Goal: Task Accomplishment & Management: Manage account settings

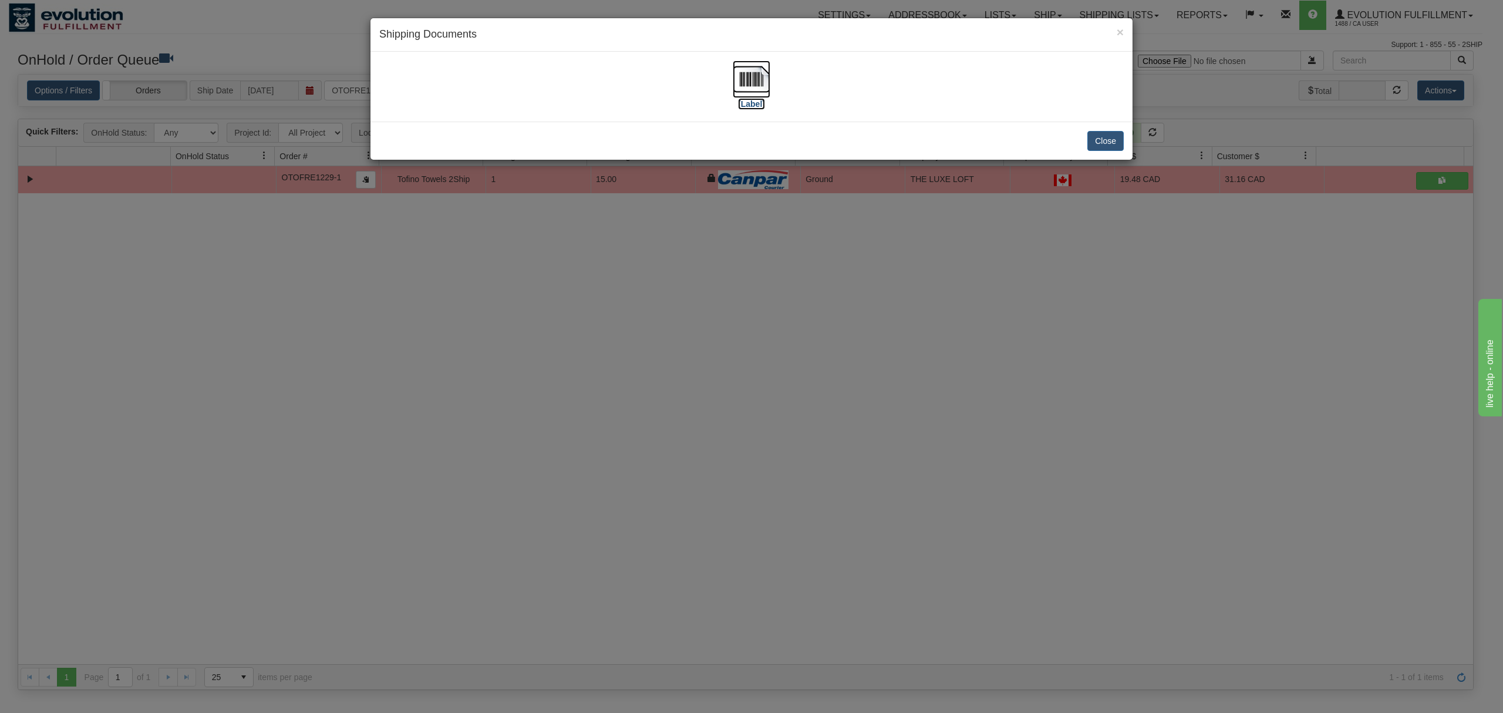
click at [742, 73] on img at bounding box center [752, 79] width 38 height 38
drag, startPoint x: 1111, startPoint y: 137, endPoint x: 732, endPoint y: 146, distance: 379.5
click at [1109, 137] on button "Close" at bounding box center [1106, 141] width 36 height 20
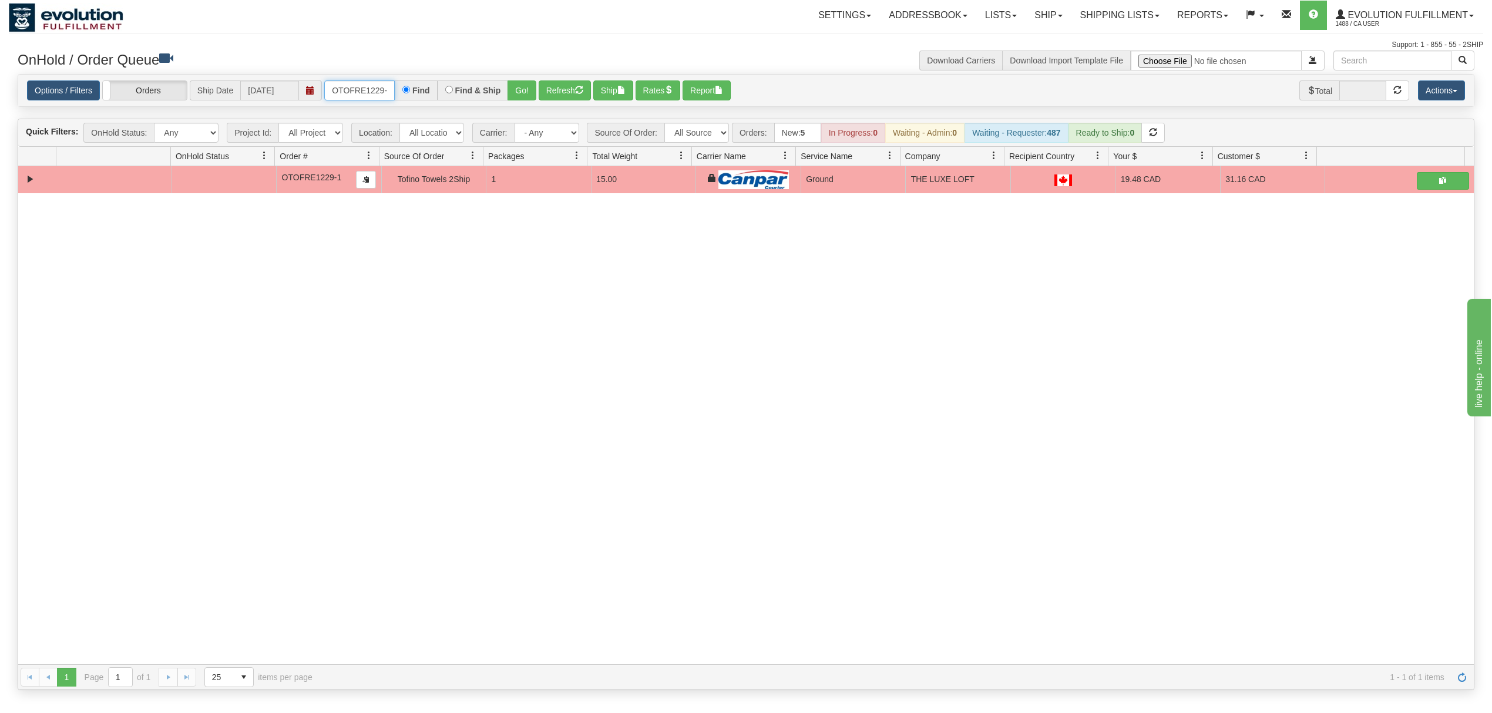
click at [362, 94] on input "OTOFRE1229-1" at bounding box center [359, 90] width 70 height 20
click at [524, 88] on button "Go!" at bounding box center [521, 90] width 29 height 20
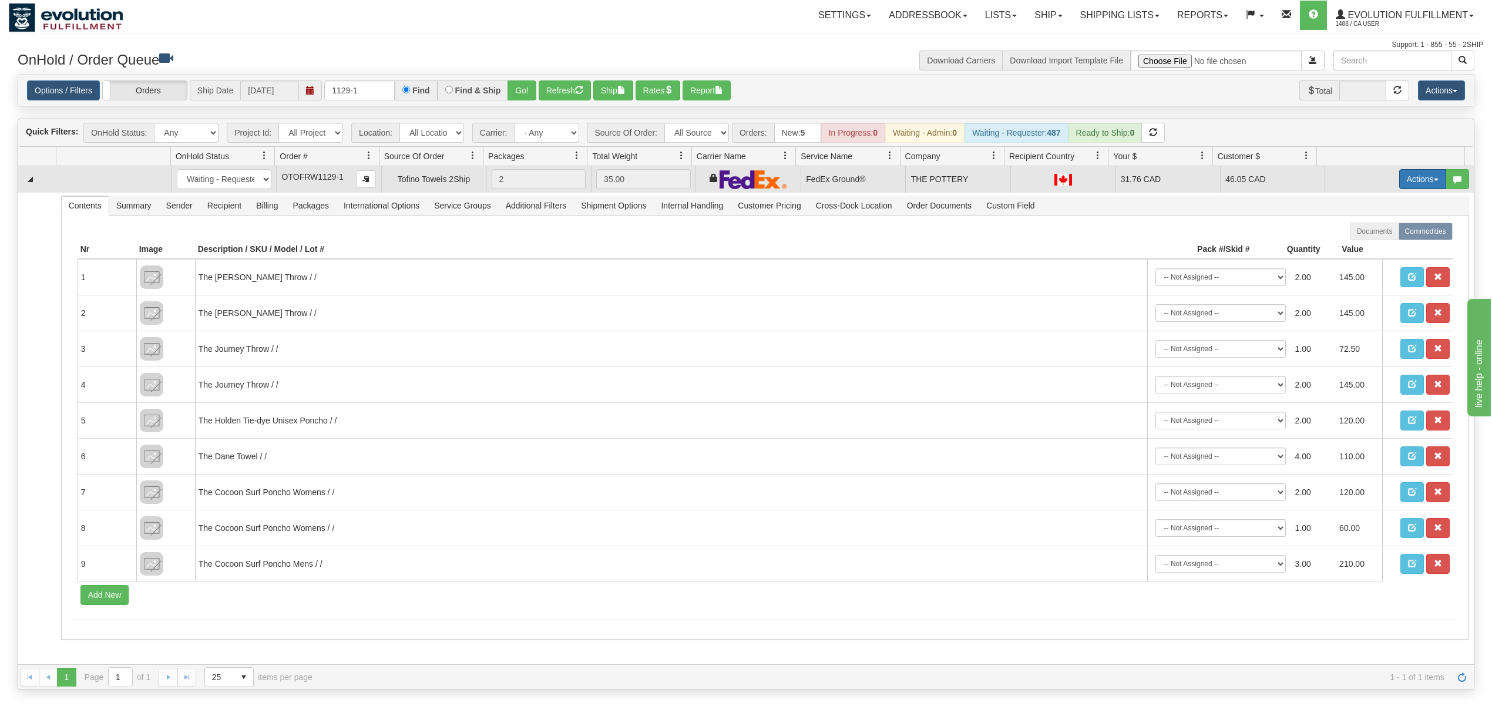
click at [1401, 181] on button "Actions" at bounding box center [1422, 179] width 47 height 20
click at [1365, 252] on span "Ship" at bounding box center [1375, 247] width 25 height 9
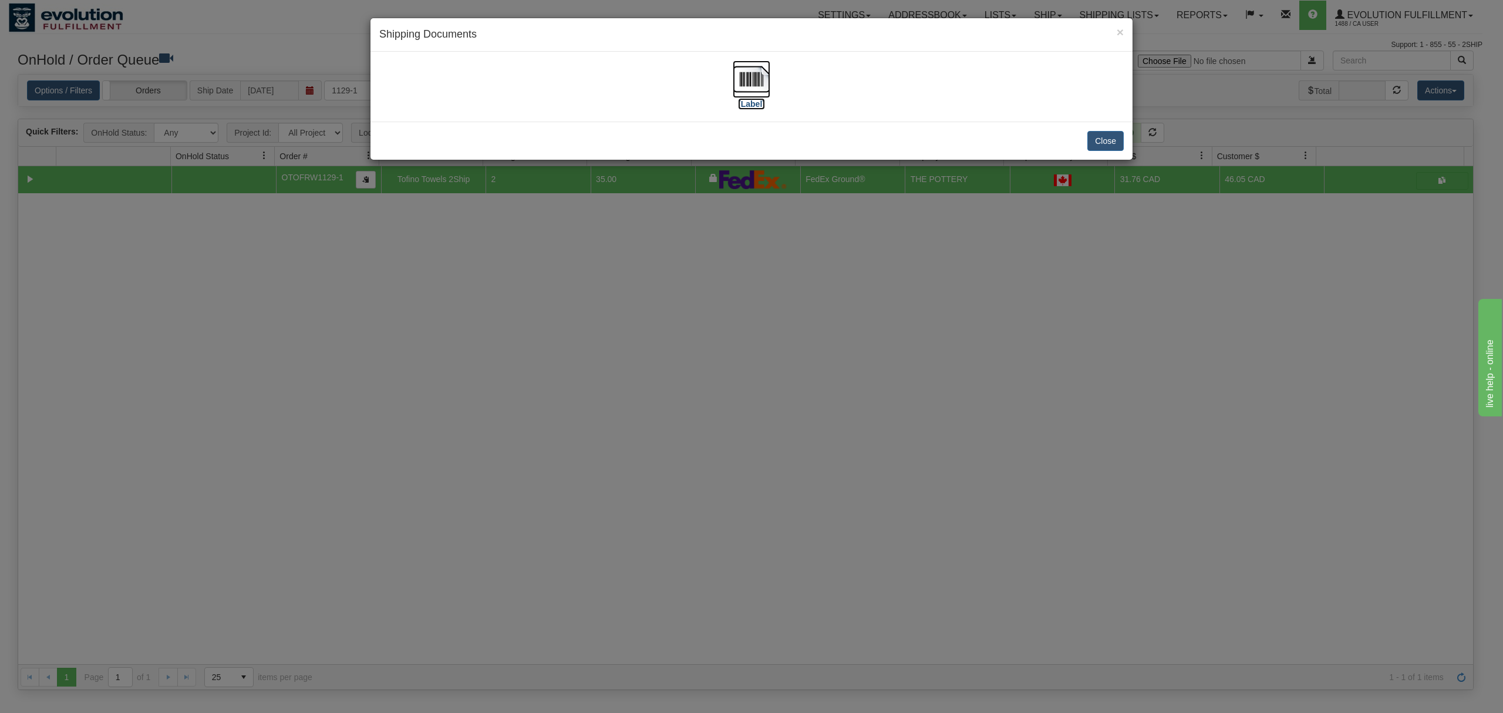
click at [748, 81] on img at bounding box center [752, 79] width 38 height 38
click at [1103, 142] on button "Close" at bounding box center [1106, 141] width 36 height 20
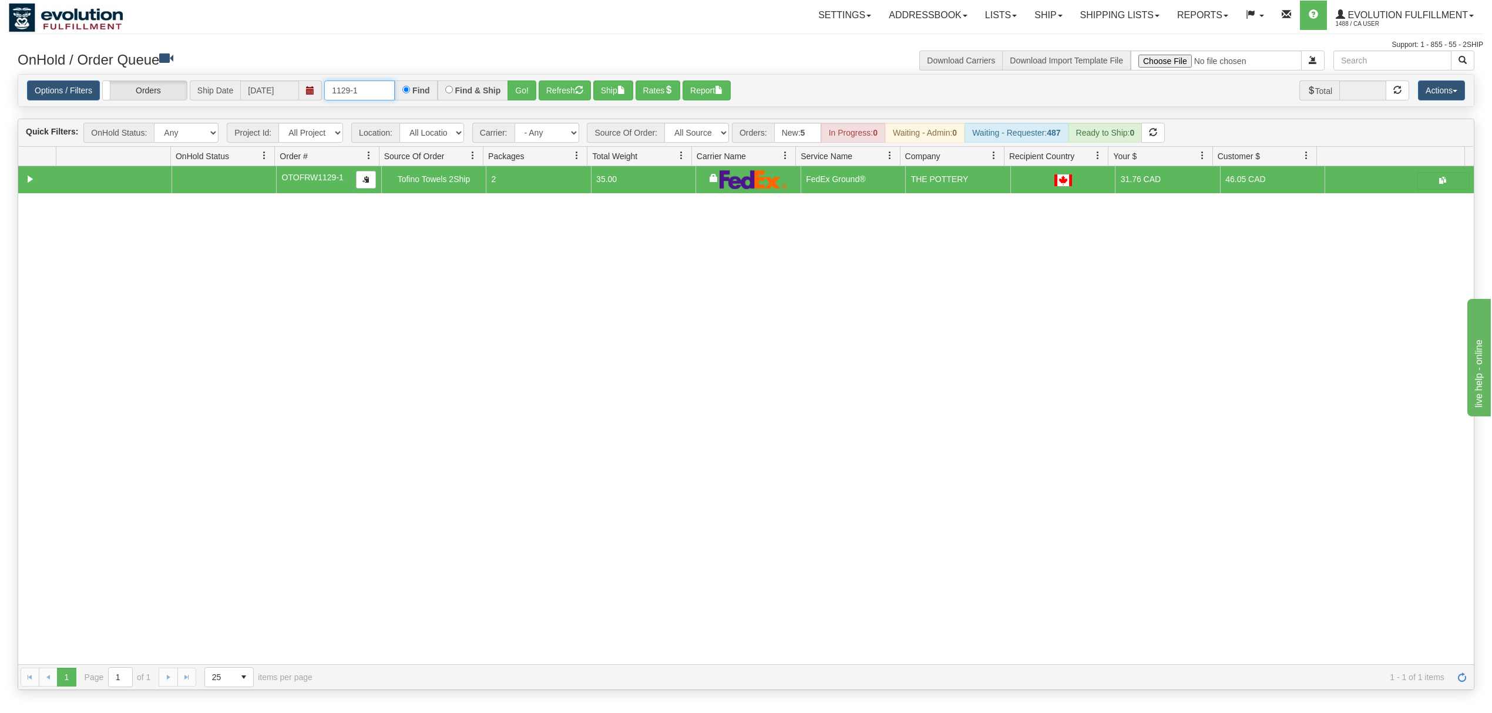
drag, startPoint x: 376, startPoint y: 89, endPoint x: 288, endPoint y: 88, distance: 88.1
click at [288, 88] on div "Options / Filters Group Shipments Orders Ship Date 08/15/2025 1129-1 Find Find …" at bounding box center [746, 90] width 1438 height 20
click at [533, 81] on button "Go!" at bounding box center [521, 90] width 29 height 20
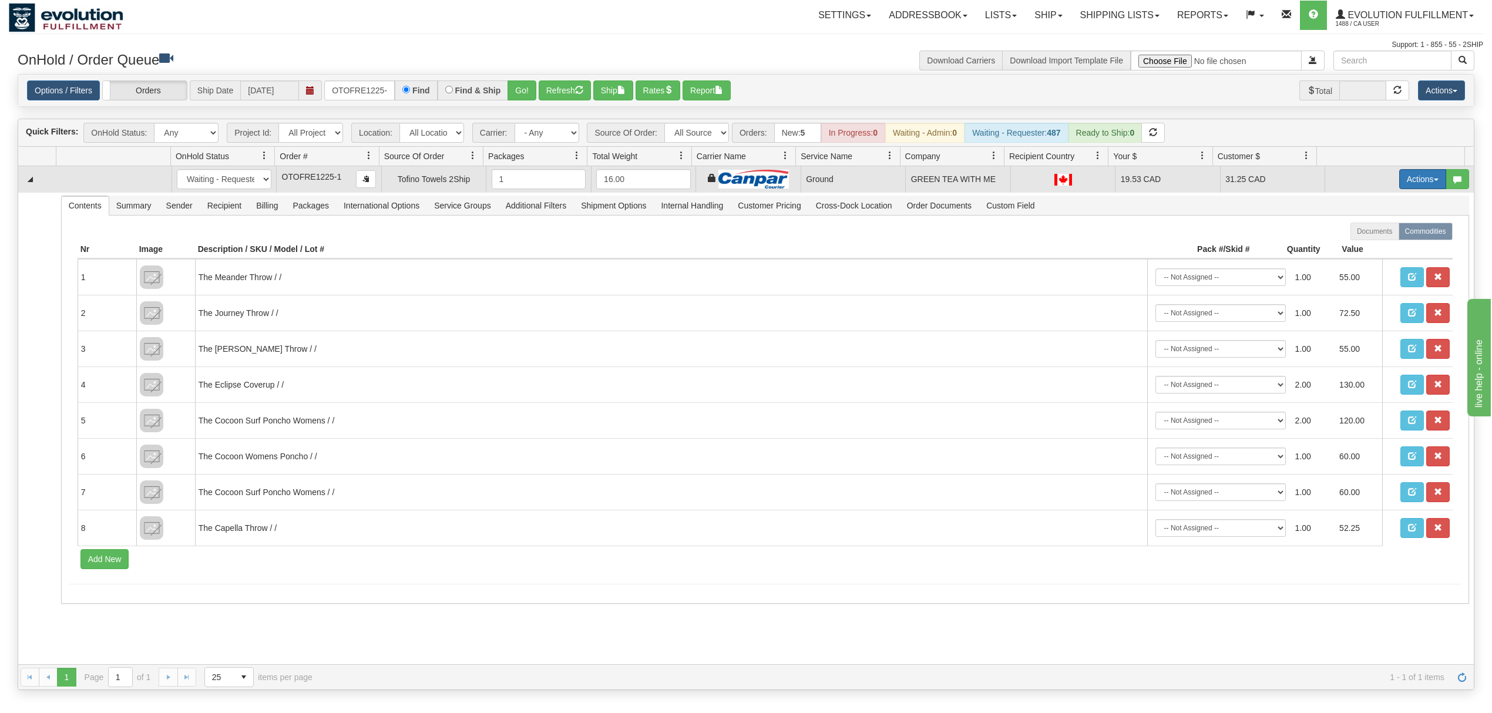
click at [1408, 176] on button "Actions" at bounding box center [1422, 179] width 47 height 20
click at [1370, 248] on span "Ship" at bounding box center [1375, 247] width 25 height 9
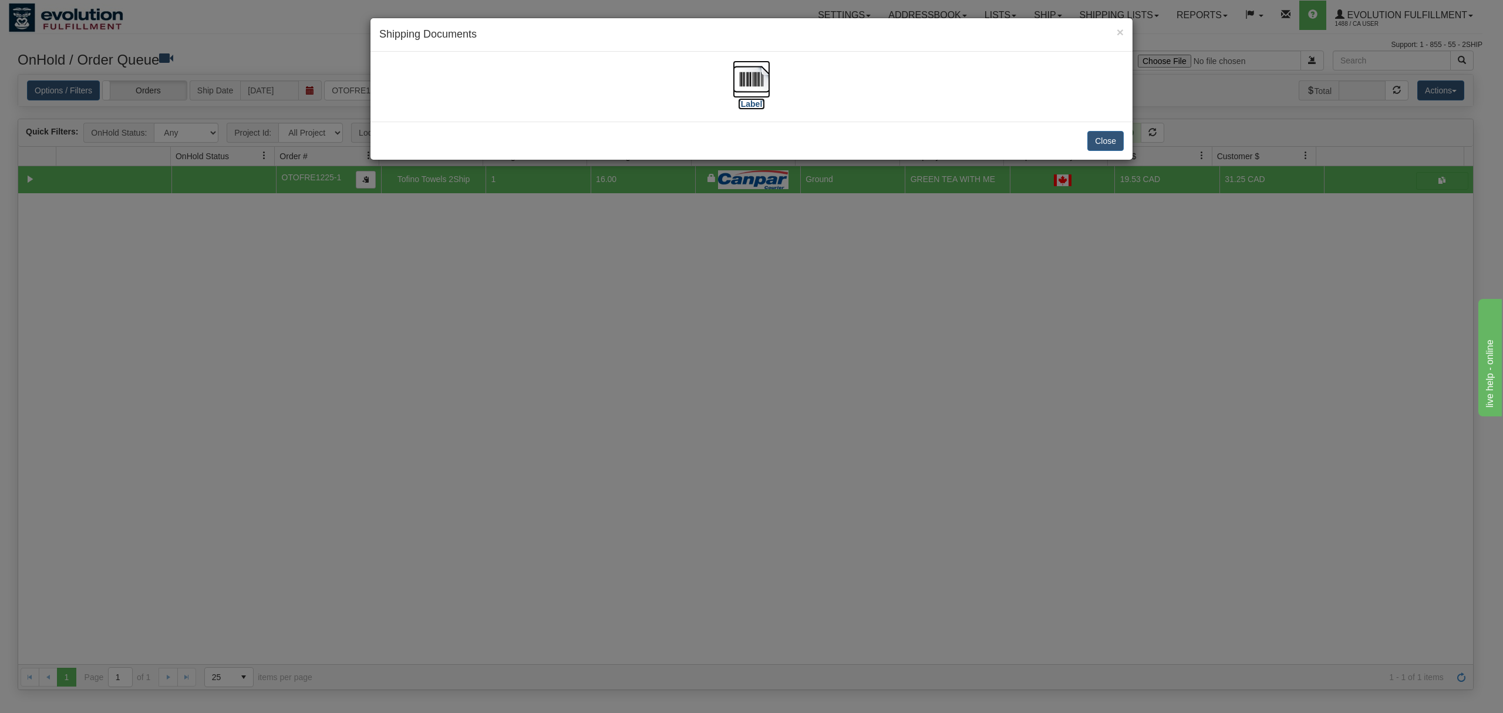
click at [745, 75] on img at bounding box center [752, 79] width 38 height 38
click at [1107, 133] on button "Close" at bounding box center [1106, 141] width 36 height 20
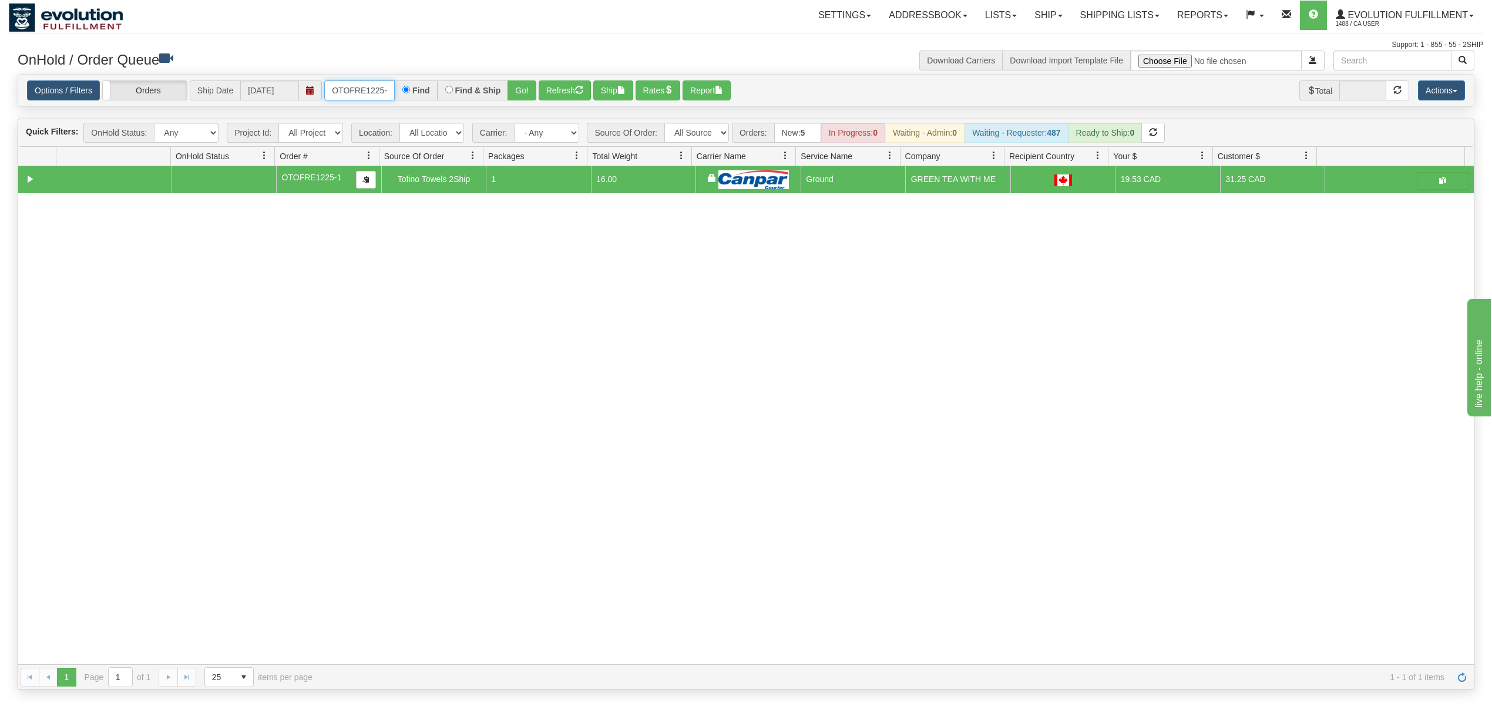
click at [352, 95] on input "OTOFRE1225-1" at bounding box center [359, 90] width 70 height 20
click at [513, 90] on button "Go!" at bounding box center [521, 90] width 29 height 20
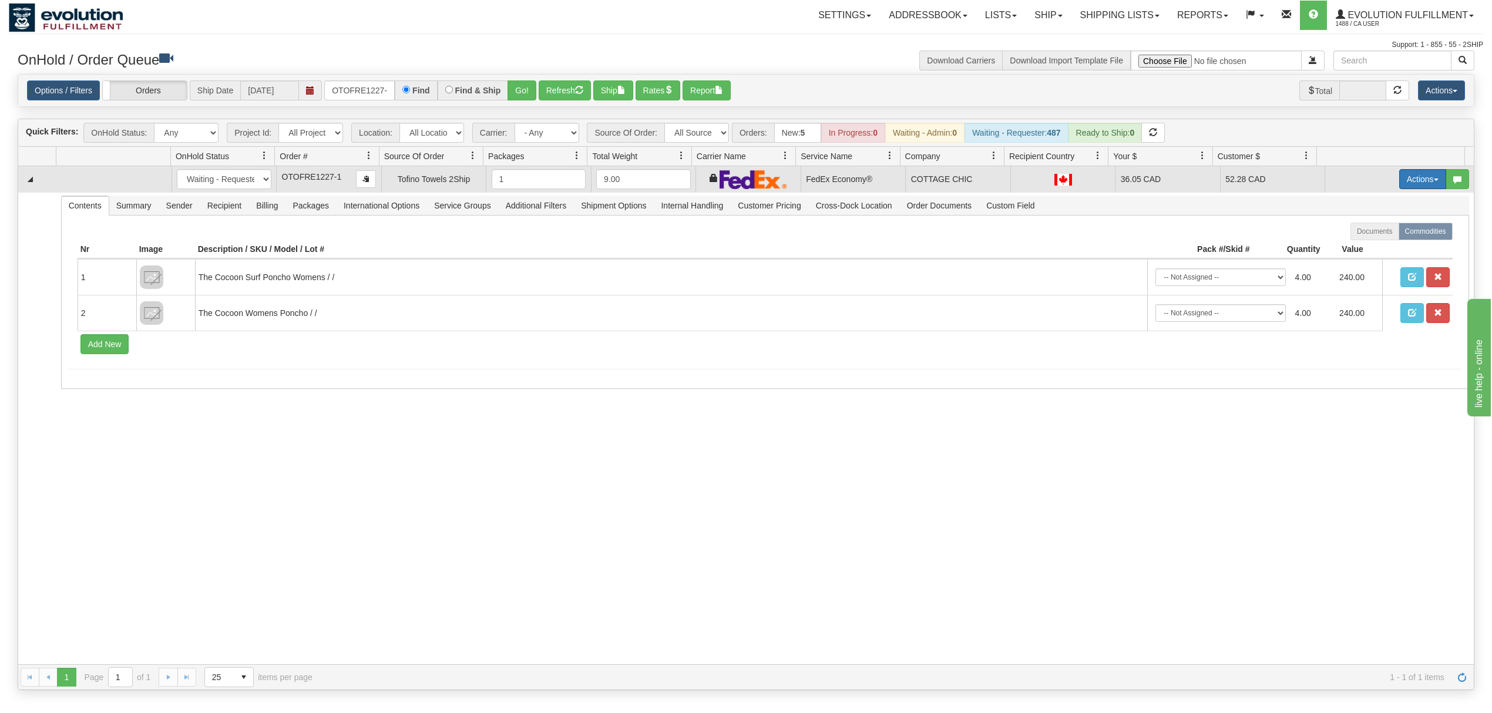
click at [1404, 184] on button "Actions" at bounding box center [1422, 179] width 47 height 20
click at [1361, 245] on link "Ship" at bounding box center [1398, 247] width 94 height 15
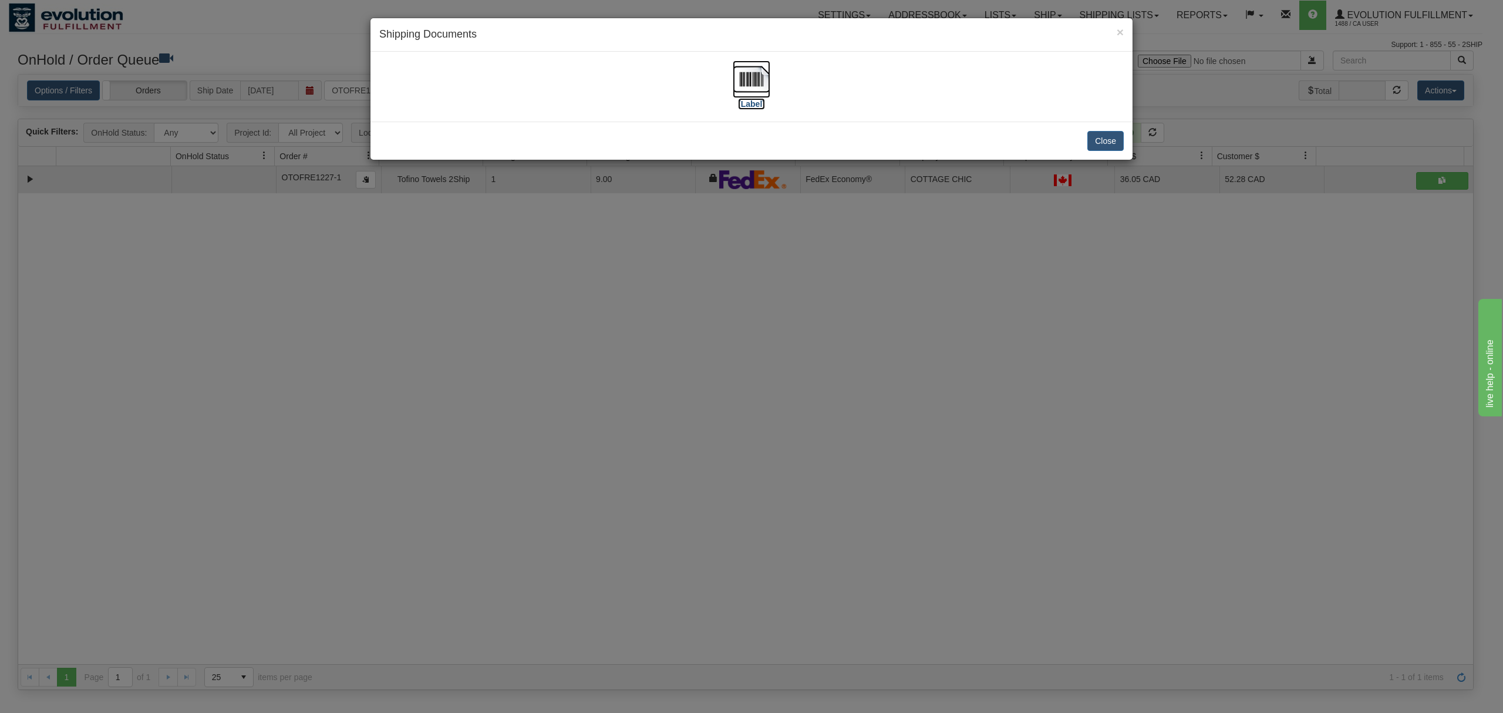
click at [748, 83] on img at bounding box center [752, 79] width 38 height 38
click at [1103, 144] on button "Close" at bounding box center [1106, 141] width 36 height 20
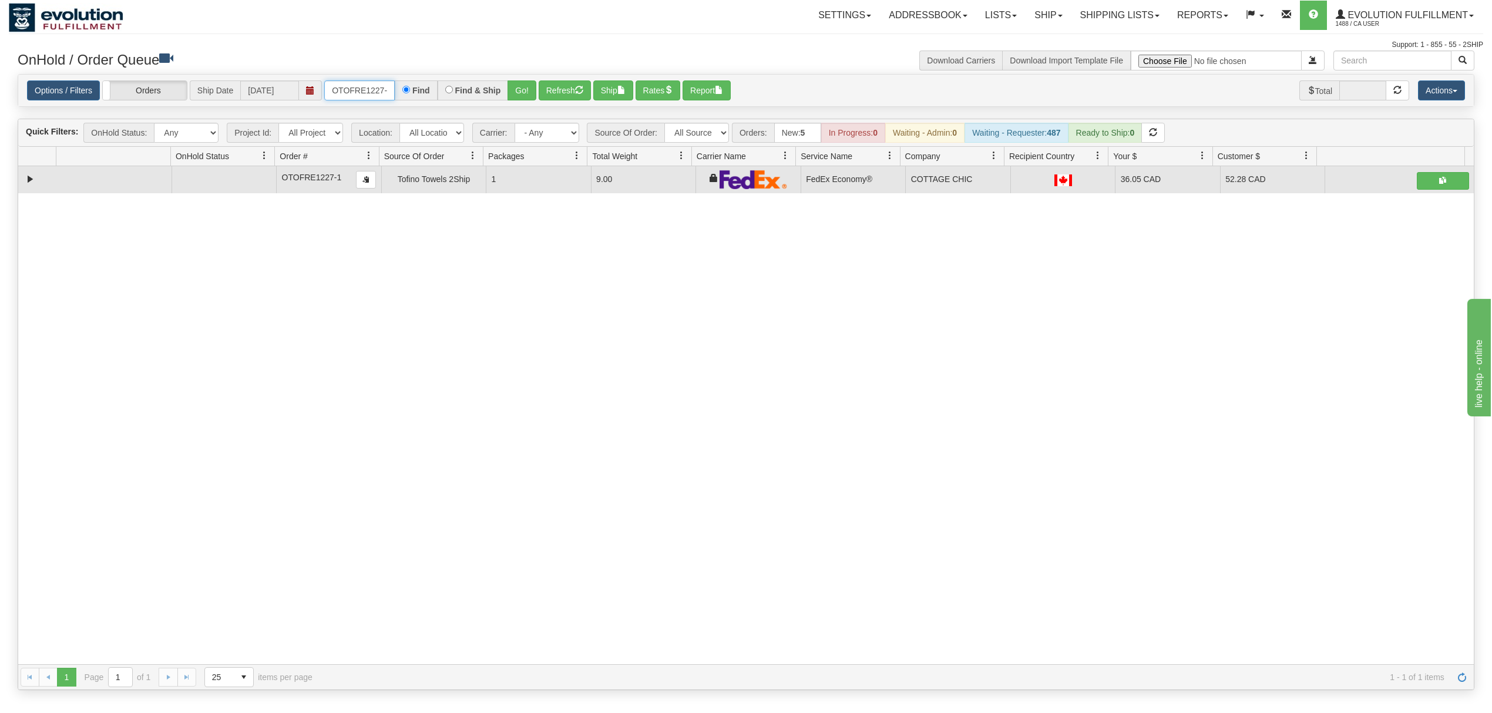
scroll to position [0, 5]
drag, startPoint x: 328, startPoint y: 90, endPoint x: 443, endPoint y: 92, distance: 115.1
click at [443, 92] on div "OTOFRE1227-1 Find Find & Ship Go!" at bounding box center [430, 90] width 212 height 20
click at [524, 88] on button "Go!" at bounding box center [521, 90] width 29 height 20
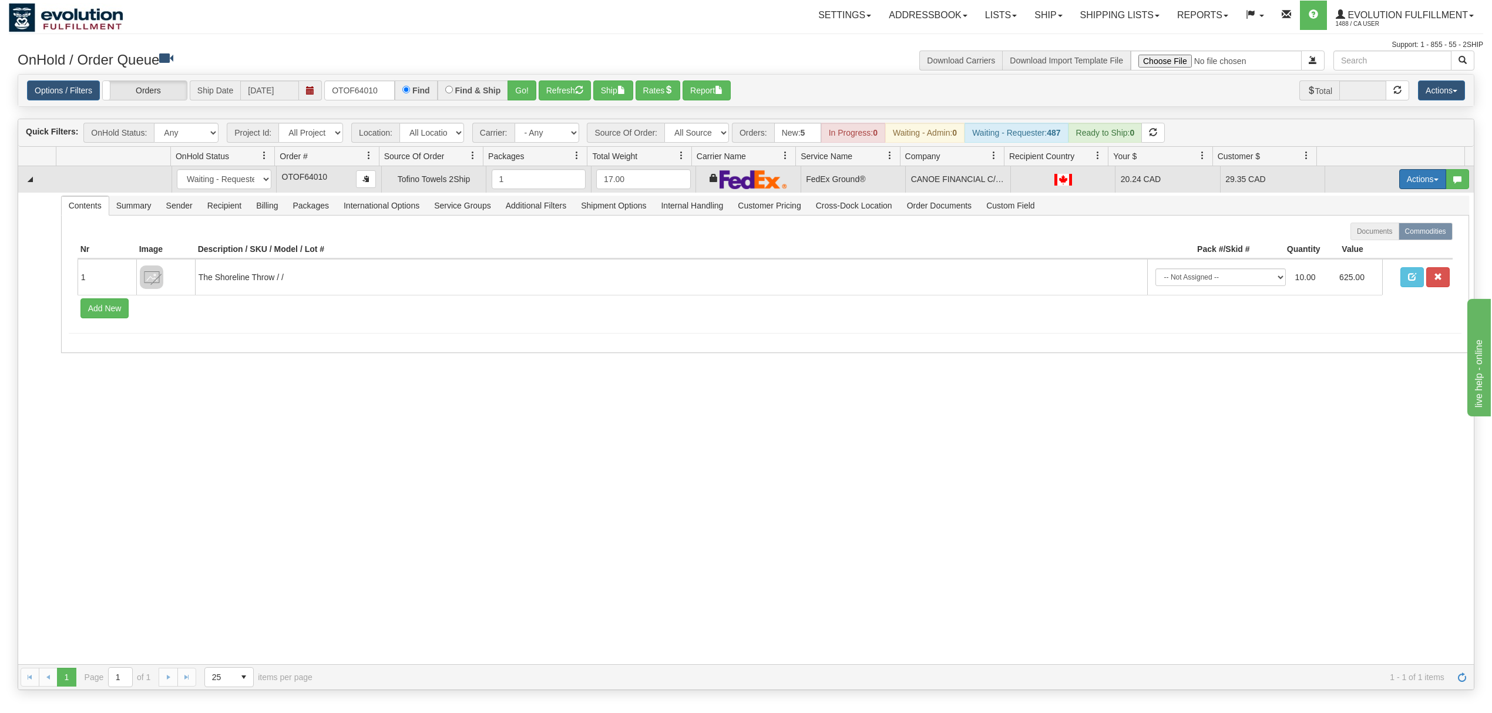
click at [1406, 186] on button "Actions" at bounding box center [1422, 179] width 47 height 20
click at [1363, 247] on span "Ship" at bounding box center [1375, 247] width 25 height 9
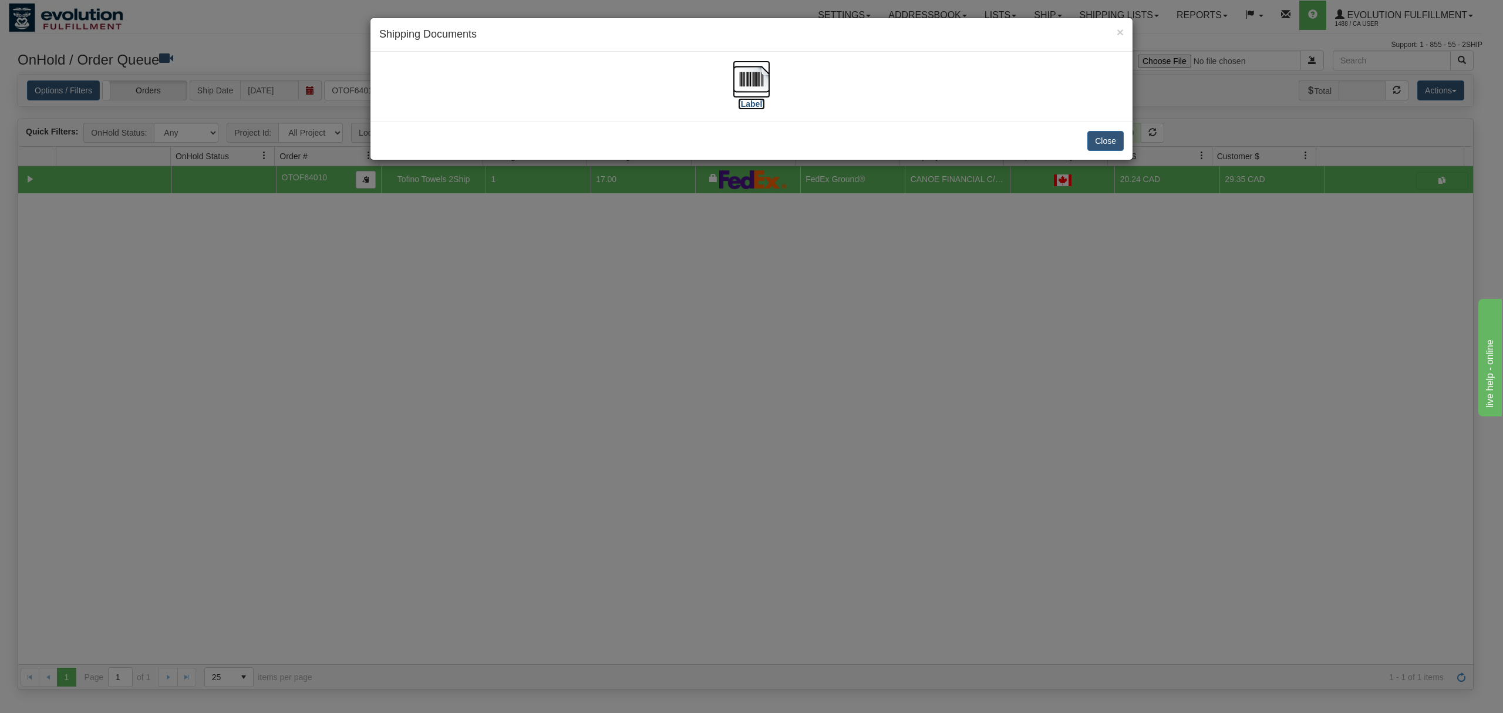
click at [762, 82] on img at bounding box center [752, 79] width 38 height 38
click at [1102, 137] on button "Close" at bounding box center [1106, 141] width 36 height 20
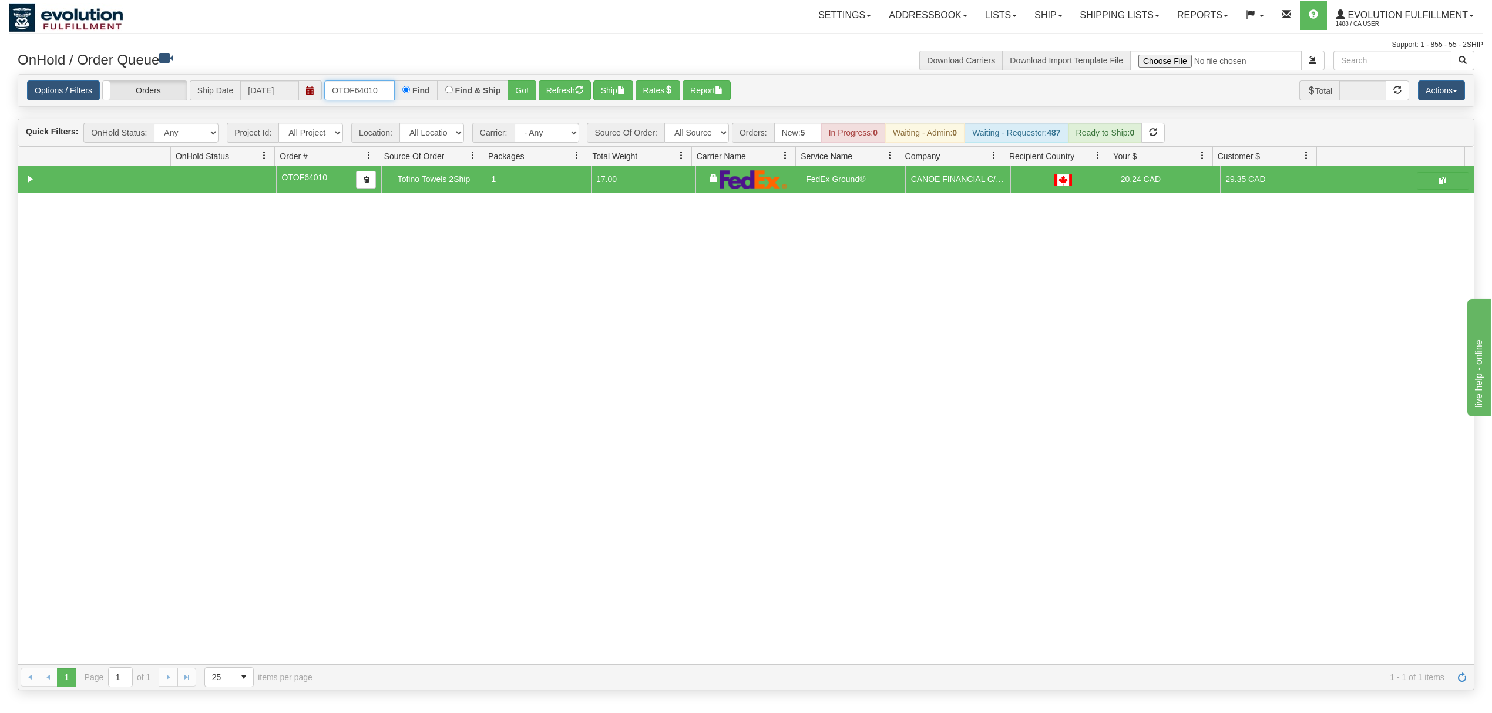
drag, startPoint x: 386, startPoint y: 88, endPoint x: 278, endPoint y: 102, distance: 109.6
click at [278, 102] on div "Options / Filters Group Shipments Orders Ship Date 08/15/2025 OTOF64010 Find Fi…" at bounding box center [745, 91] width 1455 height 32
click at [529, 94] on button "Go!" at bounding box center [521, 90] width 29 height 20
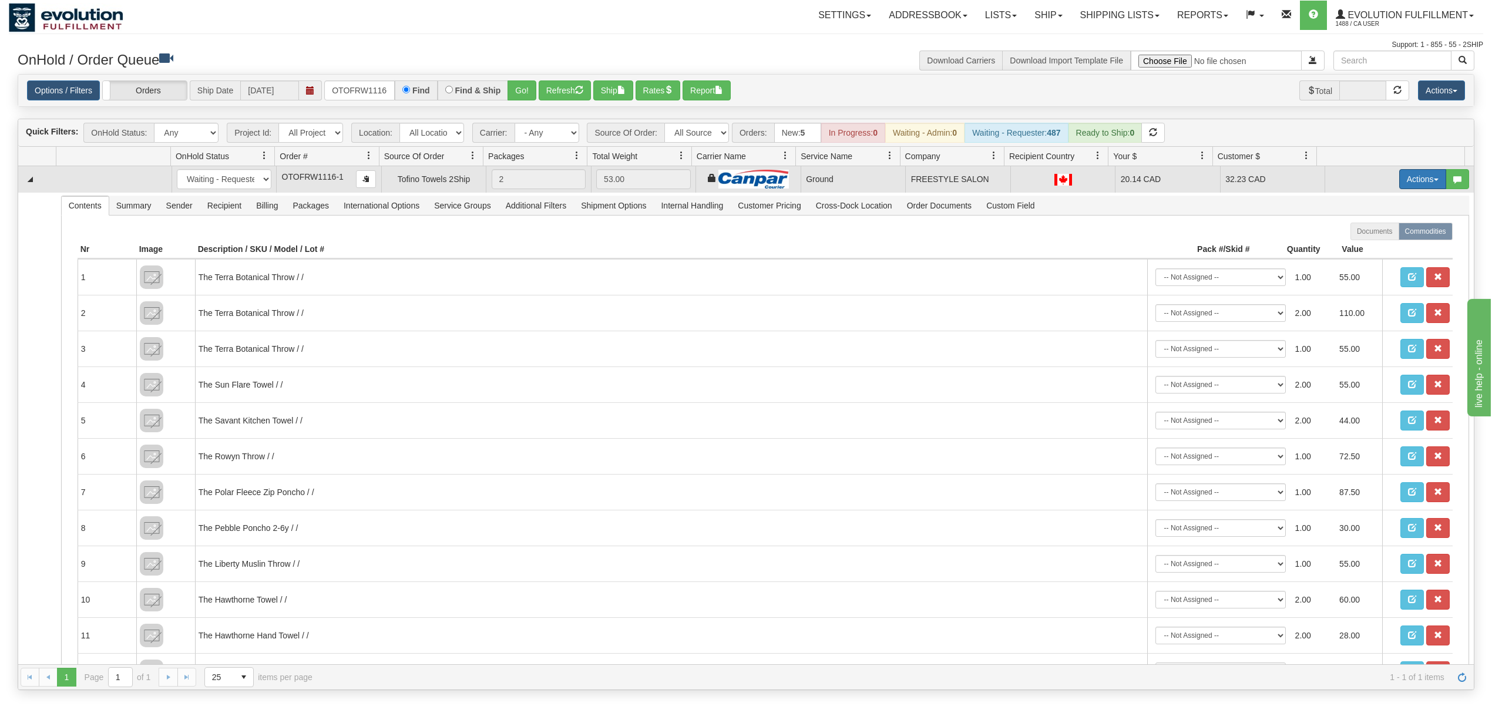
click at [1434, 181] on span "button" at bounding box center [1436, 180] width 5 height 2
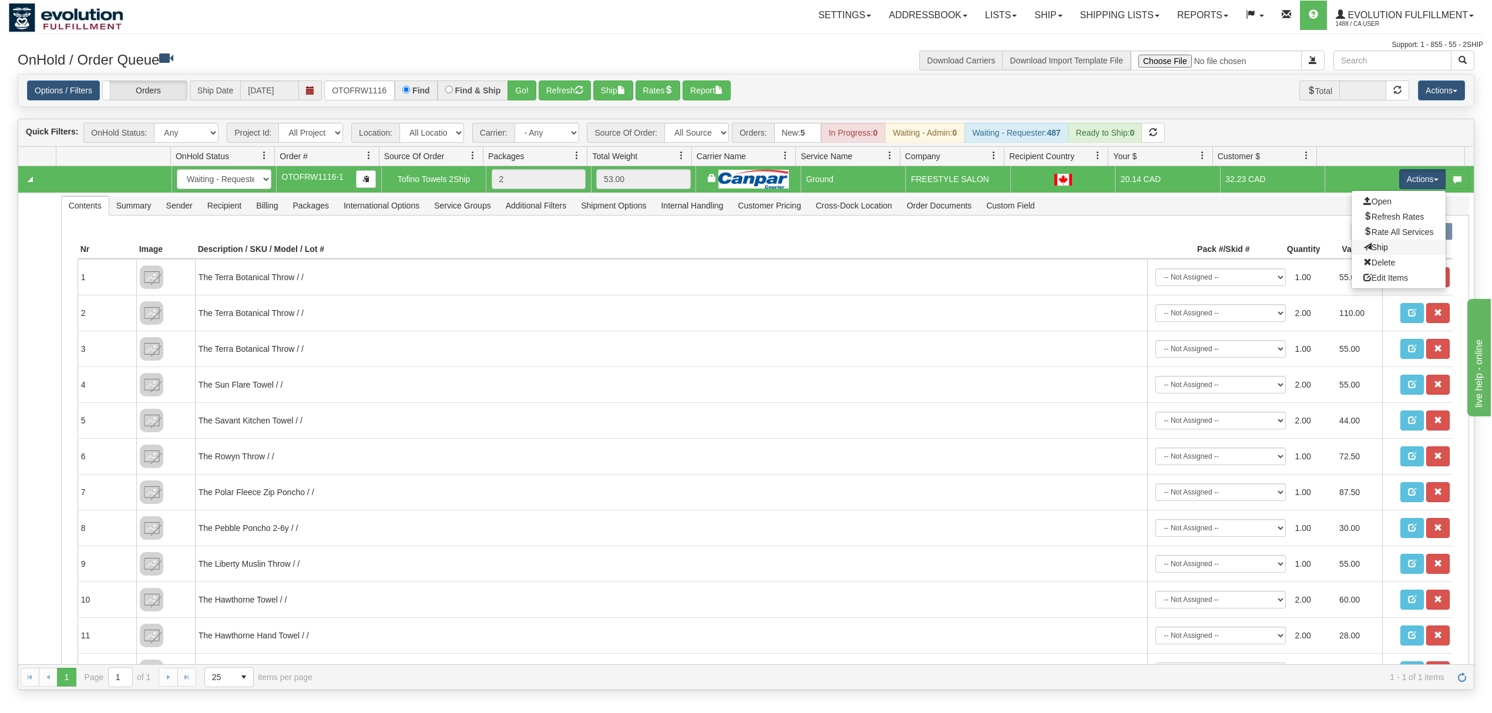
click at [1370, 245] on link "Ship" at bounding box center [1398, 247] width 94 height 15
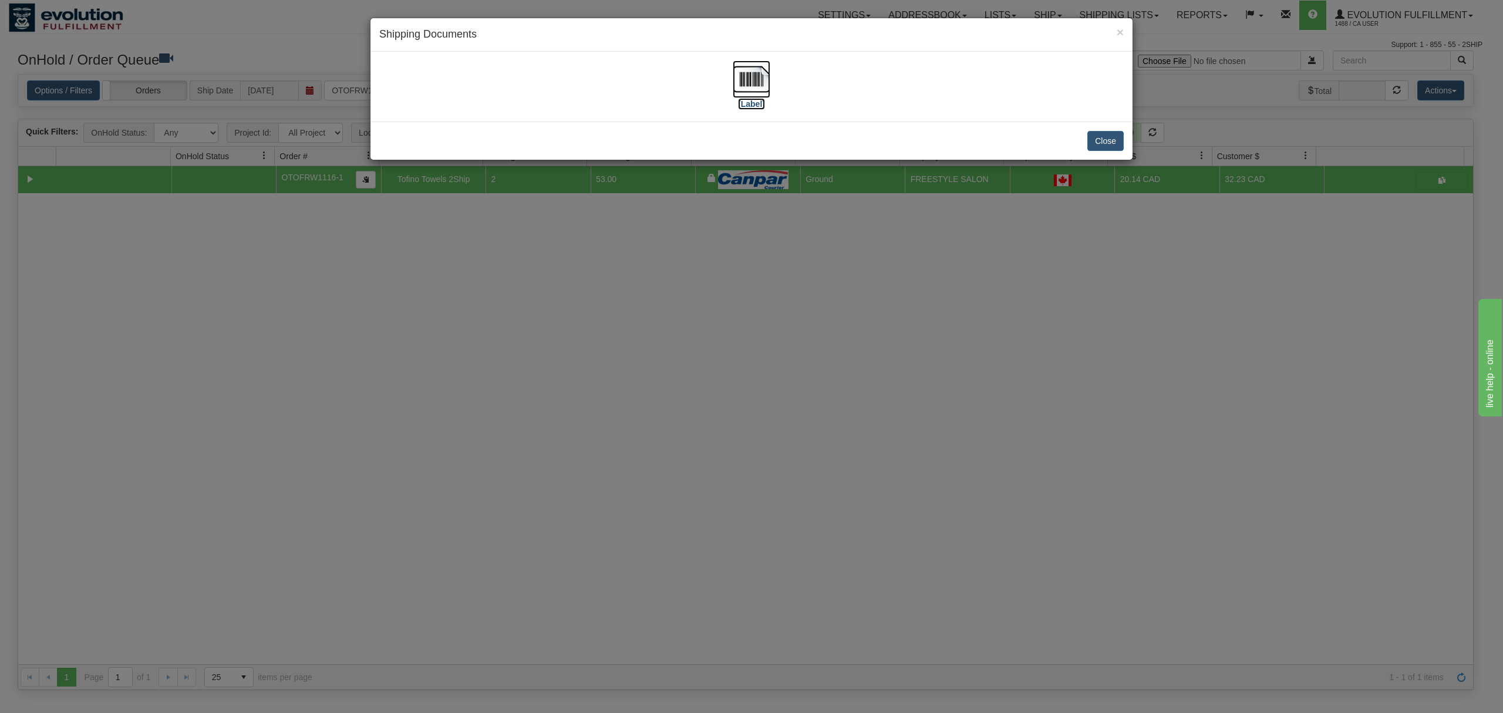
click at [743, 72] on img at bounding box center [752, 79] width 38 height 38
click at [1101, 142] on button "Close" at bounding box center [1106, 141] width 36 height 20
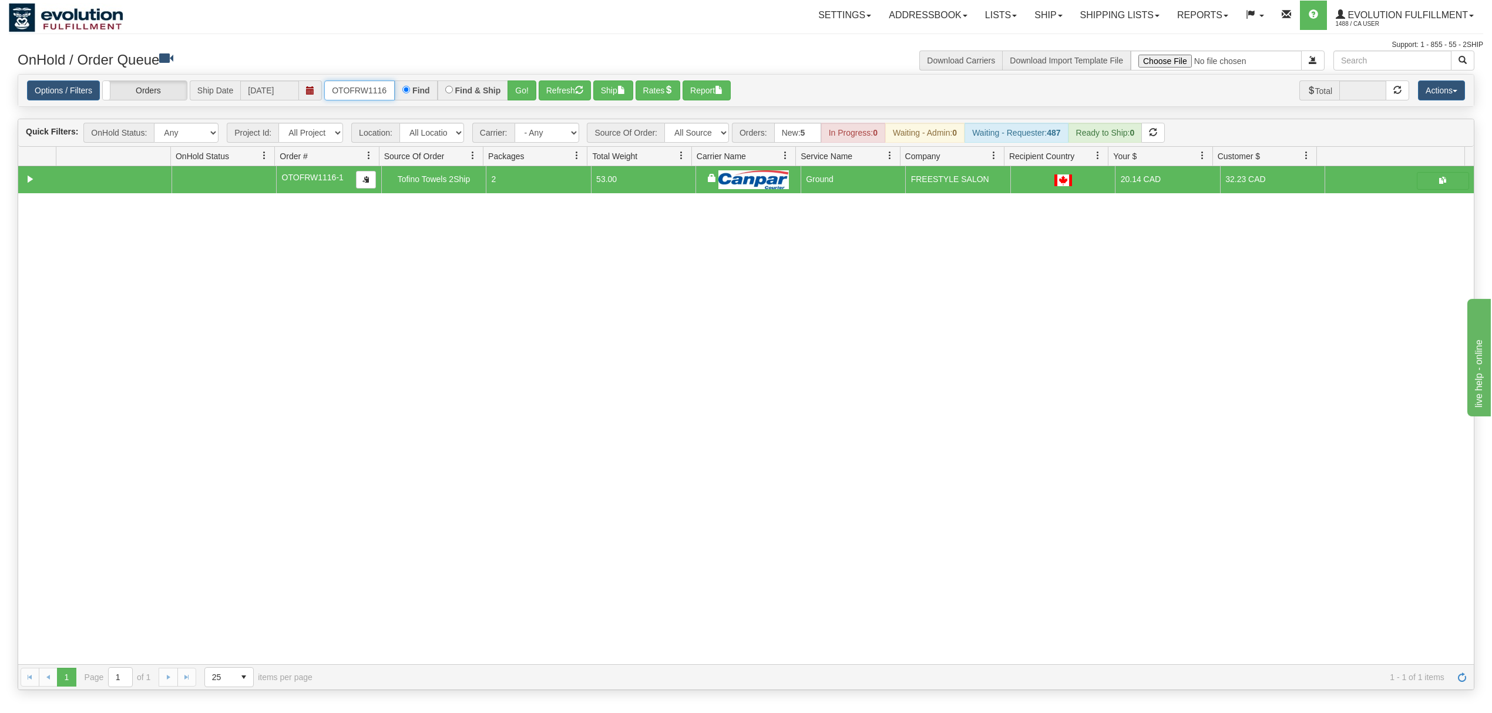
click at [342, 96] on input "OTOFRW1116-1" at bounding box center [359, 90] width 70 height 20
click at [526, 96] on button "Go!" at bounding box center [521, 90] width 29 height 20
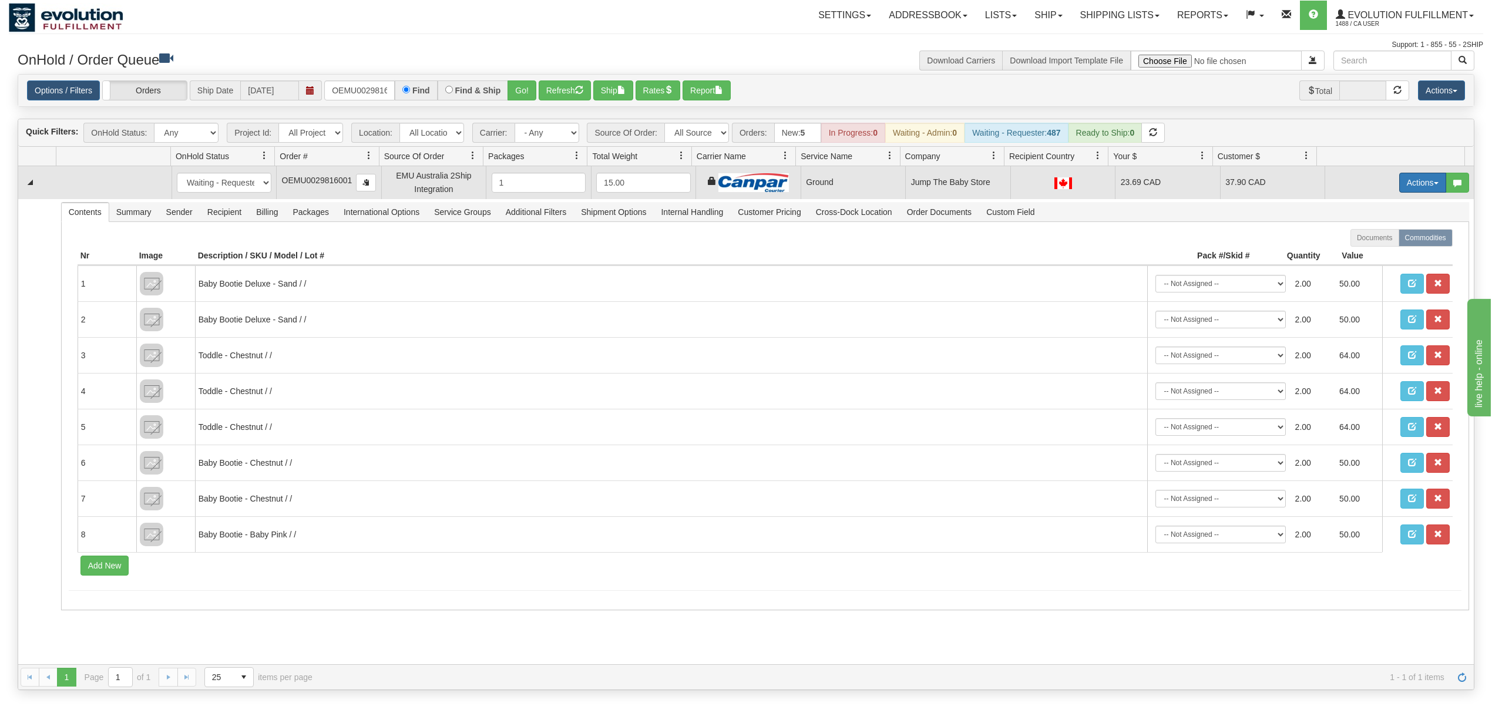
click at [1419, 184] on button "Actions" at bounding box center [1422, 183] width 47 height 20
click at [1365, 249] on span "Ship" at bounding box center [1375, 250] width 25 height 9
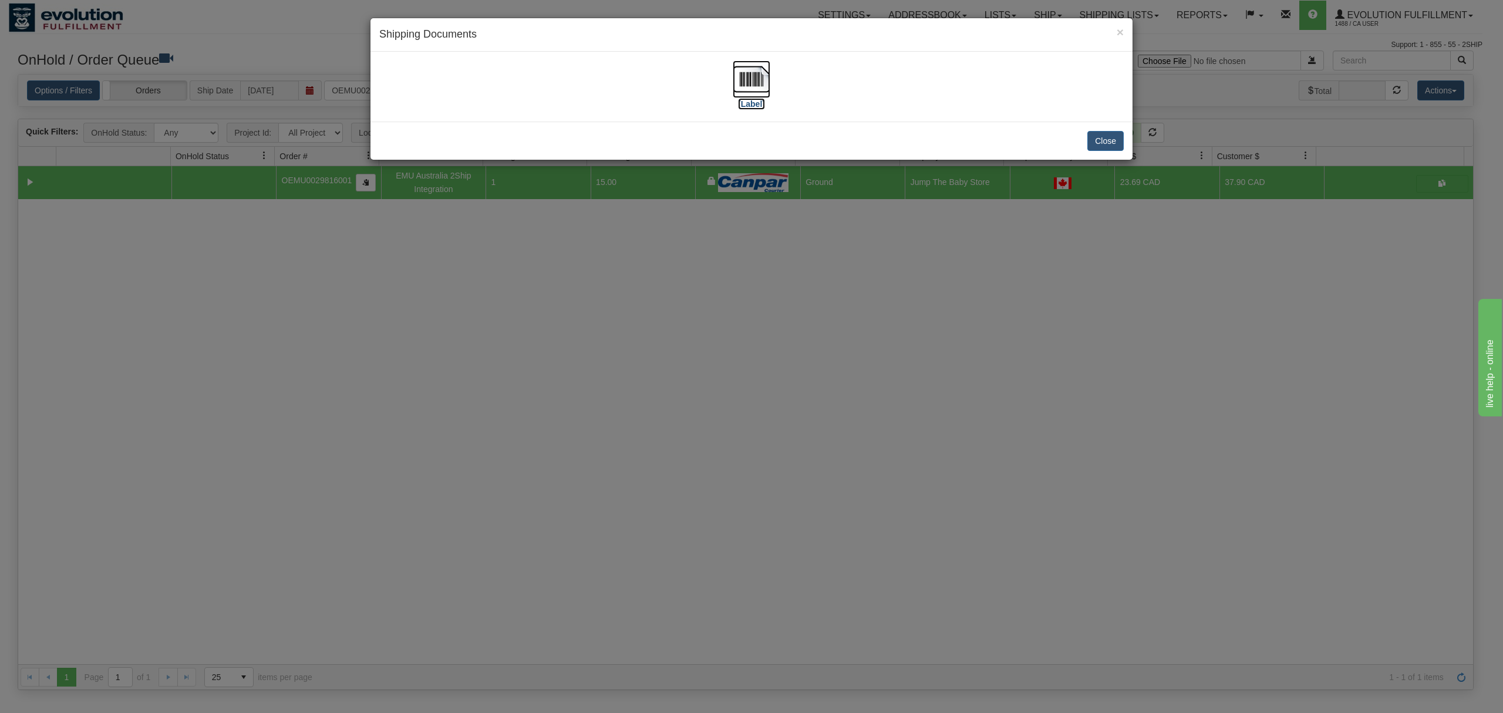
click at [749, 86] on img at bounding box center [752, 79] width 38 height 38
click at [1102, 139] on button "Close" at bounding box center [1106, 141] width 36 height 20
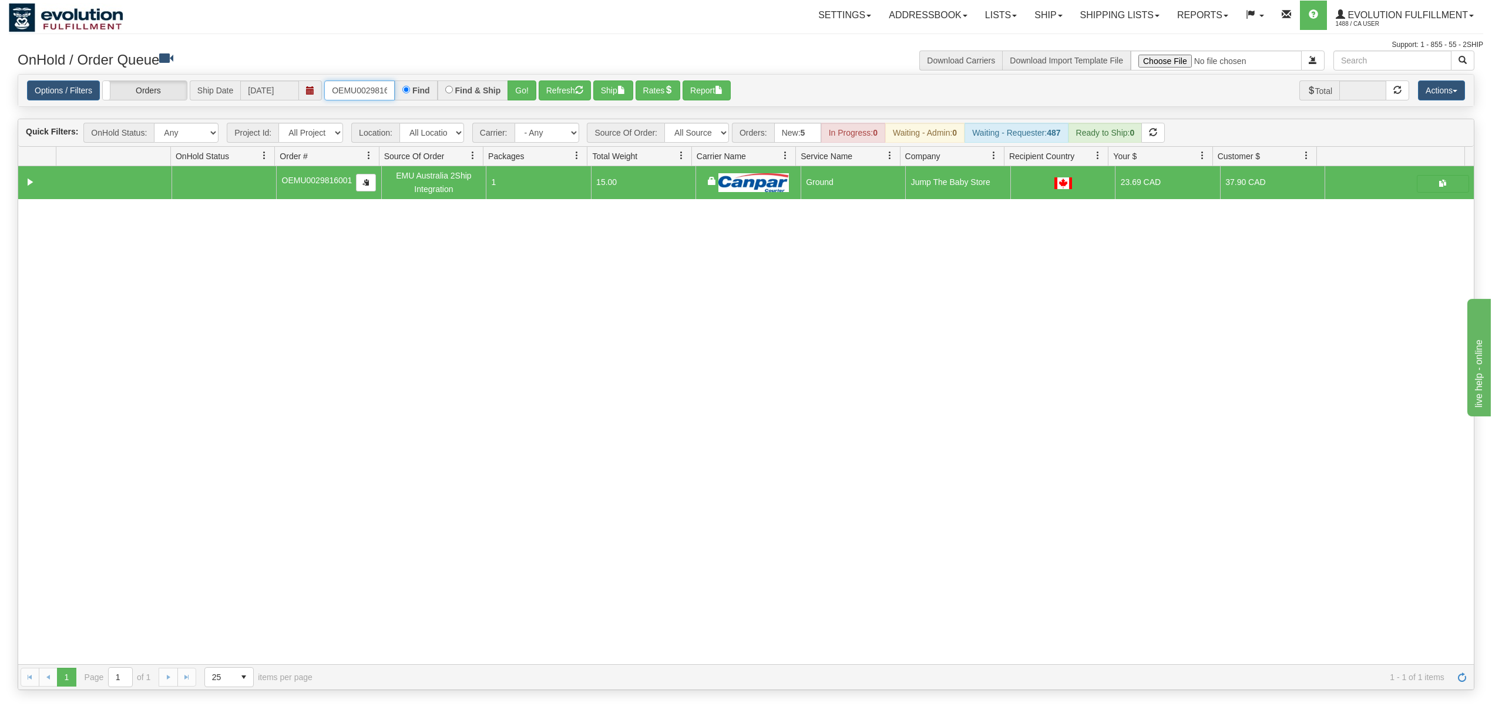
click at [358, 92] on input "OEMU0029816001" at bounding box center [359, 90] width 70 height 20
click at [359, 92] on input "OEMU0029816001" at bounding box center [359, 90] width 70 height 20
click at [363, 92] on input "OEMU0029816001" at bounding box center [359, 90] width 70 height 20
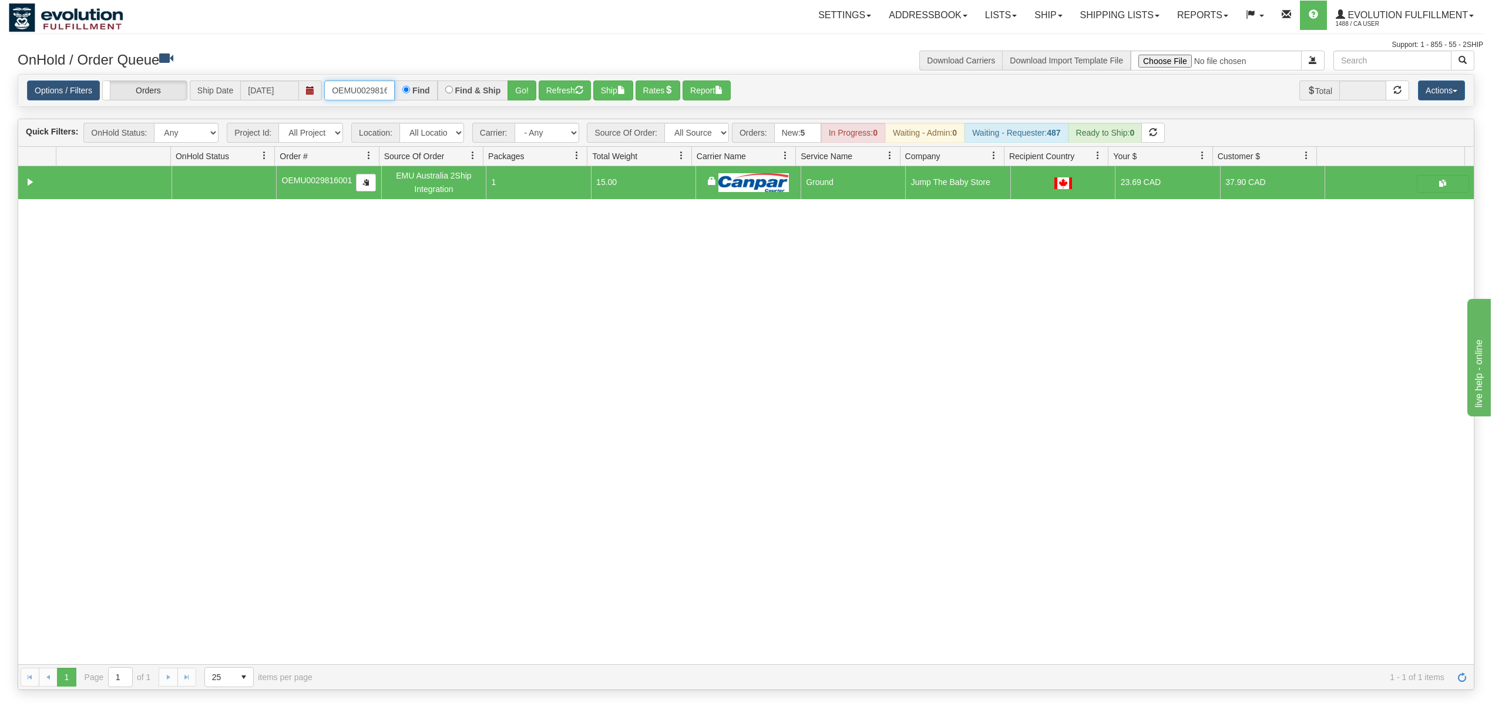
click at [363, 92] on input "OEMU0029816001" at bounding box center [359, 90] width 70 height 20
click at [517, 90] on button "Go!" at bounding box center [521, 90] width 29 height 20
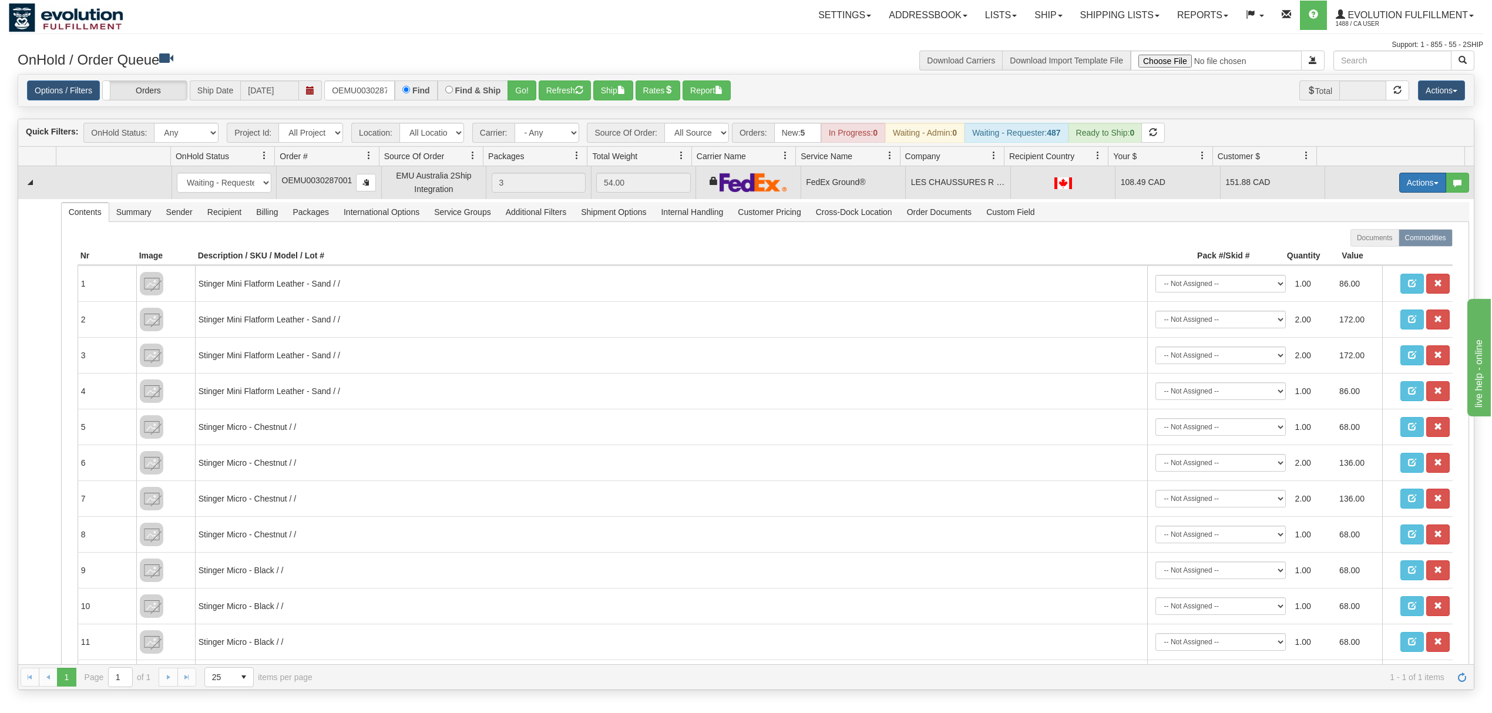
click at [1399, 189] on button "Actions" at bounding box center [1422, 183] width 47 height 20
click at [1380, 238] on span "Rate All Services" at bounding box center [1398, 235] width 70 height 9
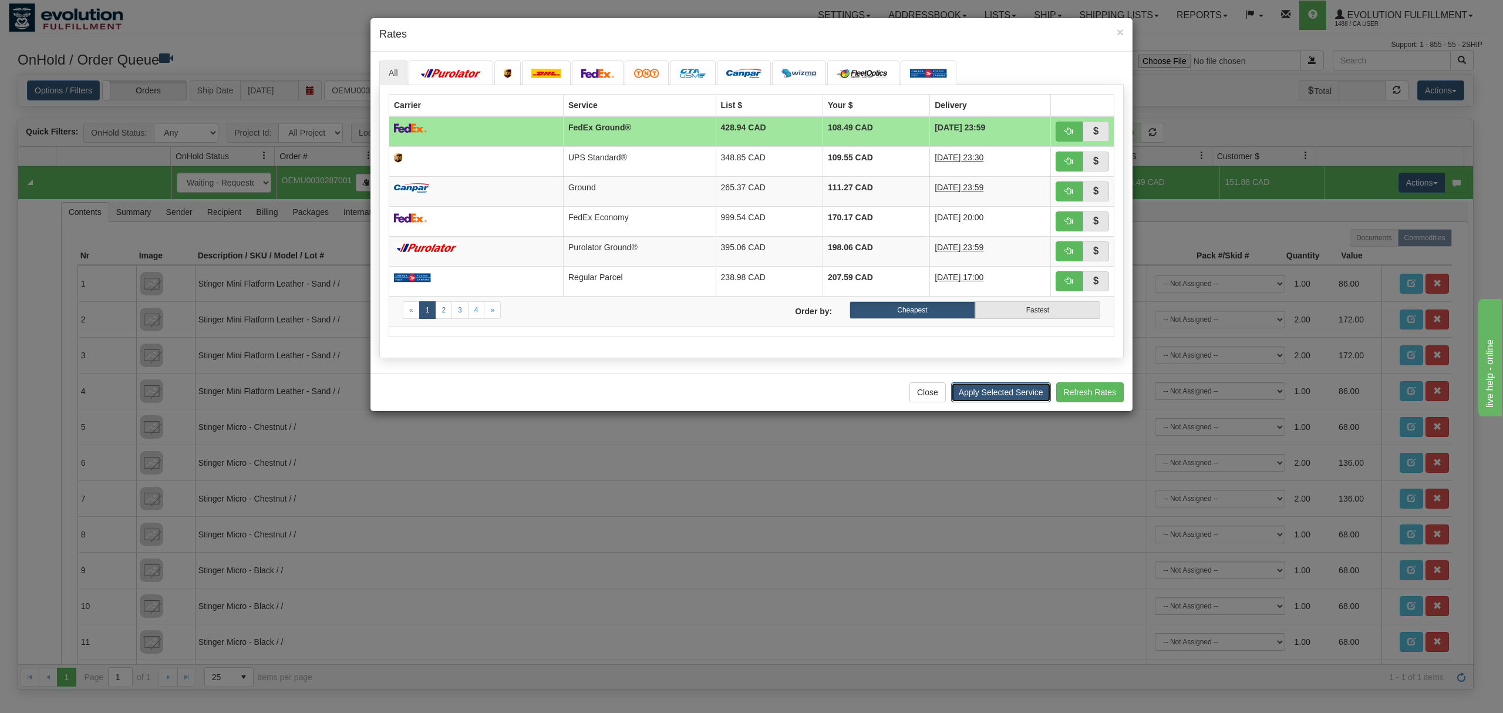
click at [984, 393] on button "Apply Selected Service" at bounding box center [1001, 392] width 100 height 20
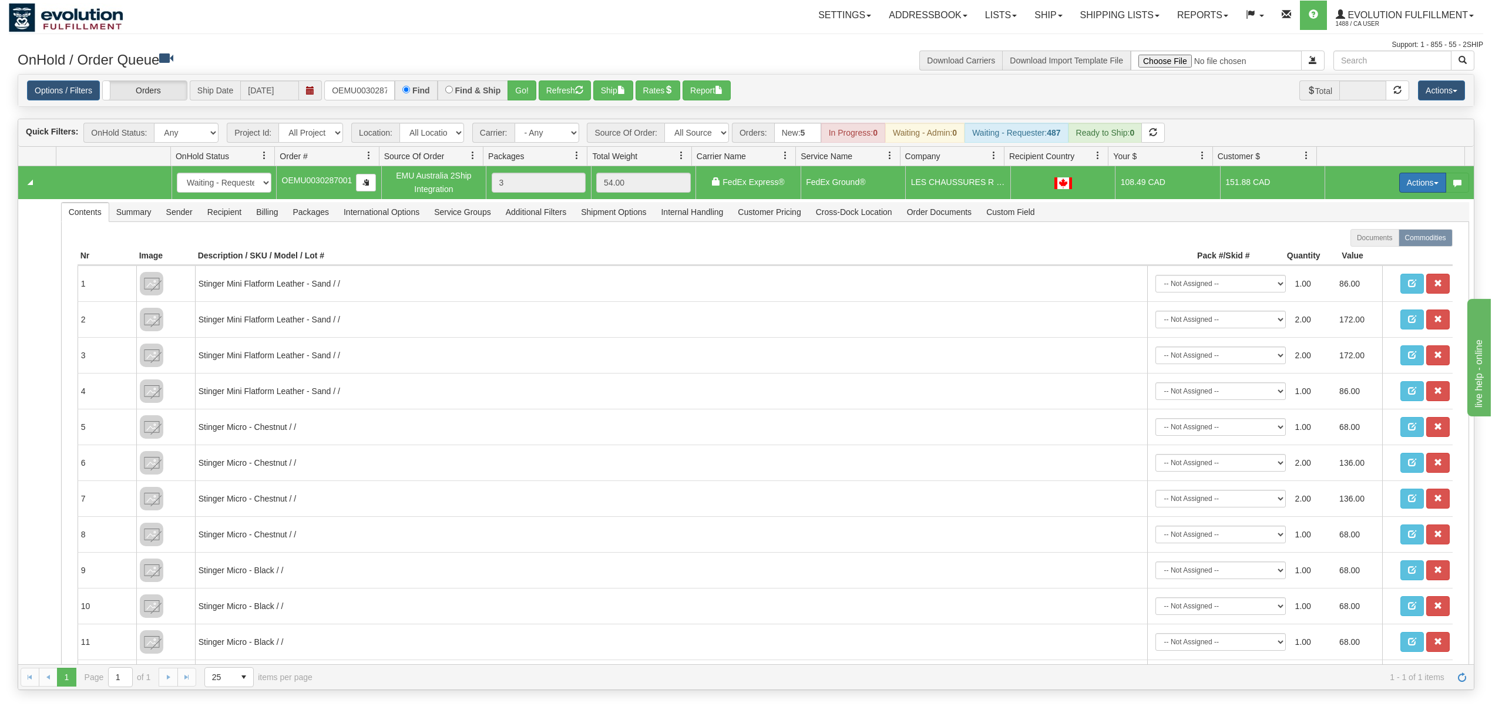
click at [1421, 187] on button "Actions" at bounding box center [1422, 183] width 47 height 20
click at [1370, 247] on link "Ship" at bounding box center [1398, 250] width 94 height 15
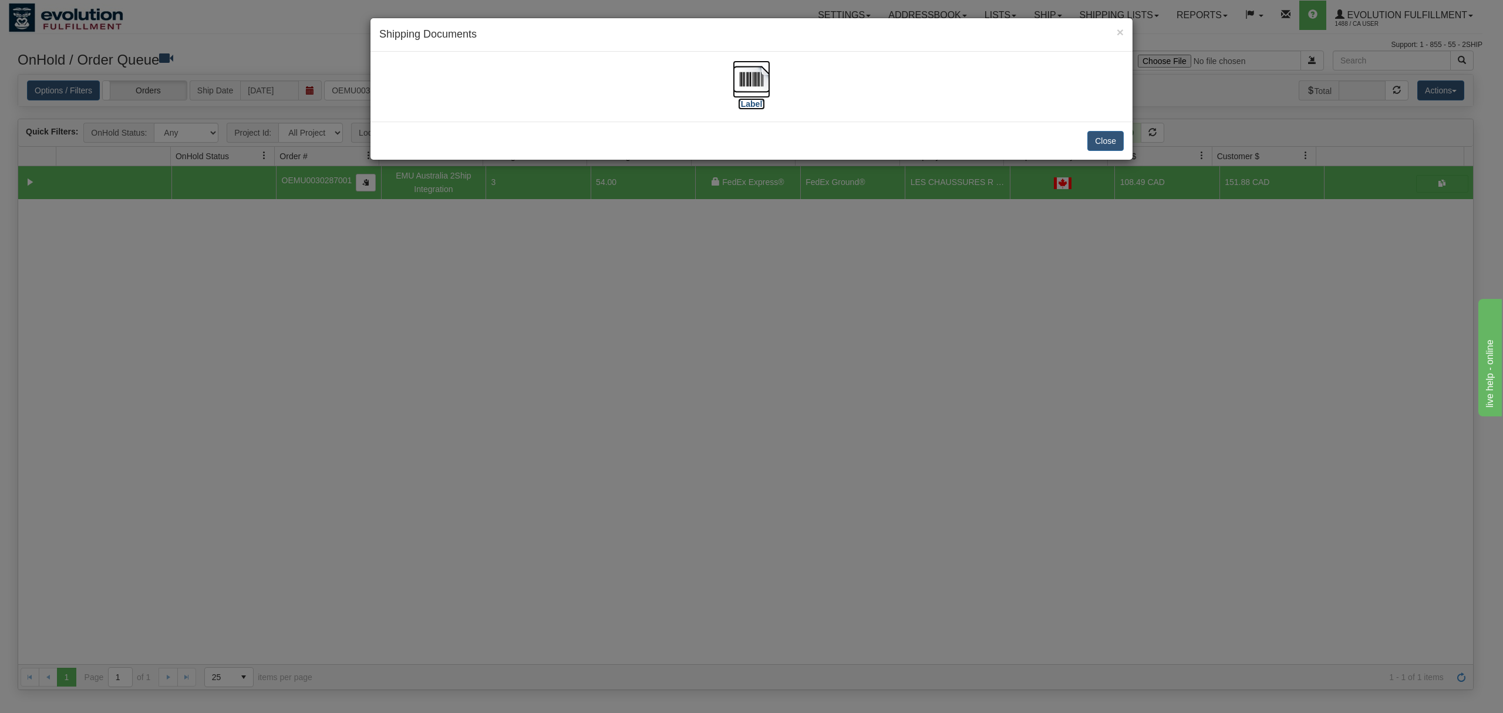
click at [746, 75] on img at bounding box center [752, 79] width 38 height 38
click at [1116, 148] on button "Close" at bounding box center [1106, 141] width 36 height 20
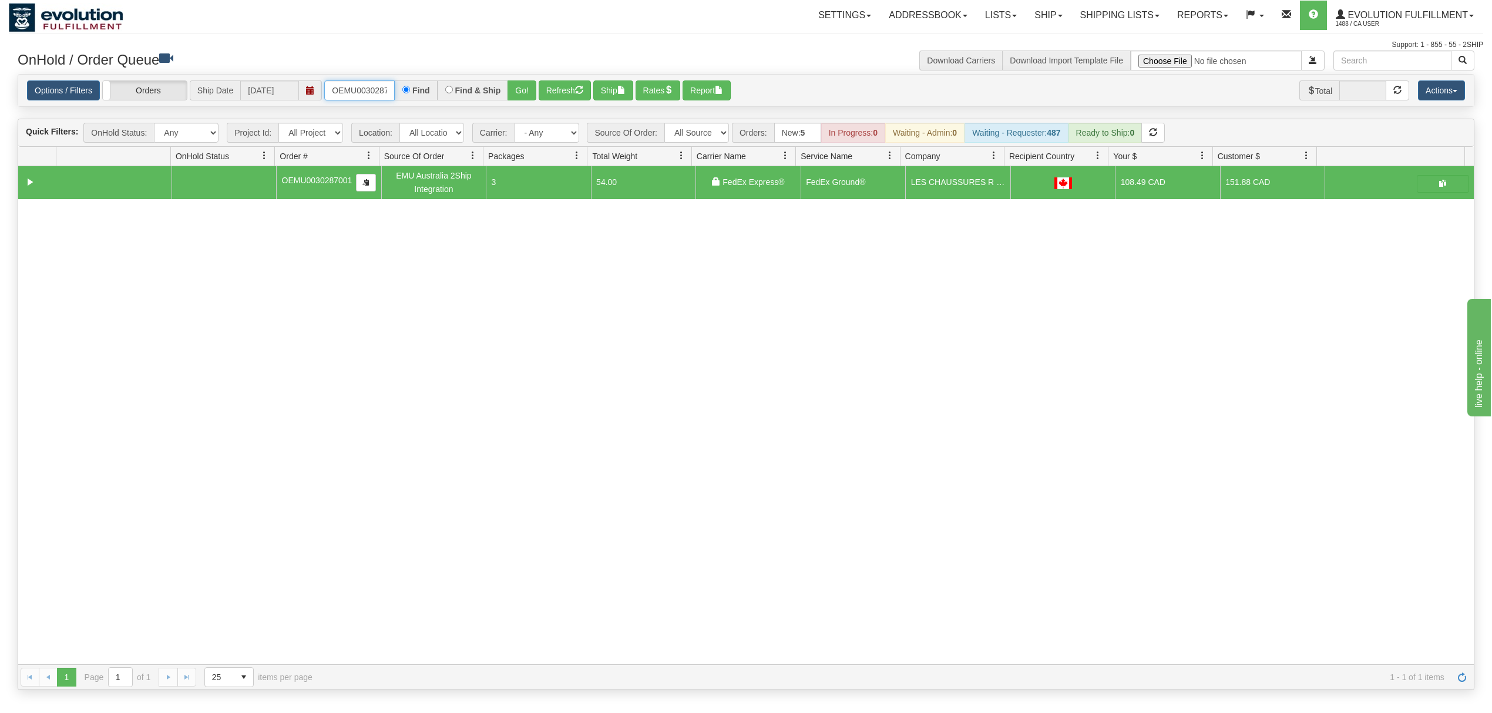
scroll to position [0, 15]
drag, startPoint x: 332, startPoint y: 90, endPoint x: 499, endPoint y: 90, distance: 166.2
click at [492, 90] on div "OEMU0030287001 Find Find & Ship Go!" at bounding box center [430, 90] width 212 height 20
click at [383, 88] on input "OAAI338934 BO01" at bounding box center [359, 90] width 70 height 20
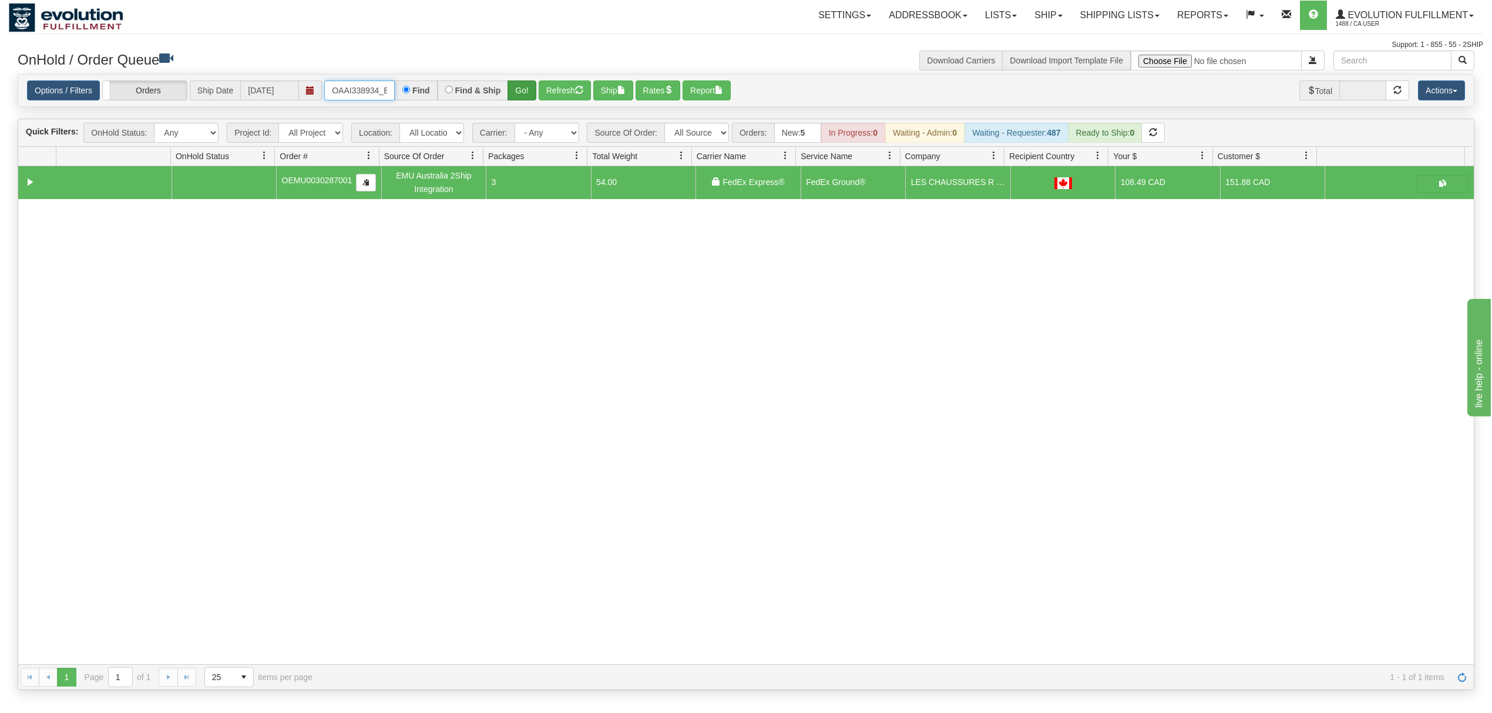
type input "OAAI338934_BO01"
click at [524, 86] on button "Go!" at bounding box center [521, 90] width 29 height 20
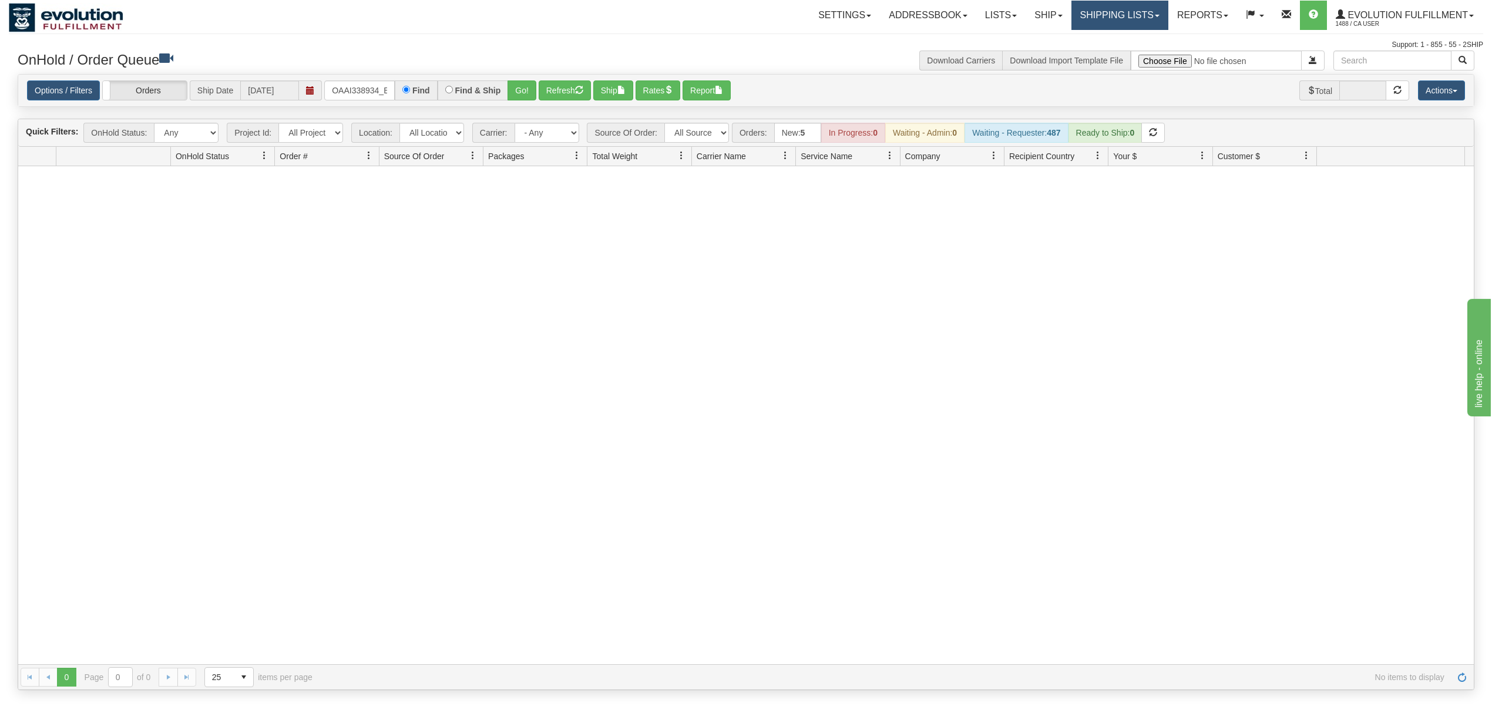
click at [1084, 17] on link "Shipping lists" at bounding box center [1119, 15] width 97 height 29
click at [1081, 36] on span "Current Shipments" at bounding box center [1099, 40] width 69 height 9
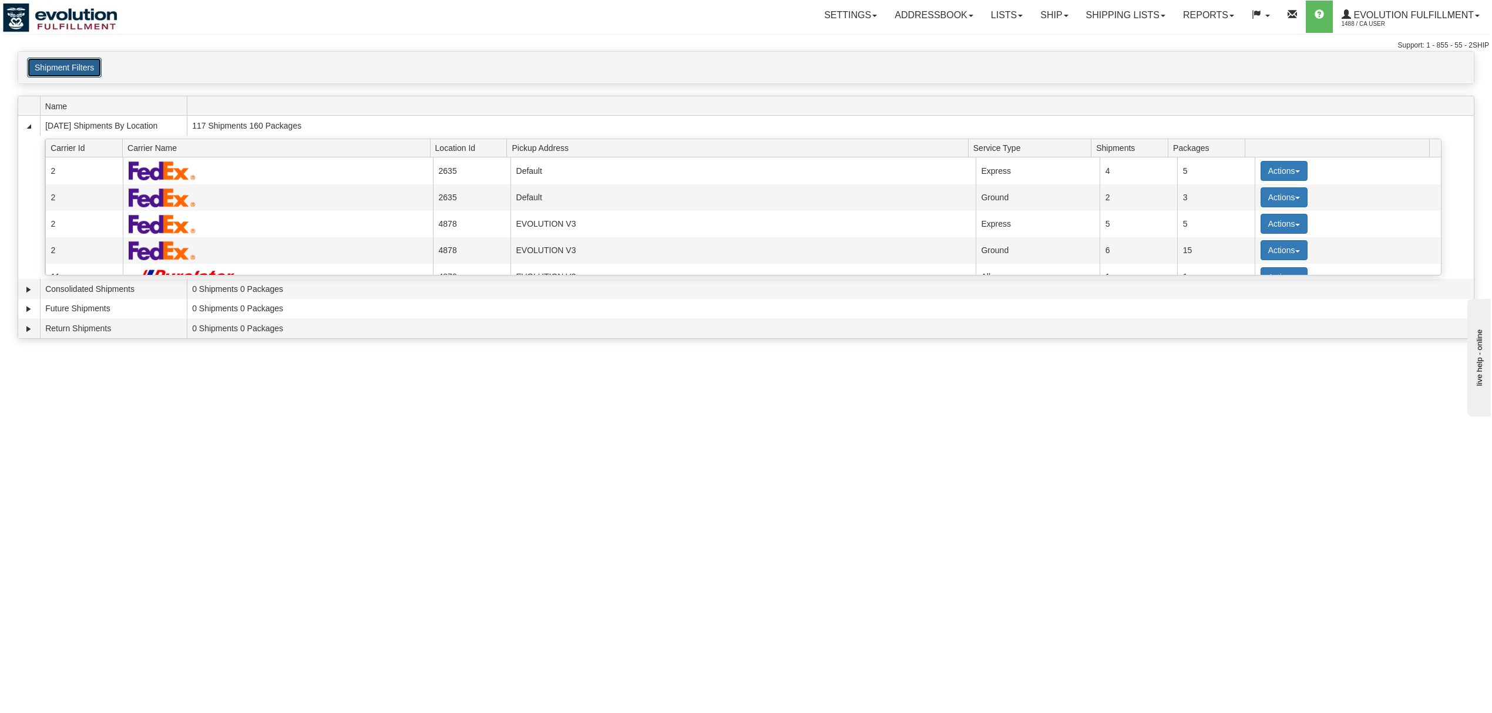
click at [52, 59] on button "Shipment Filters" at bounding box center [64, 68] width 75 height 20
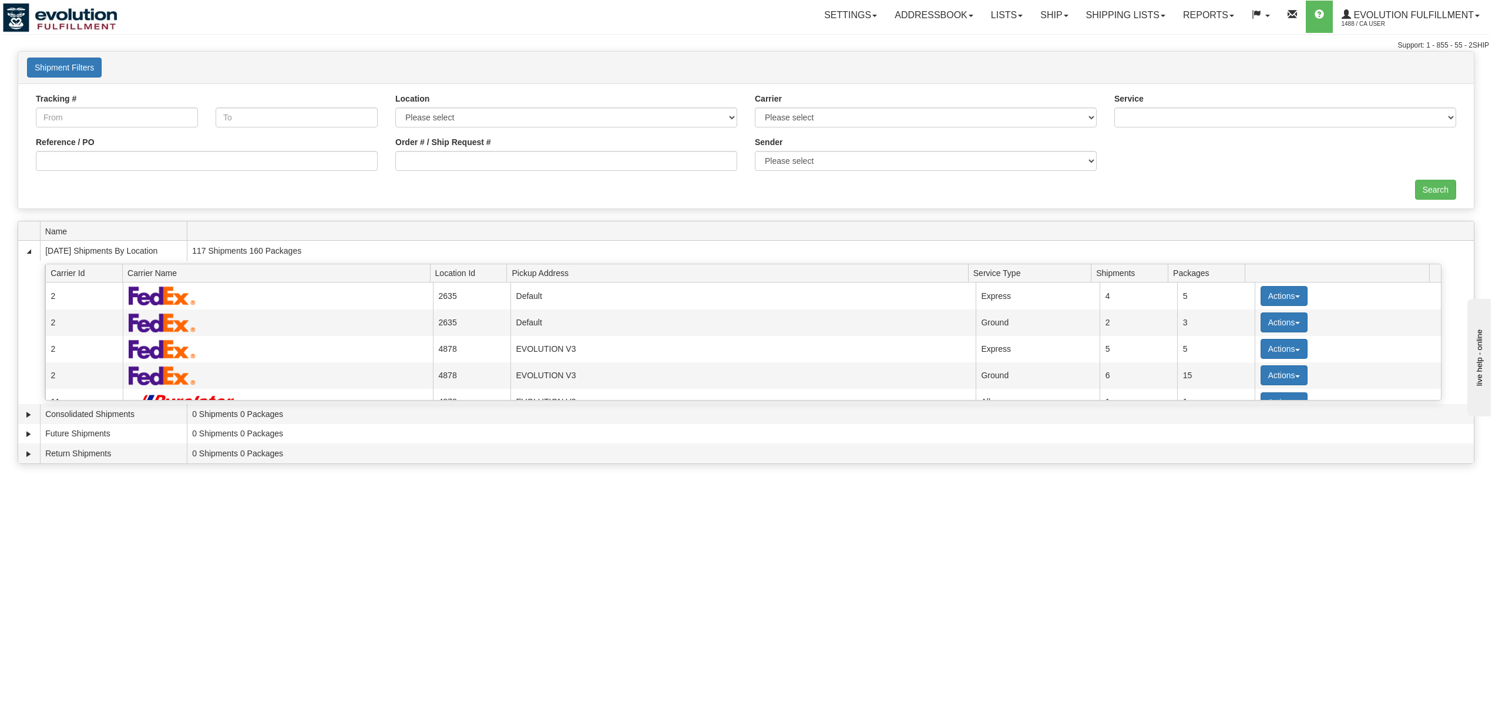
click at [534, 172] on div "Order # / Ship Request #" at bounding box center [565, 157] width 359 height 43
click at [543, 160] on input "Order # / Ship Request #" at bounding box center [566, 161] width 342 height 20
type input "338934_BO01"
click at [1443, 184] on input "Search" at bounding box center [1435, 190] width 41 height 20
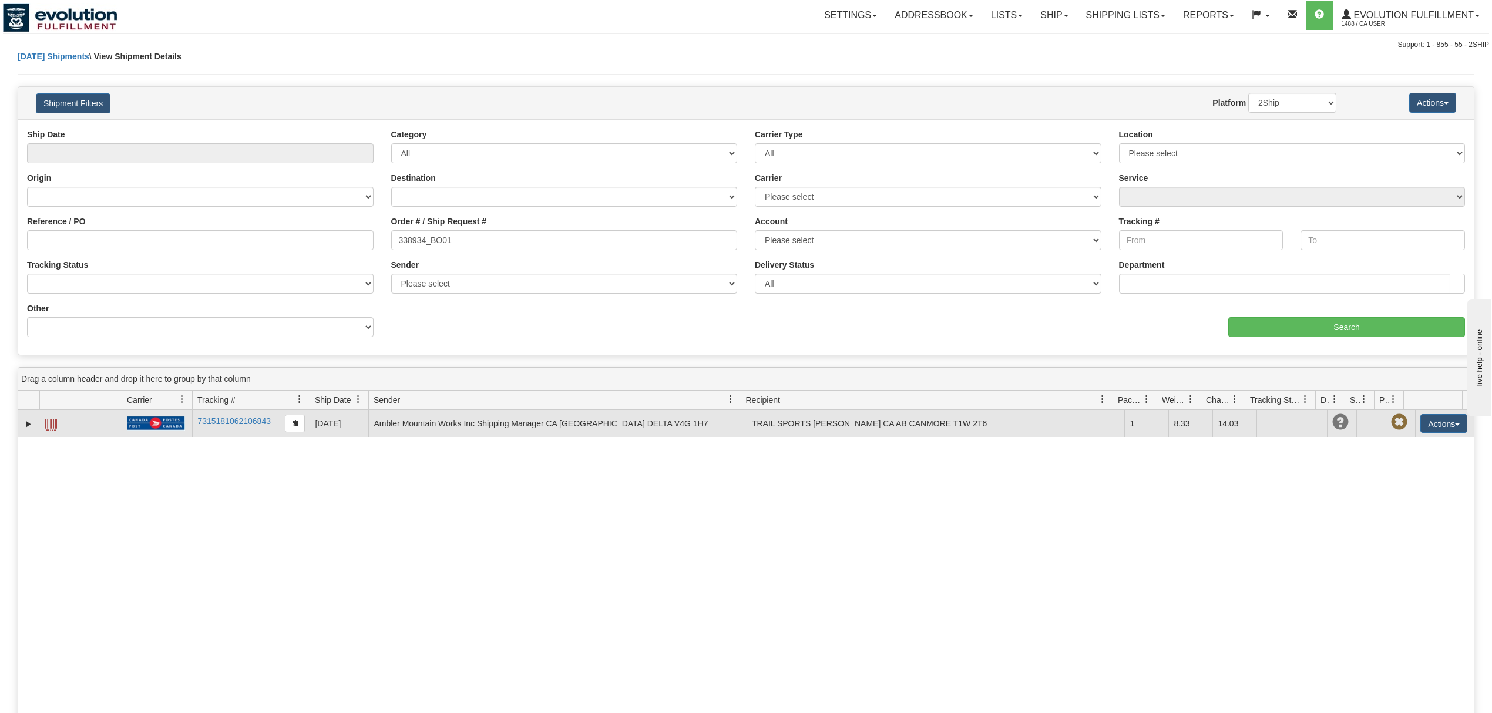
click at [50, 426] on span at bounding box center [51, 425] width 12 height 12
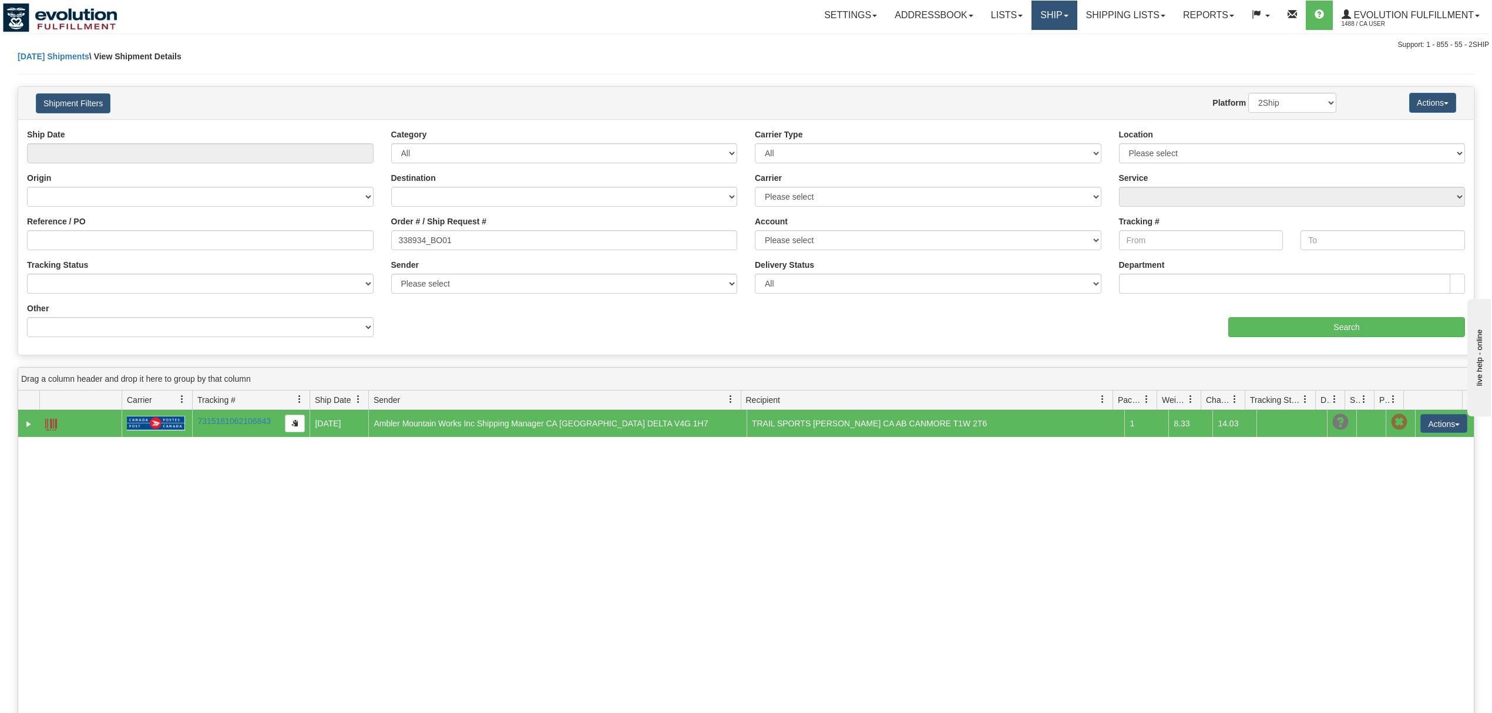
click at [1062, 27] on link "Ship" at bounding box center [1053, 15] width 45 height 29
click at [1021, 50] on link "OnHold / Order Queue" at bounding box center [1023, 56] width 106 height 15
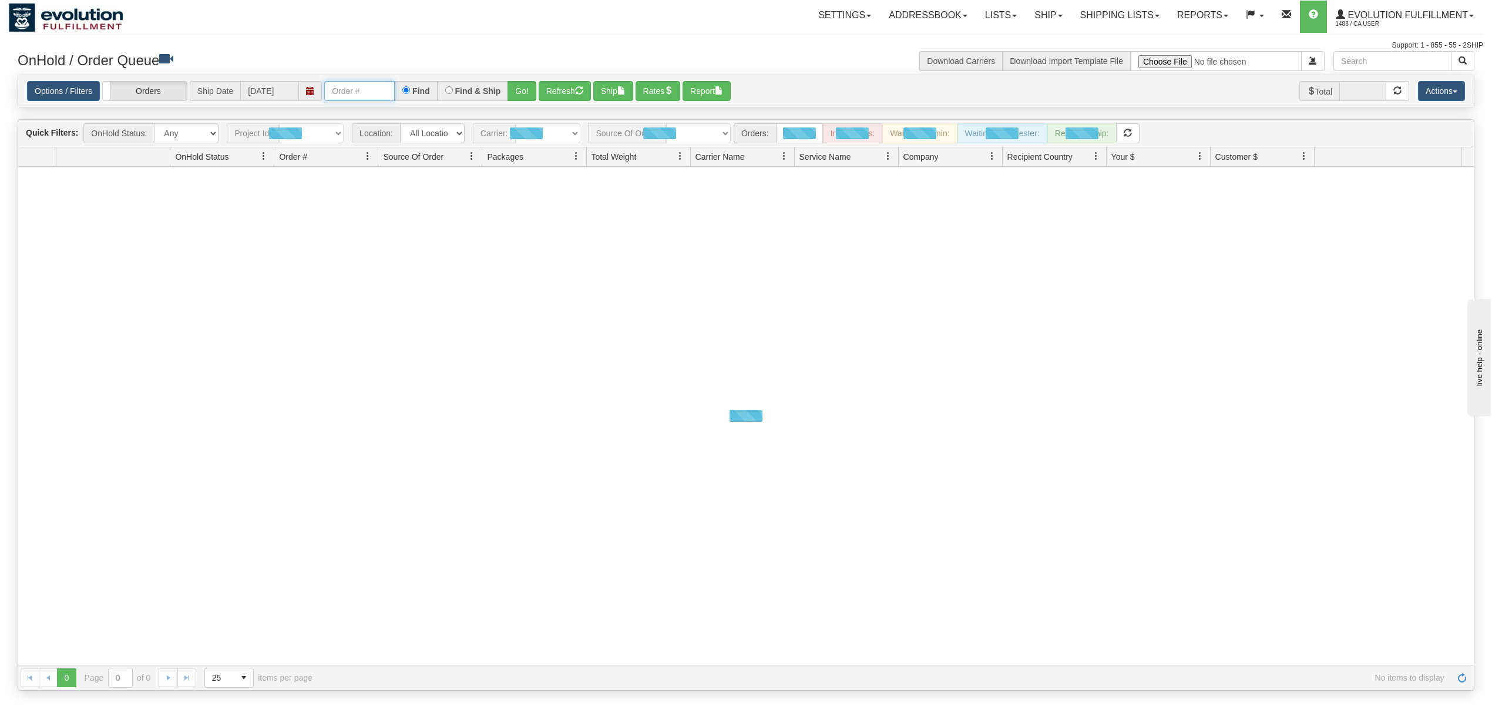
click at [341, 94] on input "text" at bounding box center [359, 91] width 70 height 20
click at [355, 83] on input "OMBK17592158 BO01" at bounding box center [359, 91] width 70 height 20
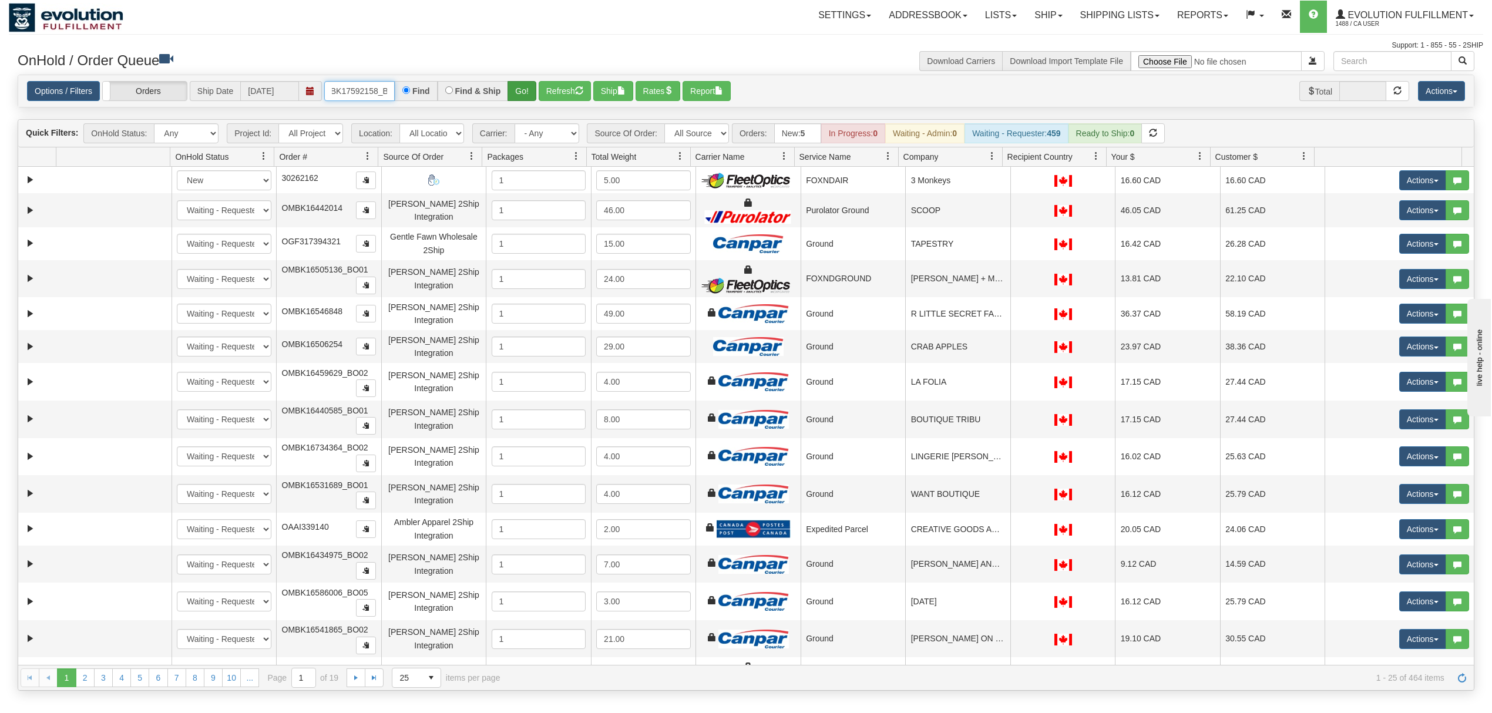
type input "OMBK17592158_BO01"
click at [522, 95] on button "Go!" at bounding box center [521, 91] width 29 height 20
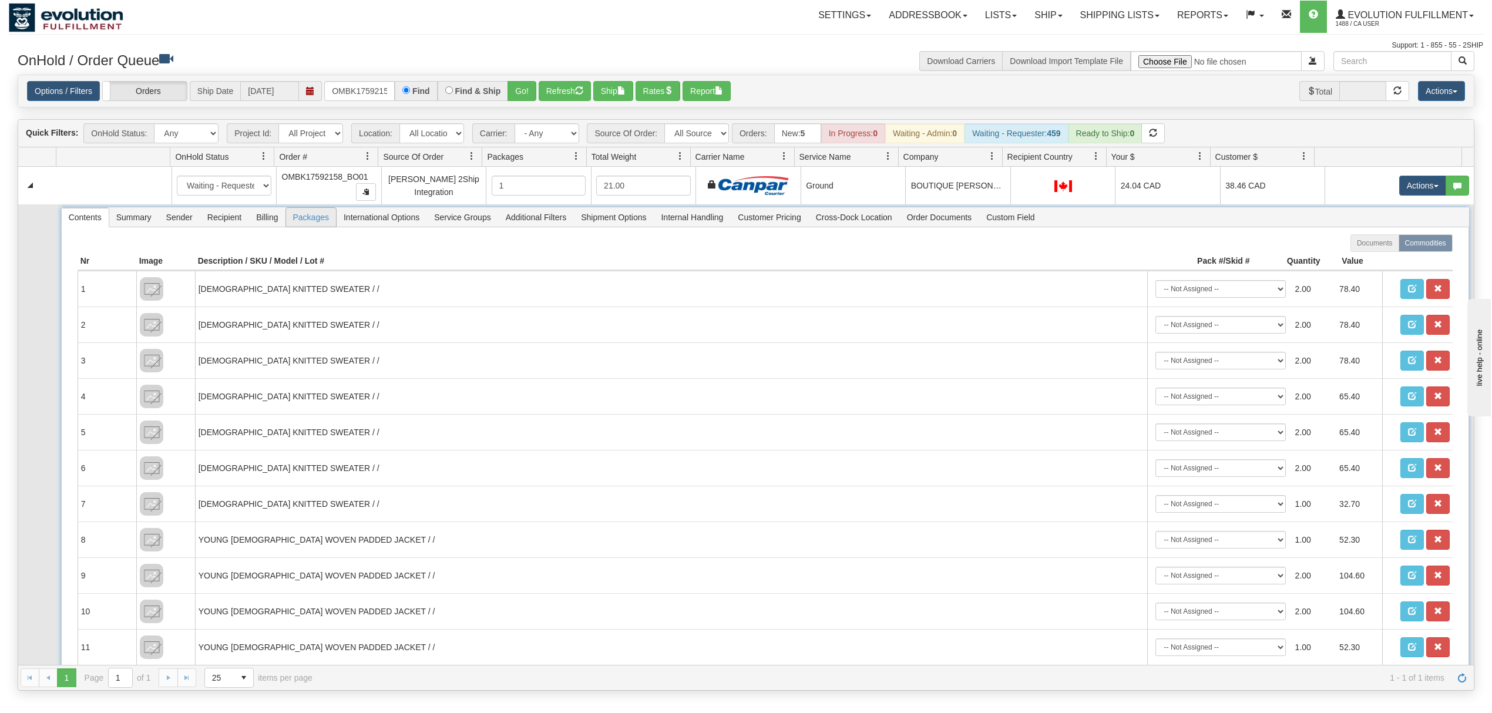
click at [290, 218] on span "Packages" at bounding box center [311, 217] width 50 height 19
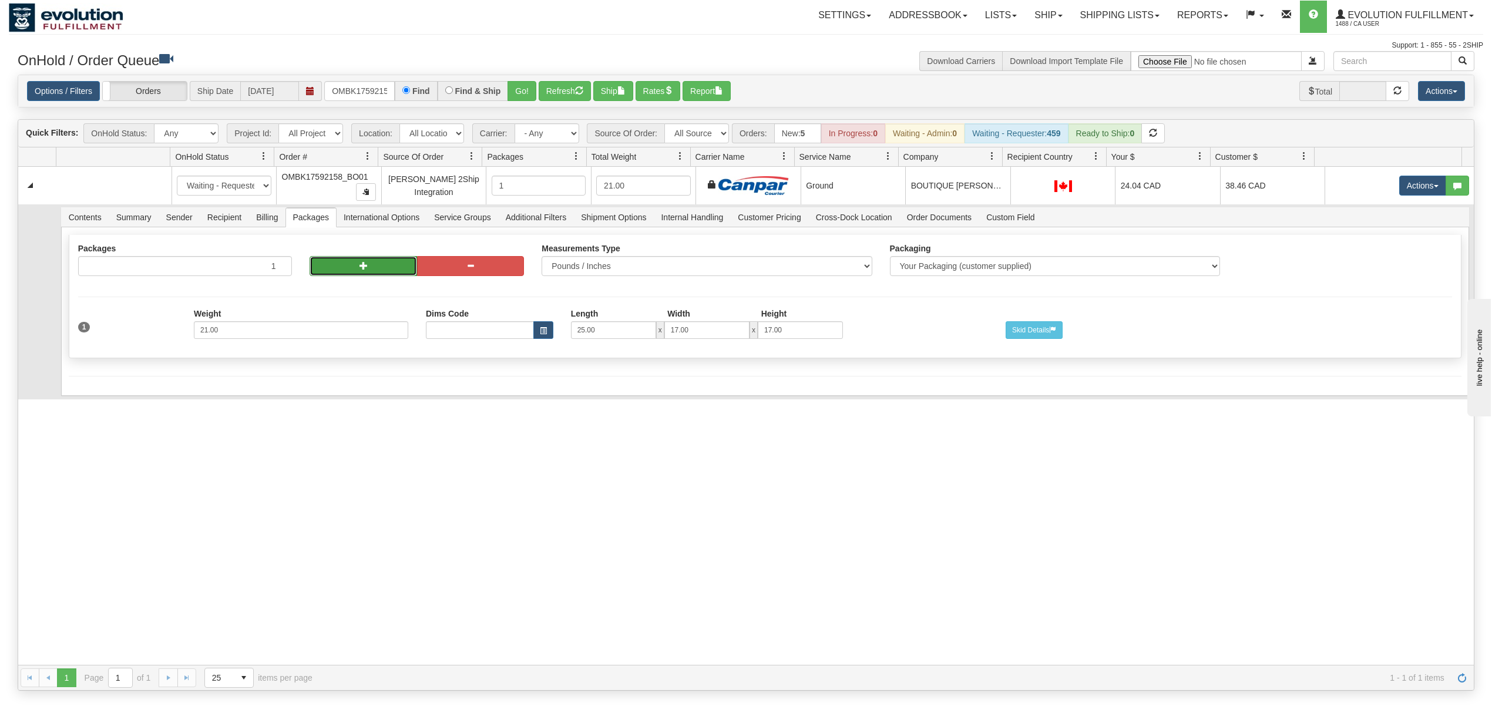
click at [346, 264] on button "button" at bounding box center [362, 266] width 107 height 20
radio input "true"
type input "2"
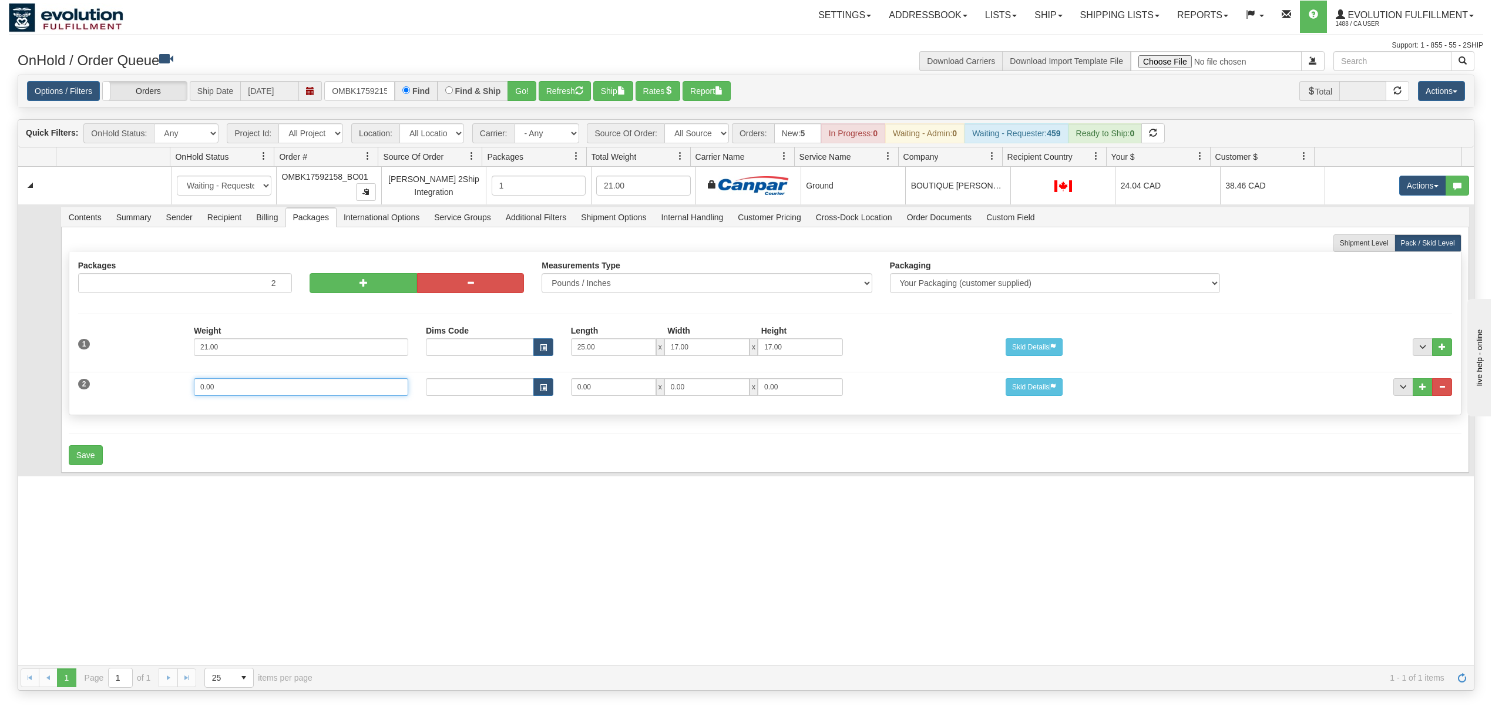
drag, startPoint x: 257, startPoint y: 397, endPoint x: 129, endPoint y: 389, distance: 127.7
click at [129, 389] on div "2 Weight 0.00 Dims Code Length Width Height 0.00 x 0.00 x" at bounding box center [764, 385] width 1391 height 39
type input "24"
type input "25"
type input "17"
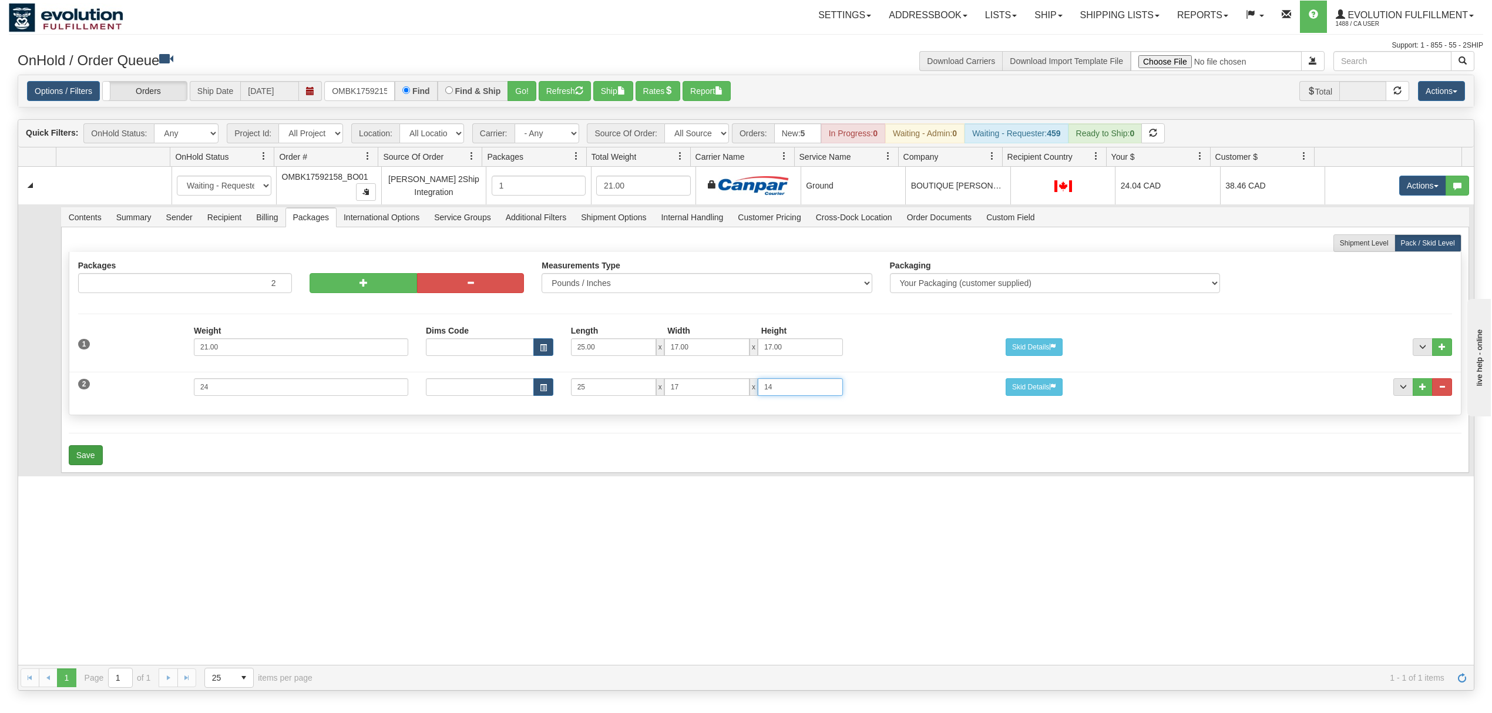
type input "14"
click at [97, 465] on button "Save" at bounding box center [86, 455] width 34 height 20
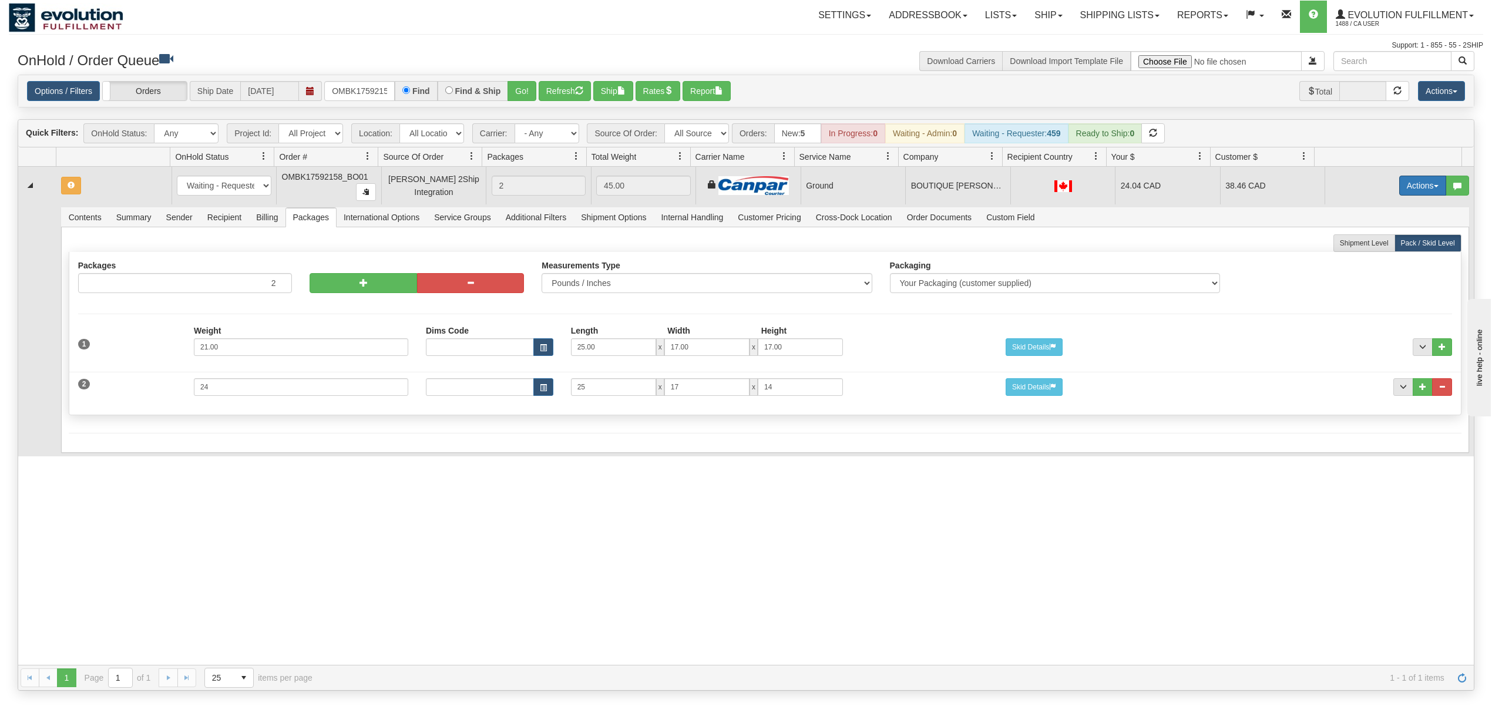
drag, startPoint x: 1403, startPoint y: 184, endPoint x: 1412, endPoint y: 184, distance: 9.4
click at [1409, 184] on button "Actions" at bounding box center [1422, 186] width 47 height 20
click at [1403, 238] on link "Rate All Services" at bounding box center [1398, 238] width 94 height 15
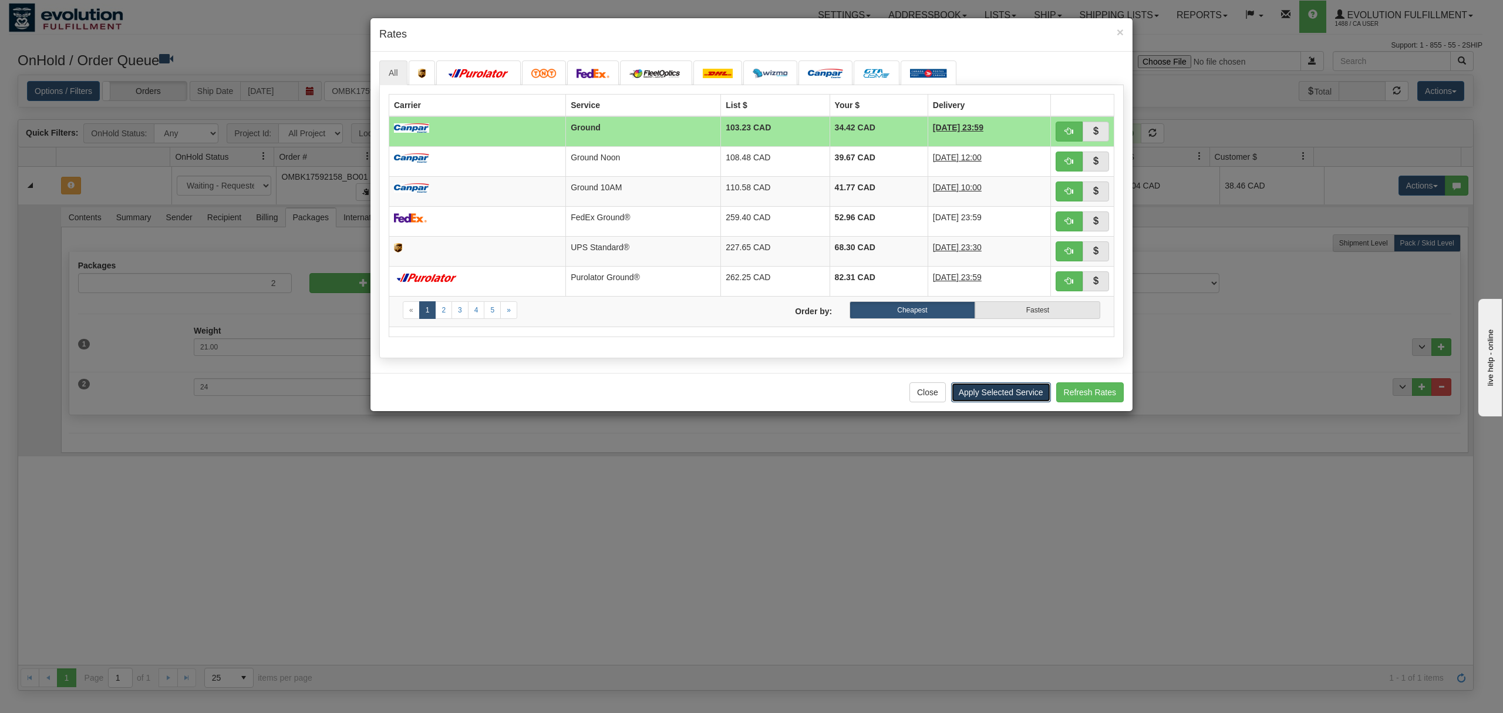
click at [1015, 399] on button "Apply Selected Service" at bounding box center [1001, 392] width 100 height 20
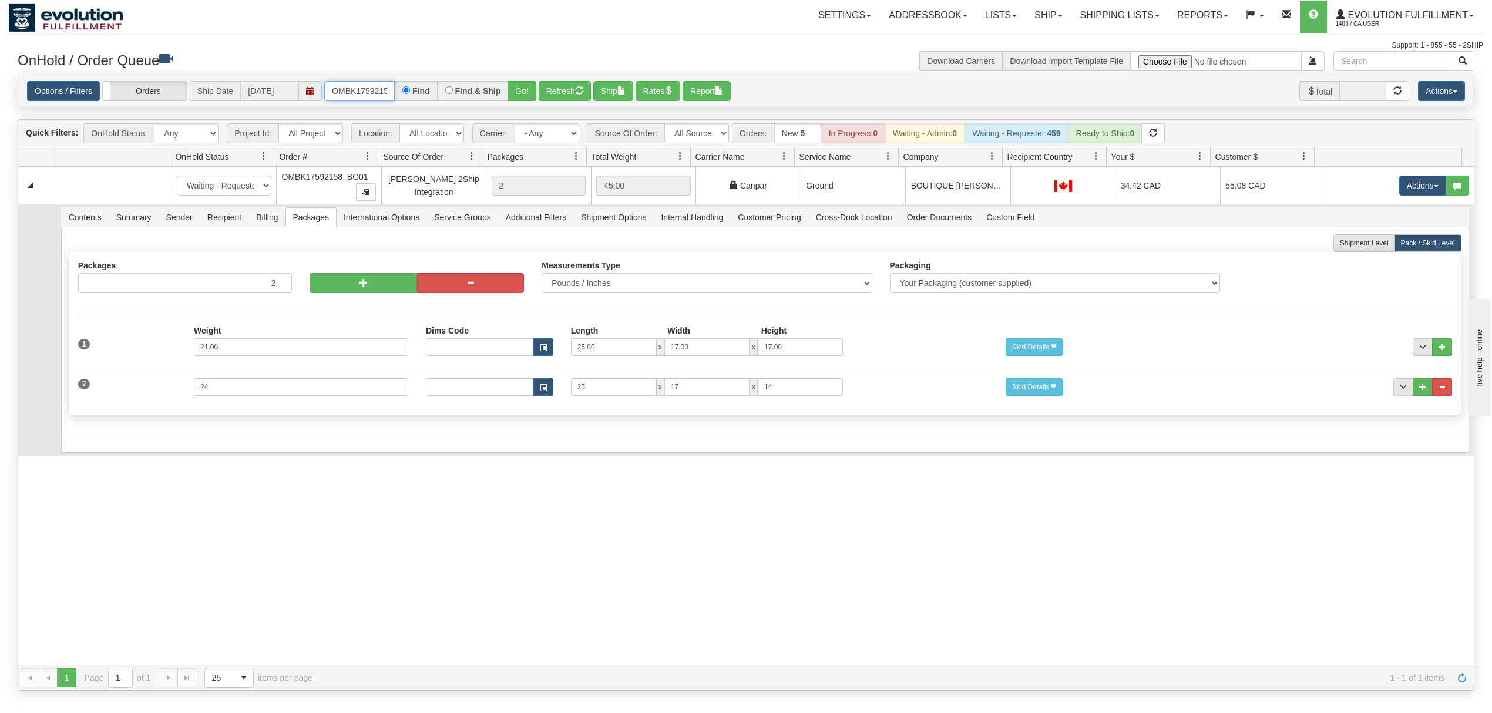
scroll to position [0, 31]
drag, startPoint x: 329, startPoint y: 94, endPoint x: 439, endPoint y: 94, distance: 110.4
click at [439, 94] on div "OMBK17592158_BO01 Find Find & Ship Go!" at bounding box center [430, 91] width 212 height 20
click at [524, 83] on button "Go!" at bounding box center [521, 91] width 29 height 20
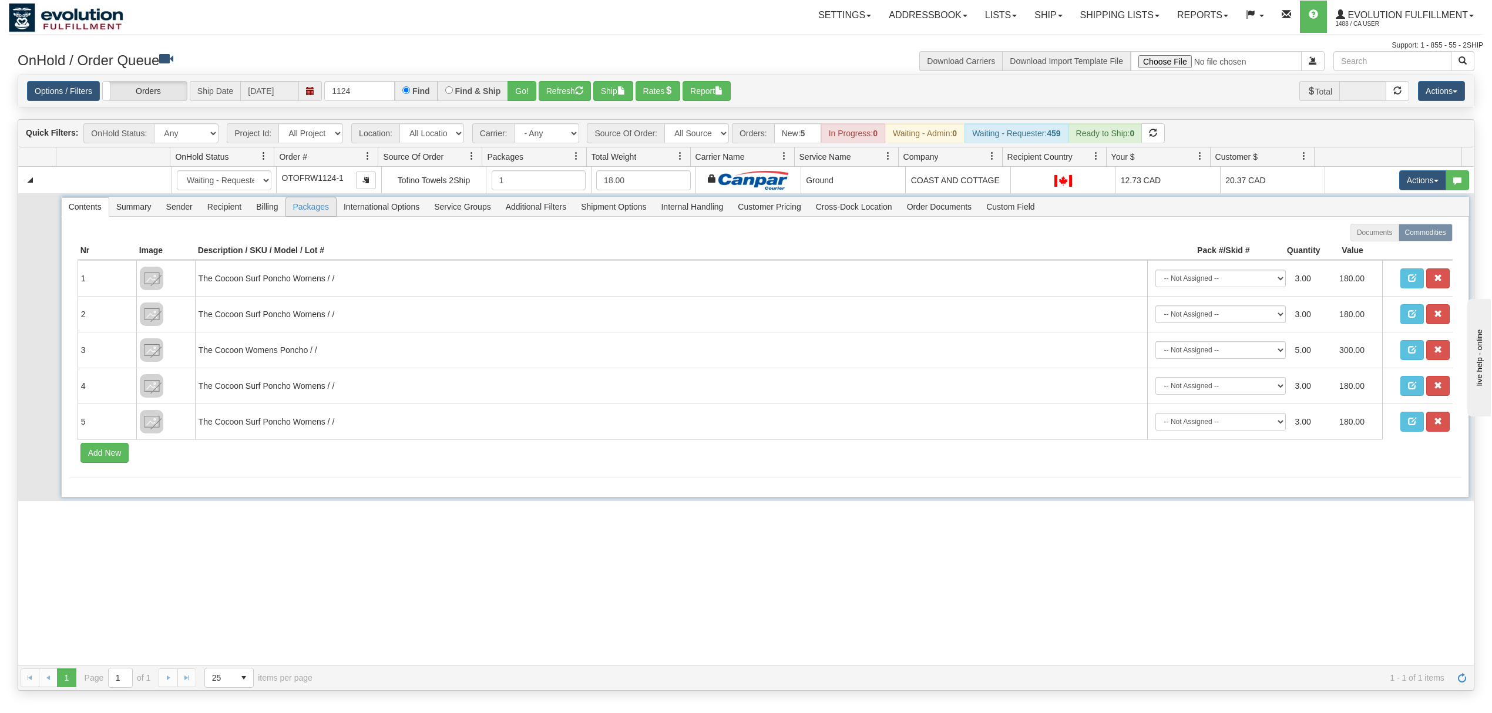
click at [294, 214] on span "Packages" at bounding box center [311, 206] width 50 height 19
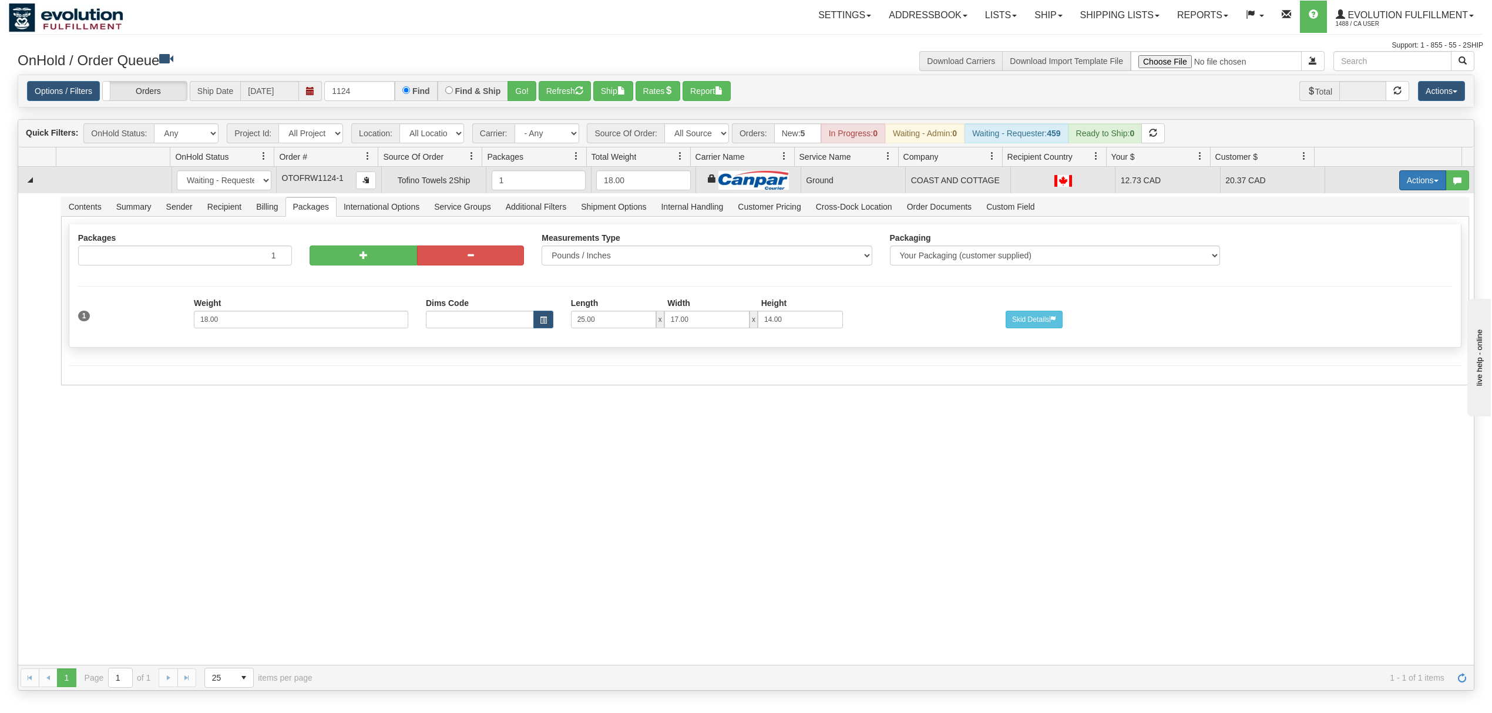
click at [1408, 186] on button "Actions" at bounding box center [1422, 180] width 47 height 20
click at [1363, 245] on span "Ship" at bounding box center [1375, 248] width 25 height 9
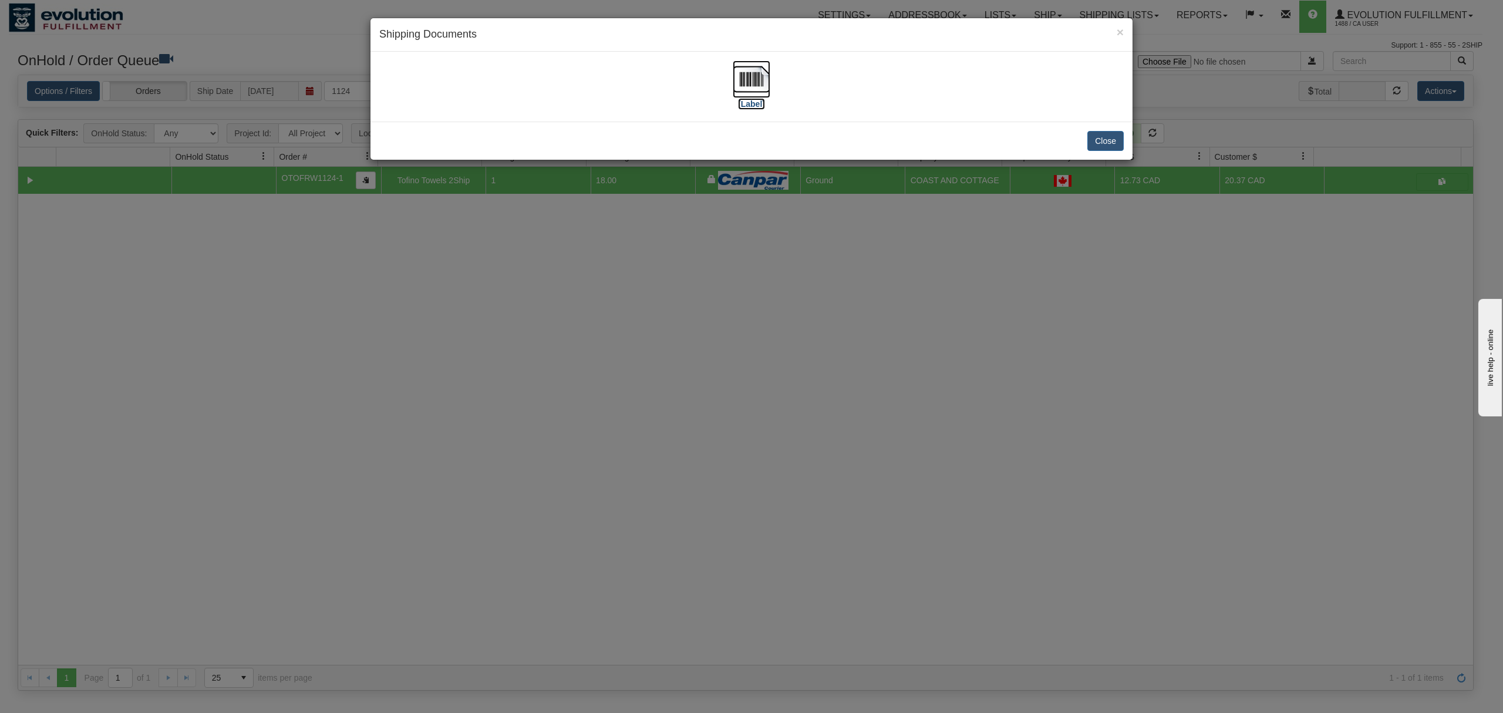
click at [751, 76] on img at bounding box center [752, 79] width 38 height 38
click at [1103, 136] on button "Close" at bounding box center [1106, 141] width 36 height 20
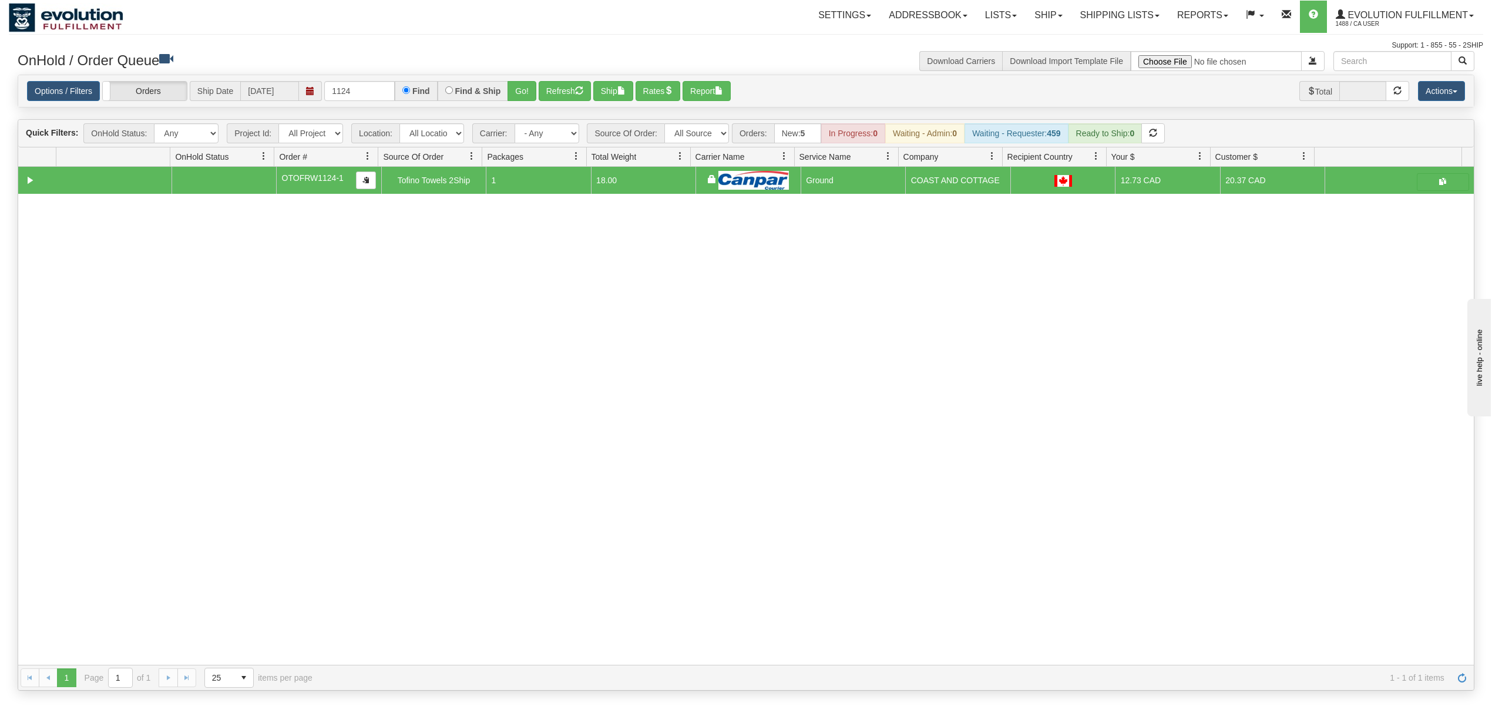
drag, startPoint x: 369, startPoint y: 80, endPoint x: 370, endPoint y: 88, distance: 7.7
click at [370, 85] on div "Options / Filters Group Shipments Orders Ship Date 08/15/2025 1124 Find Find & …" at bounding box center [745, 91] width 1455 height 32
drag, startPoint x: 370, startPoint y: 88, endPoint x: 289, endPoint y: 108, distance: 83.6
click at [287, 108] on div "Options / Filters Group Shipments Orders Ship Date 08/15/2025 1124 Find Find & …" at bounding box center [746, 91] width 1456 height 33
click at [527, 88] on button "Go!" at bounding box center [521, 91] width 29 height 20
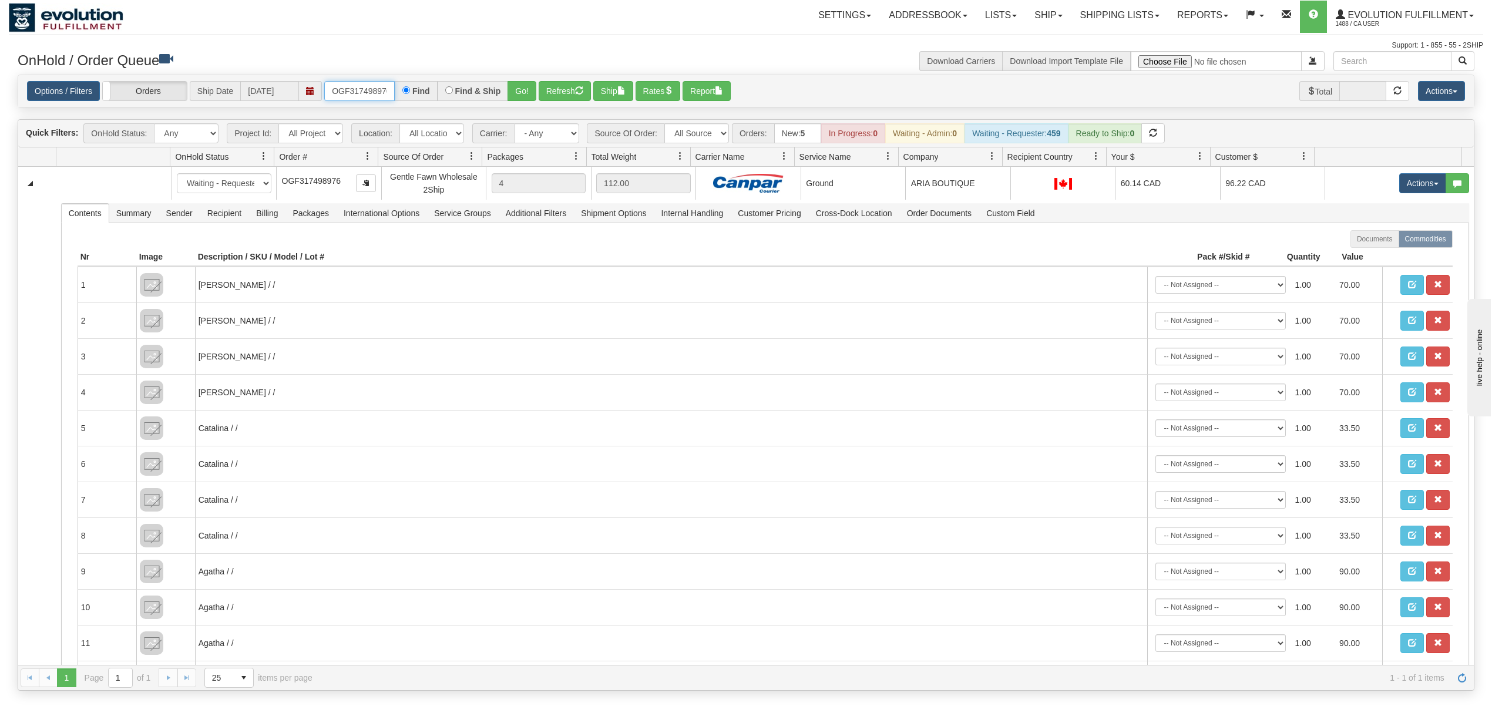
scroll to position [0, 4]
drag, startPoint x: 329, startPoint y: 88, endPoint x: 472, endPoint y: 90, distance: 142.7
click at [472, 90] on div "OGF317498976 Find Find & Ship Go!" at bounding box center [430, 91] width 212 height 20
click at [536, 87] on button "Go!" at bounding box center [521, 91] width 29 height 20
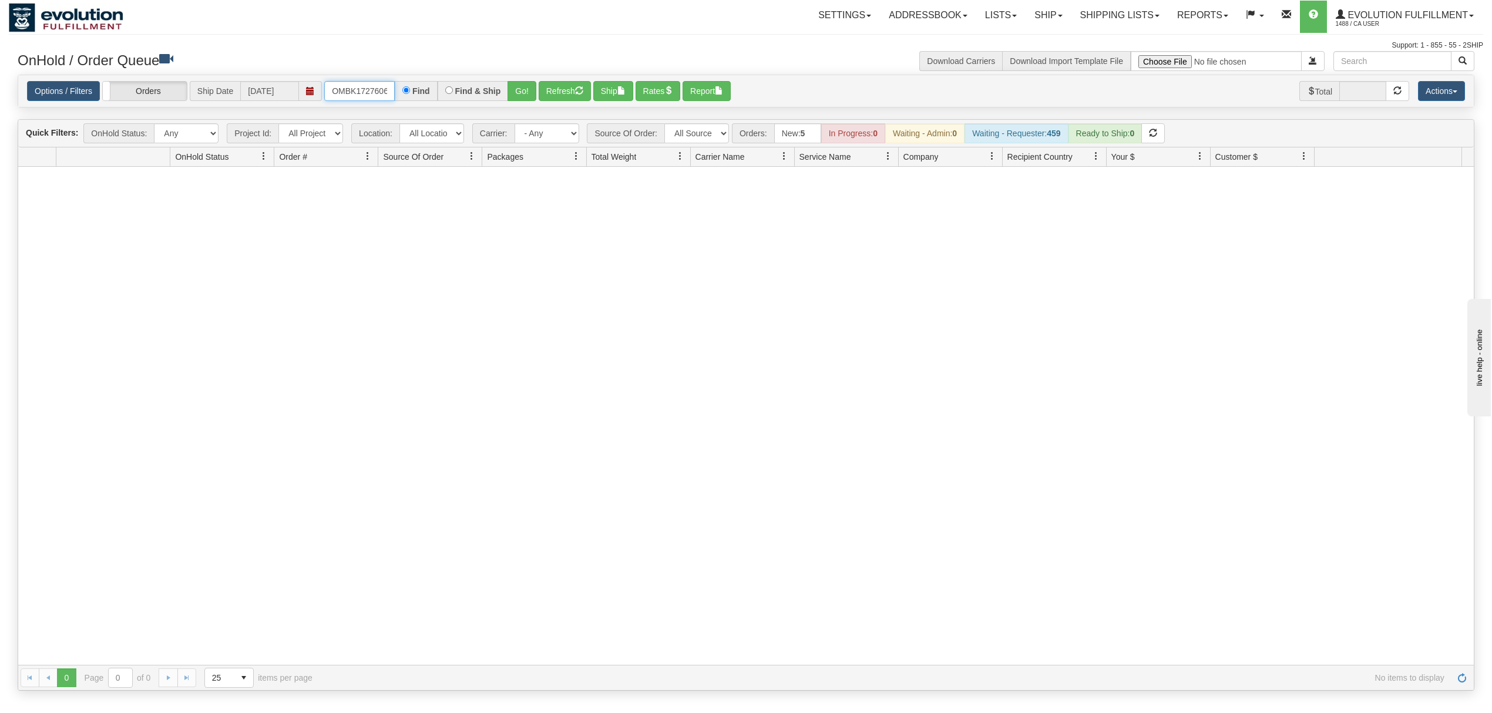
click at [383, 89] on input "OMBK17276067 BO01" at bounding box center [359, 91] width 70 height 20
type input "OMBK17276067_BO01"
click at [520, 86] on button "Go!" at bounding box center [521, 91] width 29 height 20
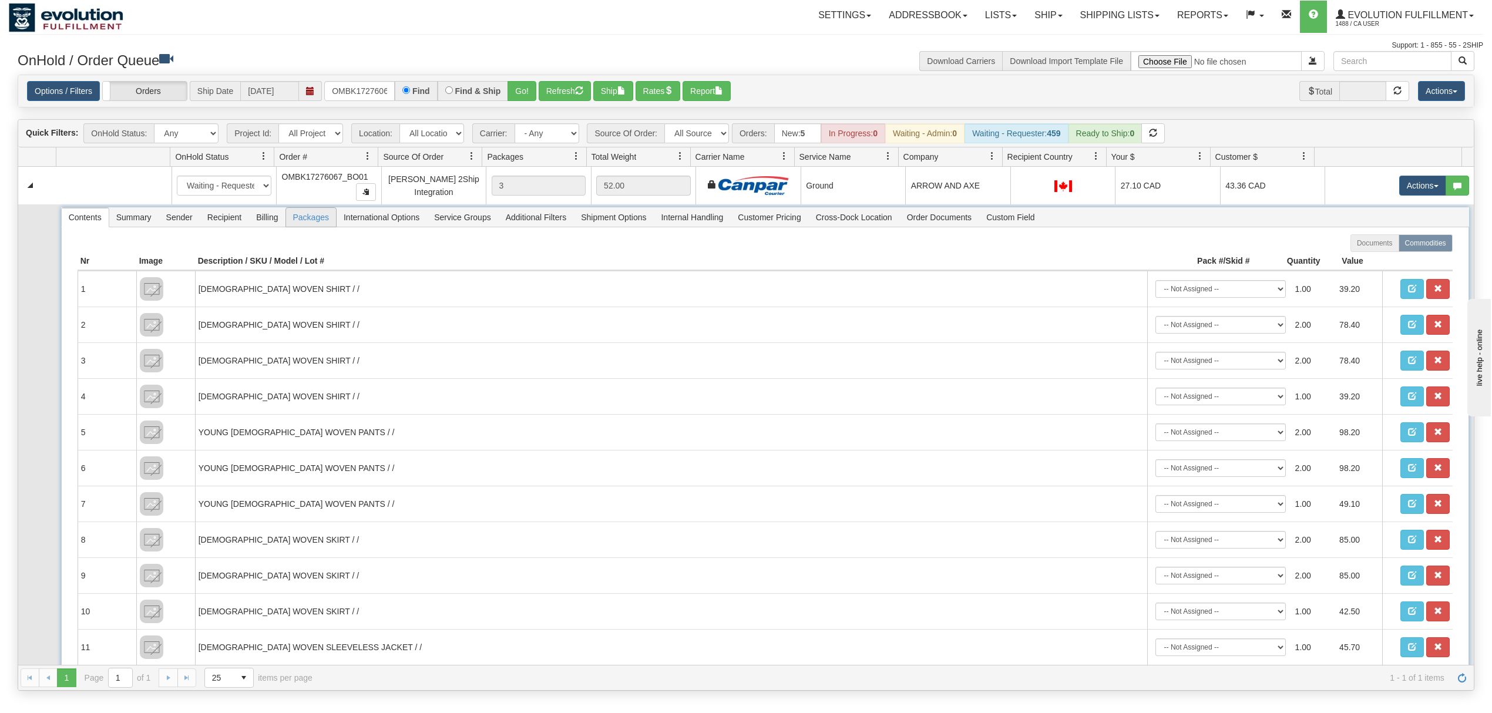
click at [310, 213] on span "Packages" at bounding box center [311, 217] width 50 height 19
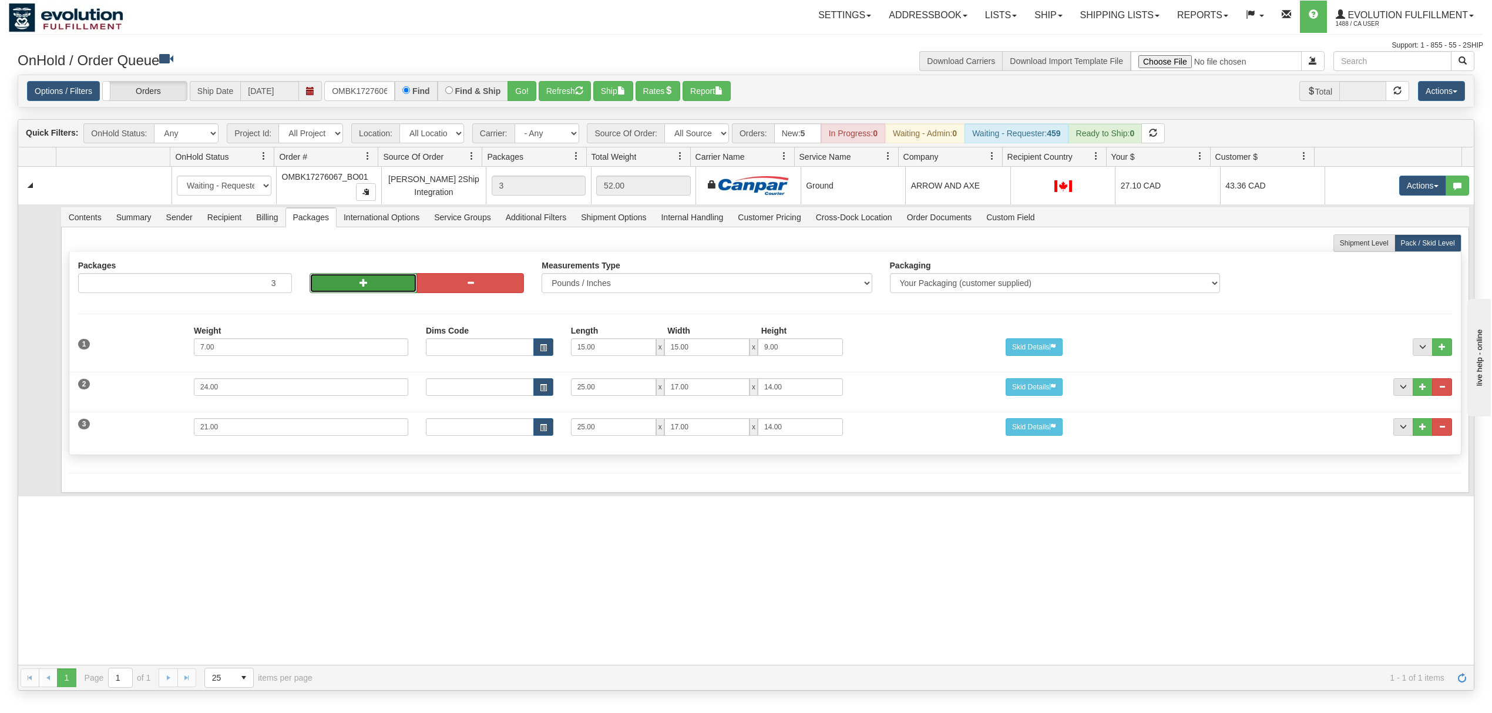
click at [355, 287] on button "button" at bounding box center [362, 283] width 107 height 20
type input "5"
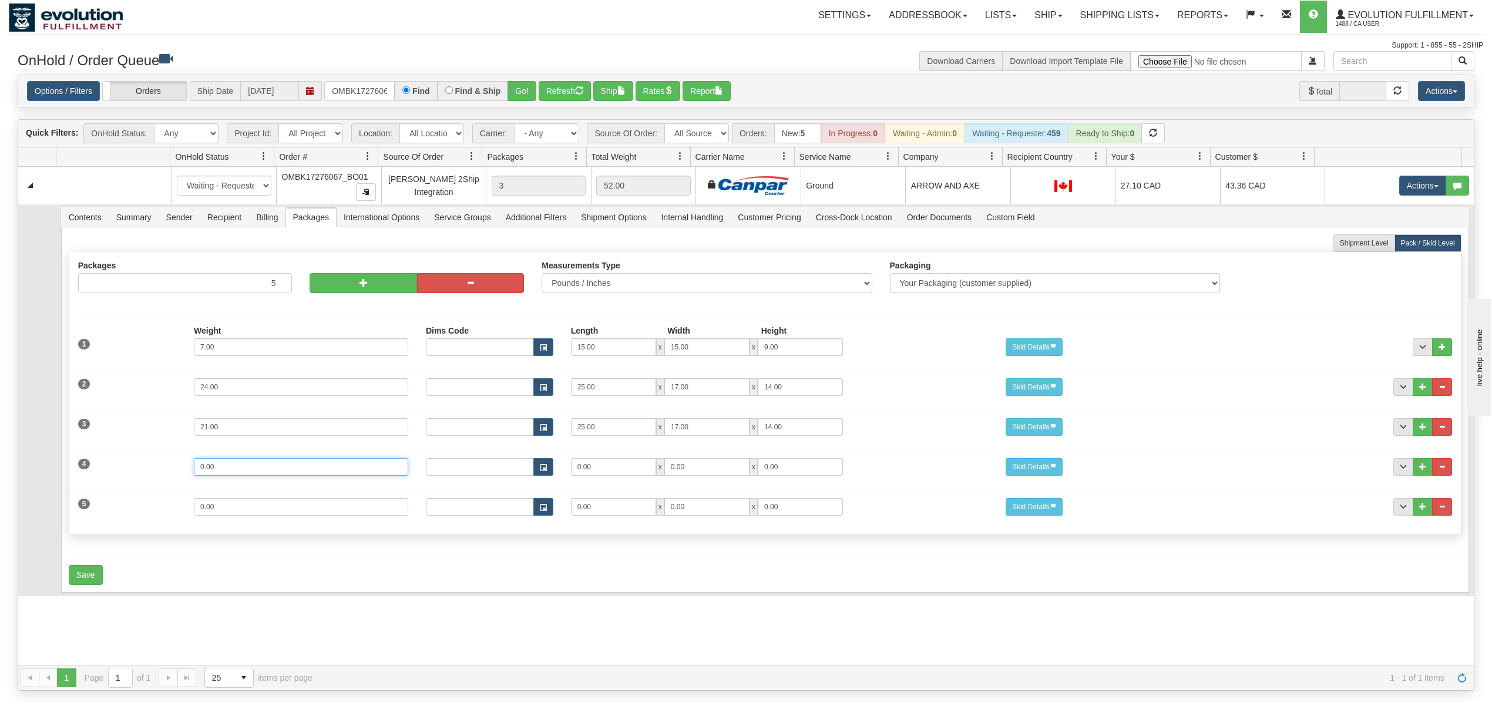
drag, startPoint x: 238, startPoint y: 475, endPoint x: 102, endPoint y: 470, distance: 136.3
click at [102, 470] on div "4 Weight 0.00 Dims Code Length Width Height 0.00 x 0.00 x" at bounding box center [764, 465] width 1391 height 39
type input "22"
type input "25"
type input "17"
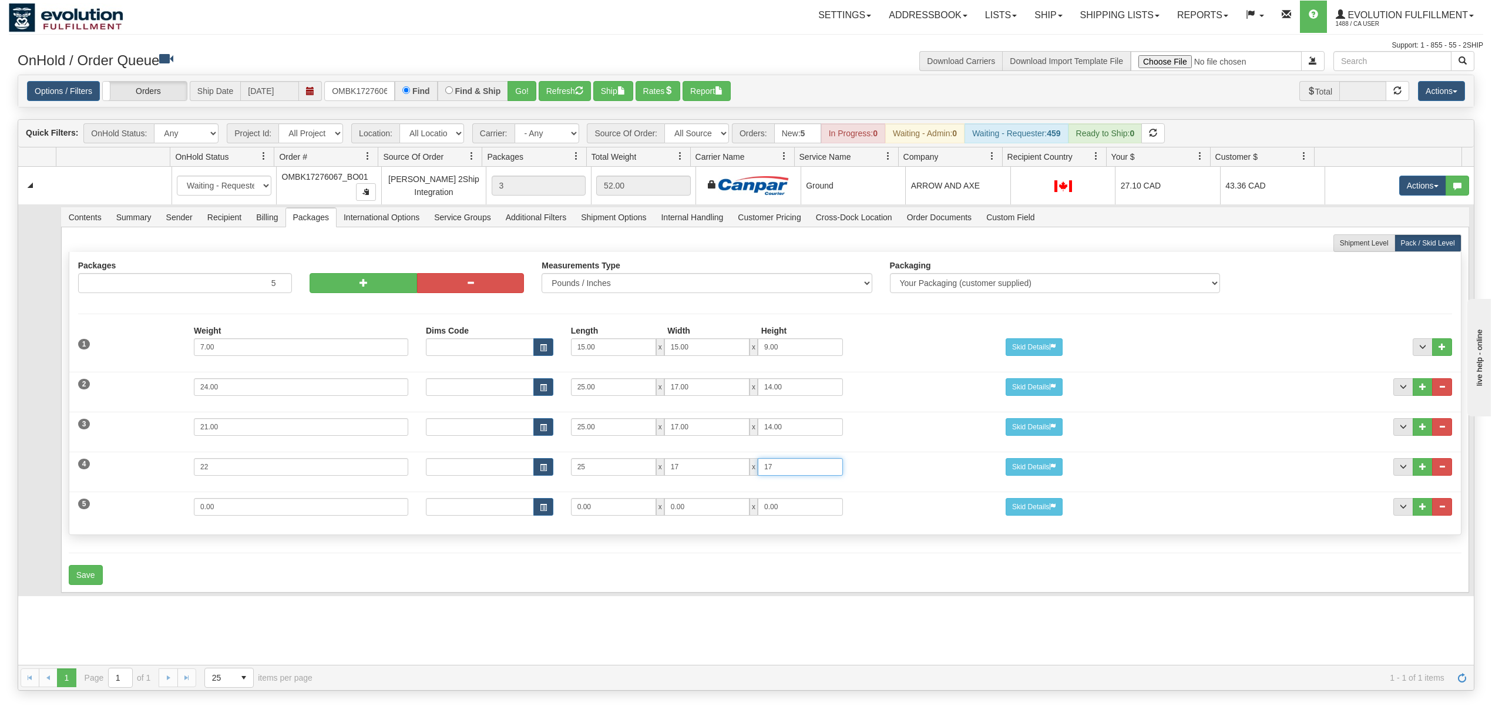
type input "17"
drag, startPoint x: 235, startPoint y: 510, endPoint x: 144, endPoint y: 519, distance: 92.0
click at [144, 519] on div "5 Weight 0.00 Dims Code Length Width Height 0.00 x 0.00 x" at bounding box center [764, 505] width 1391 height 39
type input "12"
type input "25"
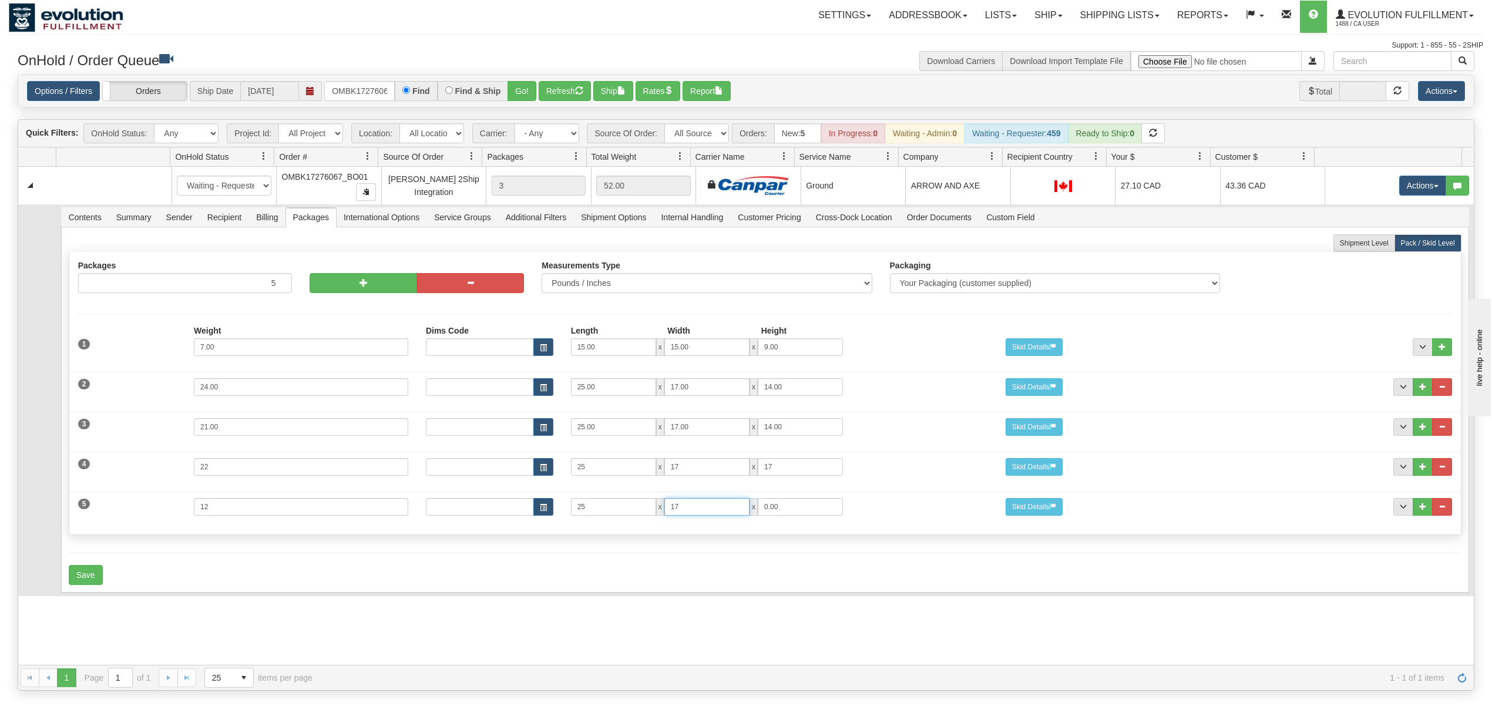
type input "17"
type input "12"
click at [88, 583] on button "Save" at bounding box center [86, 575] width 34 height 20
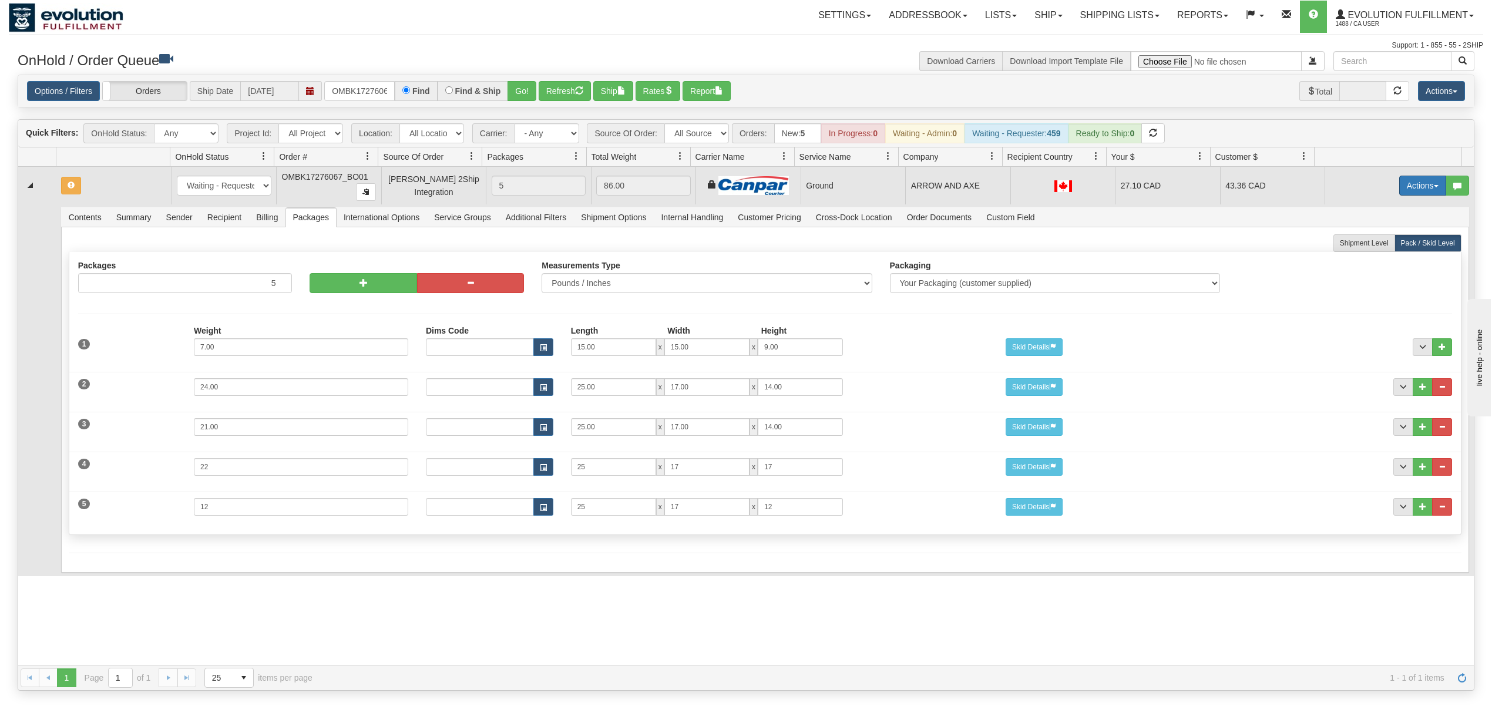
click at [1404, 191] on button "Actions" at bounding box center [1422, 186] width 47 height 20
click at [1394, 238] on span "Rate All Services" at bounding box center [1398, 238] width 70 height 9
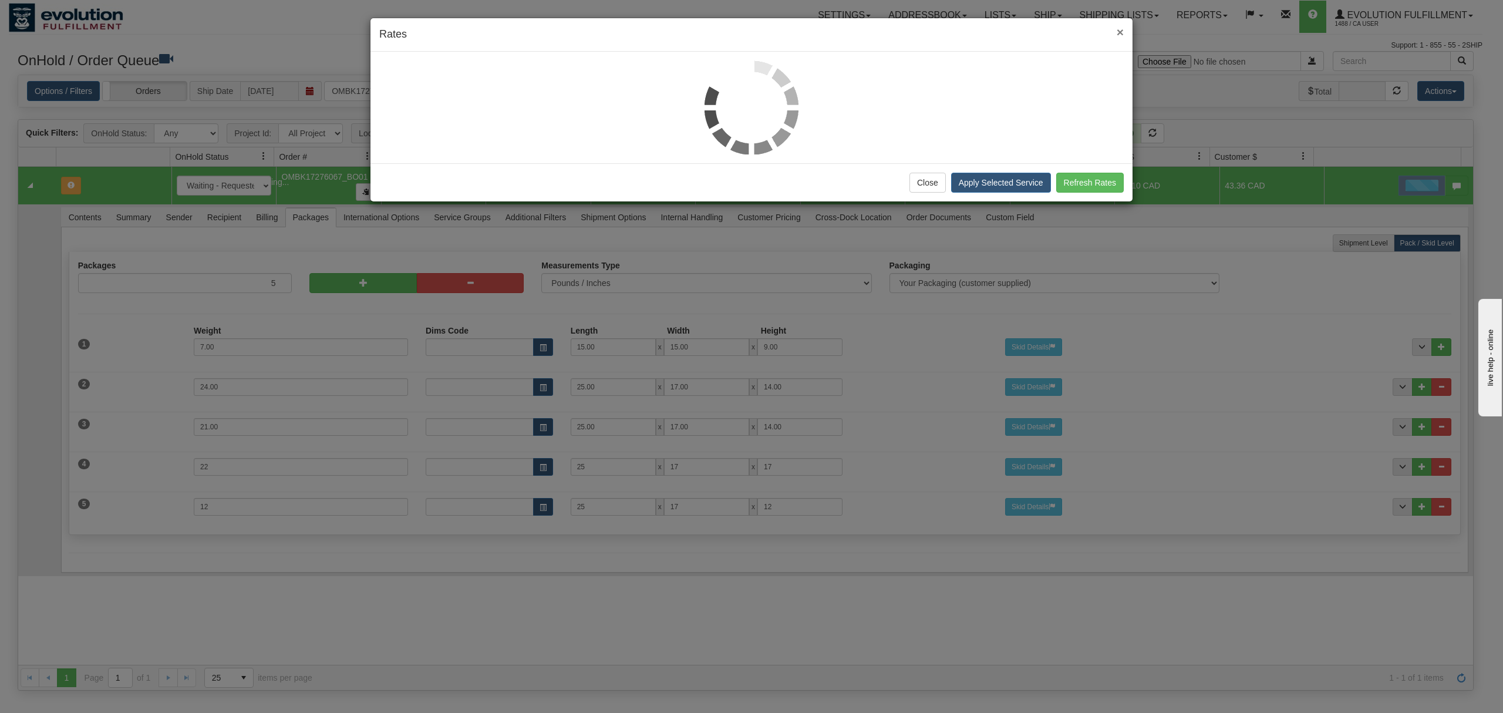
click at [1123, 31] on span "×" at bounding box center [1120, 32] width 7 height 14
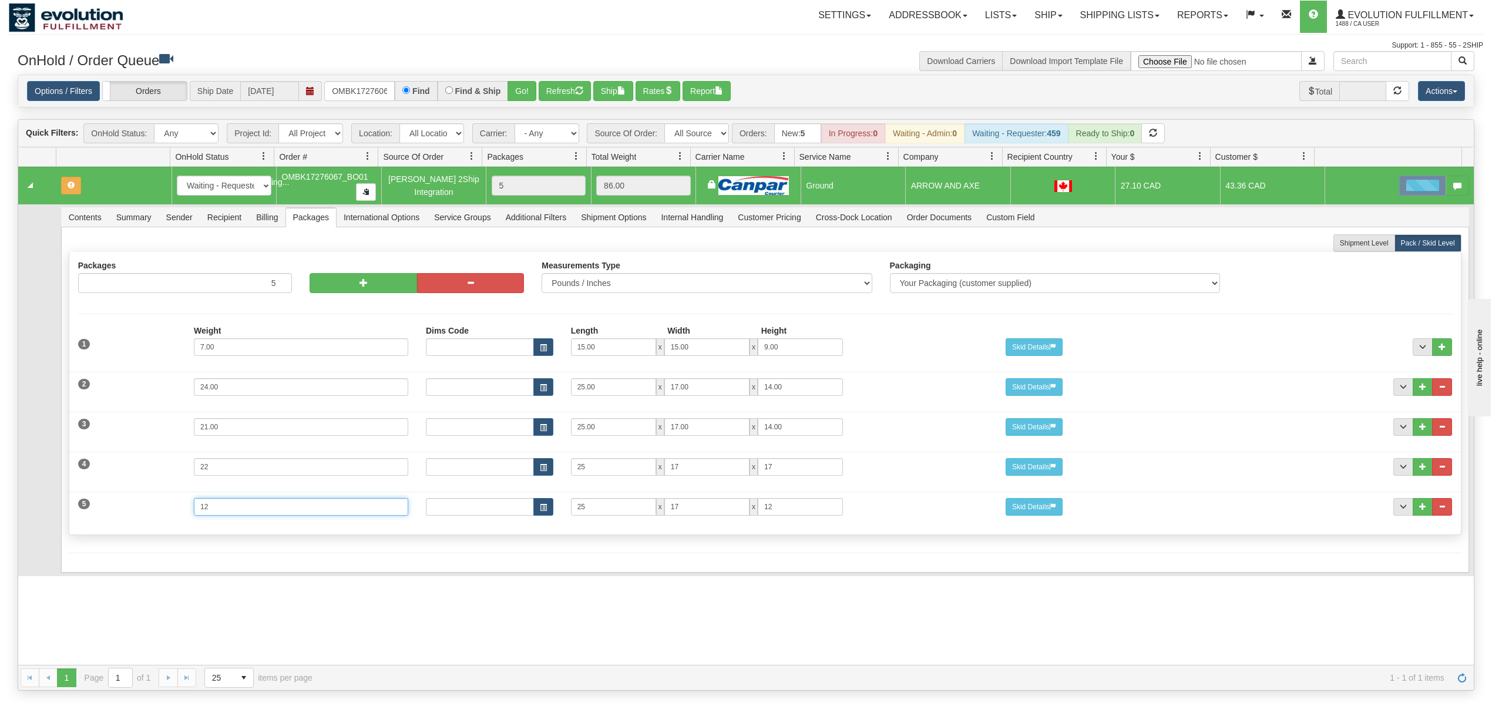
drag, startPoint x: 247, startPoint y: 518, endPoint x: 144, endPoint y: 517, distance: 103.4
click at [144, 517] on div "5 Weight 12 Dims Code Length Width Height 25 x 17 x 12" at bounding box center [764, 505] width 1391 height 39
type input "15"
click at [155, 573] on div "Shipment Level Pack / Skid Level Packages 5 5 Measurements Type" at bounding box center [765, 399] width 1408 height 345
click at [97, 578] on button "Save" at bounding box center [86, 575] width 34 height 20
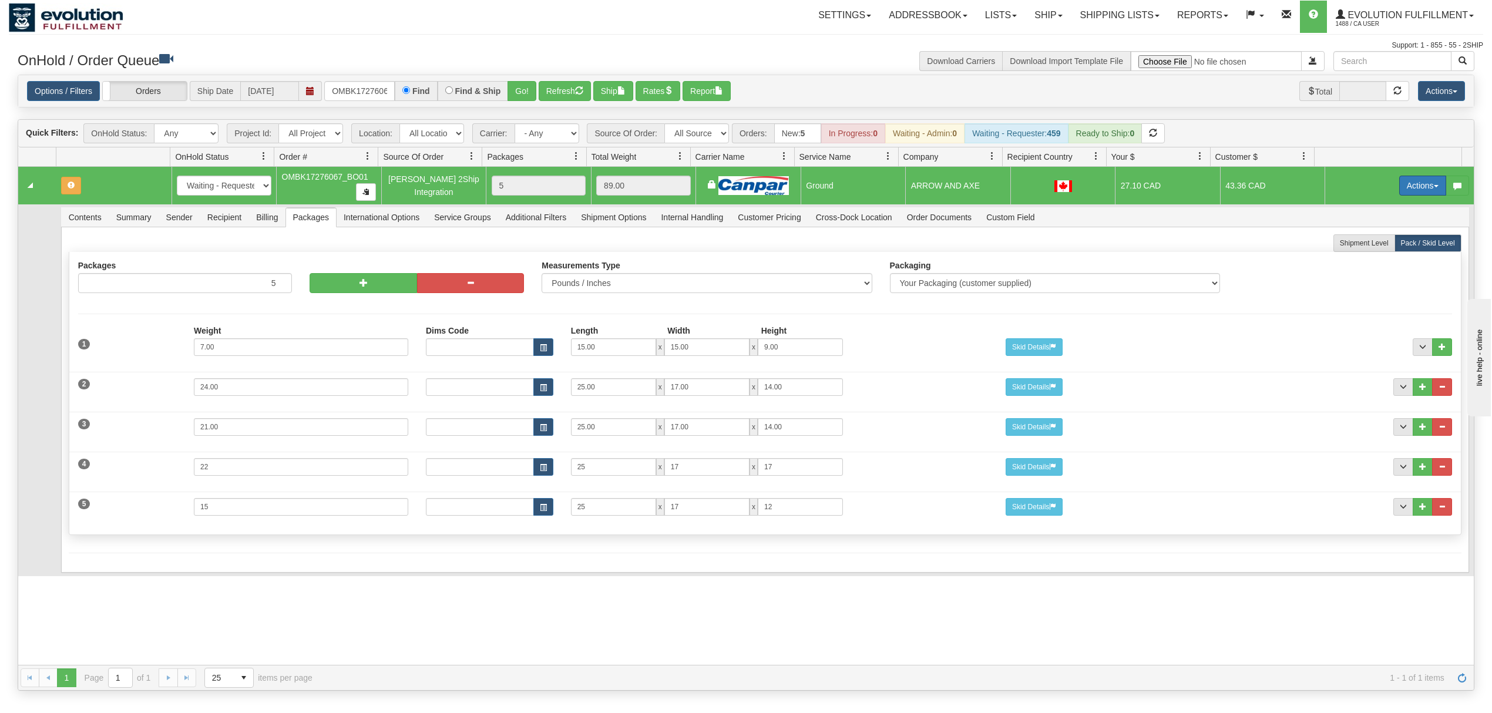
click at [1400, 187] on button "Actions" at bounding box center [1422, 186] width 47 height 20
click at [1373, 237] on span "Rate All Services" at bounding box center [1398, 238] width 70 height 9
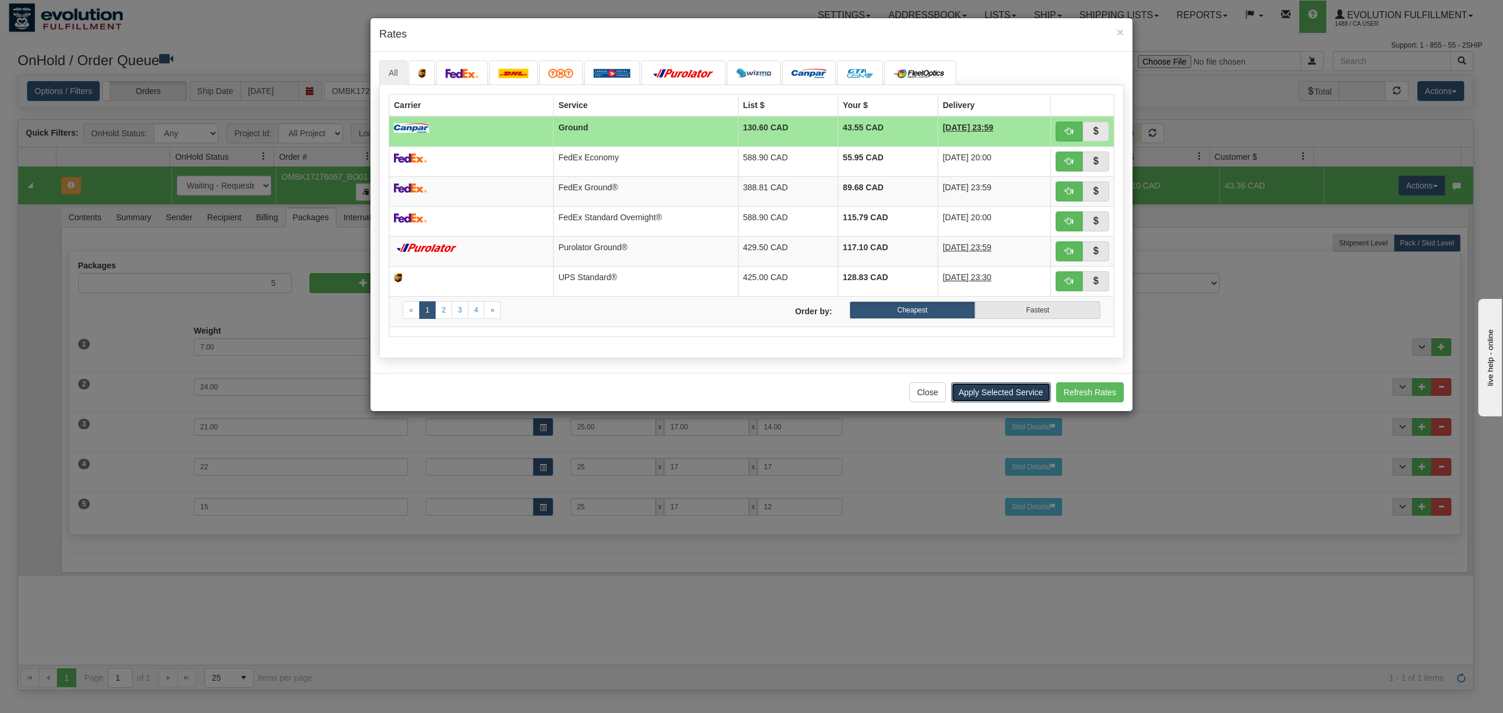
click at [1016, 401] on button "Apply Selected Service" at bounding box center [1001, 392] width 100 height 20
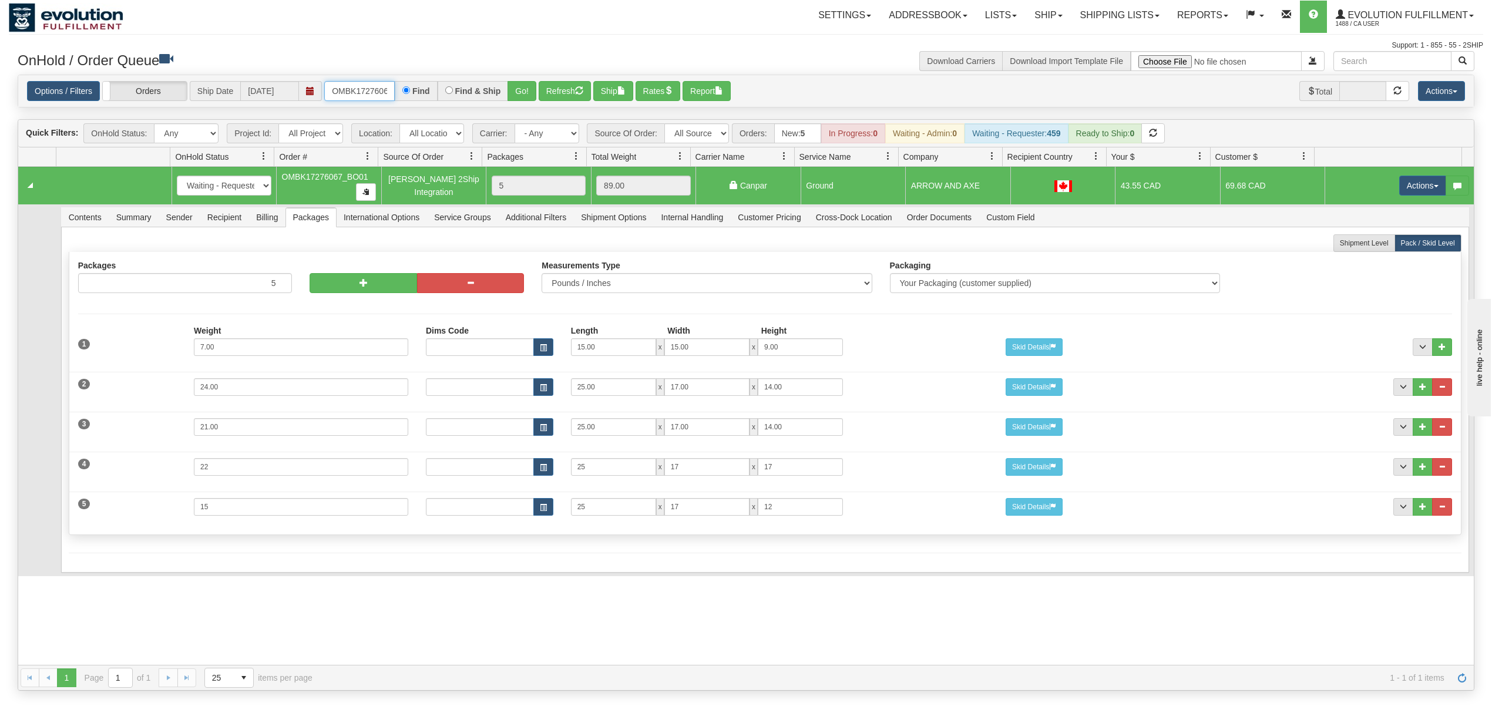
scroll to position [0, 31]
drag, startPoint x: 335, startPoint y: 90, endPoint x: 435, endPoint y: 93, distance: 99.9
click at [435, 93] on div "OMBK17276067_BO01 Find Find & Ship Go!" at bounding box center [430, 91] width 212 height 20
click at [524, 90] on button "Go!" at bounding box center [521, 91] width 29 height 20
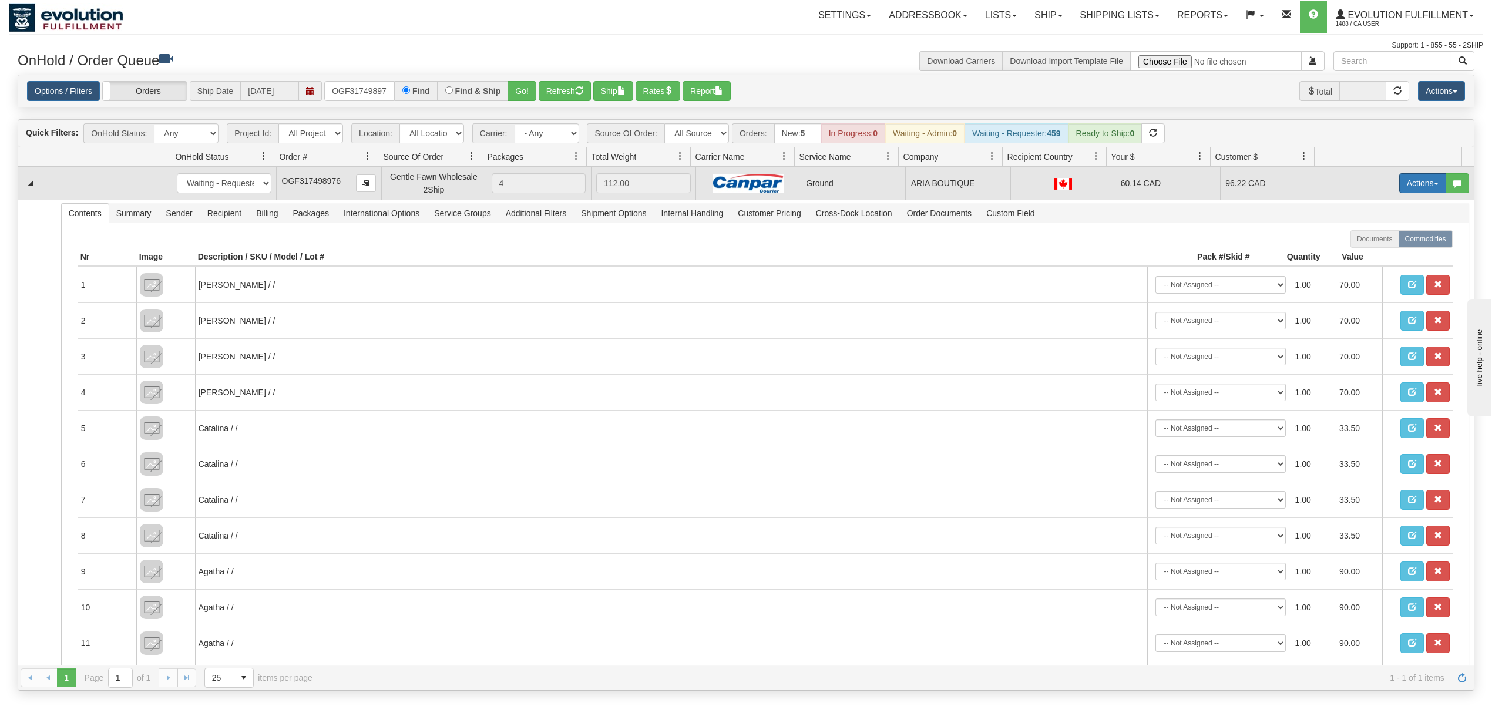
click at [1411, 186] on button "Actions" at bounding box center [1422, 183] width 47 height 20
click at [1379, 252] on link "Ship" at bounding box center [1398, 251] width 94 height 15
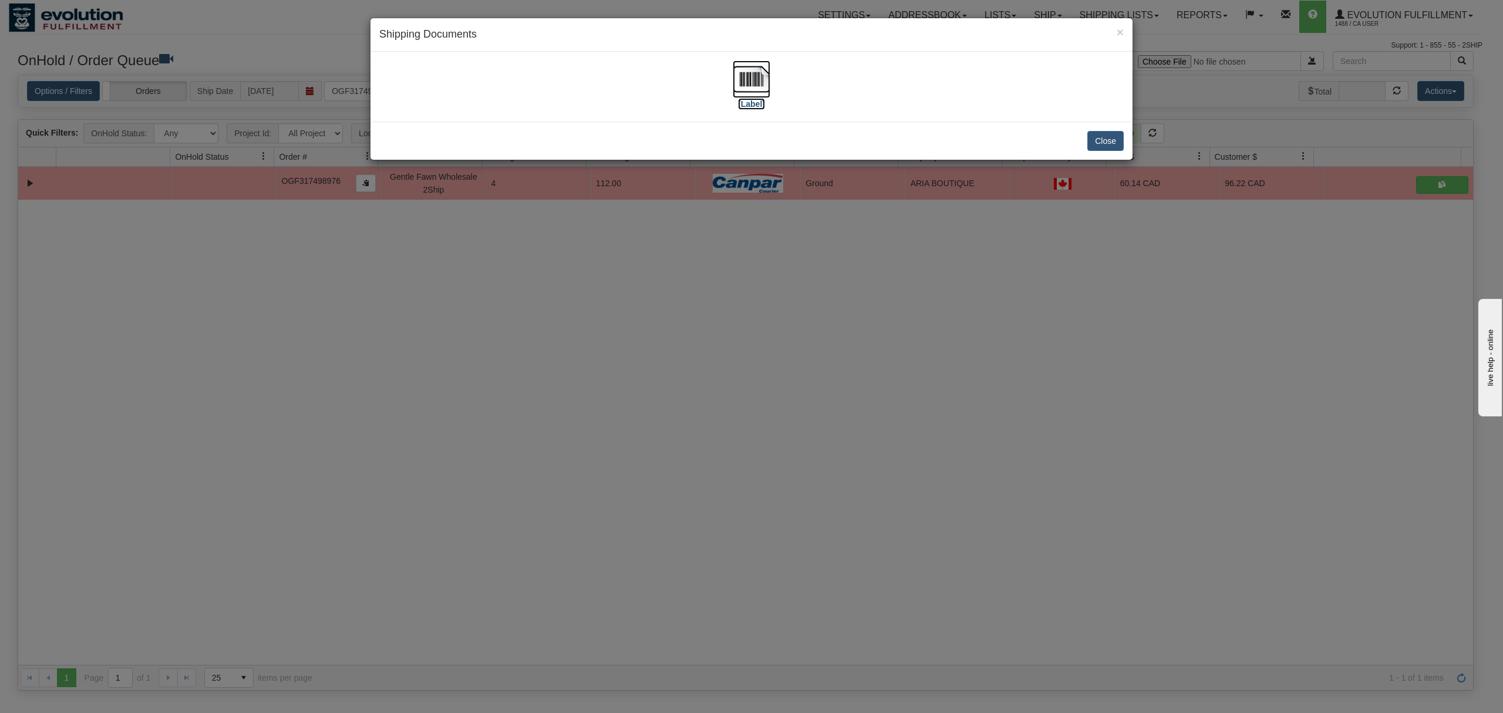
click at [752, 71] on img at bounding box center [752, 79] width 38 height 38
drag, startPoint x: 1081, startPoint y: 141, endPoint x: 1089, endPoint y: 141, distance: 7.6
click at [1084, 141] on div "Close" at bounding box center [752, 141] width 762 height 38
click at [1116, 141] on button "Close" at bounding box center [1106, 141] width 36 height 20
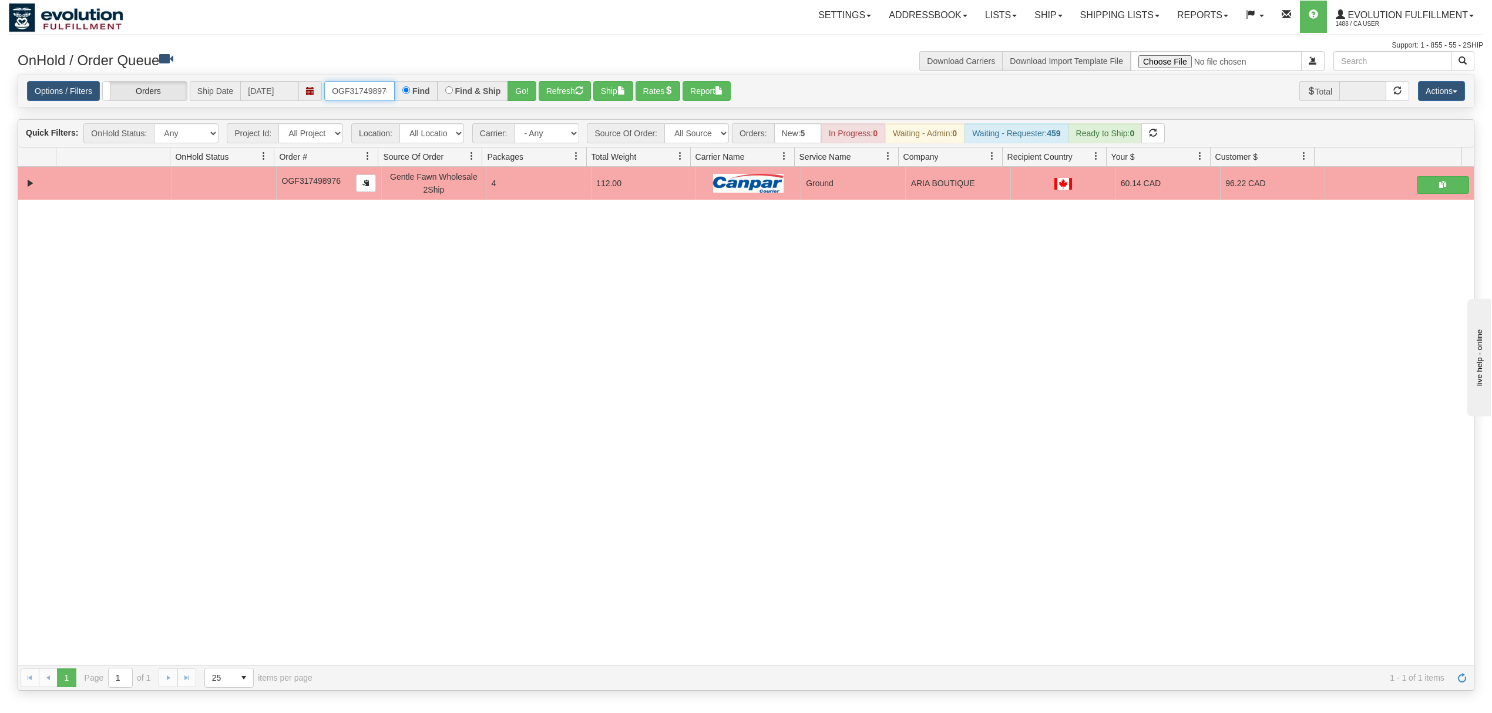
click at [358, 92] on input "OGF317498976" at bounding box center [359, 91] width 70 height 20
click at [355, 92] on input "OGF317498976" at bounding box center [359, 91] width 70 height 20
click at [358, 92] on input "OGF317498976" at bounding box center [359, 91] width 70 height 20
click at [359, 92] on input "OGF317498976" at bounding box center [359, 91] width 70 height 20
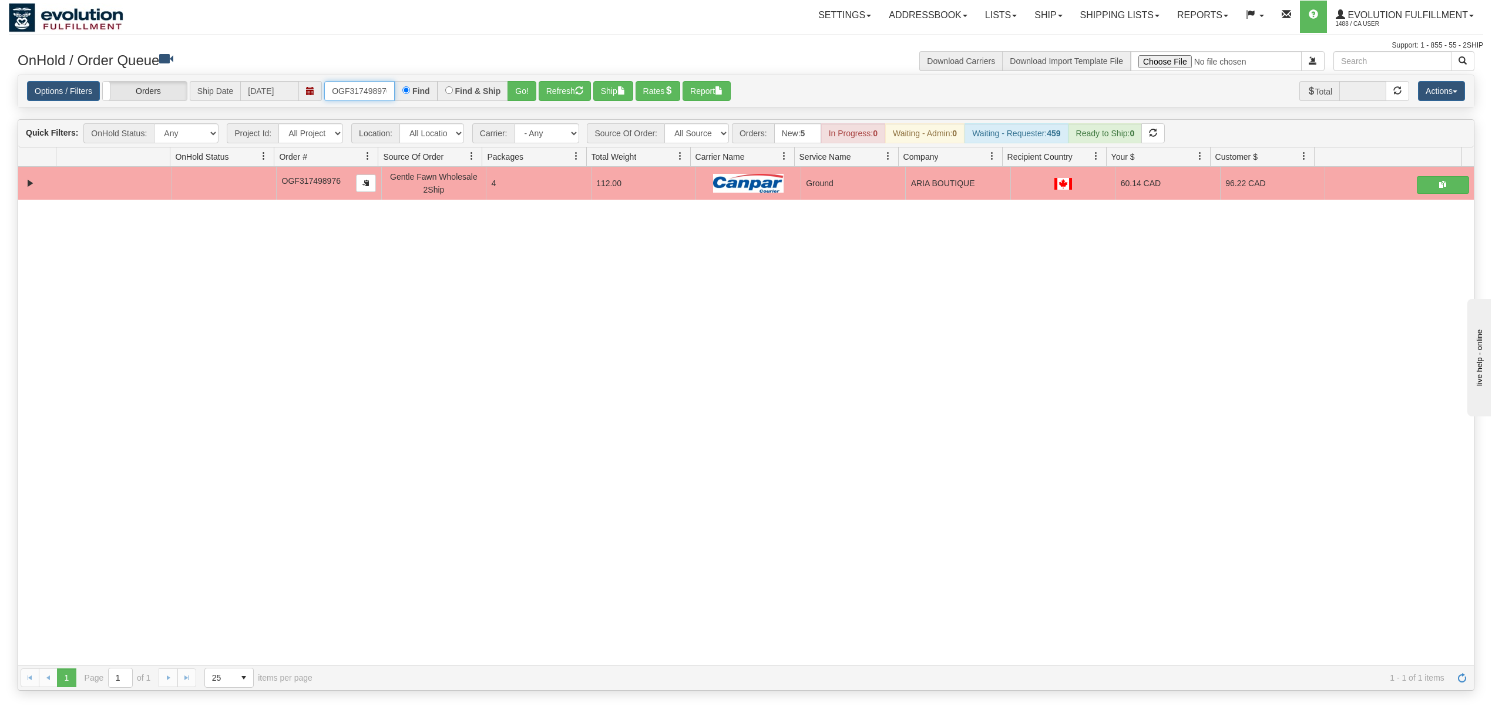
click at [361, 92] on input "OGF317498976" at bounding box center [359, 91] width 70 height 20
click at [357, 93] on input "OGF317498976" at bounding box center [359, 91] width 70 height 20
type input "OMBK17578390"
click at [527, 90] on button "Go!" at bounding box center [521, 91] width 29 height 20
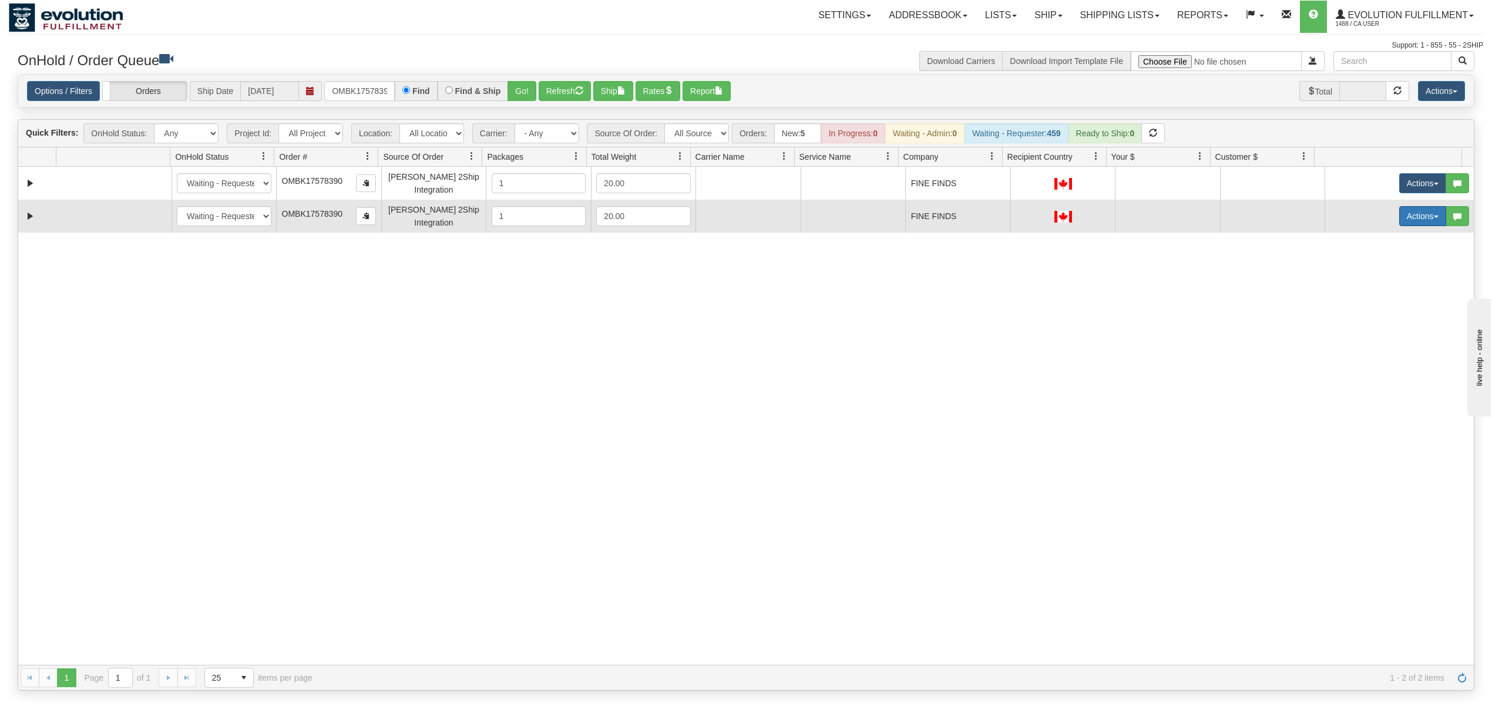
click at [1414, 226] on button "Actions" at bounding box center [1422, 216] width 47 height 20
click at [1363, 303] on span "Delete" at bounding box center [1379, 299] width 32 height 9
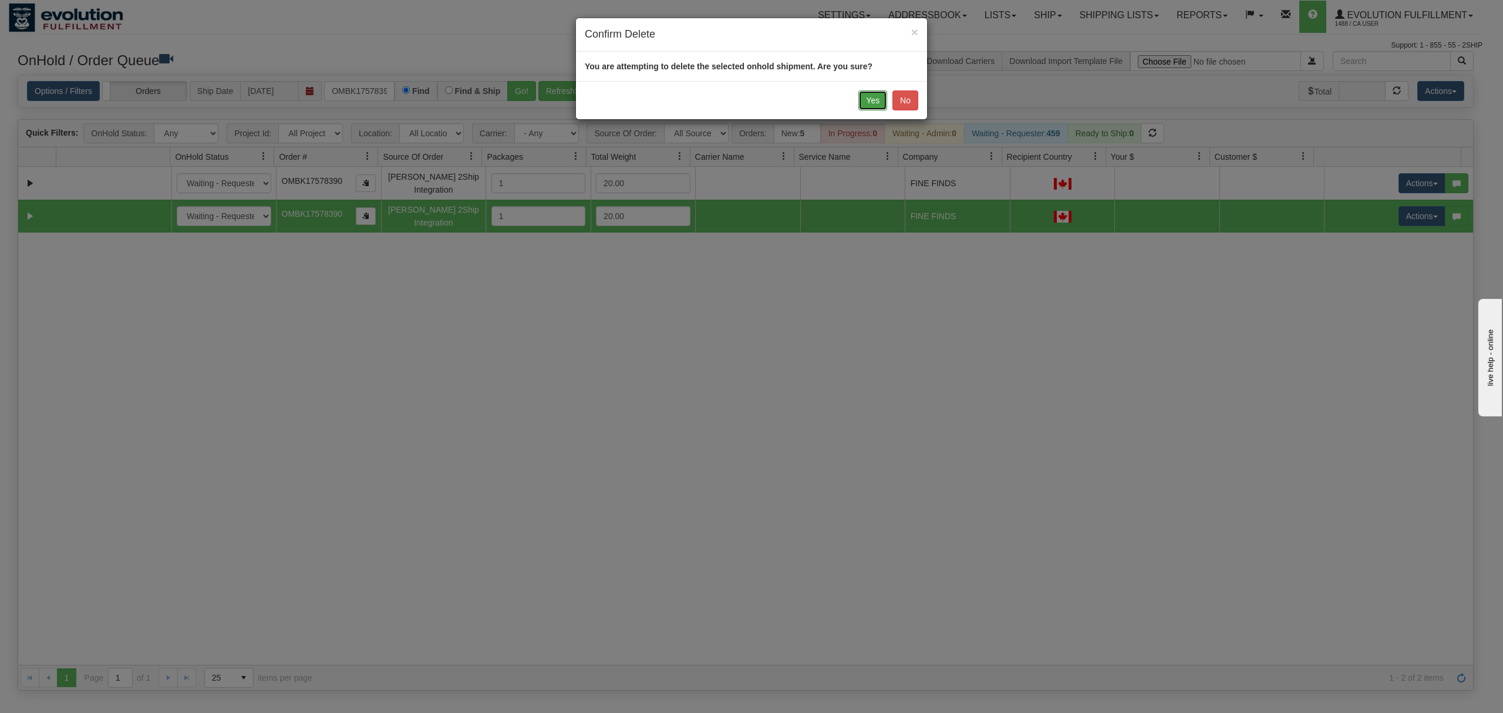
click at [876, 95] on button "Yes" at bounding box center [873, 100] width 29 height 20
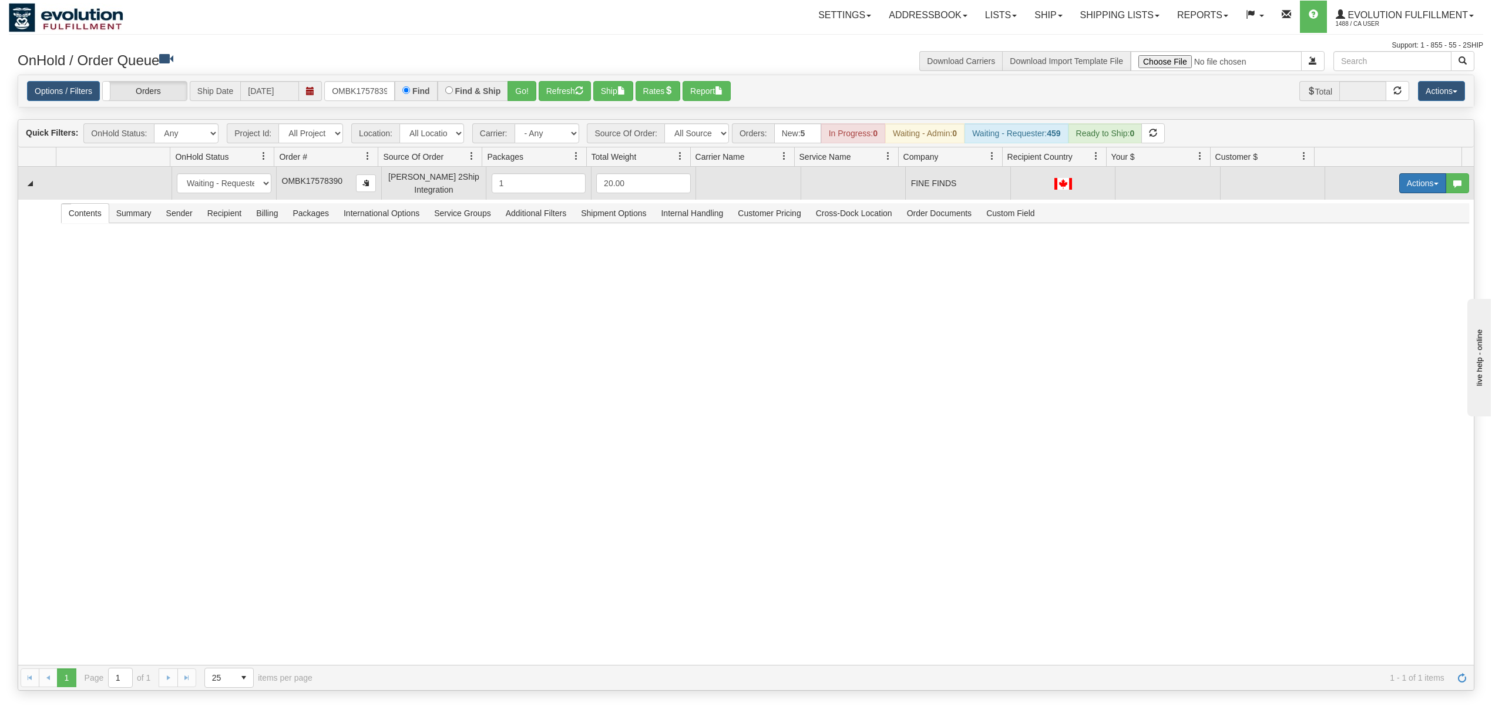
click at [1410, 189] on button "Actions" at bounding box center [1422, 183] width 47 height 20
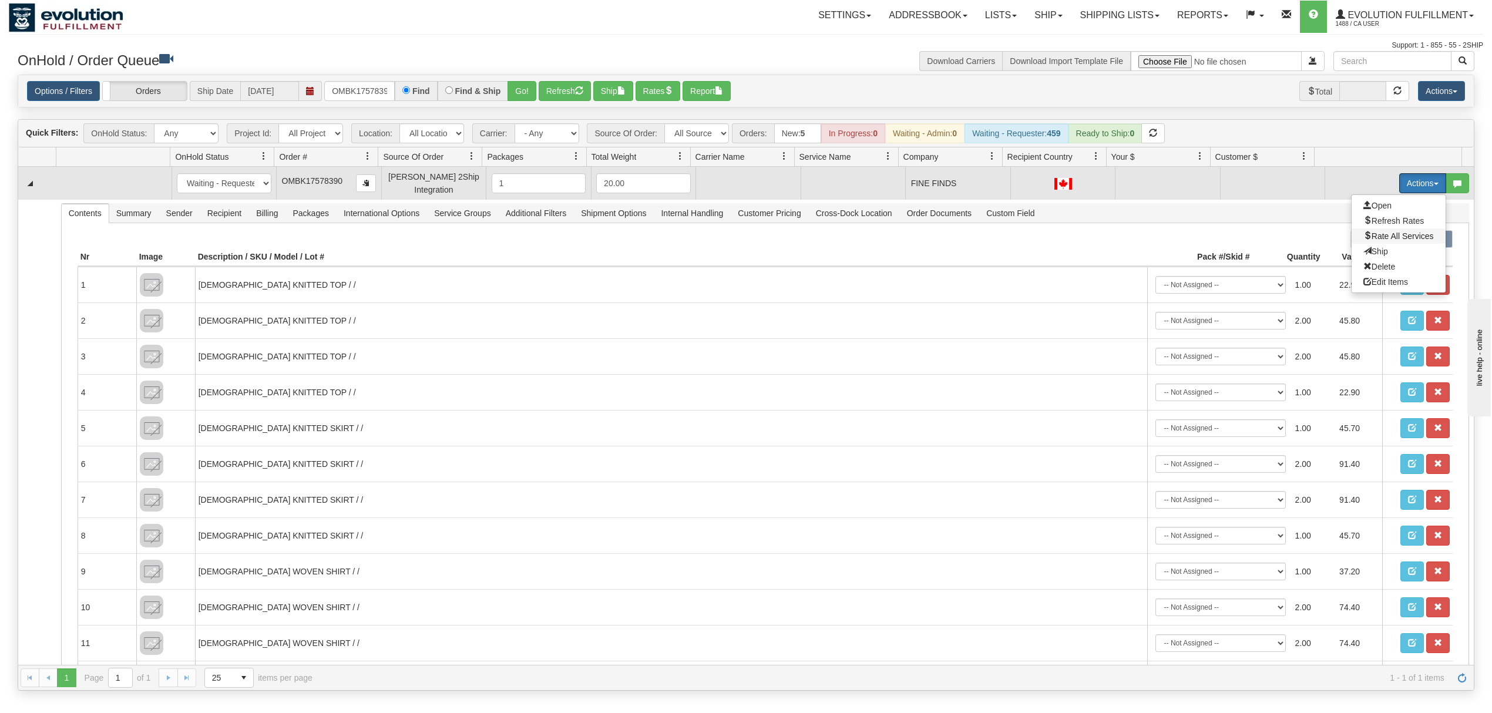
click at [1363, 235] on span "Rate All Services" at bounding box center [1398, 235] width 70 height 9
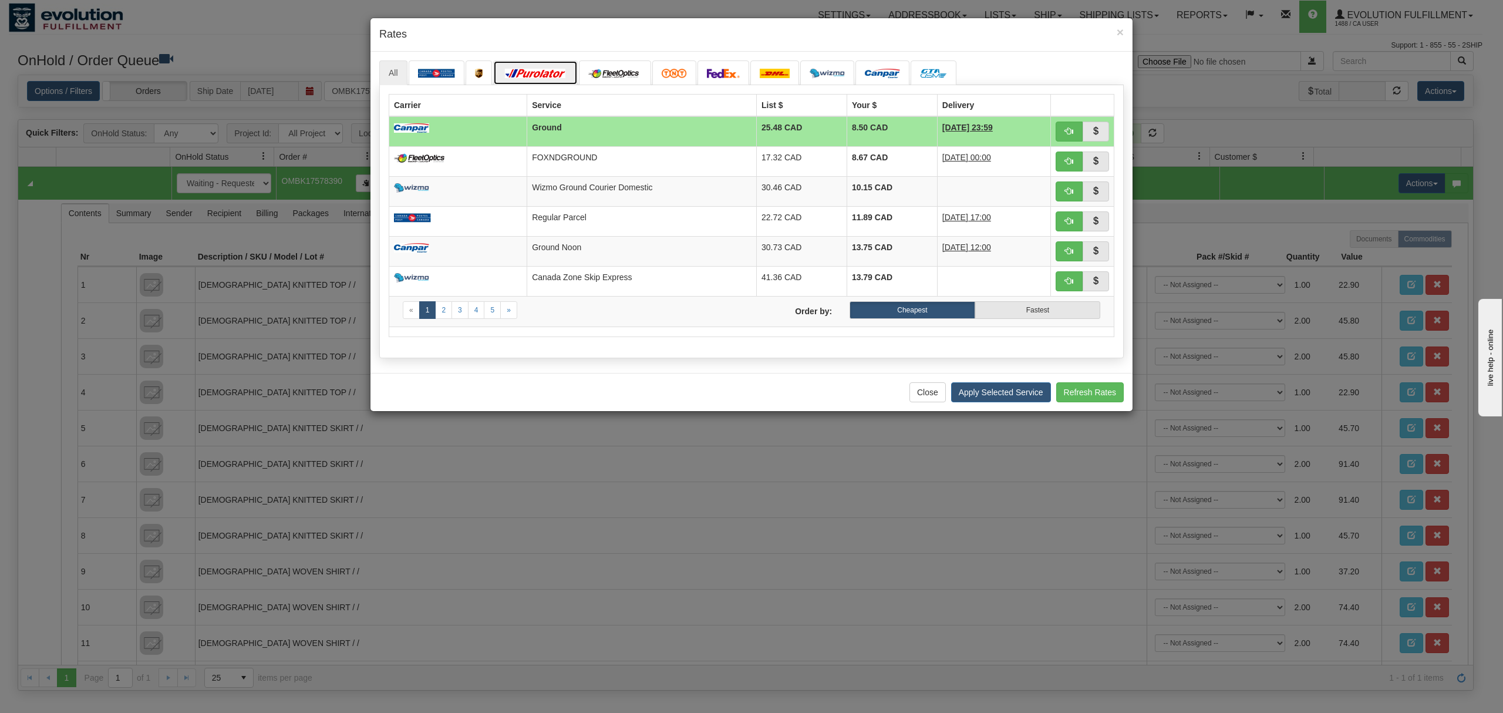
click at [548, 73] on img at bounding box center [536, 73] width 66 height 9
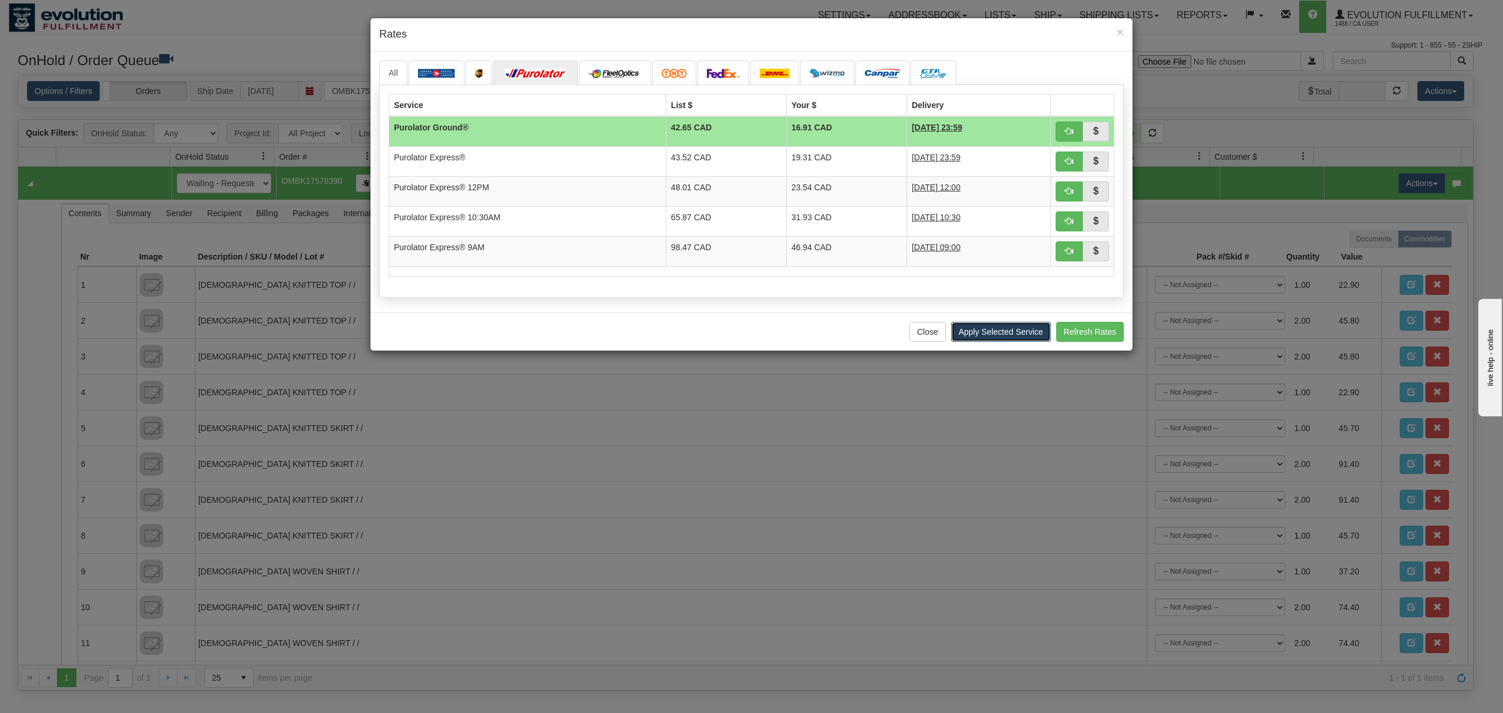
click at [975, 334] on button "Apply Selected Service" at bounding box center [1001, 332] width 100 height 20
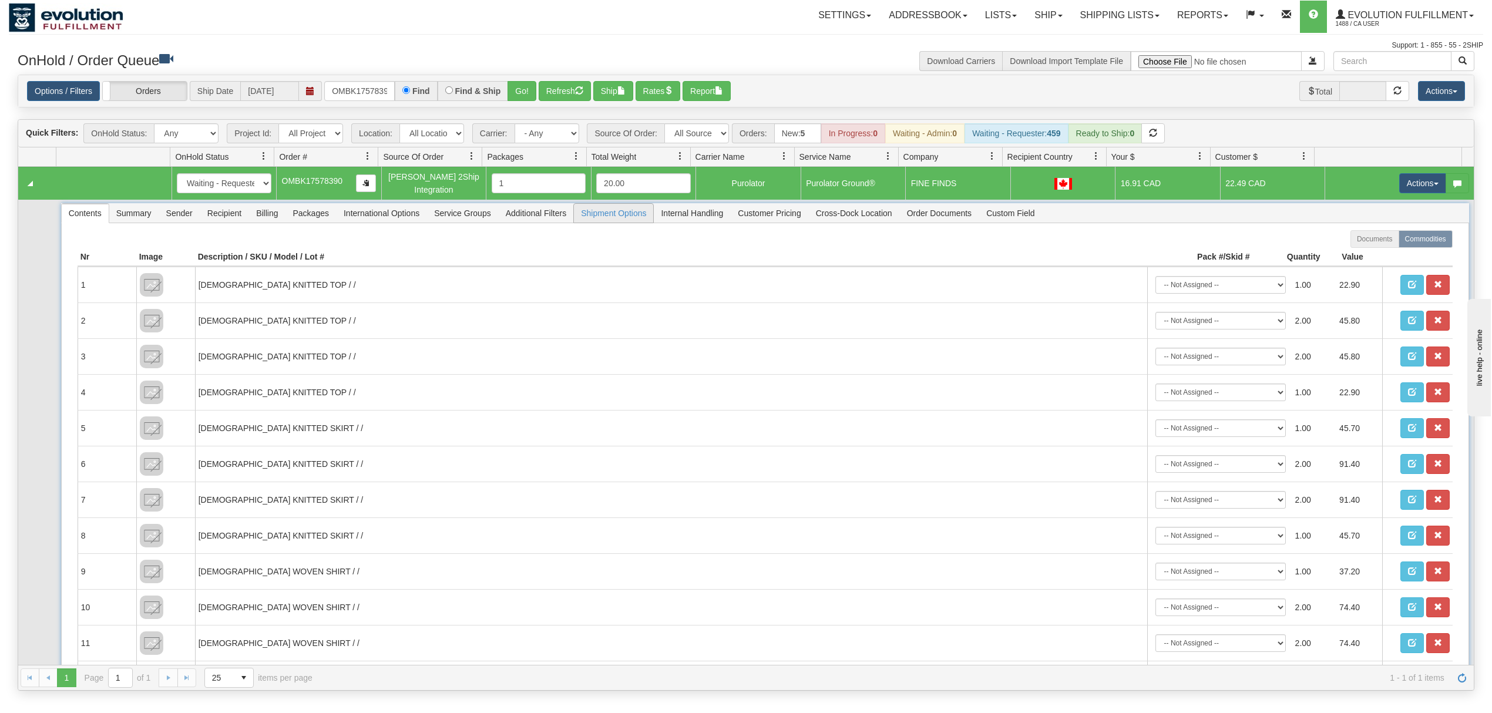
click at [628, 218] on span "Shipment Options" at bounding box center [613, 213] width 79 height 19
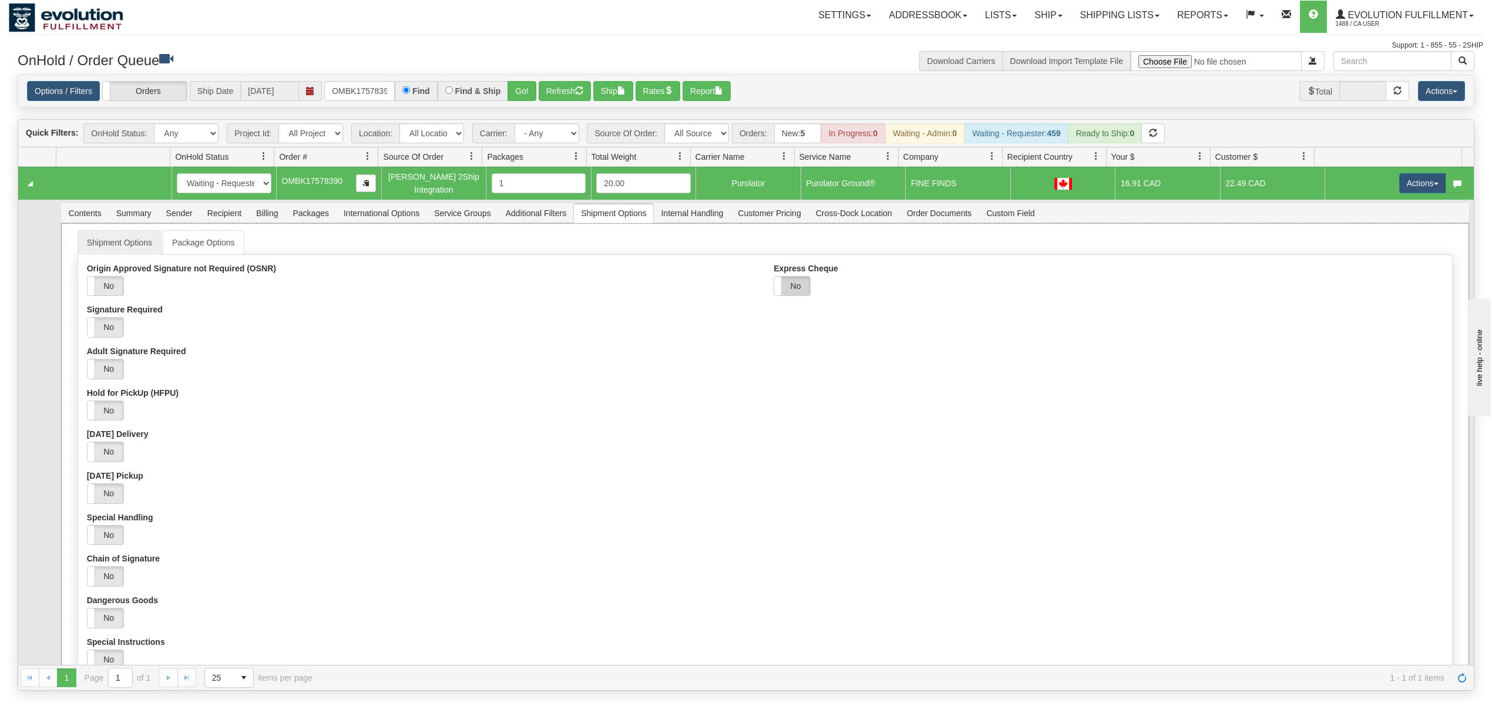
click at [793, 292] on label "No" at bounding box center [792, 286] width 36 height 19
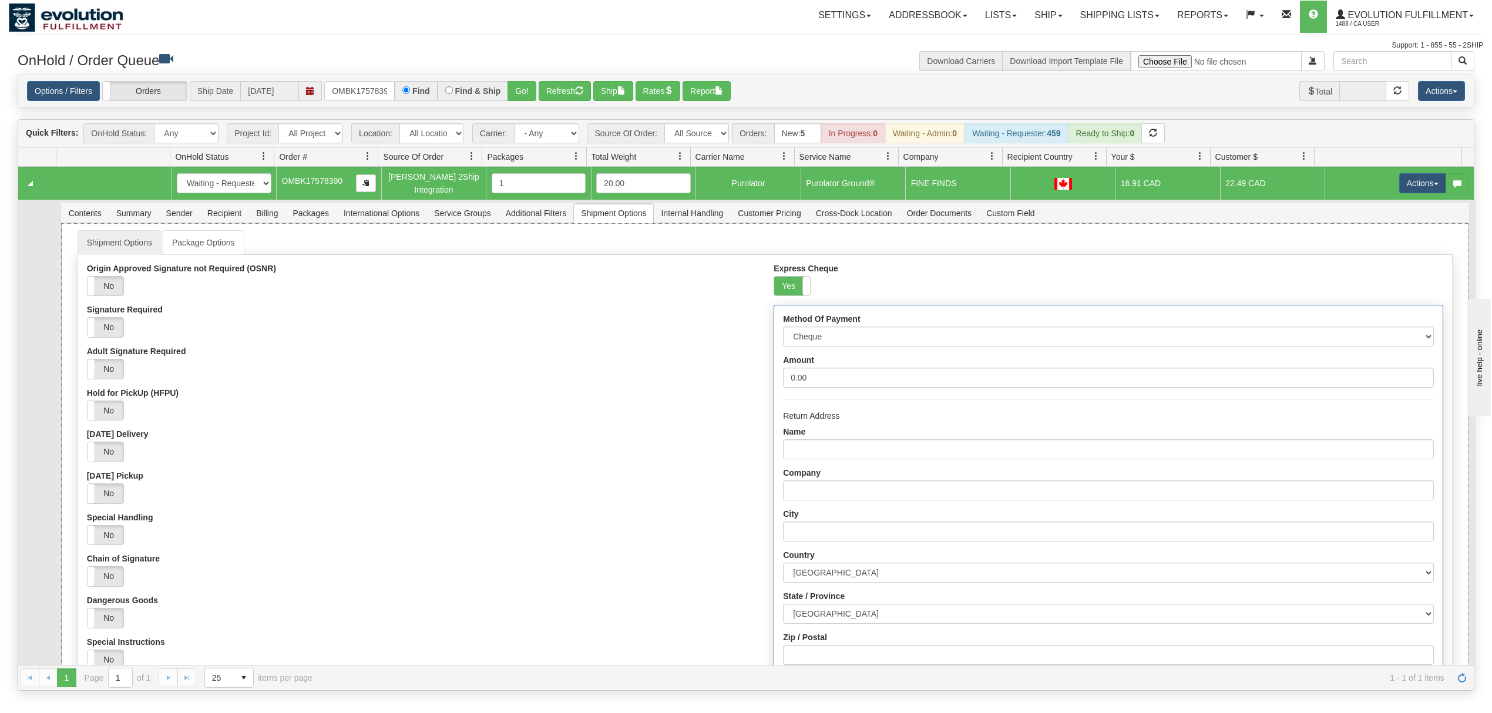
scroll to position [78, 0]
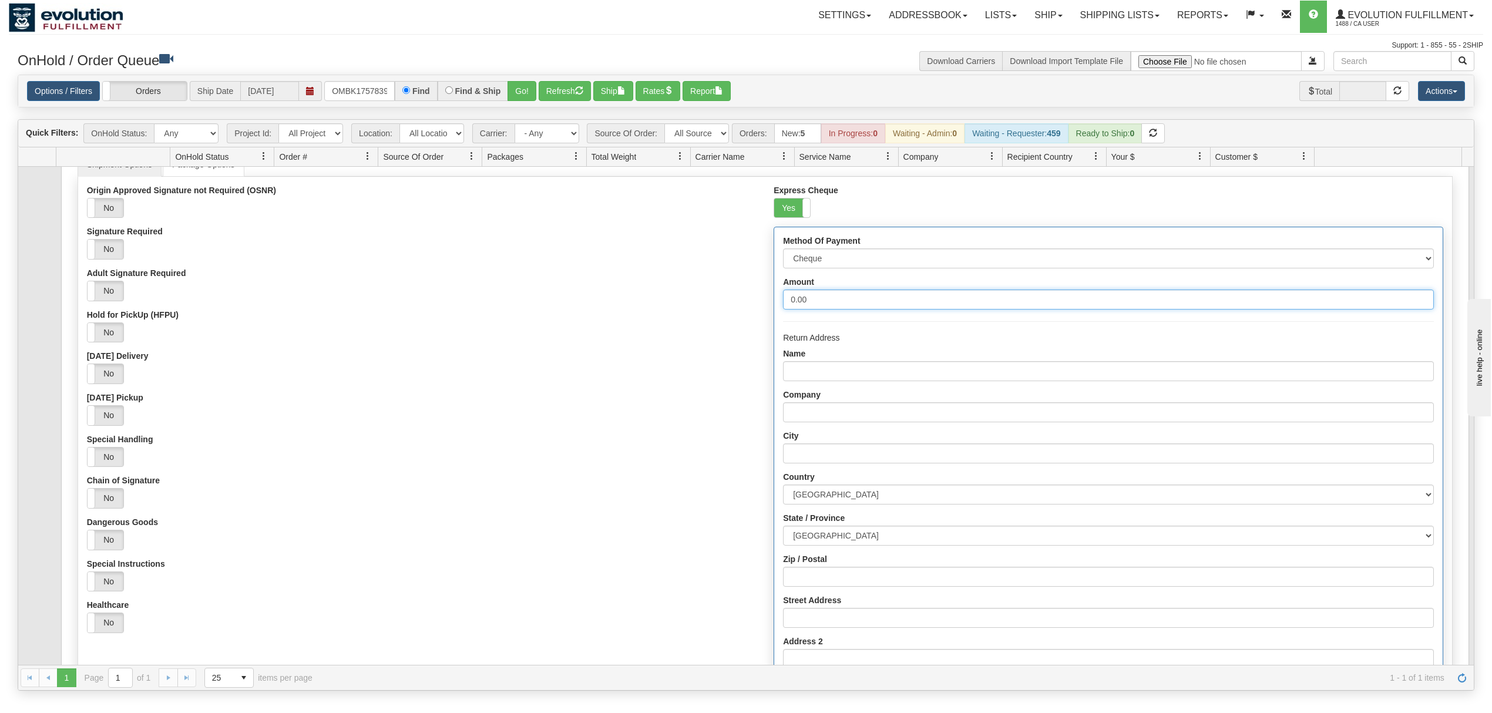
drag, startPoint x: 817, startPoint y: 301, endPoint x: 764, endPoint y: 311, distance: 54.3
click at [765, 311] on div "Express Cheque Yes No Method Of Payment Cheque Post - dated Cheque Certified Ch…" at bounding box center [1108, 460] width 687 height 549
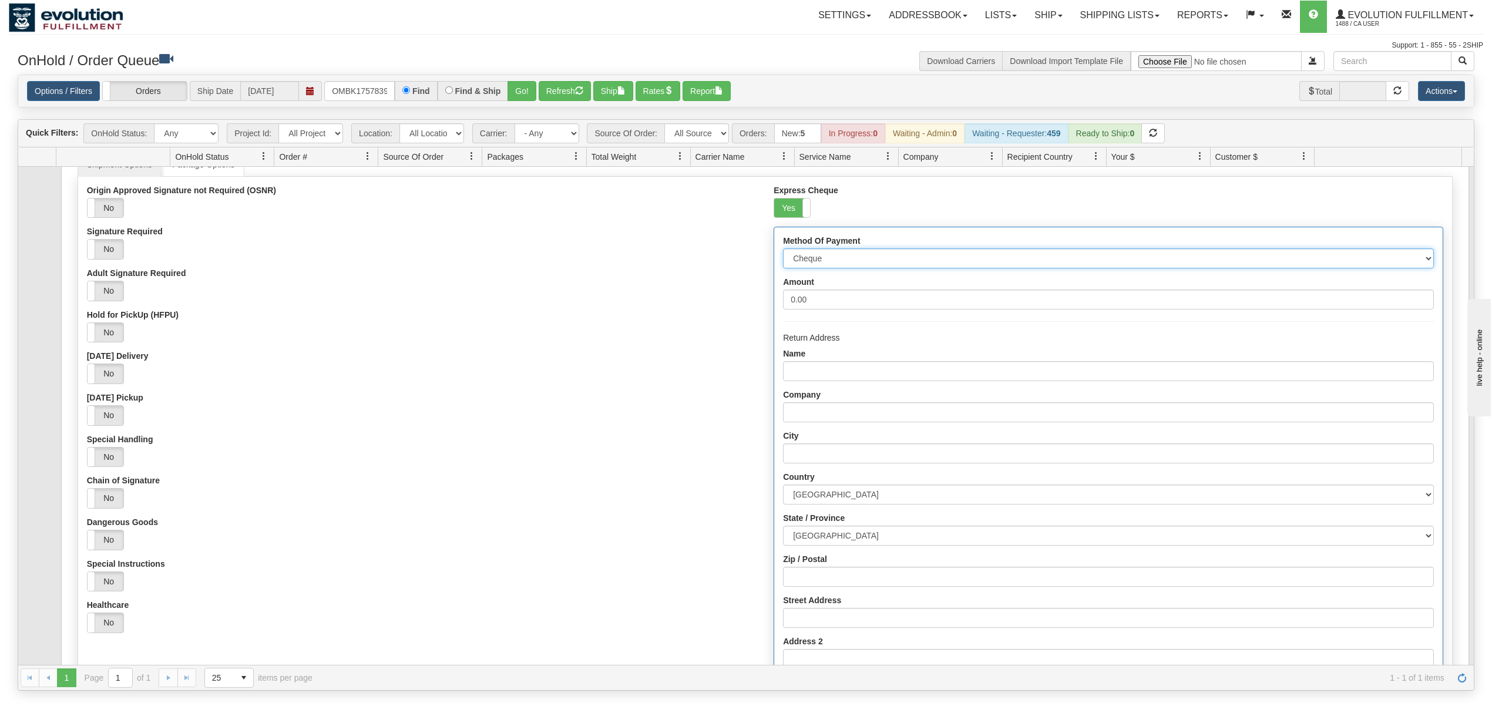
click at [797, 258] on select "Cheque Post - dated Cheque Certified Cheque Money Order Bank Draft" at bounding box center [1108, 258] width 650 height 20
select select "2"
click at [783, 251] on select "Cheque Post - dated Cheque Certified Cheque Money Order Bank Draft" at bounding box center [1108, 258] width 650 height 20
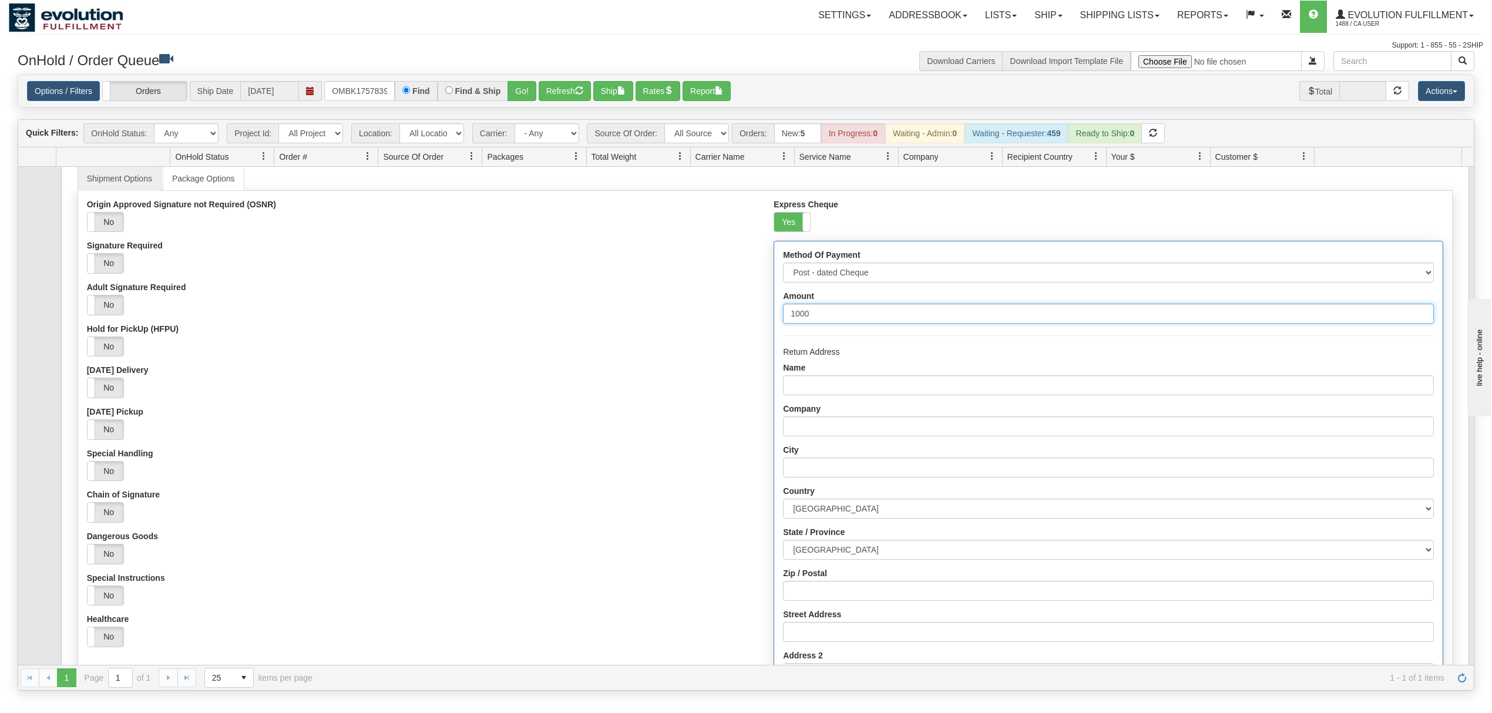
scroll to position [63, 0]
type input "1000"
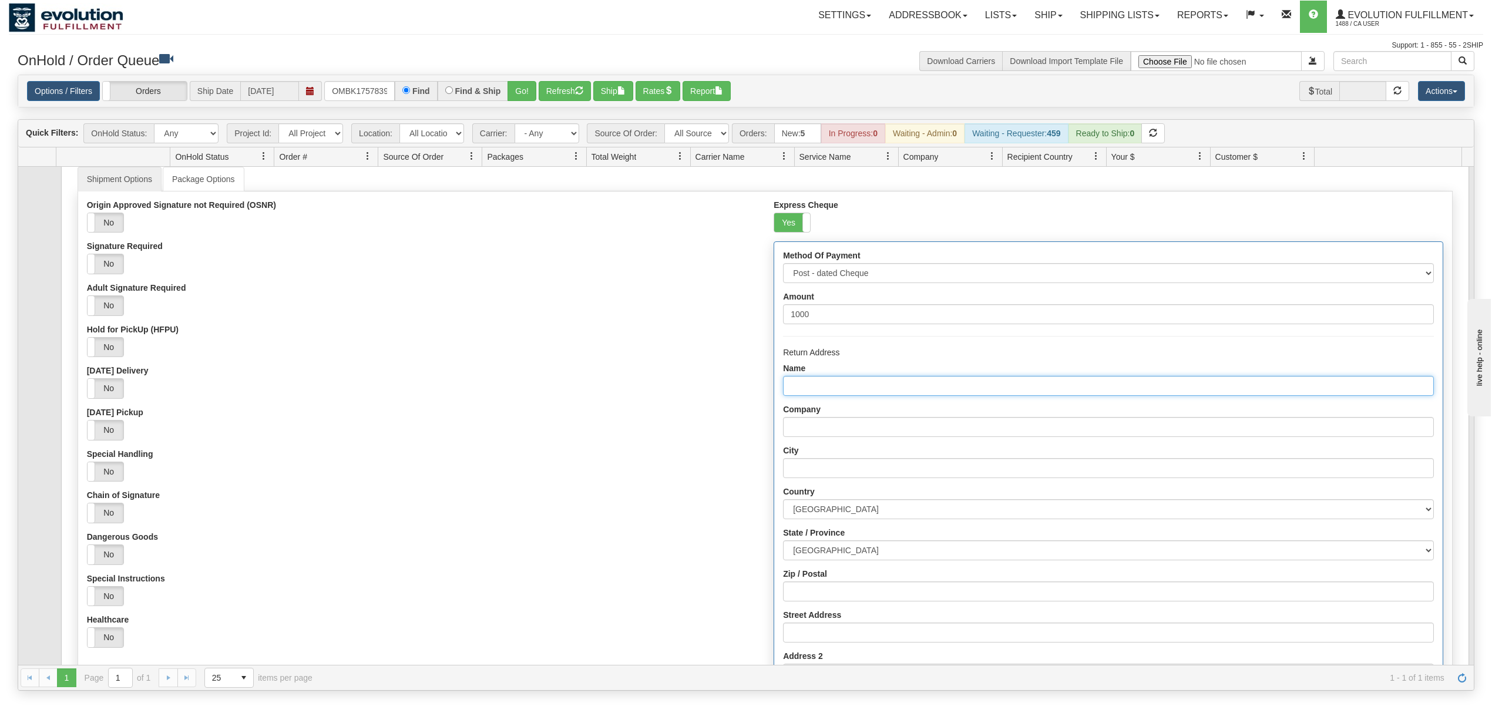
click at [821, 383] on input "Name" at bounding box center [1108, 386] width 650 height 20
type input "EVOLUTION FULFILLMENT"
type input "DELTA"
select select "BC"
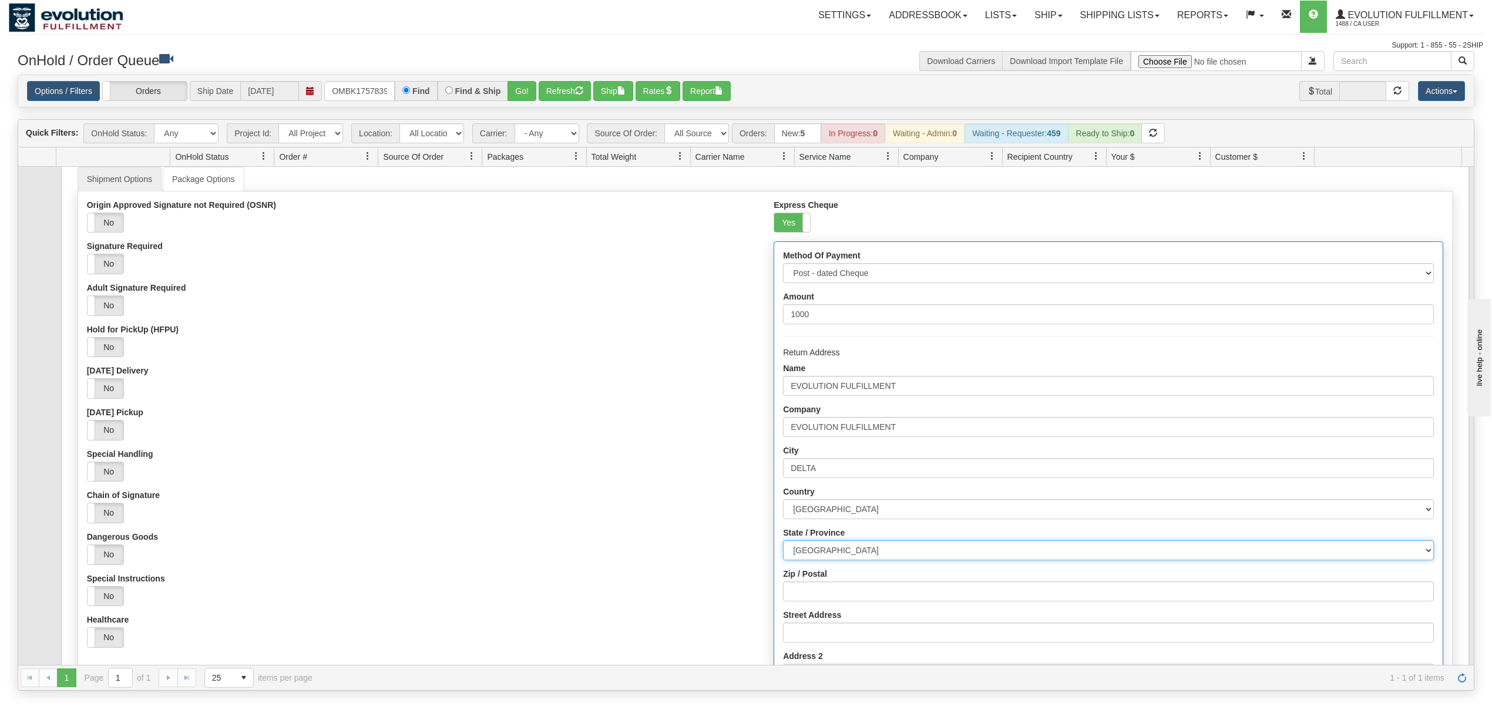
type input "V4G0A2"
type input "216-6901 72ND STREET"
type input "6049402228"
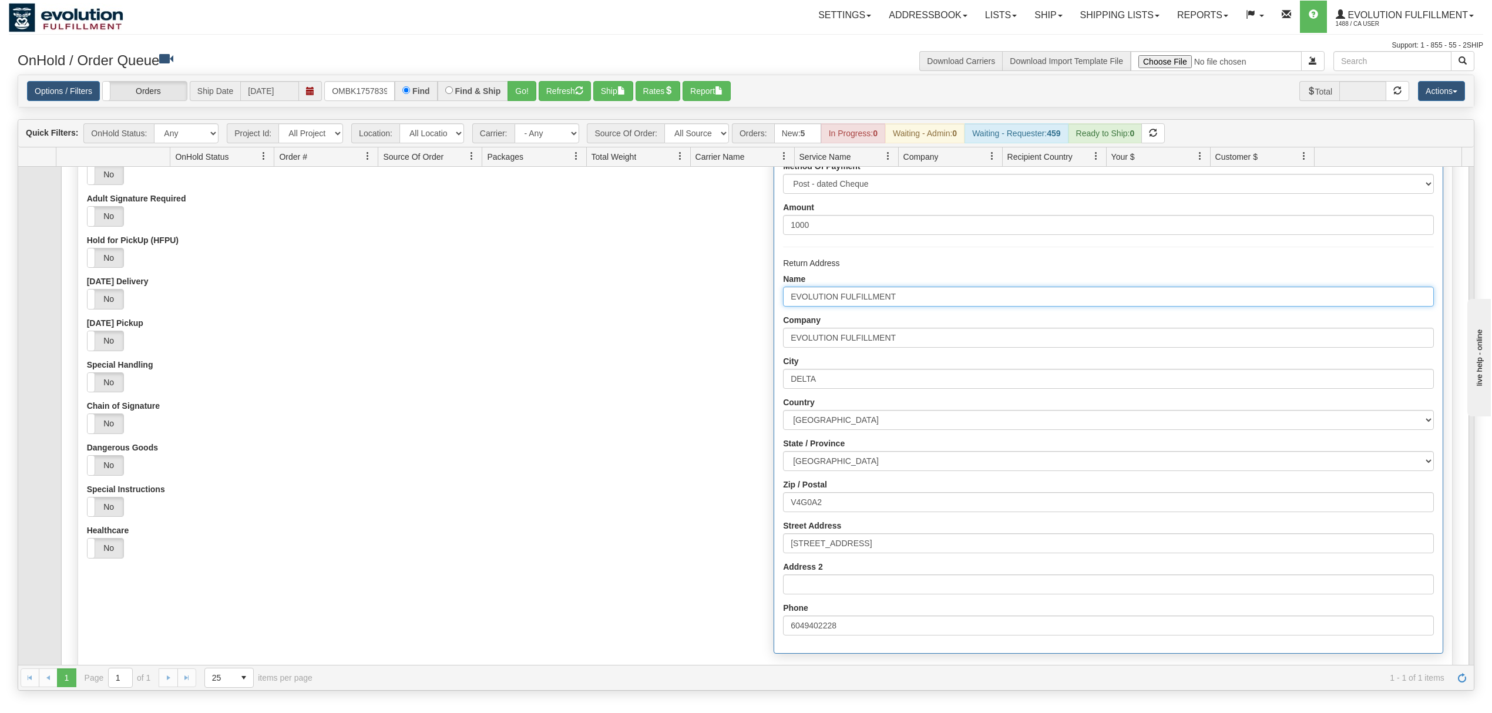
scroll to position [220, 0]
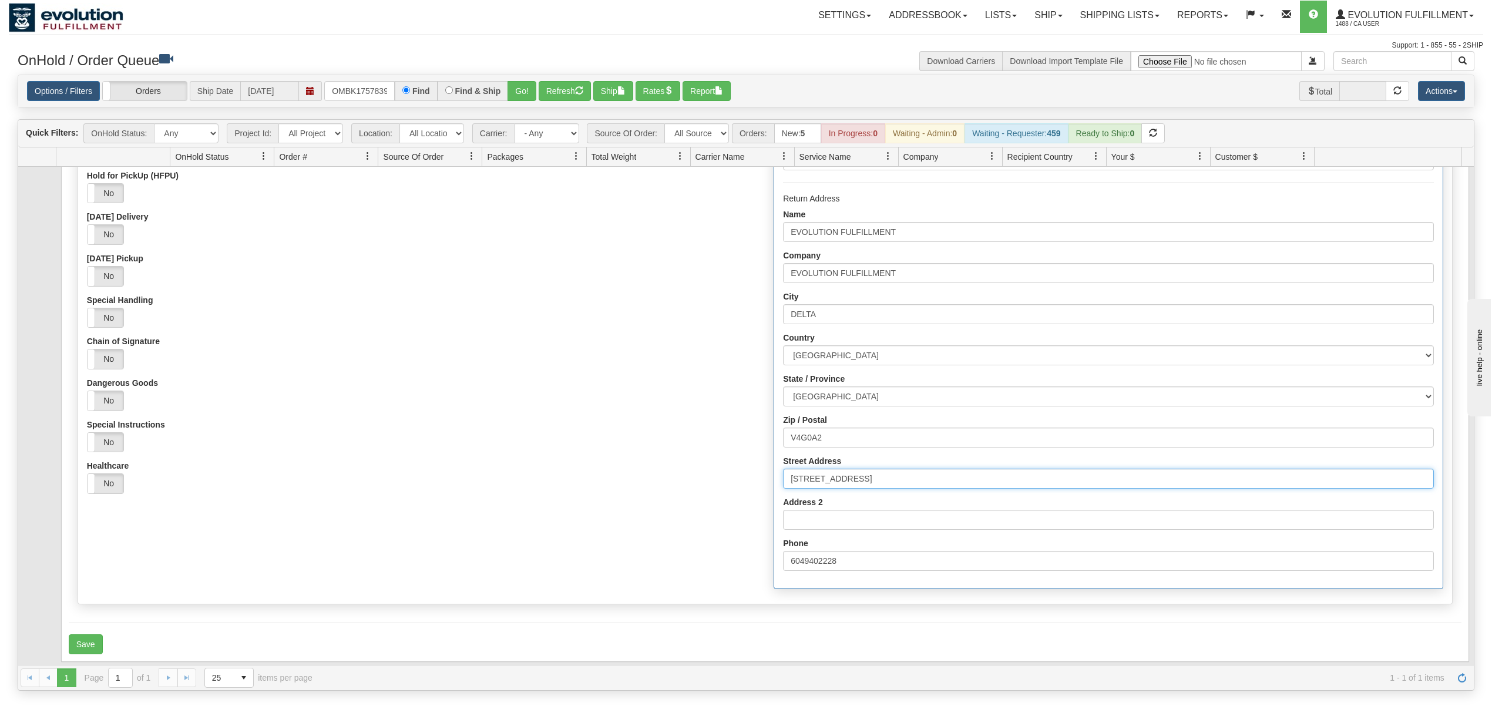
drag, startPoint x: 901, startPoint y: 475, endPoint x: 722, endPoint y: 493, distance: 180.0
click at [722, 493] on div "Origin Approved Signature not Required (OSNR) Yes No Signature Required Yes No …" at bounding box center [765, 320] width 1374 height 549
type input "7137 Venture Street"
drag, startPoint x: 832, startPoint y: 439, endPoint x: 695, endPoint y: 445, distance: 136.3
click at [695, 445] on div "Origin Approved Signature not Required (OSNR) Yes No Signature Required Yes No …" at bounding box center [765, 320] width 1374 height 549
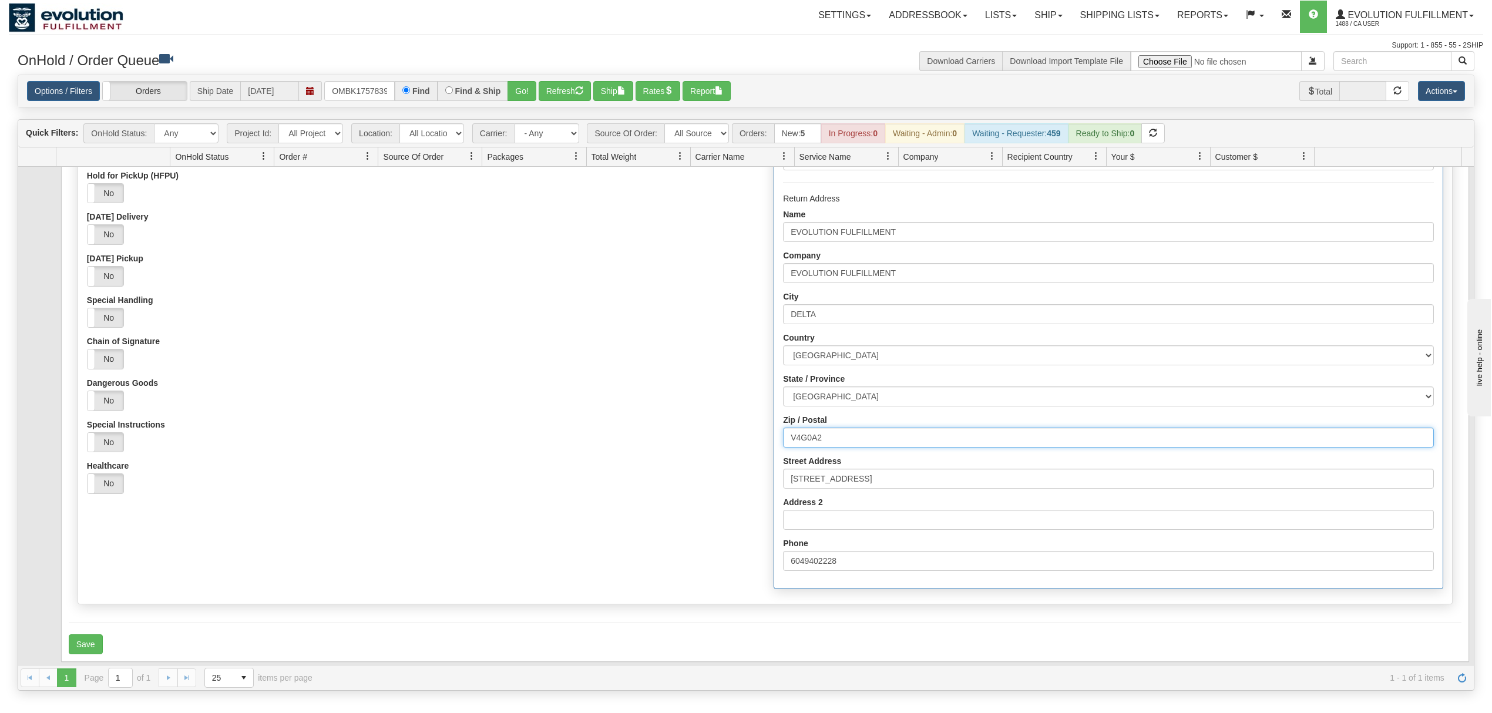
type input "v"
type input "V4G1K3"
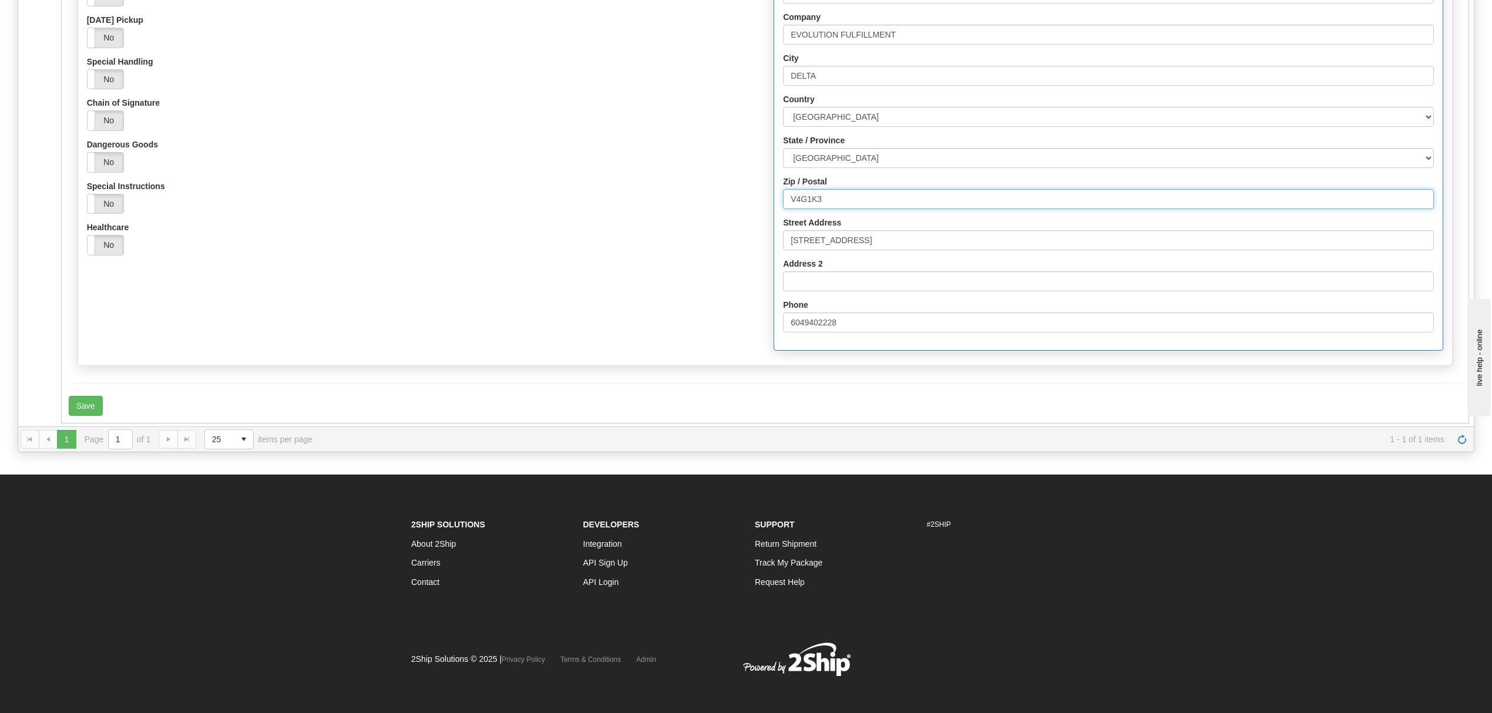
scroll to position [243, 0]
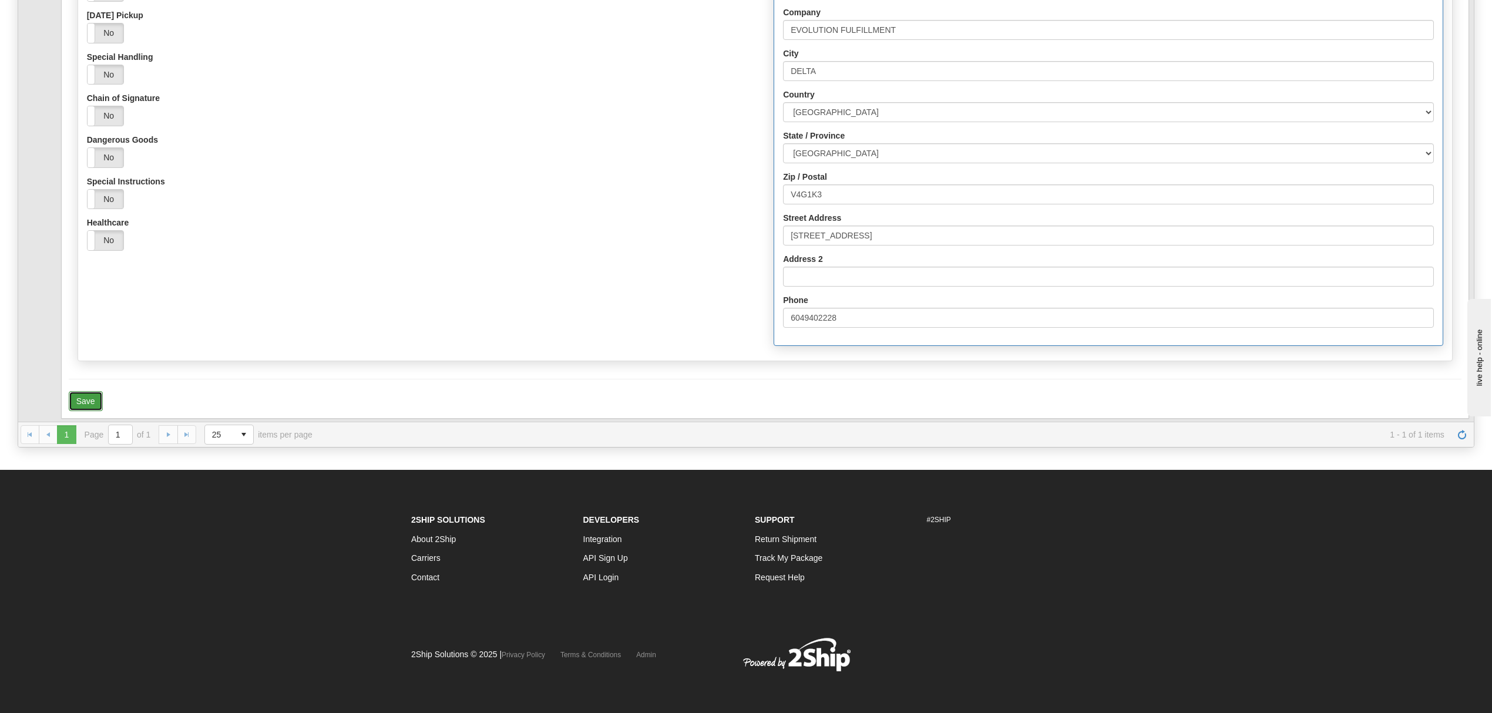
click at [92, 405] on button "Save" at bounding box center [86, 401] width 34 height 20
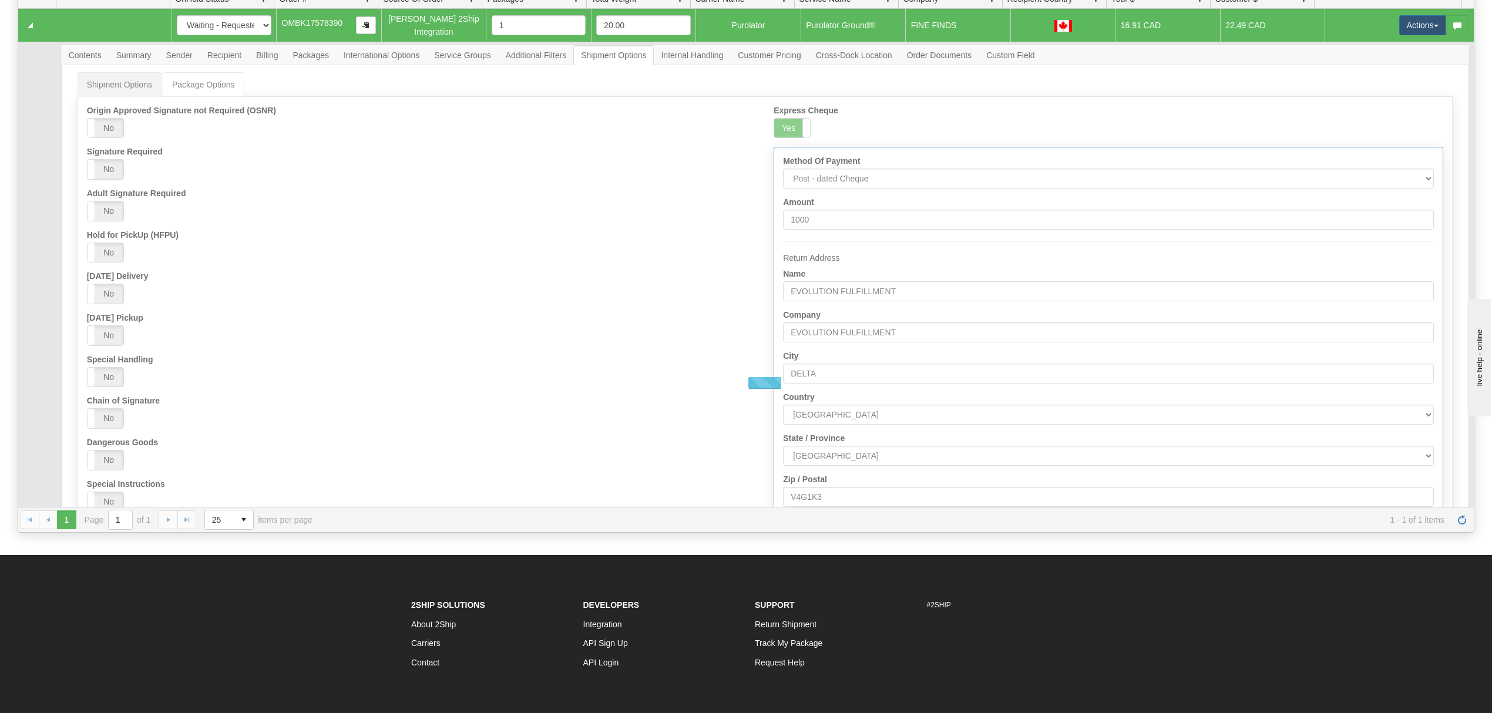
scroll to position [0, 0]
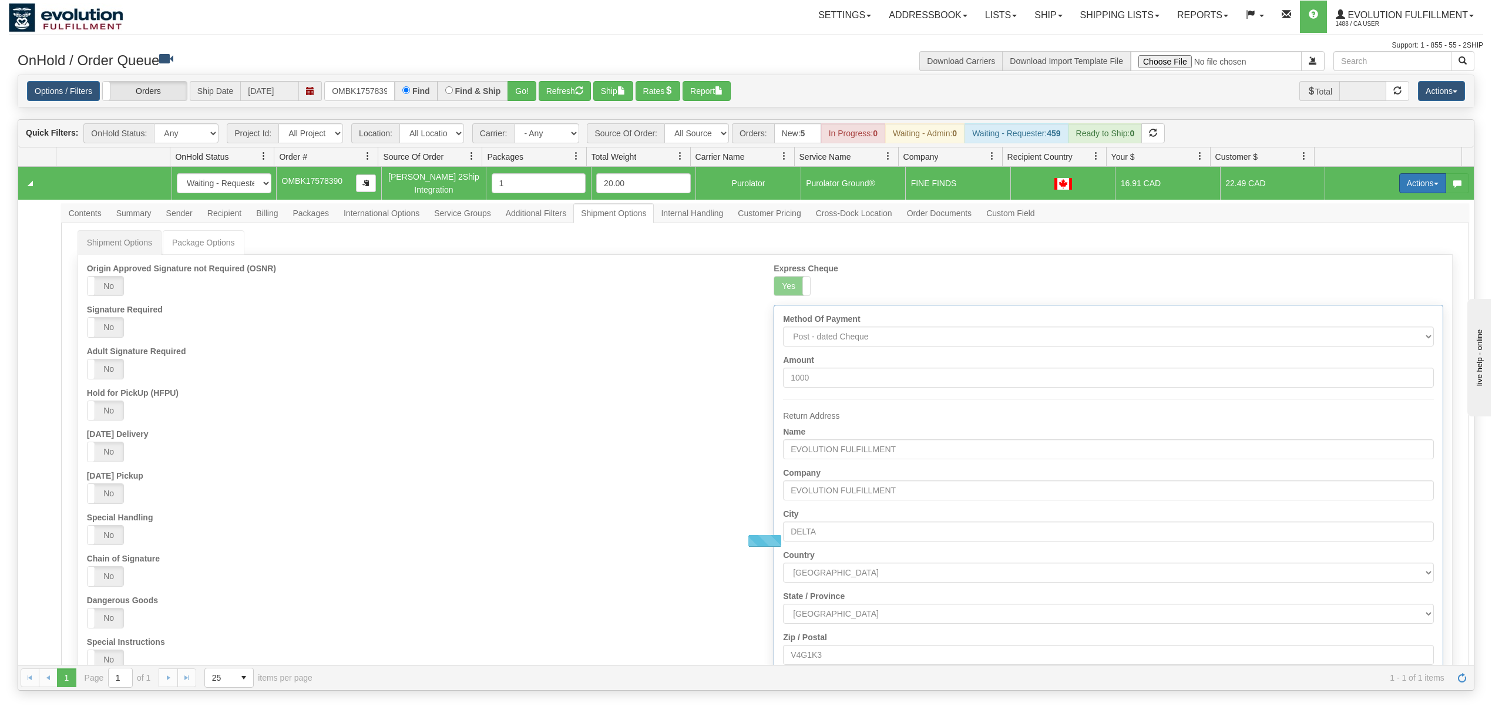
click at [1413, 189] on button "Actions" at bounding box center [1422, 183] width 47 height 20
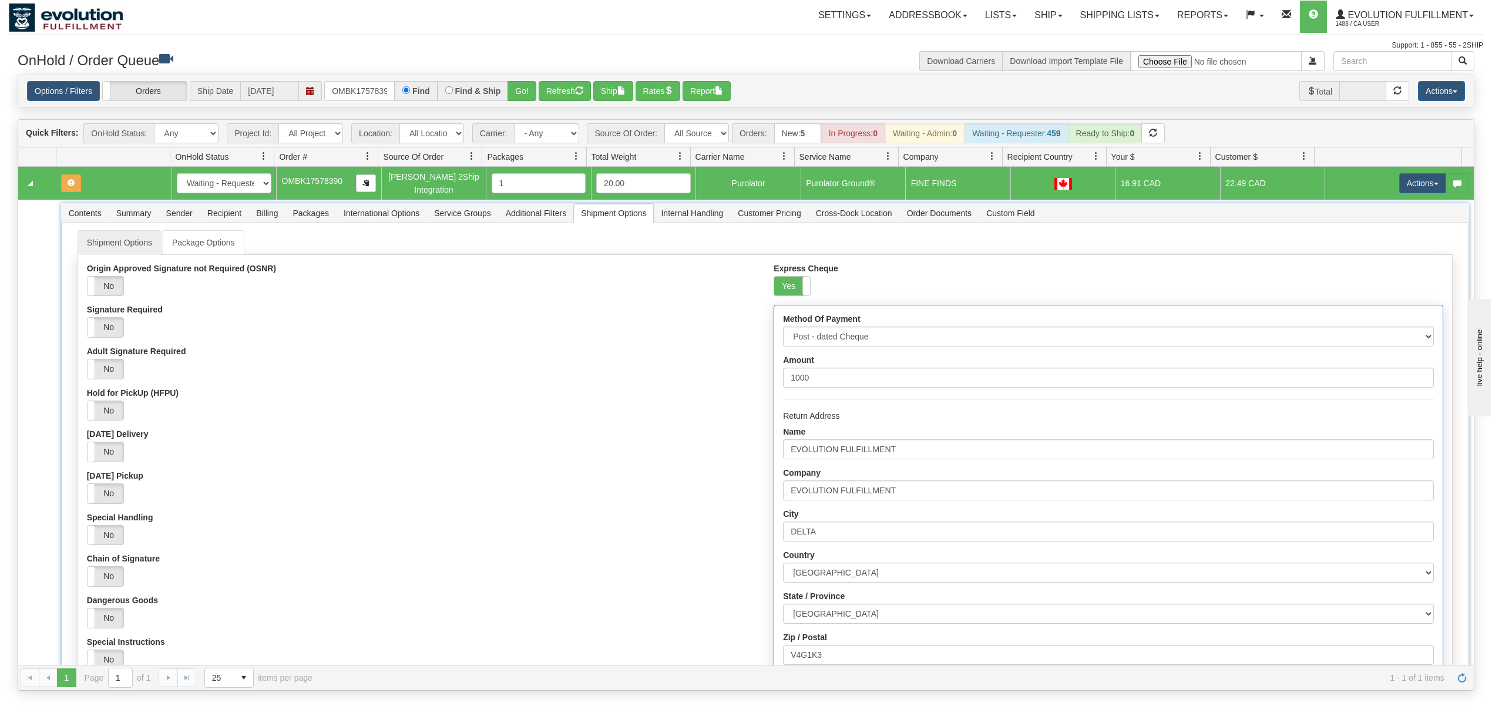
click at [1370, 221] on div "Contents Summary Sender Recipient Billing Packages International Options Servic…" at bounding box center [765, 213] width 1408 height 20
click at [1410, 186] on button "Actions" at bounding box center [1422, 183] width 47 height 20
click at [1378, 226] on span "Refresh Rates" at bounding box center [1393, 220] width 60 height 9
click at [337, 88] on input "OMBK17578390" at bounding box center [359, 91] width 70 height 20
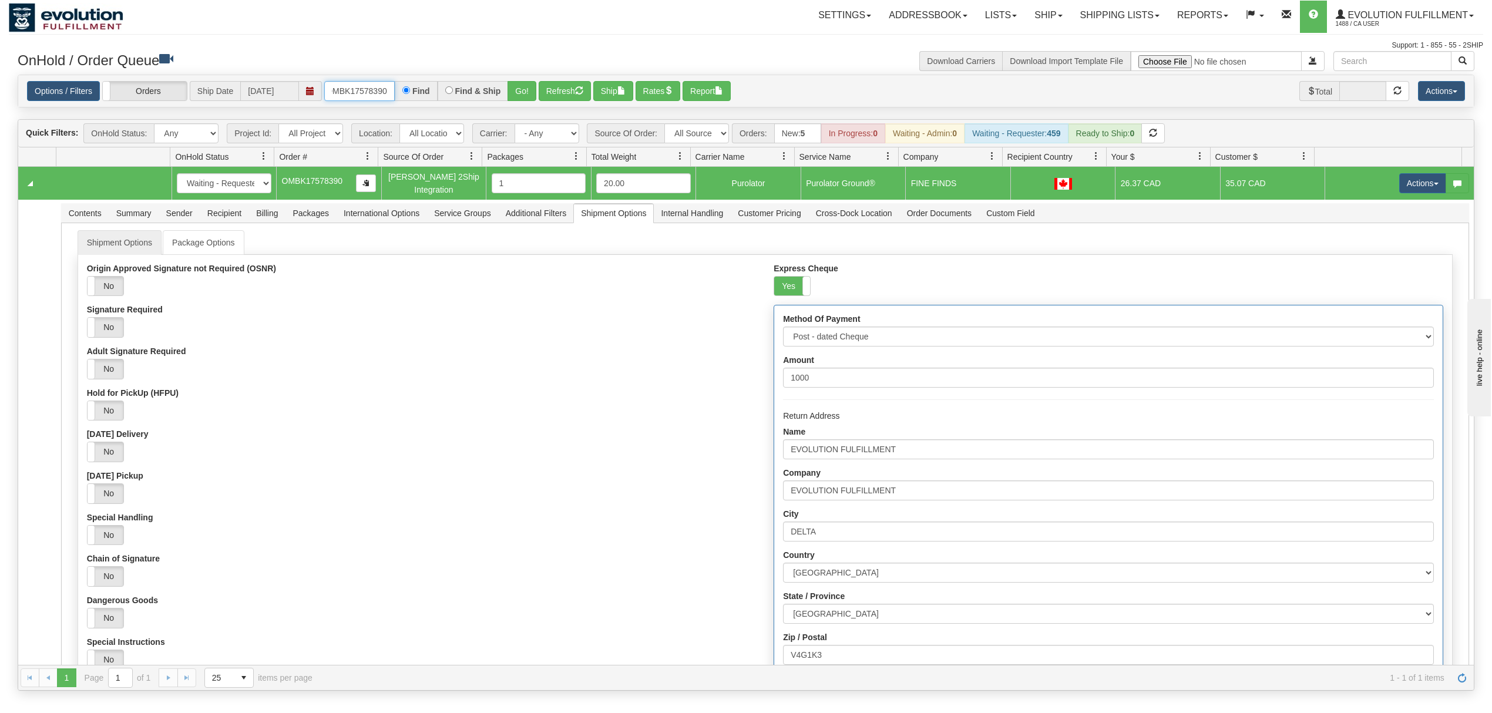
drag, startPoint x: 331, startPoint y: 93, endPoint x: 444, endPoint y: 96, distance: 112.8
click at [444, 96] on div "OMBK17578390 Find Find & Ship Go!" at bounding box center [430, 91] width 212 height 20
click at [521, 83] on button "Go!" at bounding box center [521, 91] width 29 height 20
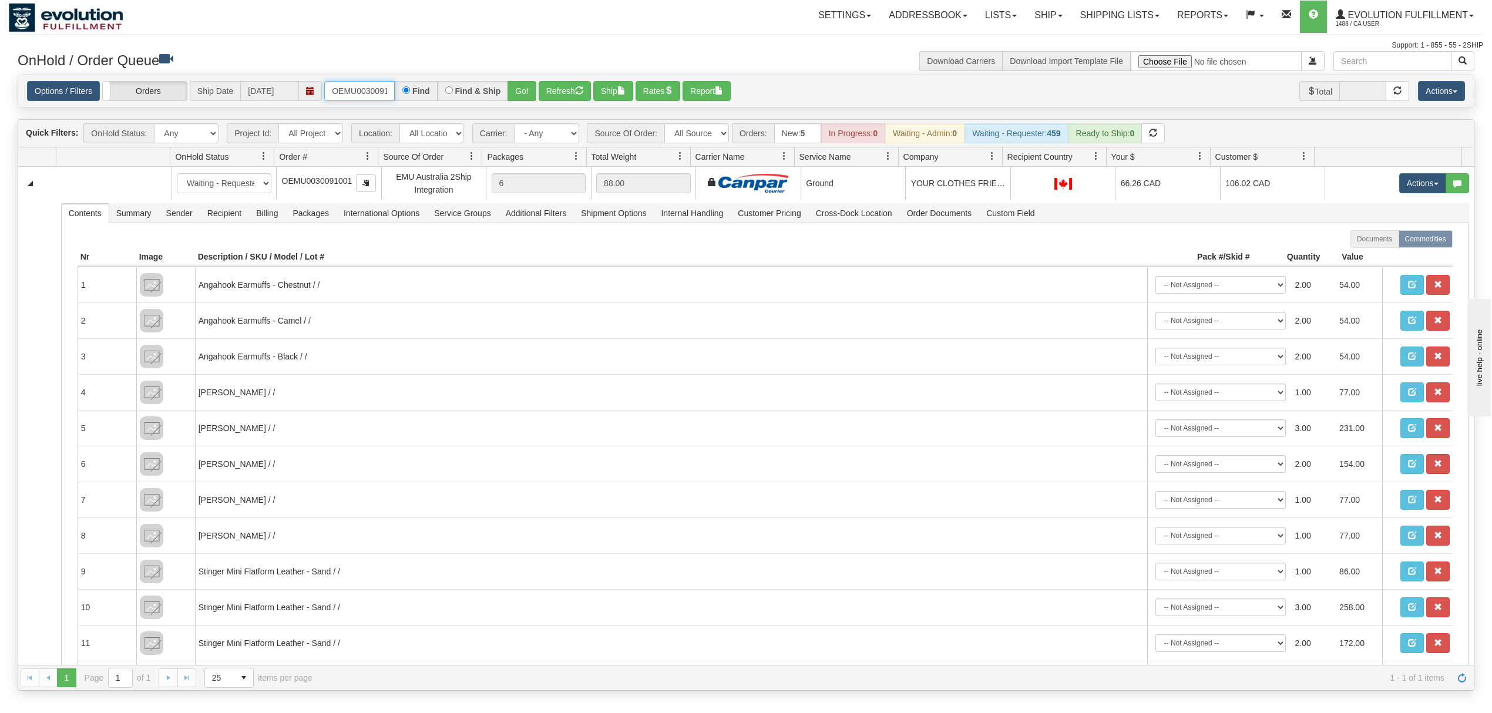
scroll to position [0, 15]
drag, startPoint x: 331, startPoint y: 94, endPoint x: 447, endPoint y: 92, distance: 116.3
click at [447, 92] on div "OEMU0030091001 Find Find & Ship Go!" at bounding box center [430, 91] width 212 height 20
type input "OMBK17645226"
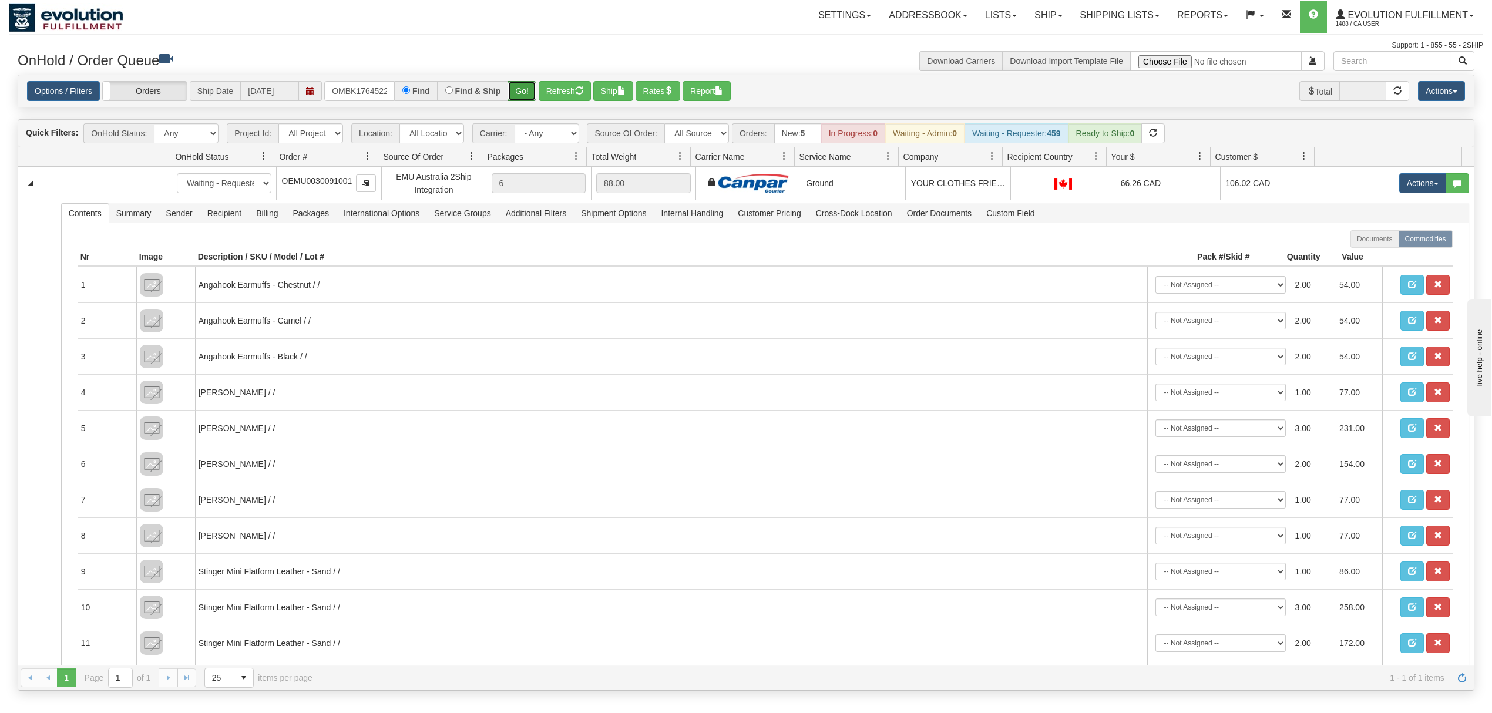
click at [520, 100] on button "Go!" at bounding box center [521, 91] width 29 height 20
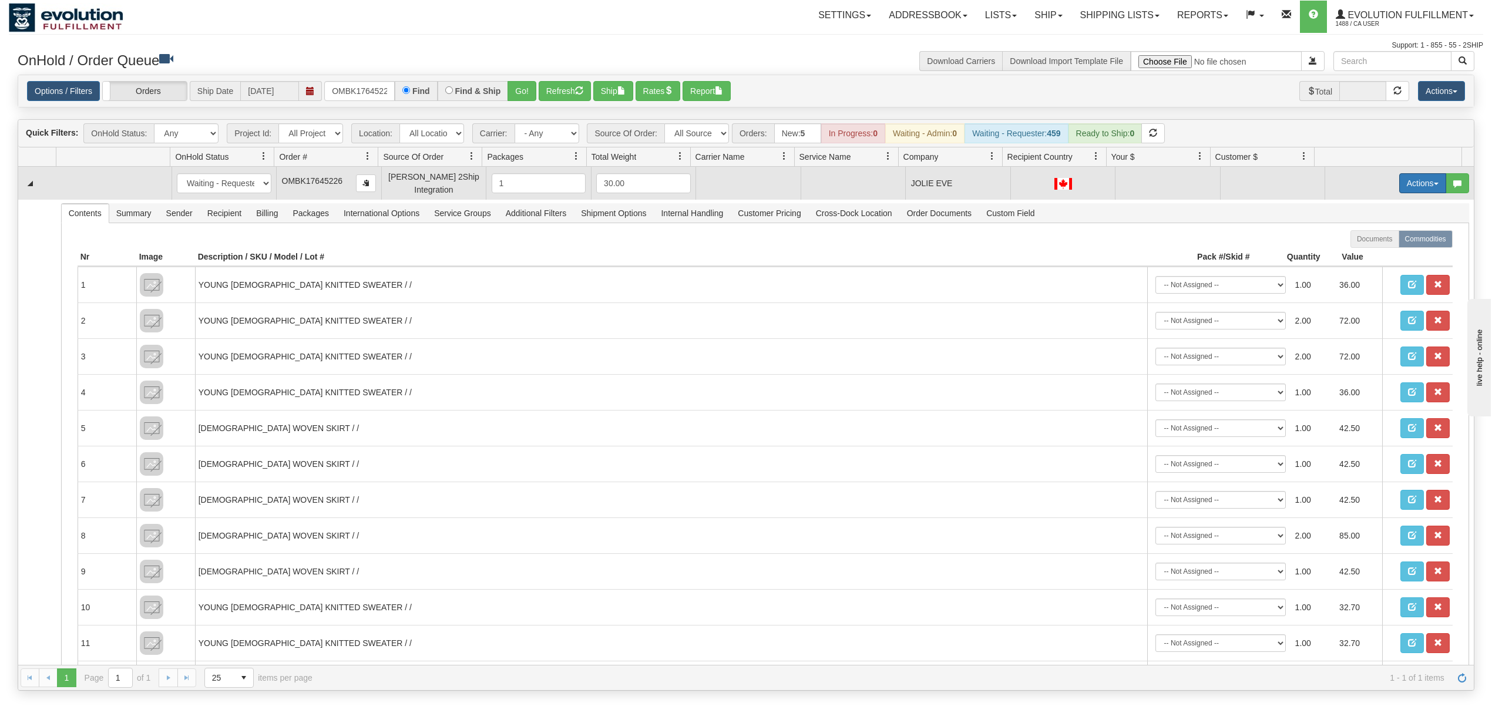
click at [1400, 186] on button "Actions" at bounding box center [1422, 183] width 47 height 20
click at [1368, 238] on span "Rate All Services" at bounding box center [1398, 235] width 70 height 9
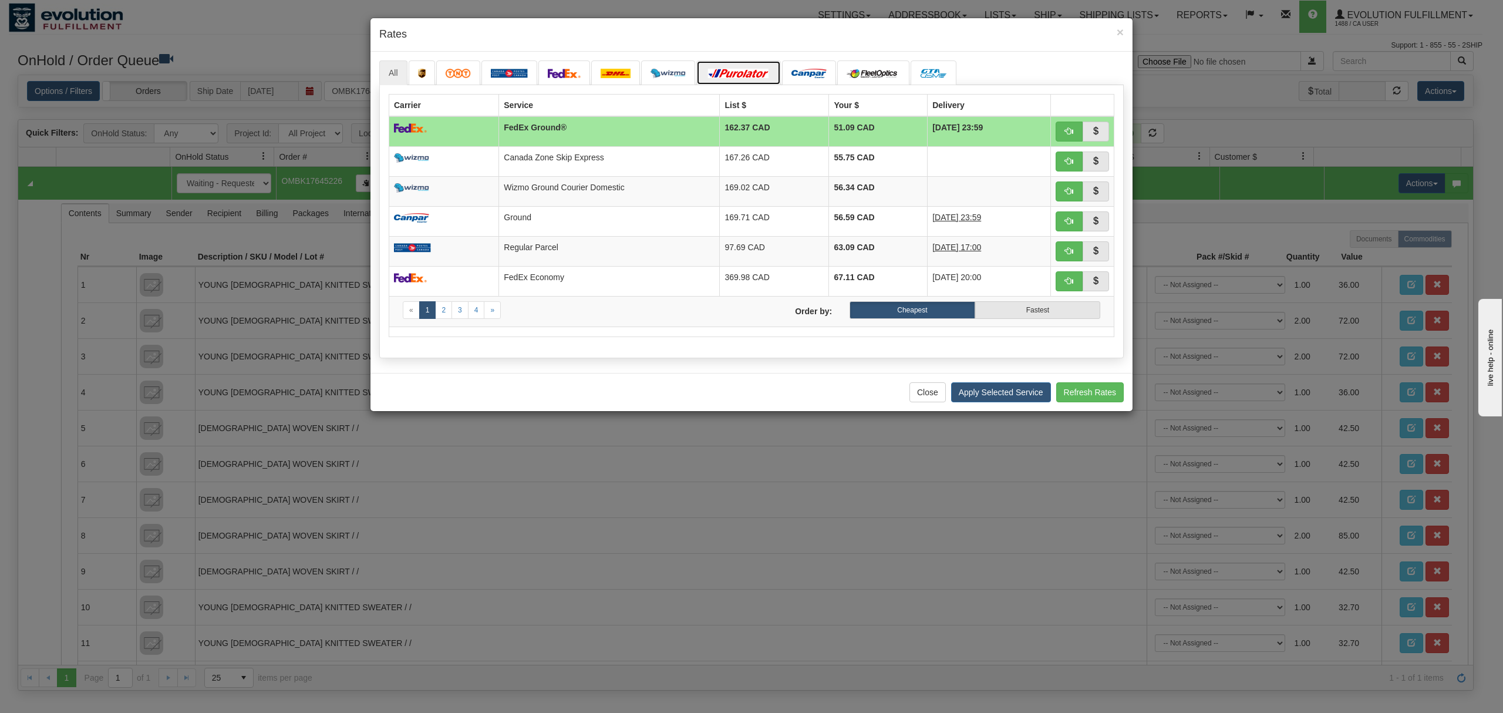
click at [736, 75] on img at bounding box center [739, 73] width 66 height 9
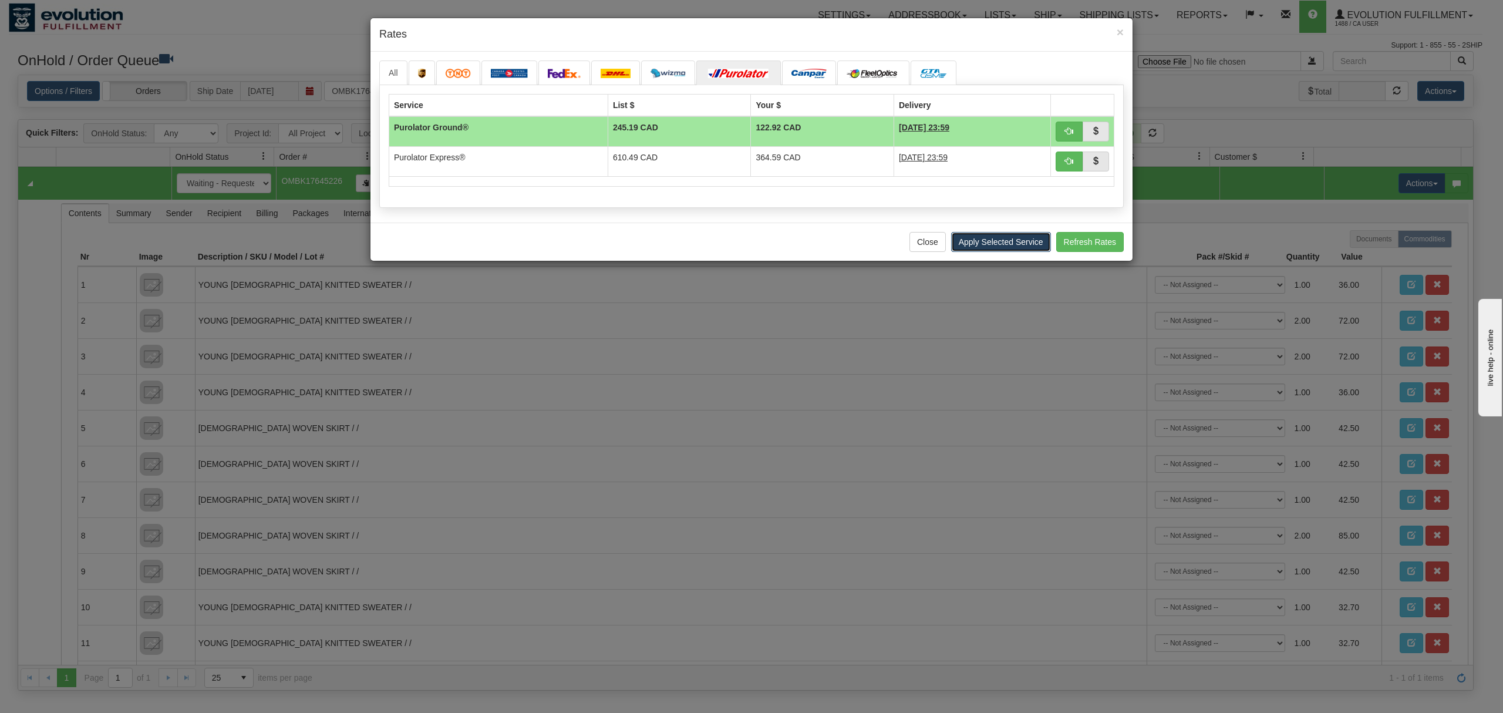
click at [1017, 247] on button "Apply Selected Service" at bounding box center [1001, 242] width 100 height 20
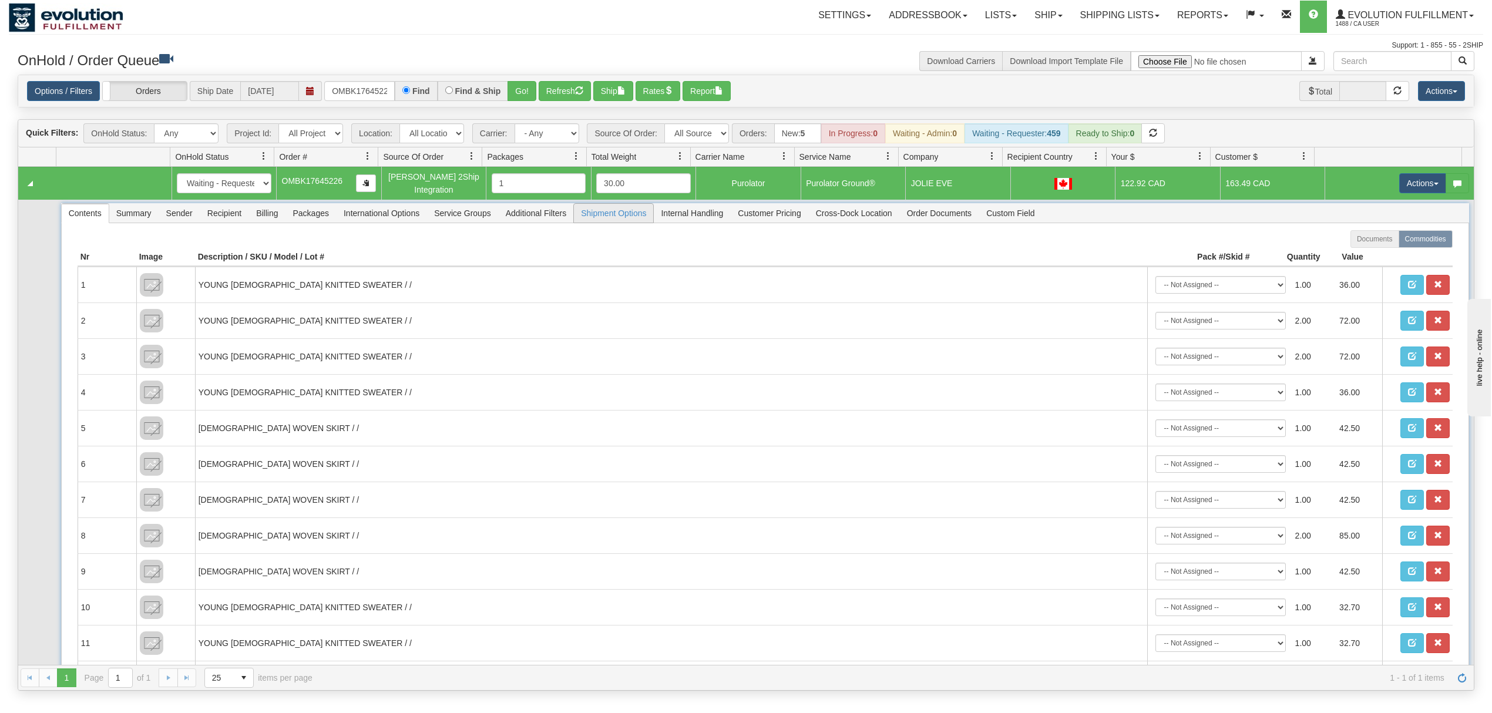
click at [609, 214] on span "Shipment Options" at bounding box center [613, 213] width 79 height 19
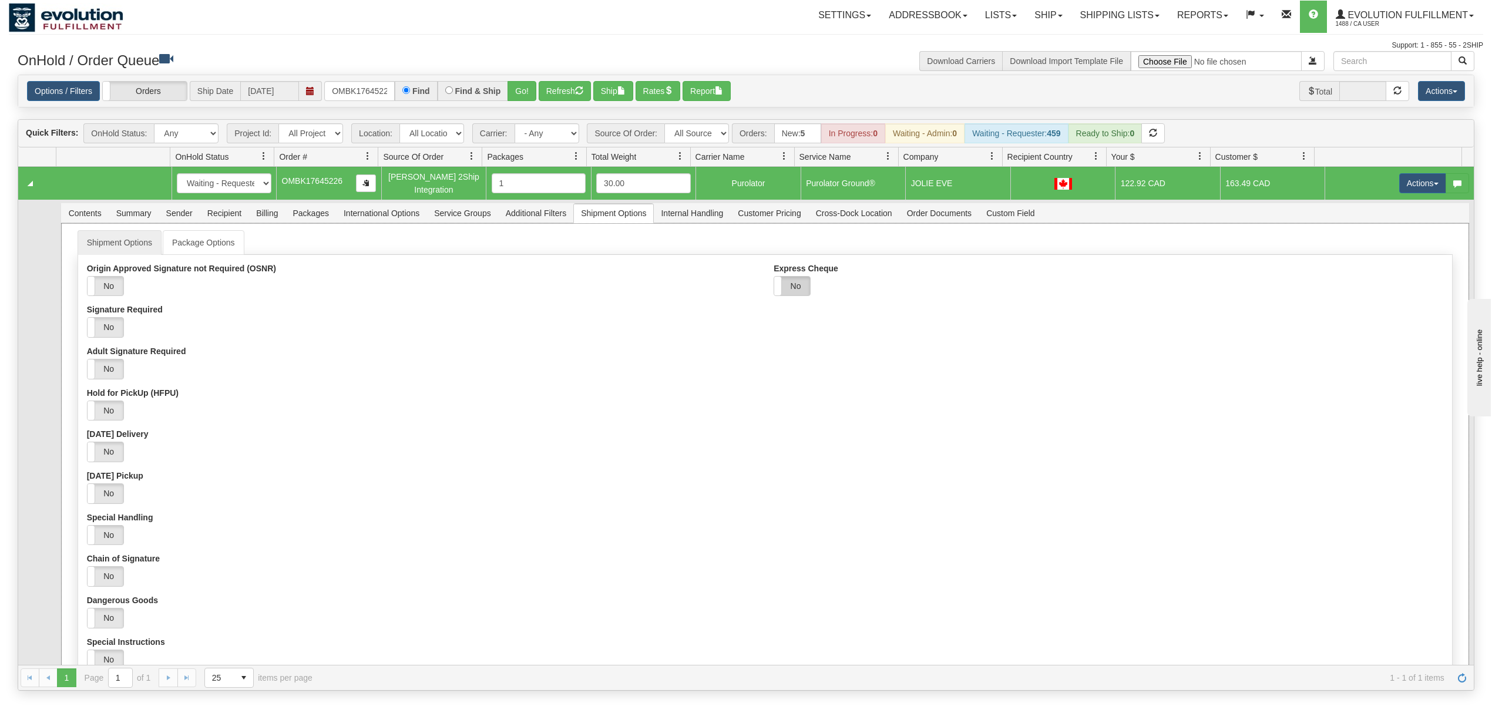
click at [789, 289] on label "No" at bounding box center [792, 286] width 36 height 19
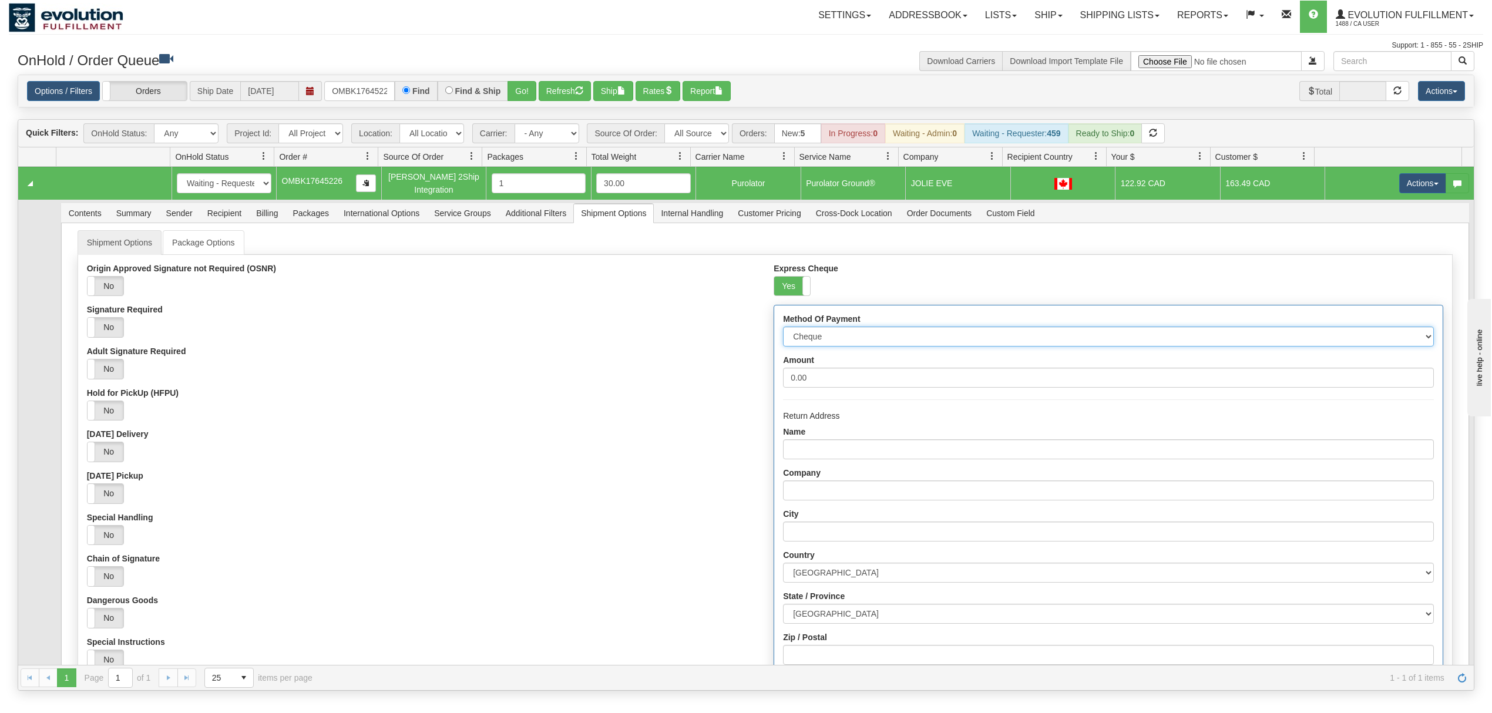
click at [818, 338] on select "Cheque Post - dated Cheque Certified Cheque Money Order Bank Draft" at bounding box center [1108, 337] width 650 height 20
select select "2"
click at [783, 329] on select "Cheque Post - dated Cheque Certified Cheque Money Order Bank Draft" at bounding box center [1108, 337] width 650 height 20
drag, startPoint x: 823, startPoint y: 381, endPoint x: 714, endPoint y: 388, distance: 108.9
click at [714, 388] on div "Origin Approved Signature not Required (OSNR) Yes No Signature Required Yes No …" at bounding box center [765, 538] width 1374 height 549
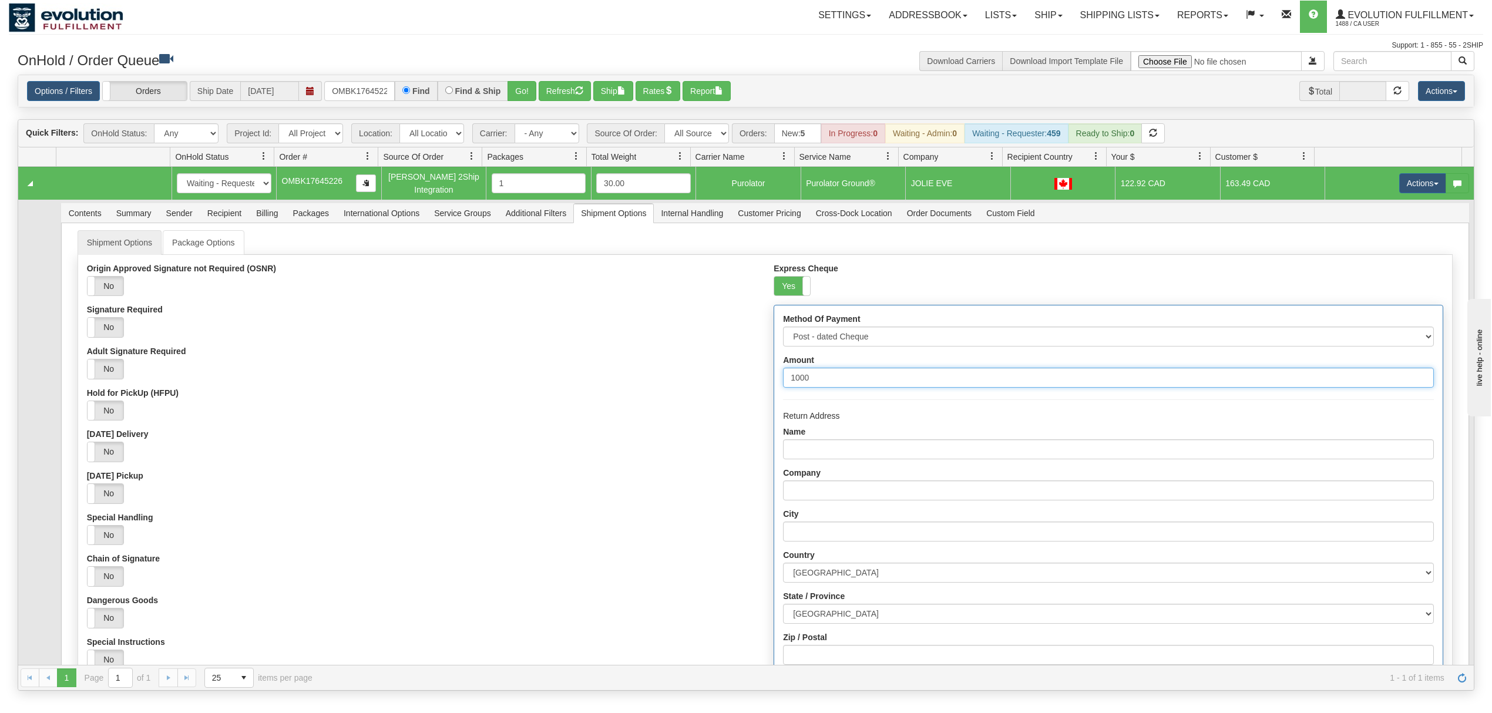
type input "1000"
click at [793, 445] on input "Name" at bounding box center [1108, 449] width 650 height 20
type input "EVOLUTION FULFILLMENT"
type input "DELTA"
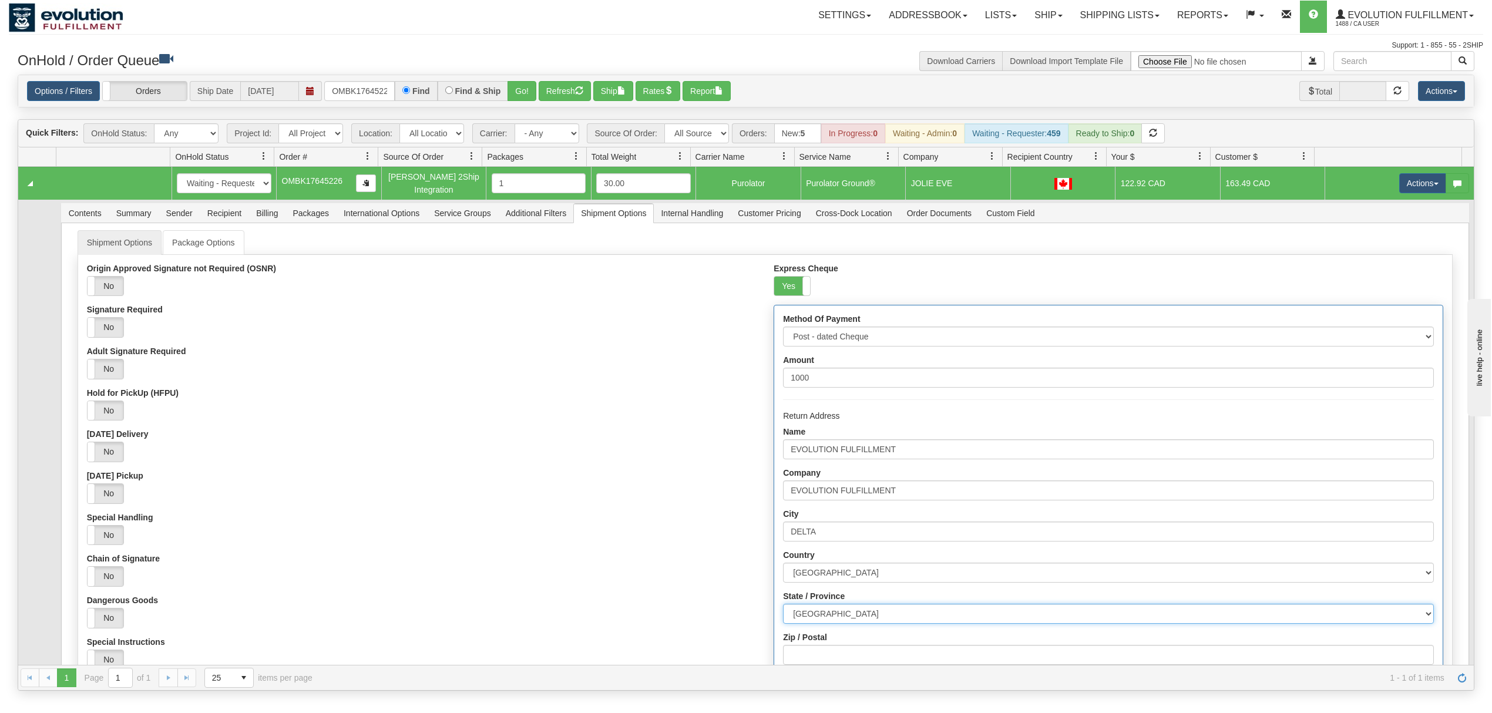
select select "BC"
type input "V4G0A2"
type input "216-6901 72ND STREET"
type input "6049402228"
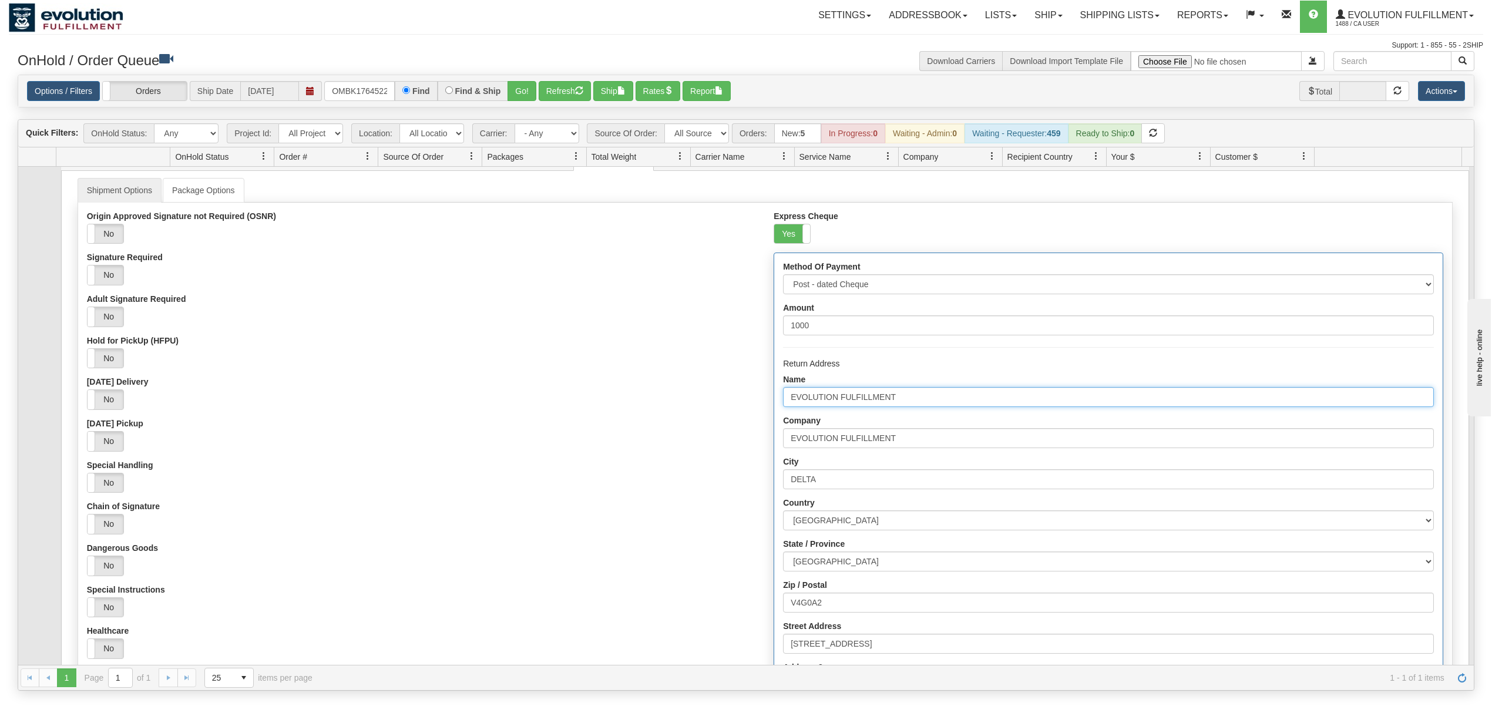
scroll to position [220, 0]
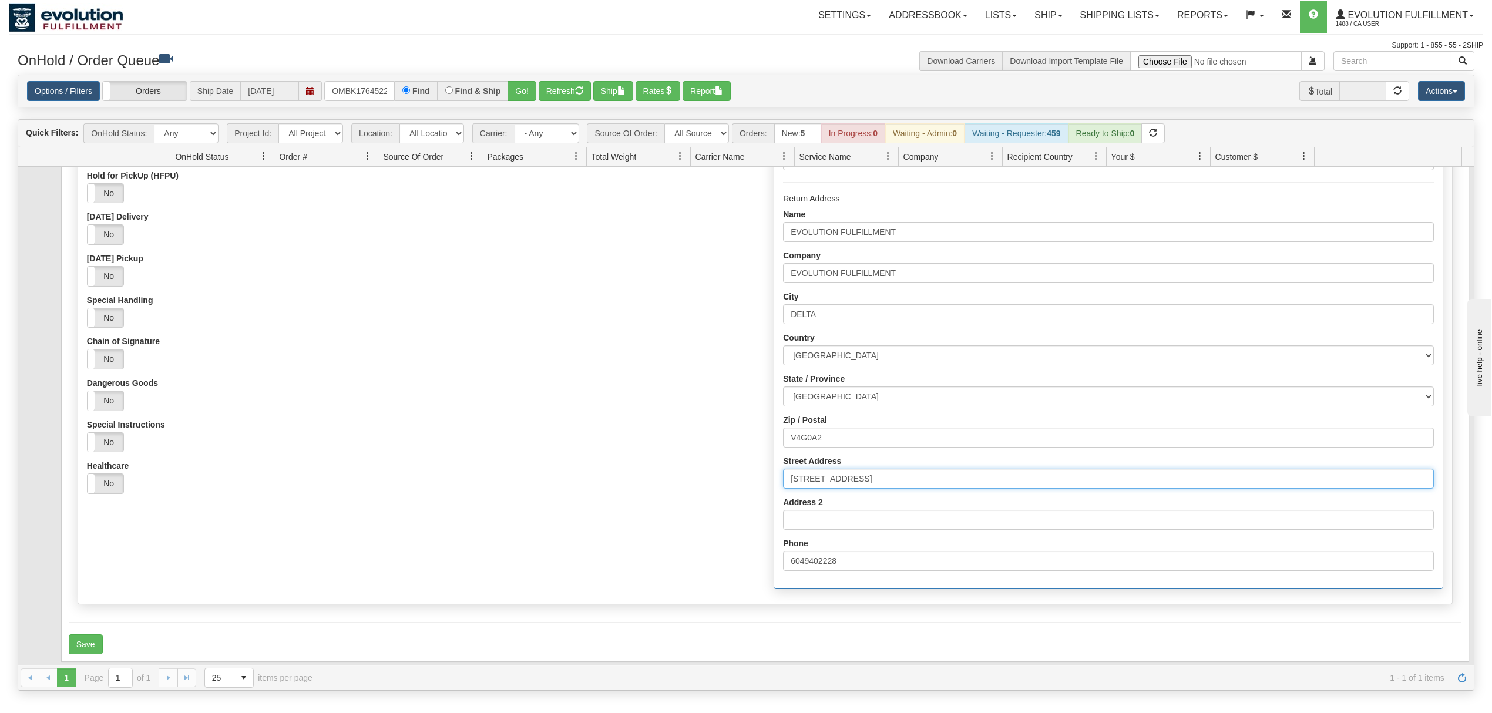
drag, startPoint x: 900, startPoint y: 480, endPoint x: 694, endPoint y: 494, distance: 206.6
click at [694, 494] on div "Origin Approved Signature not Required (OSNR) Yes No Signature Required Yes No …" at bounding box center [765, 320] width 1374 height 549
type input "7137 Venture Street"
drag, startPoint x: 840, startPoint y: 447, endPoint x: 712, endPoint y: 447, distance: 128.0
click at [712, 447] on div "Origin Approved Signature not Required (OSNR) Yes No Signature Required Yes No …" at bounding box center [765, 320] width 1374 height 549
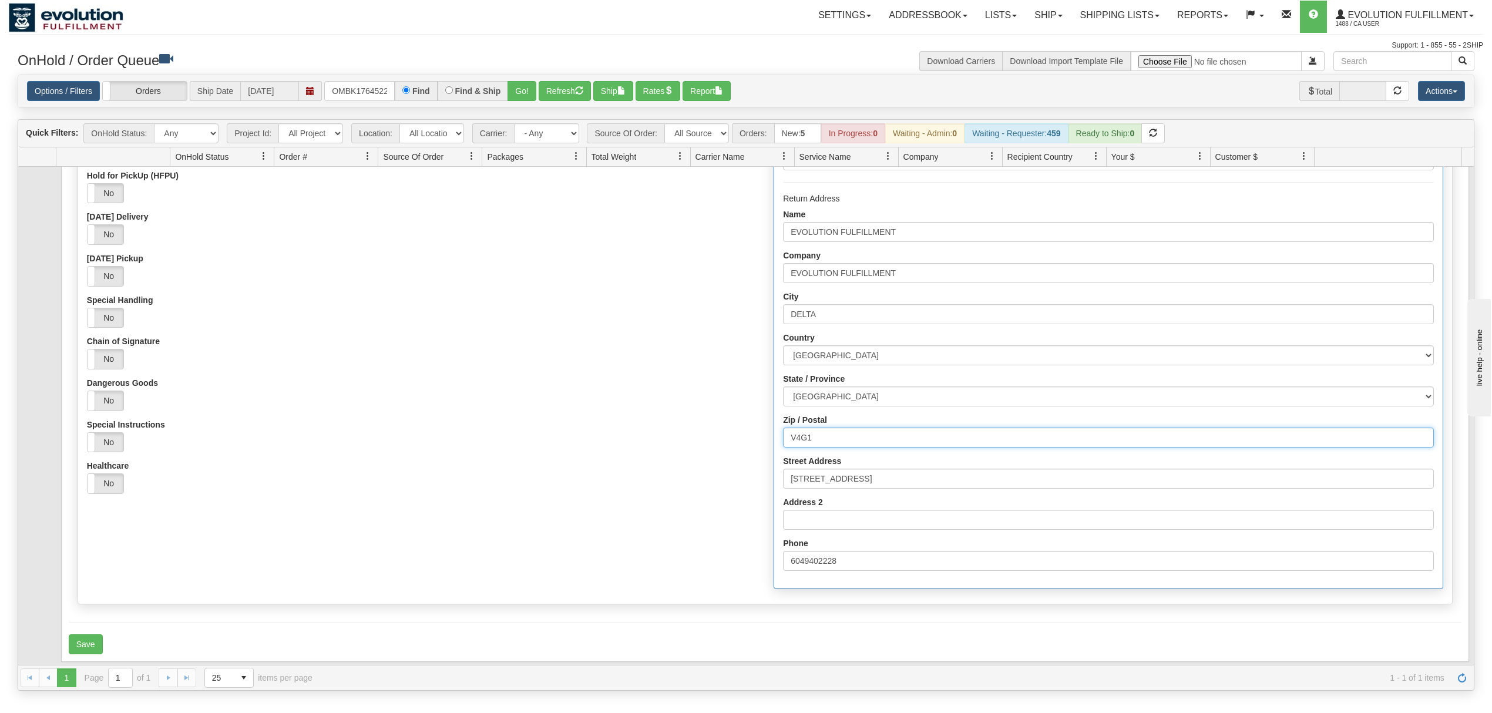
type input "V4G1K3"
click at [94, 633] on form "Shipment Options Package Options Origin Approved Signature not Required (OSNR) …" at bounding box center [765, 333] width 1392 height 641
click at [87, 640] on button "Save" at bounding box center [86, 644] width 34 height 20
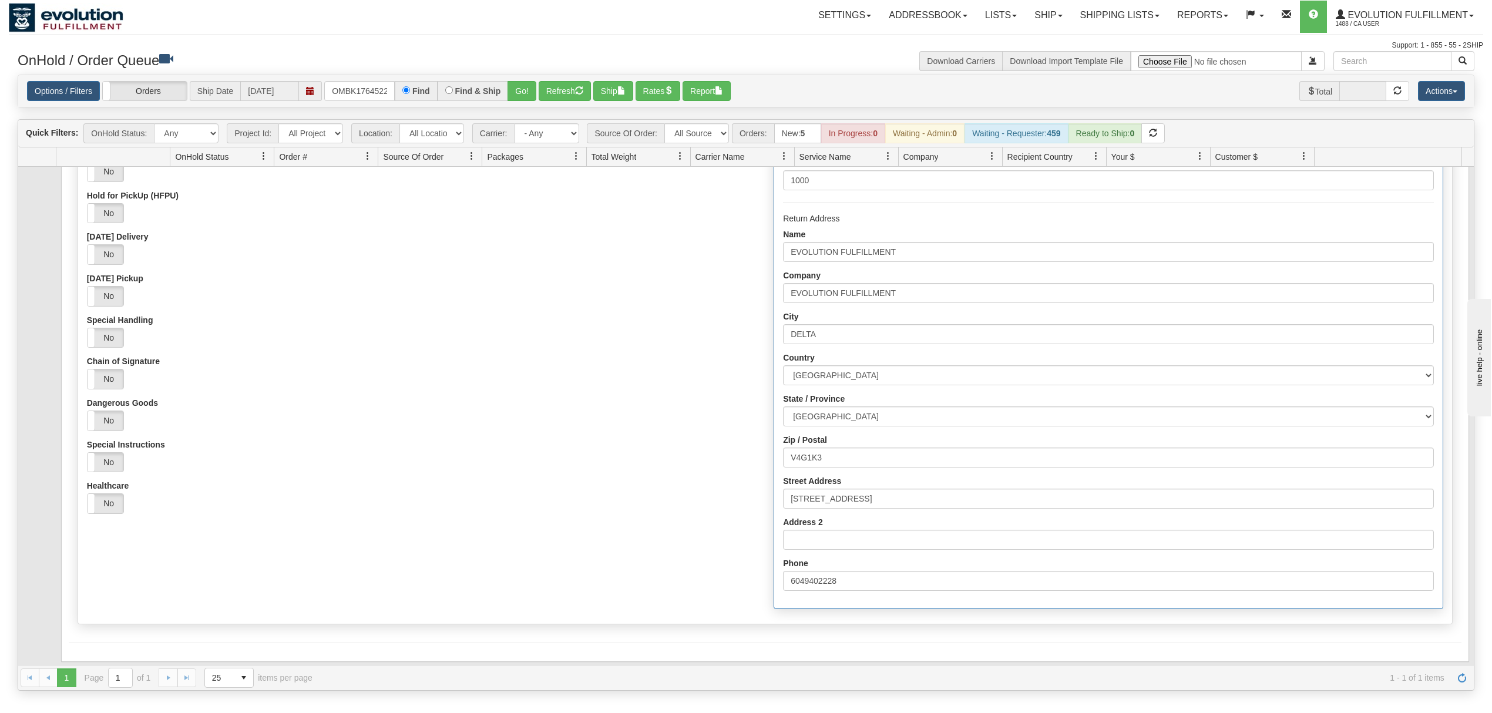
scroll to position [0, 0]
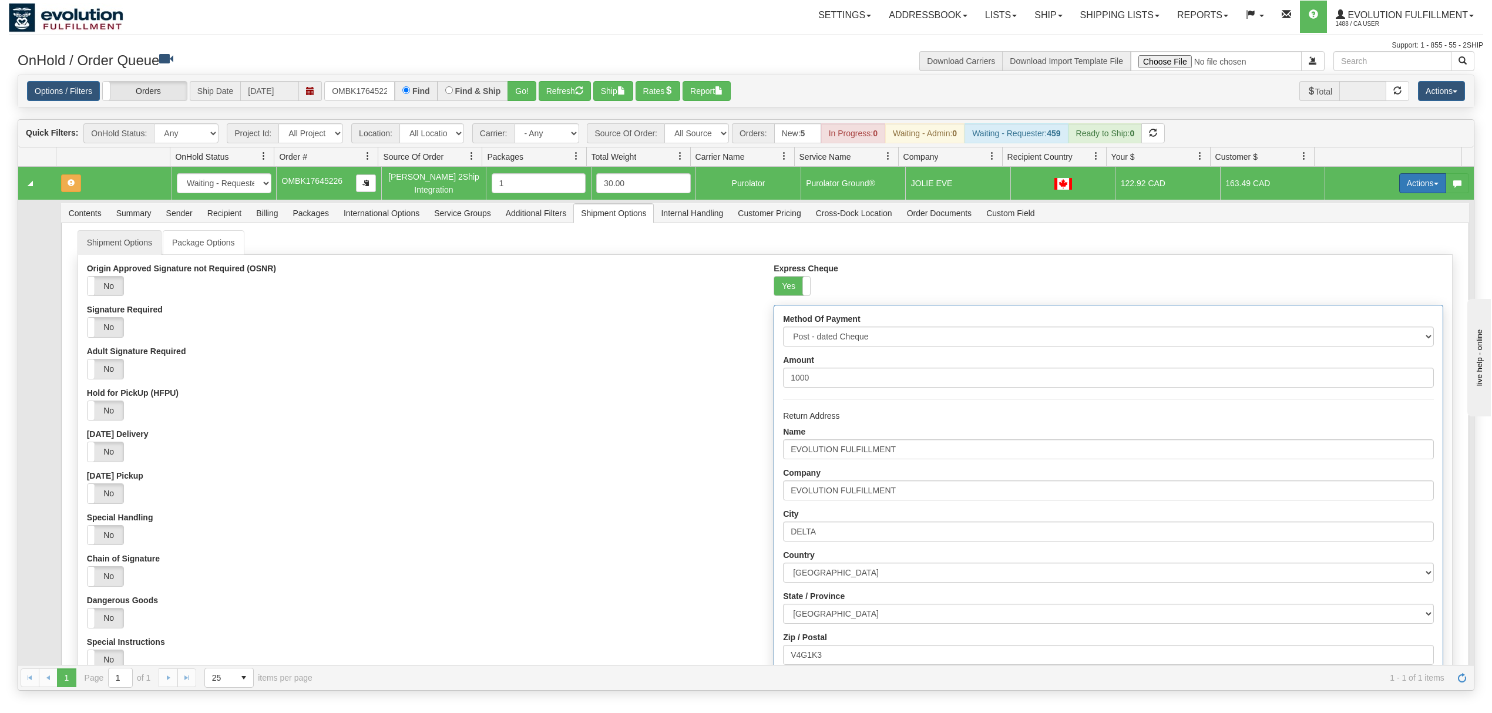
click at [1403, 186] on button "Actions" at bounding box center [1422, 183] width 47 height 20
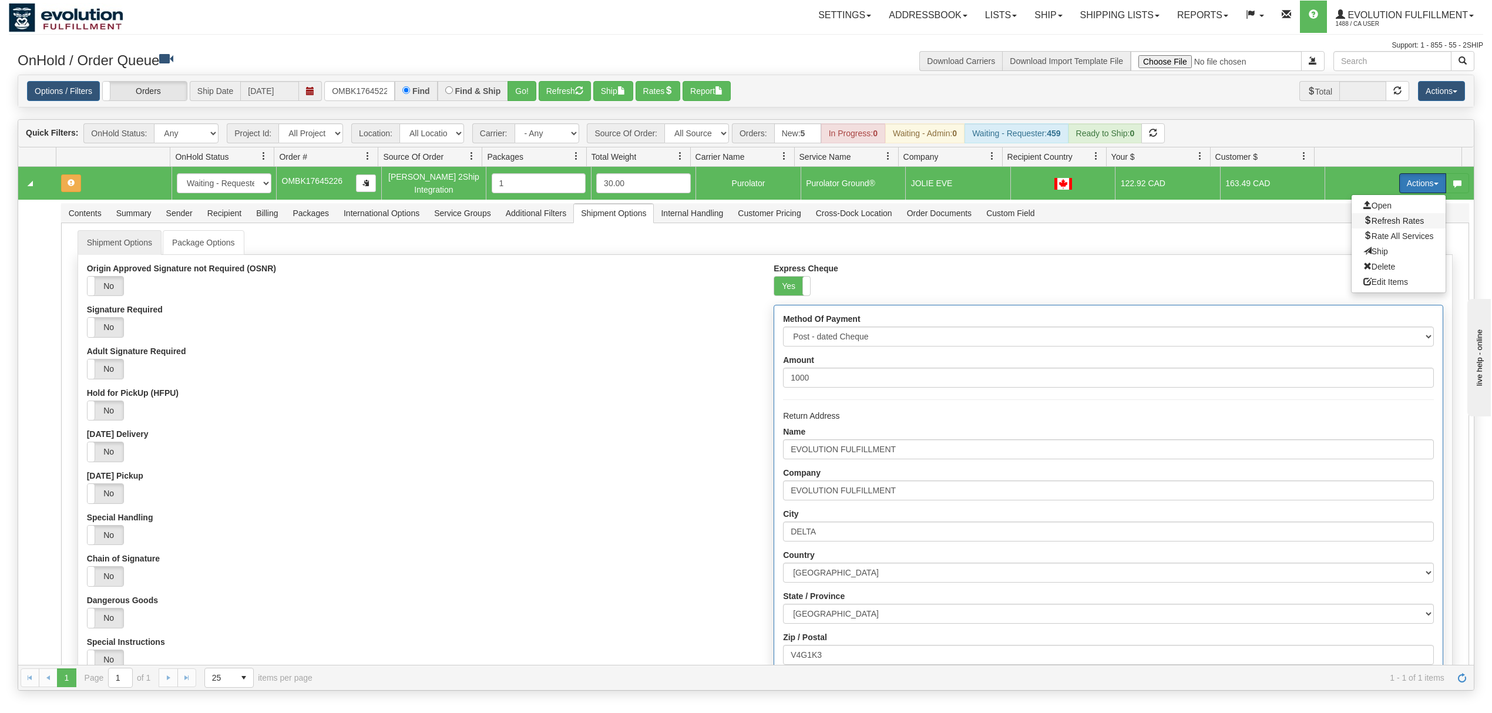
click at [1363, 226] on span "Refresh Rates" at bounding box center [1393, 220] width 60 height 9
drag, startPoint x: 332, startPoint y: 89, endPoint x: 549, endPoint y: 102, distance: 217.1
click at [549, 101] on div "Options / Filters Group Shipments Orders Ship Date 08/15/2025 OMBK17645226 Find…" at bounding box center [746, 91] width 1438 height 21
type input "OMBK17519220"
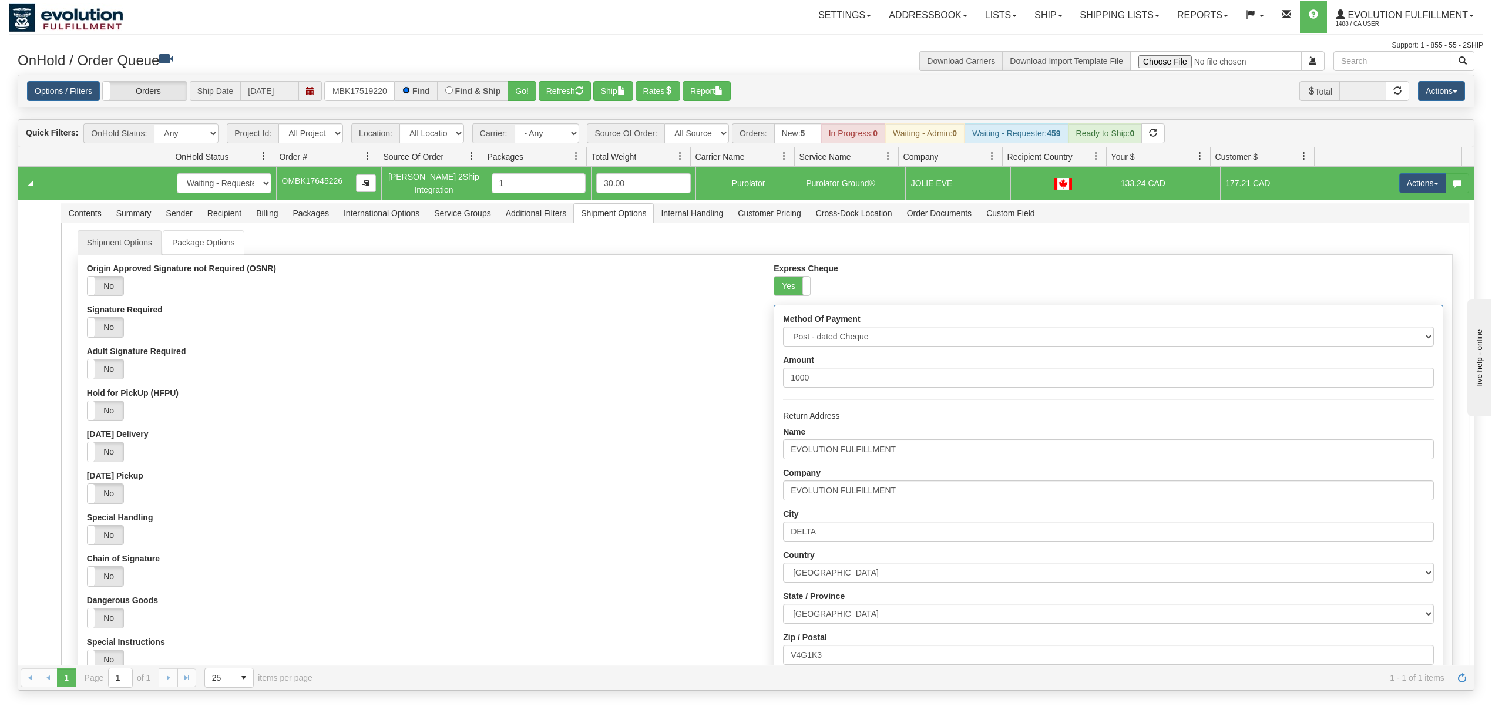
scroll to position [0, 0]
drag, startPoint x: 524, startPoint y: 78, endPoint x: 526, endPoint y: 85, distance: 6.9
click at [524, 79] on div "Options / Filters Group Shipments Orders Ship Date 08/15/2025 OMBK17519220 Find…" at bounding box center [745, 91] width 1455 height 32
click at [527, 88] on button "Go!" at bounding box center [521, 91] width 29 height 20
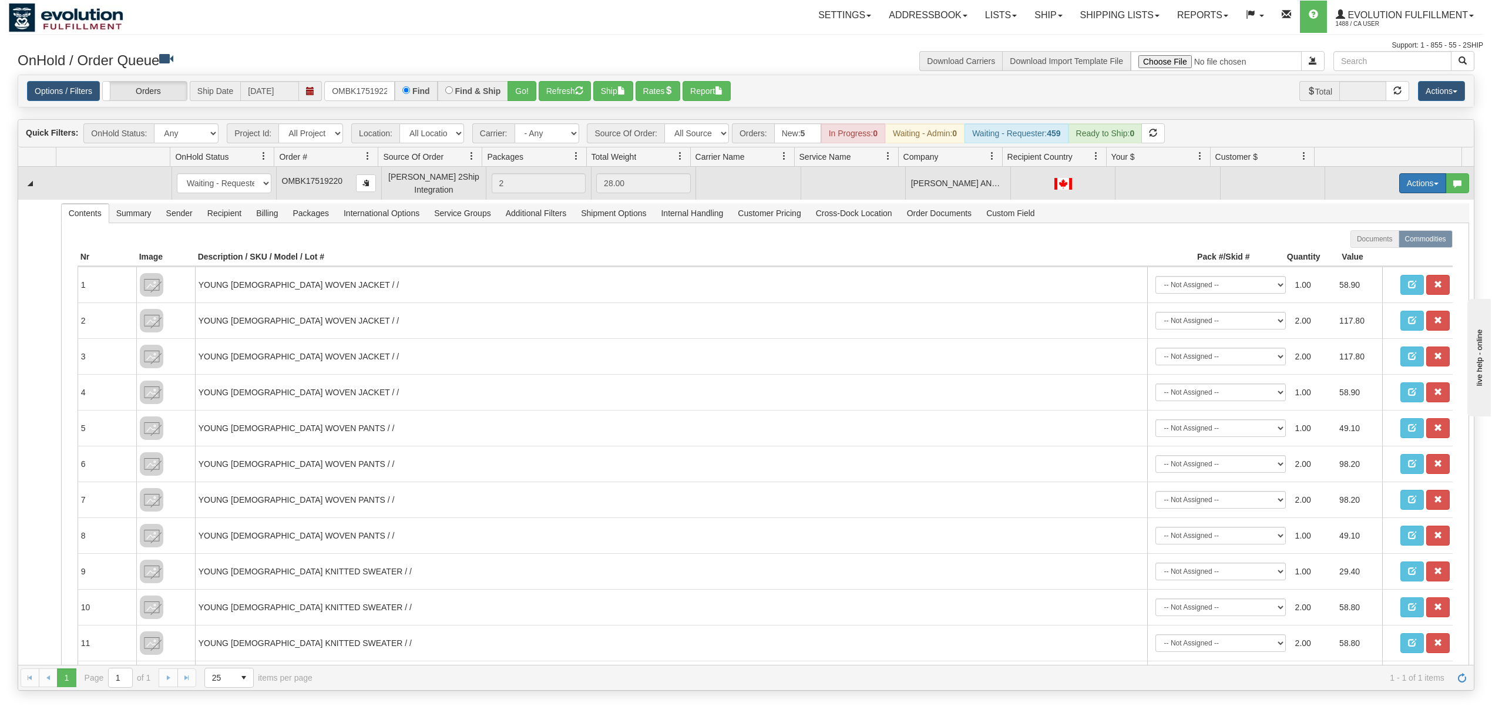
click at [1419, 190] on button "Actions" at bounding box center [1422, 183] width 47 height 20
click at [1391, 235] on span "Rate All Services" at bounding box center [1398, 235] width 70 height 9
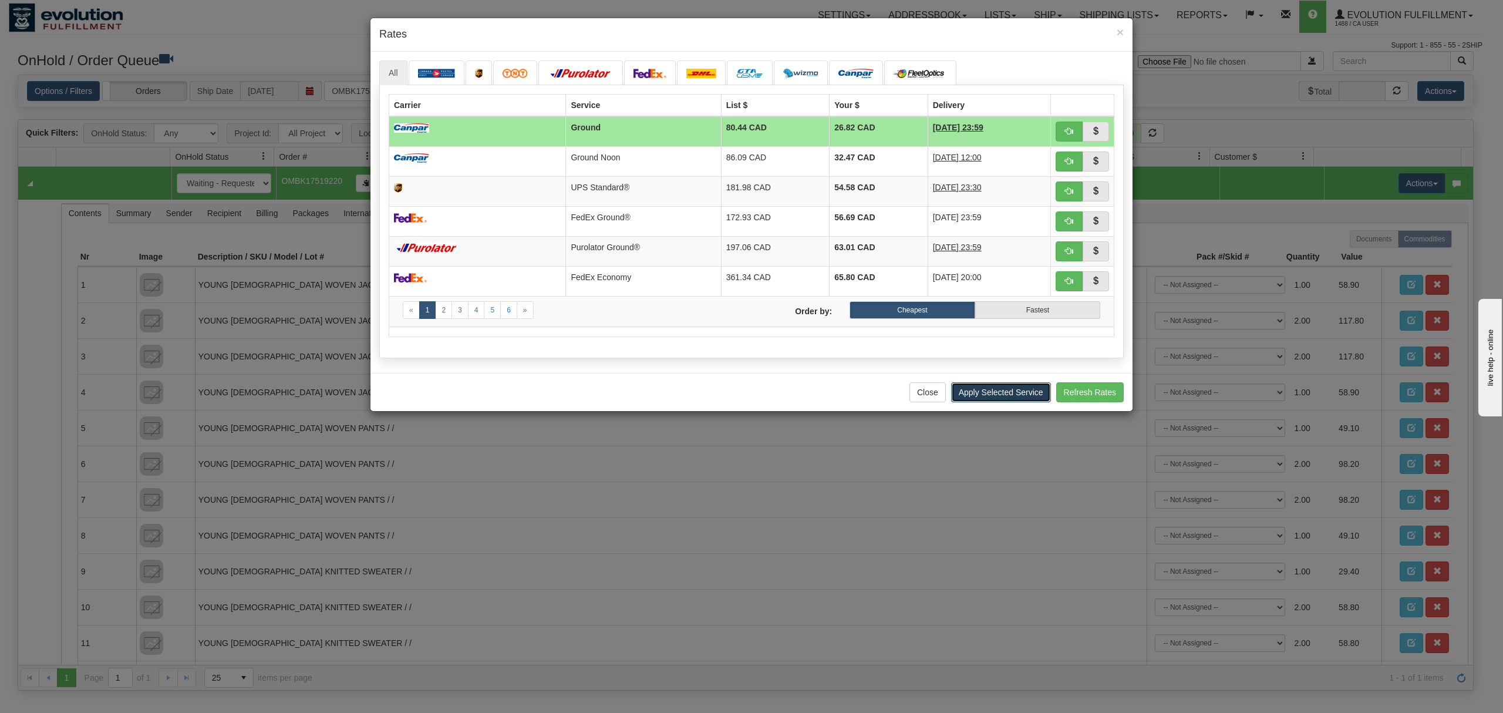
click at [978, 402] on button "Apply Selected Service" at bounding box center [1001, 392] width 100 height 20
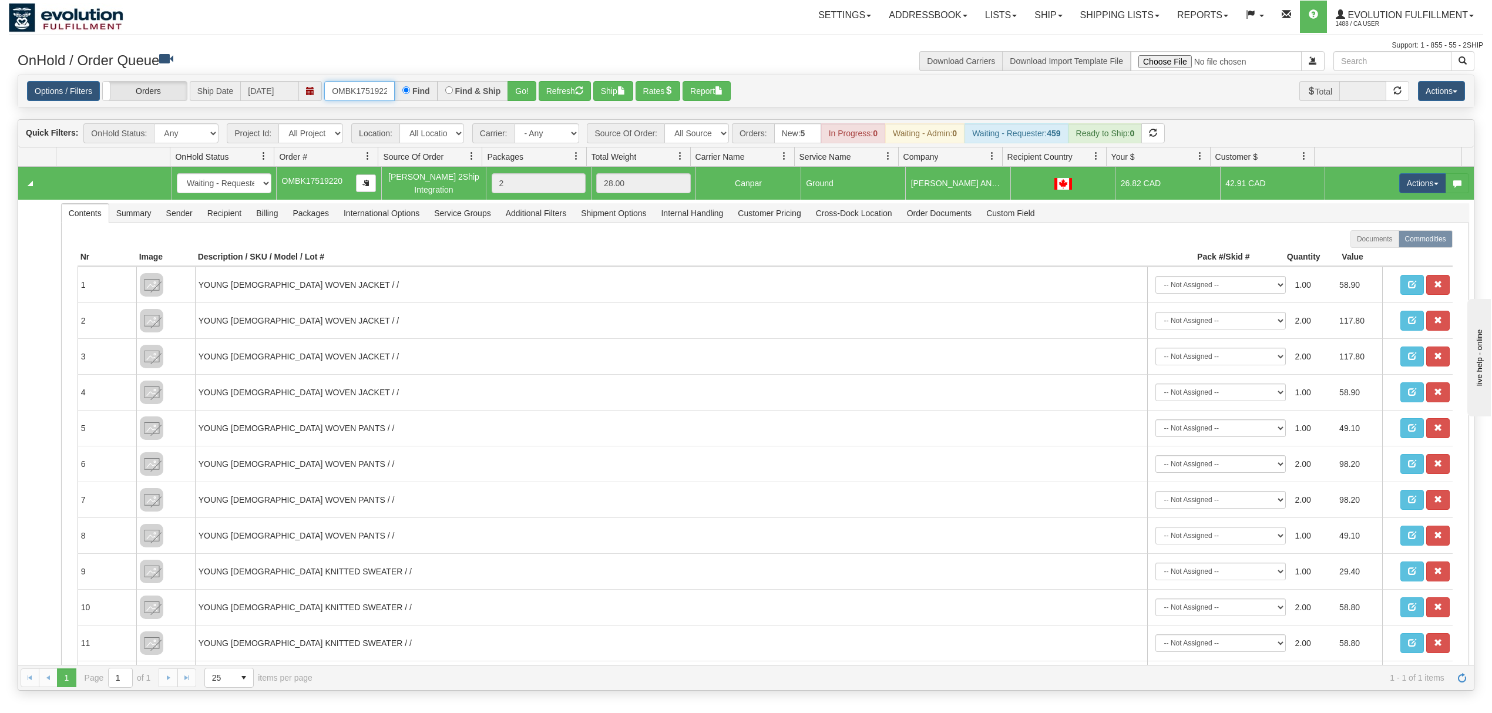
scroll to position [0, 6]
drag, startPoint x: 329, startPoint y: 86, endPoint x: 460, endPoint y: 82, distance: 131.6
click at [457, 81] on div "OMBK17519220 Find Find & Ship Go!" at bounding box center [430, 91] width 212 height 20
click at [543, 134] on select "- Any - Has NO carrier assigned - Has a carrier assigned FleetOptics Inc. My Ca…" at bounding box center [546, 133] width 65 height 20
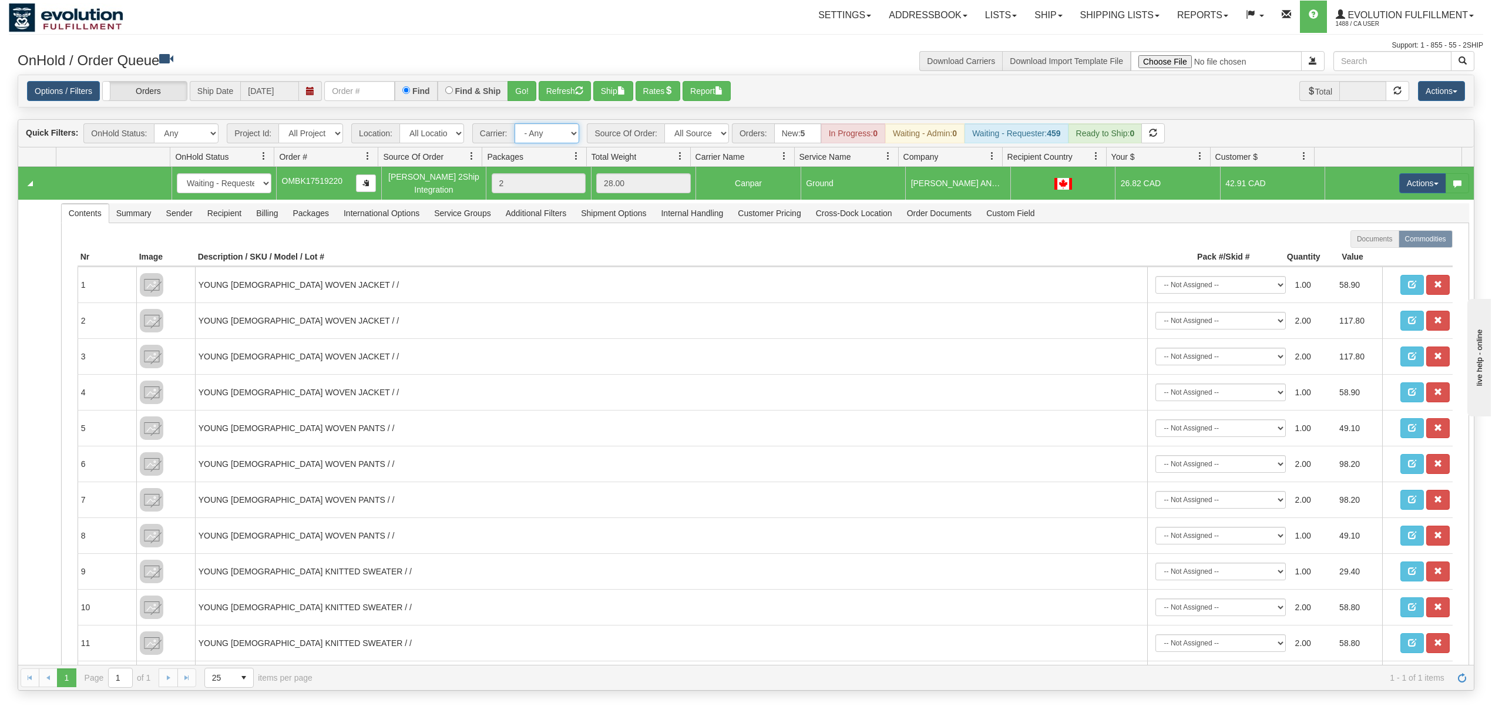
select select "-1"
click at [515, 124] on select "- Any - Has NO carrier assigned - Has a carrier assigned FleetOptics Inc. My Ca…" at bounding box center [546, 133] width 65 height 20
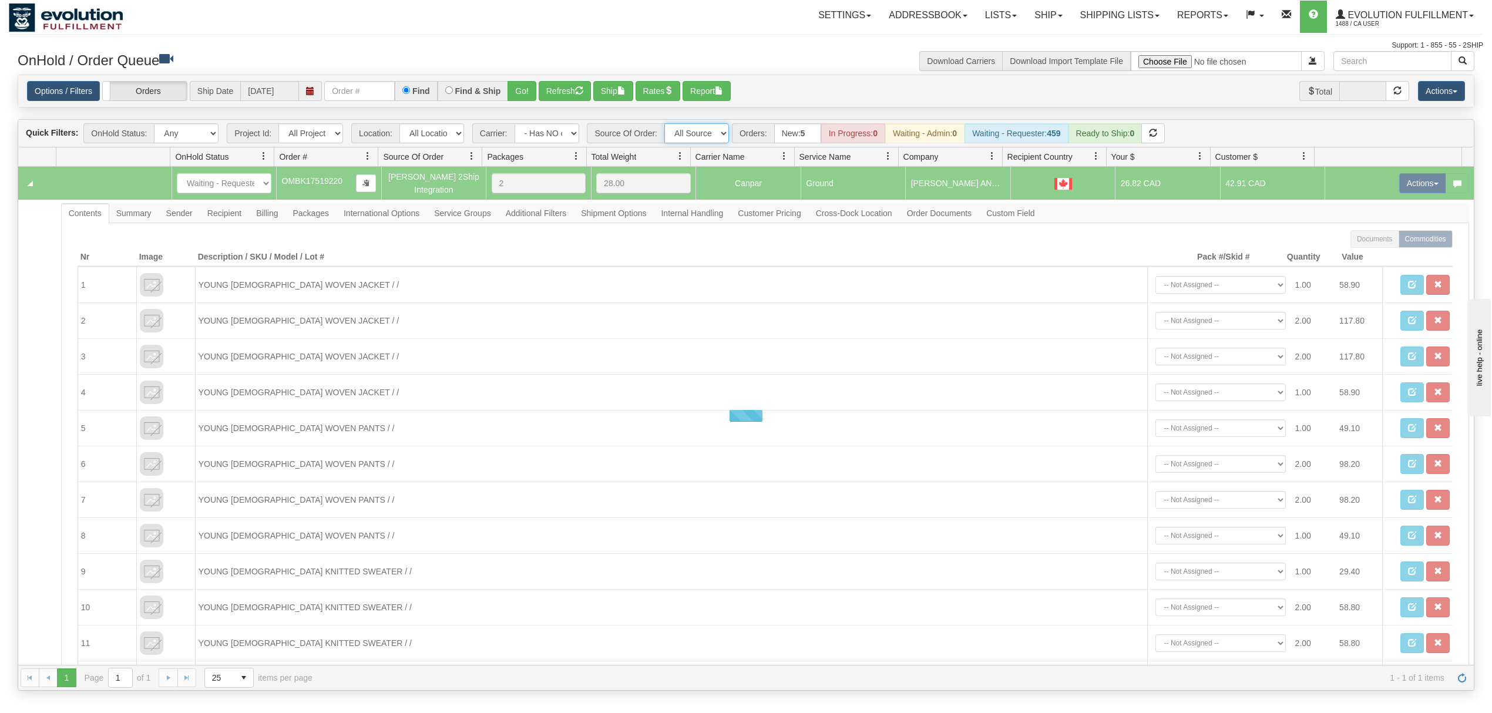
click at [680, 140] on select "All Sources AirBlaster 2Ship Integration Ambler Apparel 2Ship Integration BC Ca…" at bounding box center [696, 133] width 65 height 20
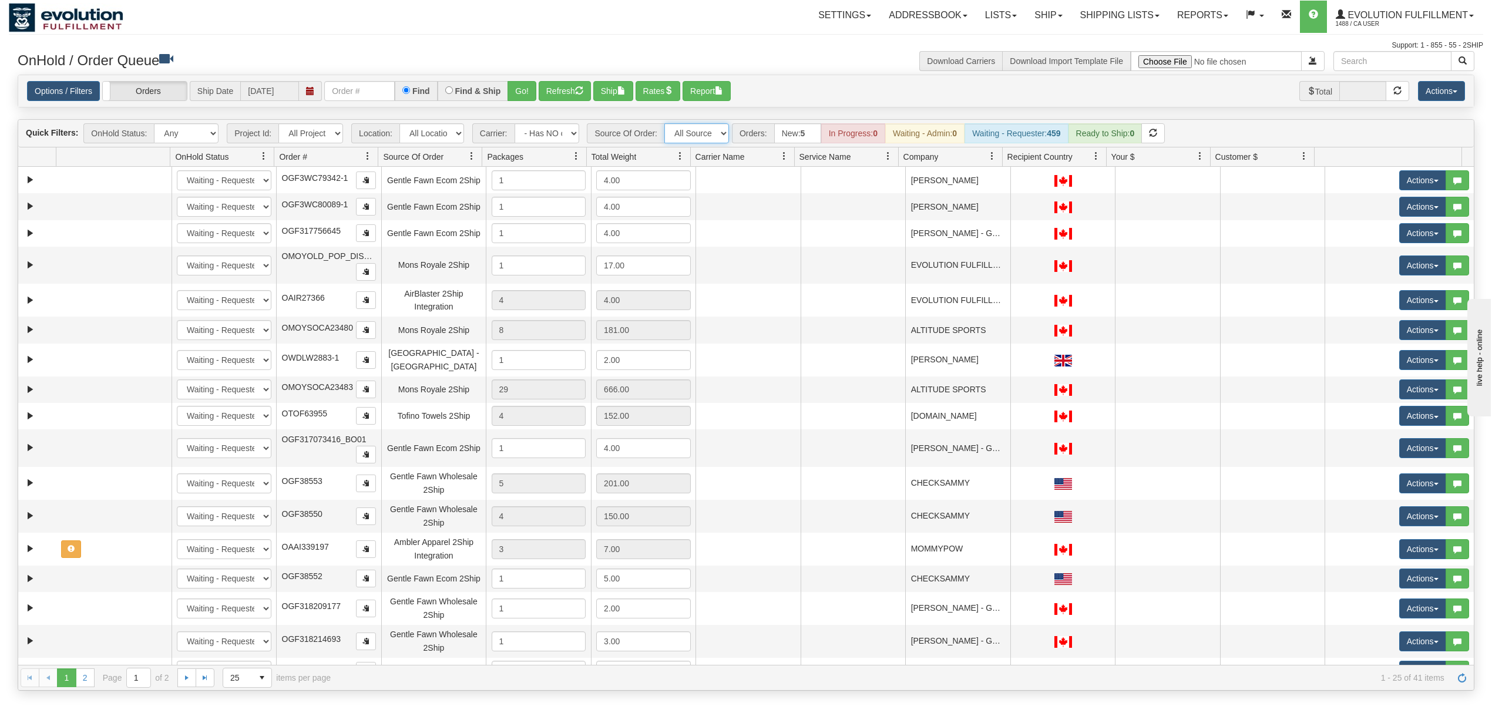
select select "[PERSON_NAME] 2Ship Integration"
click at [665, 124] on select "All Sources AirBlaster 2Ship Integration Ambler Apparel 2Ship Integration BC Ca…" at bounding box center [696, 133] width 65 height 20
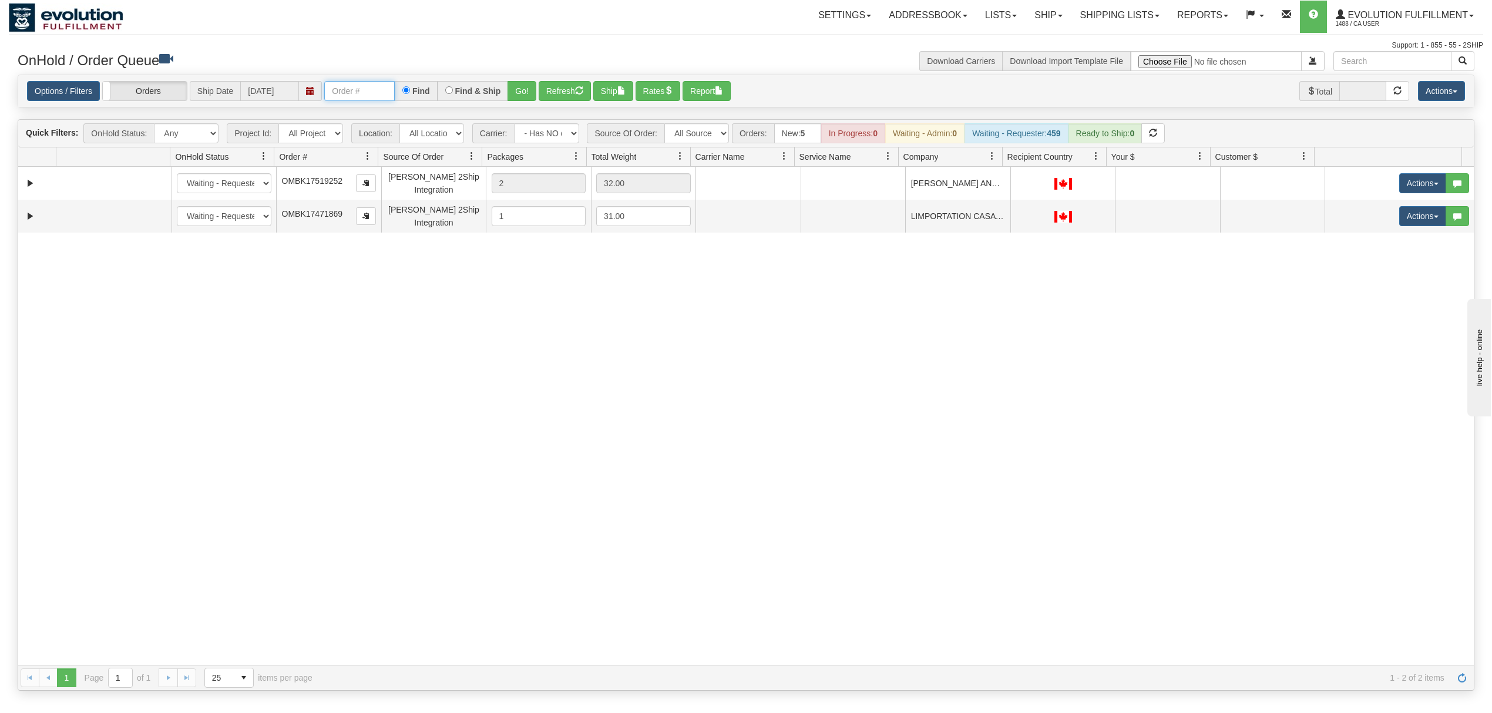
click at [364, 97] on input "text" at bounding box center [359, 91] width 70 height 20
type input "OMBK17471869"
click at [519, 90] on button "Go!" at bounding box center [521, 91] width 29 height 20
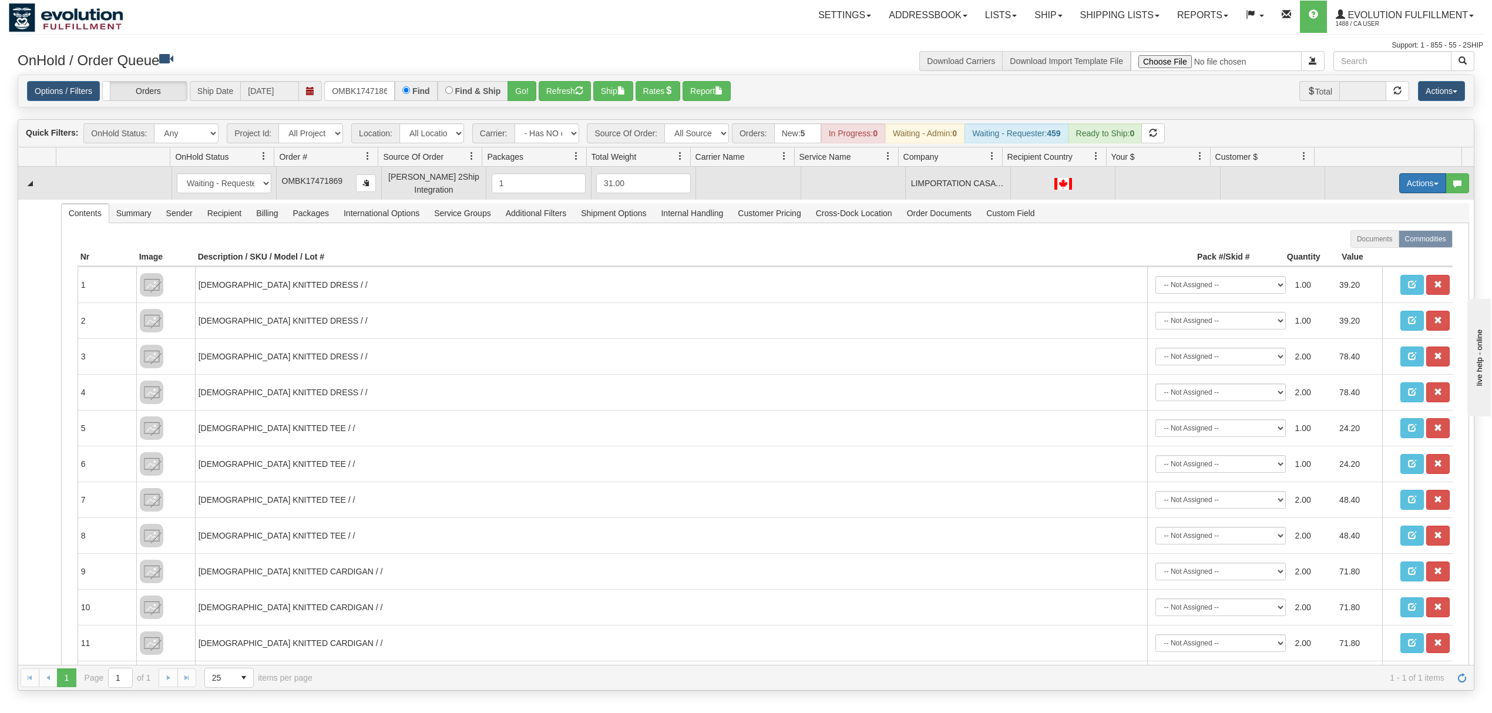
click at [1406, 181] on button "Actions" at bounding box center [1422, 183] width 47 height 20
click at [1388, 233] on span "Rate All Services" at bounding box center [1398, 235] width 70 height 9
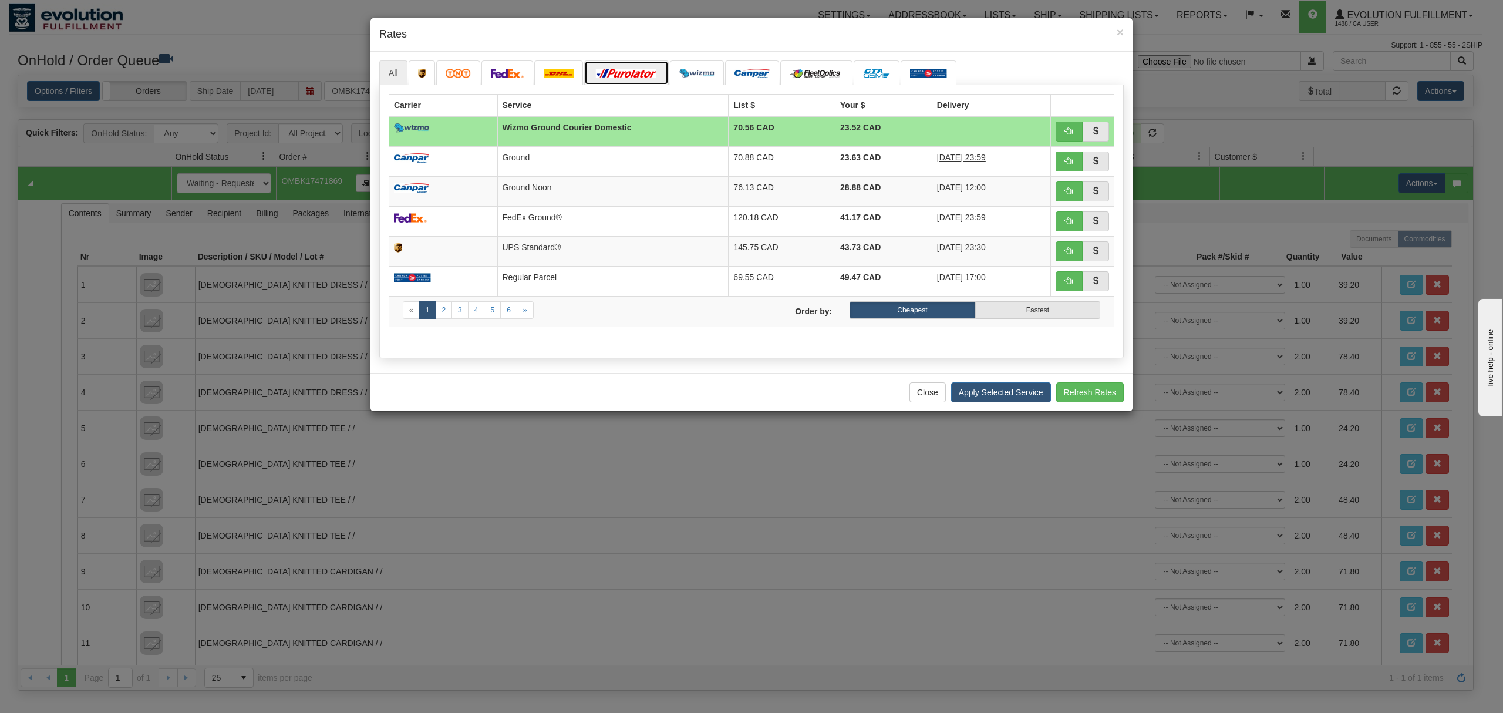
click at [621, 71] on img at bounding box center [627, 73] width 66 height 9
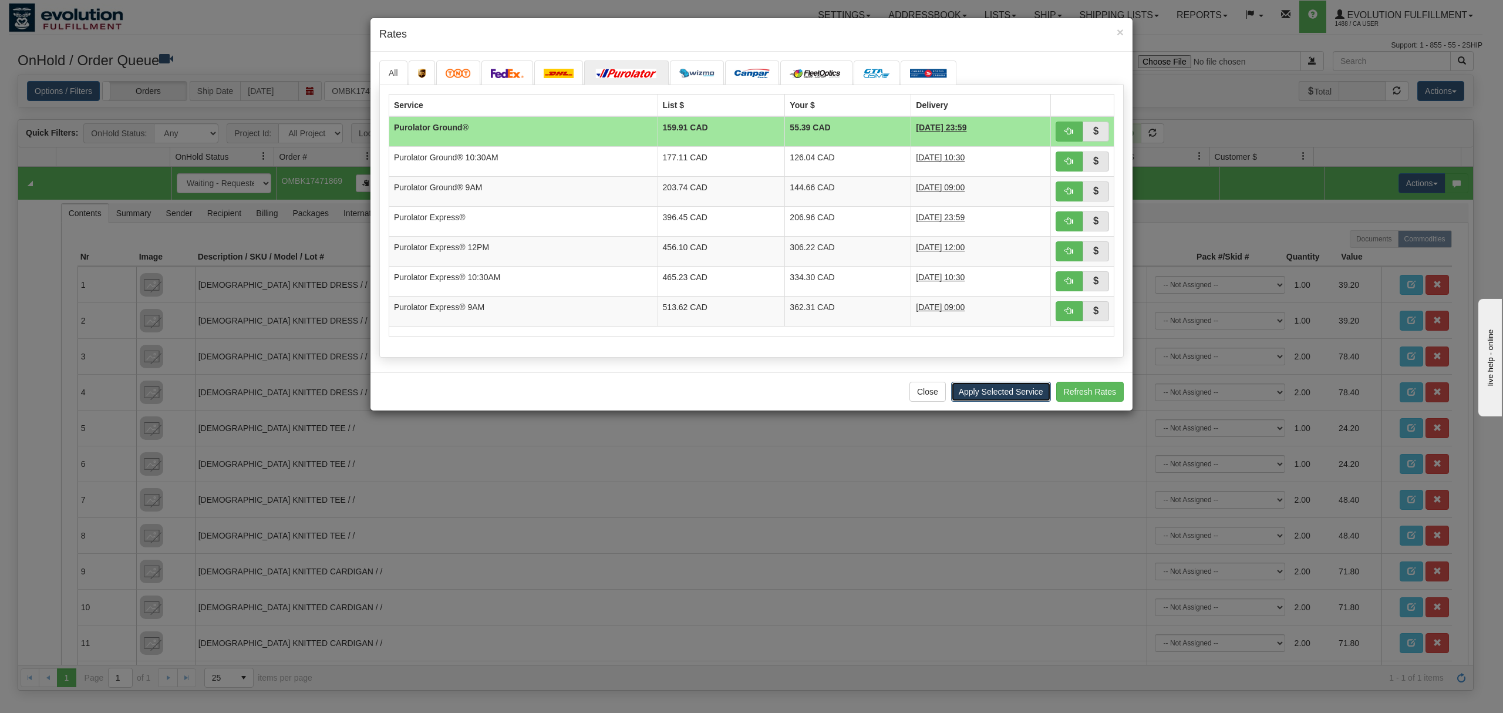
click at [992, 400] on button "Apply Selected Service" at bounding box center [1001, 392] width 100 height 20
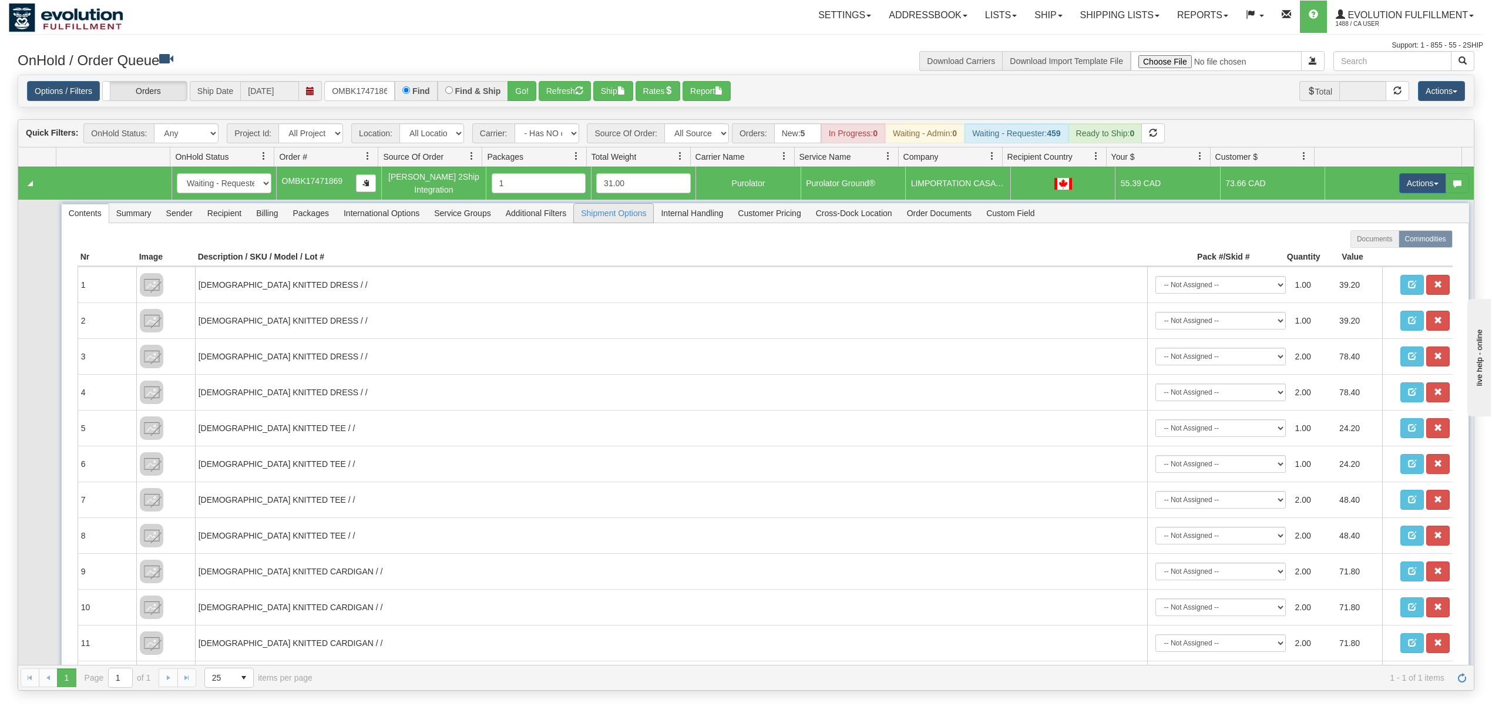
click at [625, 216] on span "Shipment Options" at bounding box center [613, 213] width 79 height 19
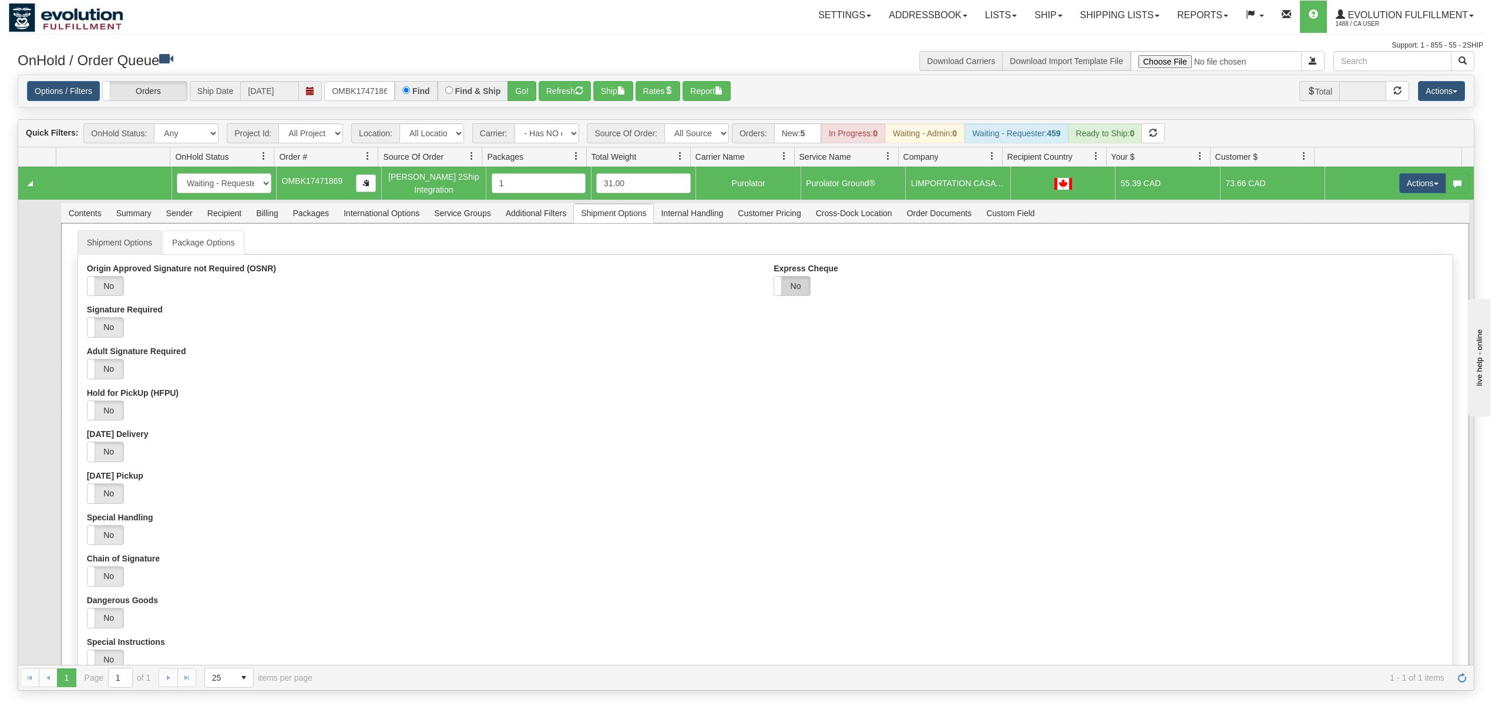
click at [788, 287] on label "No" at bounding box center [792, 286] width 36 height 19
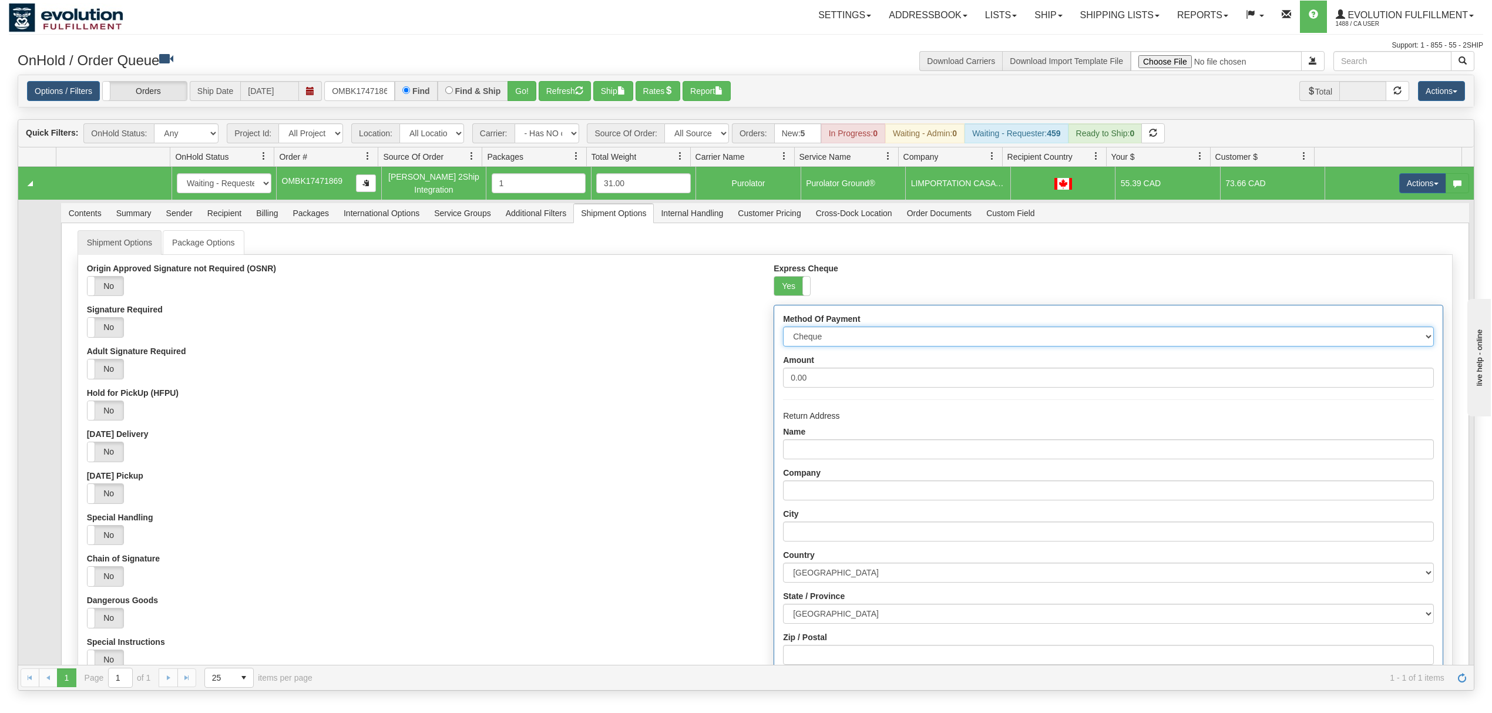
click at [865, 334] on select "Cheque Post - dated Cheque Certified Cheque Money Order Bank Draft" at bounding box center [1108, 337] width 650 height 20
select select "2"
click at [783, 329] on select "Cheque Post - dated Cheque Certified Cheque Money Order Bank Draft" at bounding box center [1108, 337] width 650 height 20
drag, startPoint x: 836, startPoint y: 377, endPoint x: 747, endPoint y: 378, distance: 89.3
click at [747, 378] on div "Origin Approved Signature not Required (OSNR) Yes No Signature Required Yes No …" at bounding box center [765, 538] width 1374 height 549
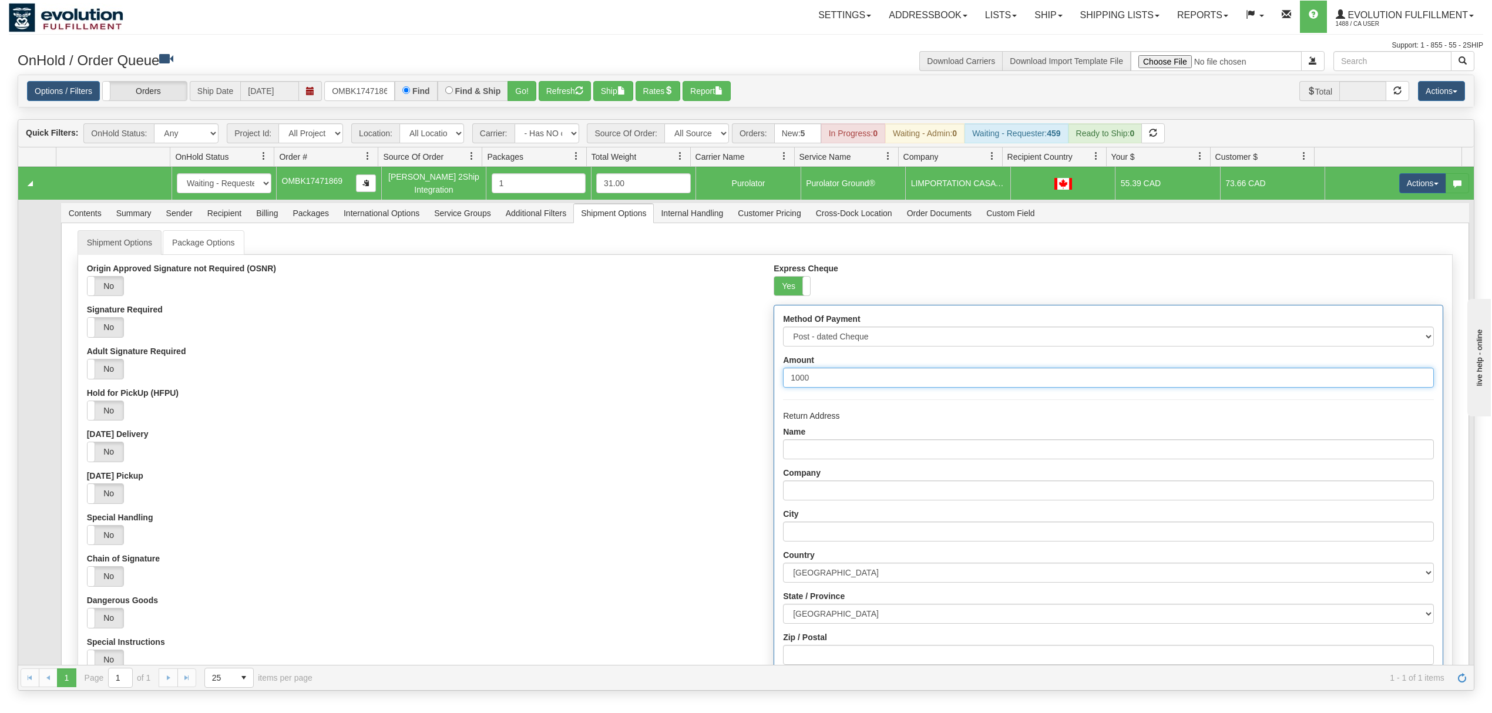
type input "1000"
click at [825, 452] on input "Name" at bounding box center [1108, 449] width 650 height 20
type input "EVOLUTION FULFILLMENT"
type input "DELTA"
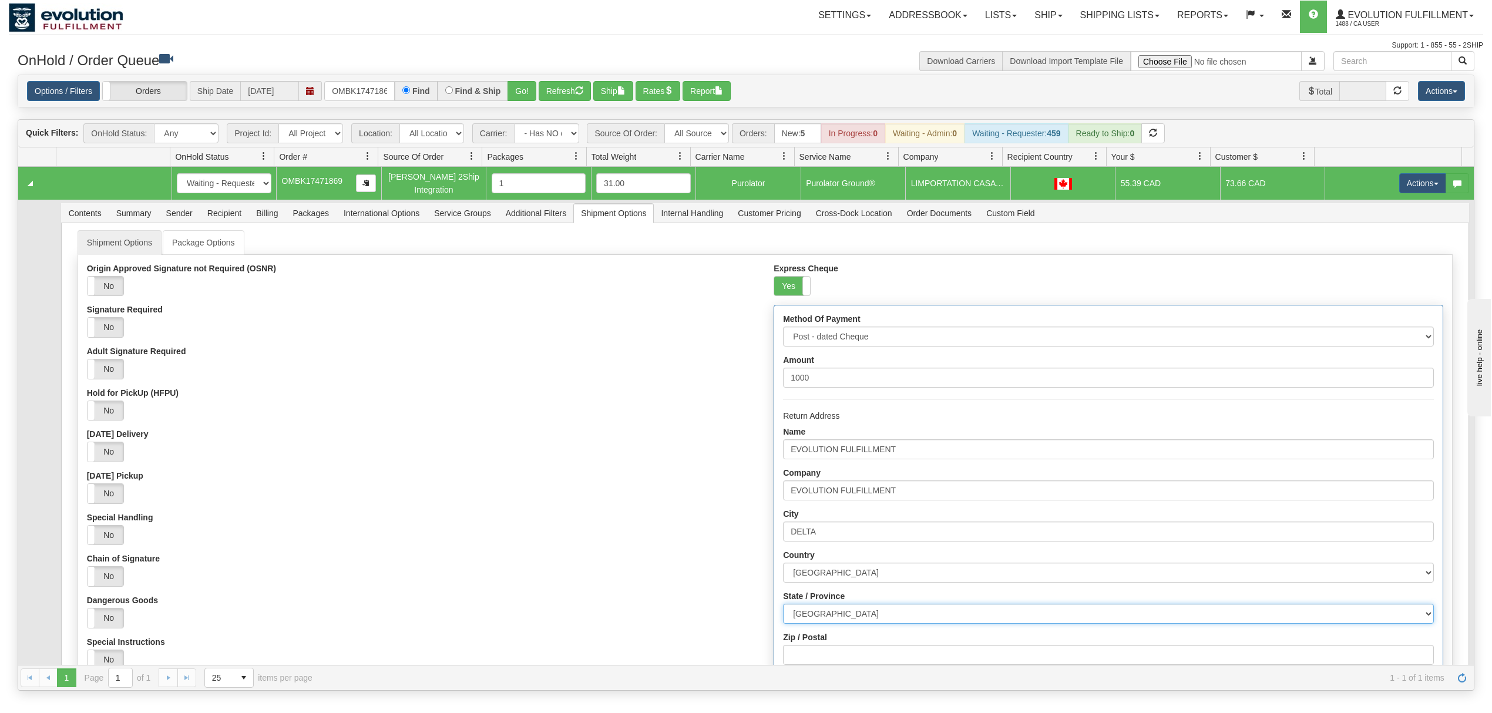
select select "BC"
type input "V4G0A2"
type input "216-6901 72ND STREET"
type input "6049402228"
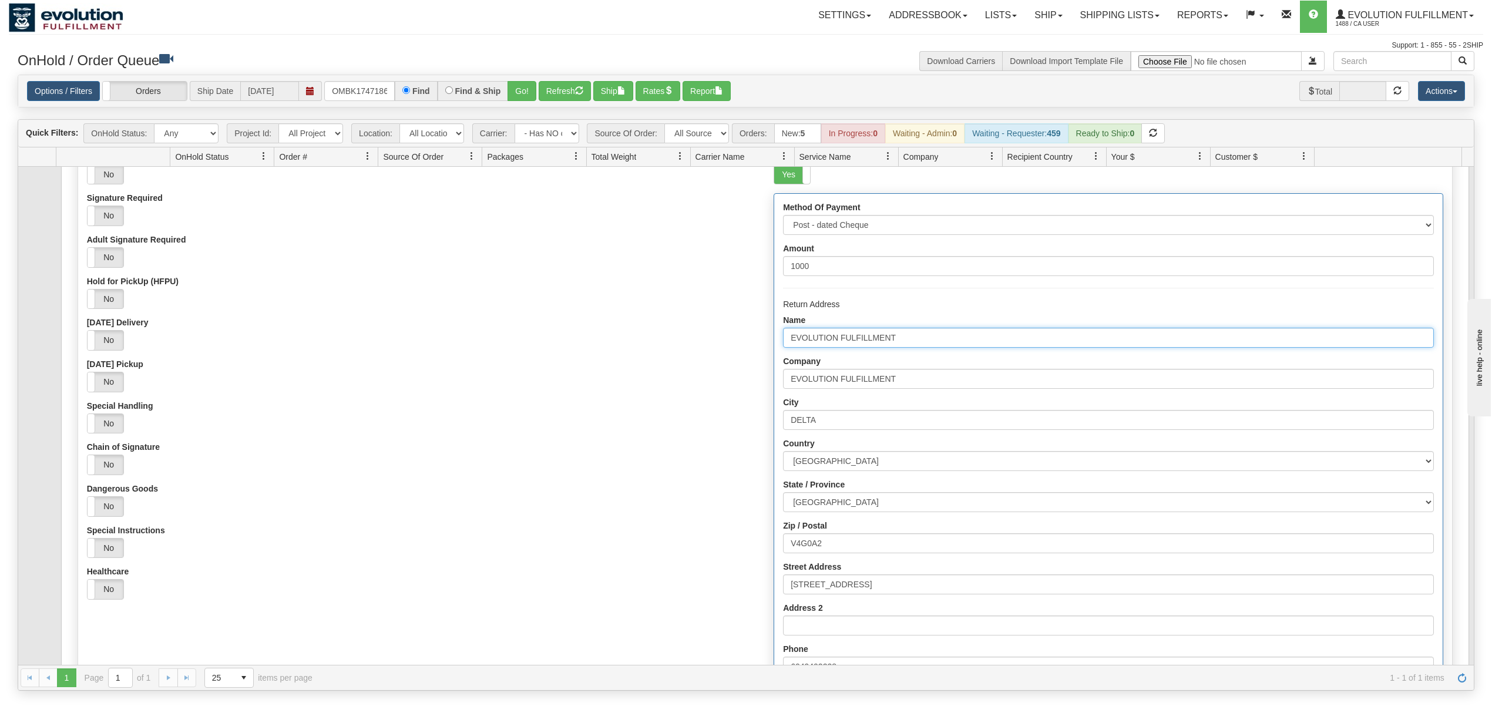
scroll to position [220, 0]
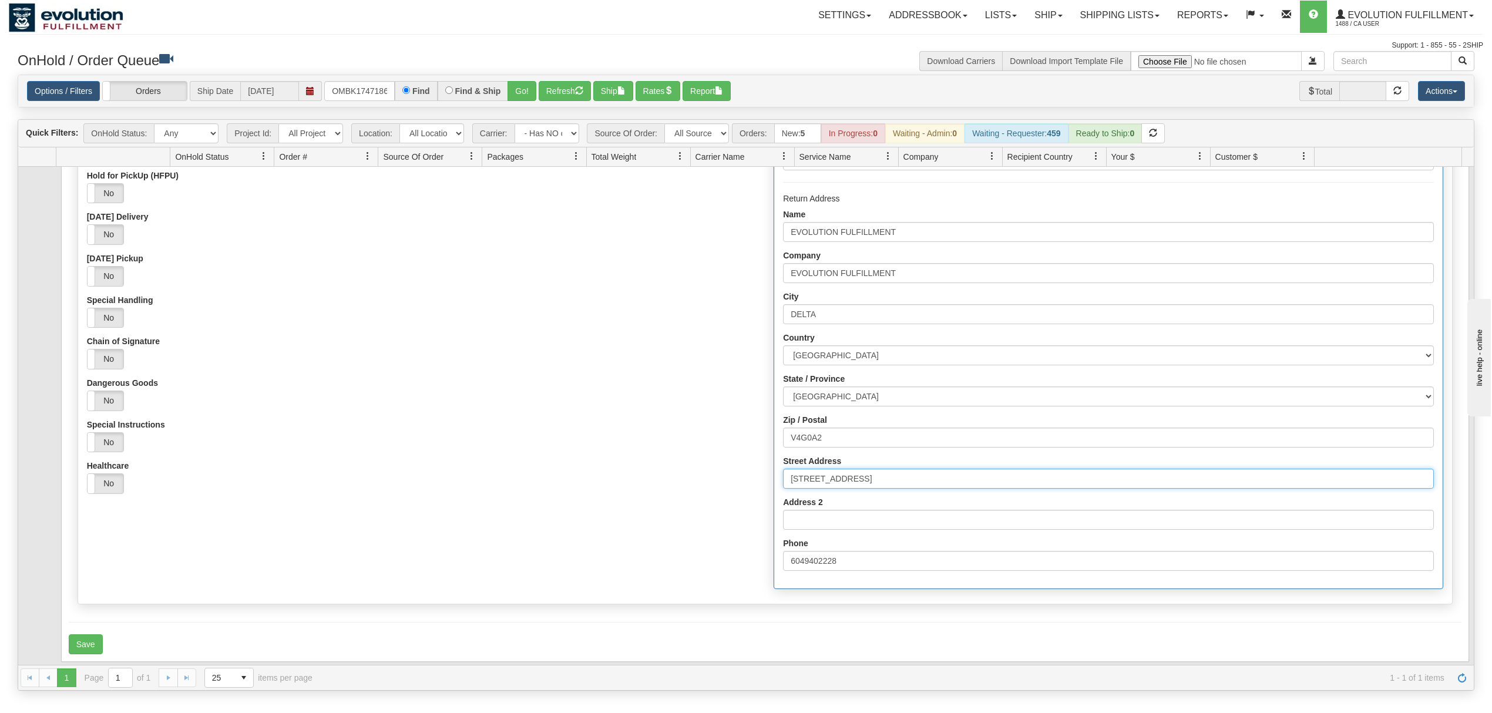
drag, startPoint x: 921, startPoint y: 486, endPoint x: 569, endPoint y: 512, distance: 353.3
click at [569, 512] on div "Origin Approved Signature not Required (OSNR) Yes No Signature Required Yes No …" at bounding box center [765, 320] width 1374 height 549
type input "7137 Venture Street"
drag, startPoint x: 850, startPoint y: 438, endPoint x: 720, endPoint y: 442, distance: 130.4
click at [720, 442] on div "Origin Approved Signature not Required (OSNR) Yes No Signature Required Yes No …" at bounding box center [765, 320] width 1374 height 549
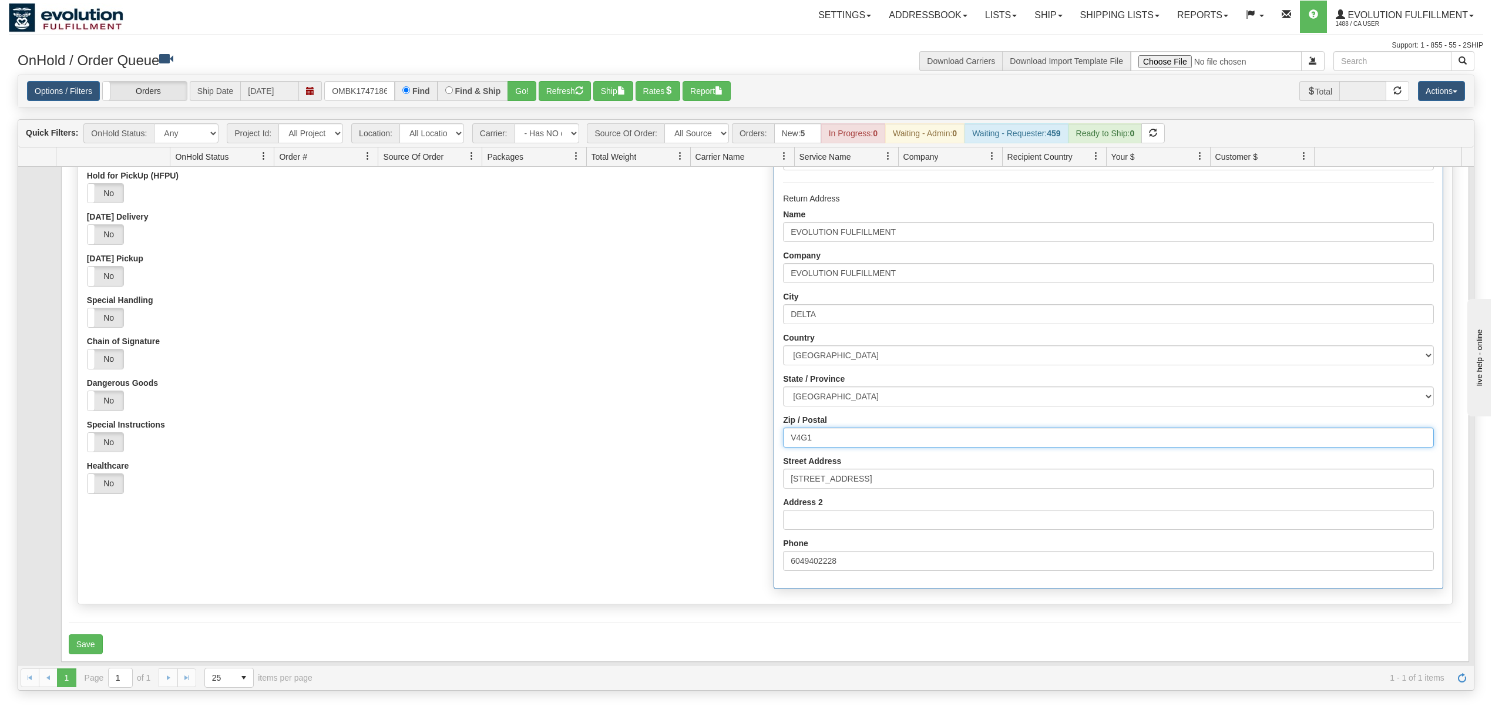
type input "V4G1K3"
click at [96, 645] on button "Save" at bounding box center [86, 644] width 34 height 20
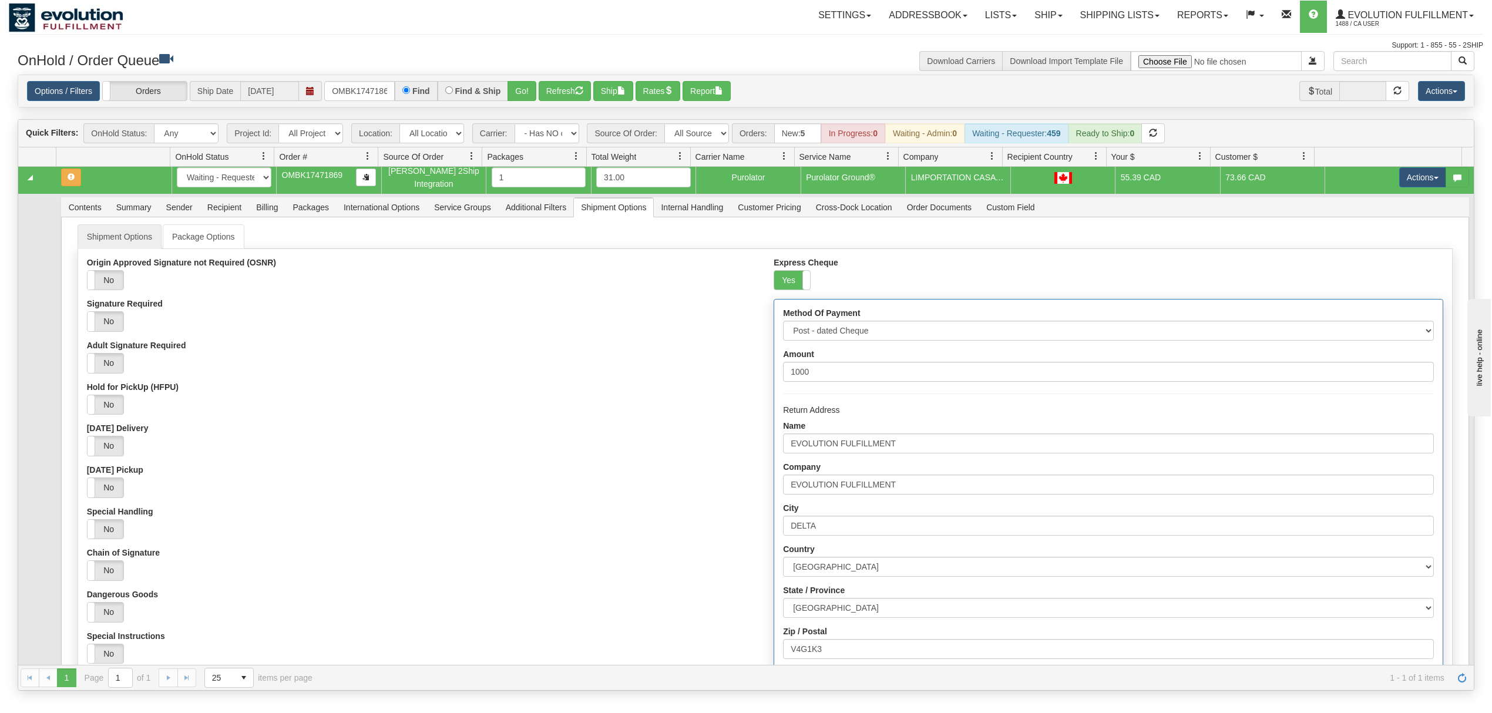
scroll to position [0, 0]
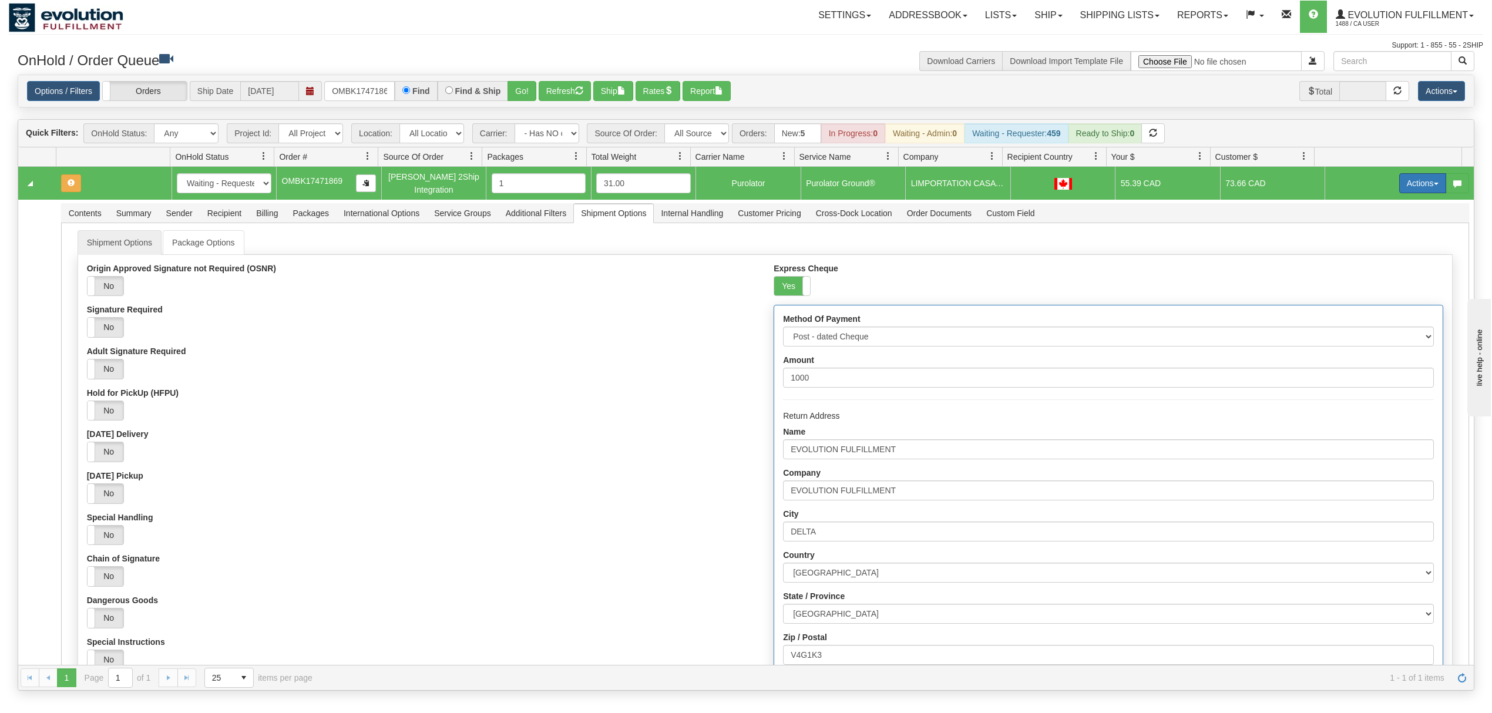
click at [1419, 184] on button "Actions" at bounding box center [1422, 183] width 47 height 20
click at [1379, 219] on span "Refresh Rates" at bounding box center [1393, 220] width 60 height 9
click at [1105, 16] on link "Shipping lists" at bounding box center [1119, 17] width 97 height 32
click at [1085, 55] on span "Search Shipment History" at bounding box center [1110, 59] width 91 height 9
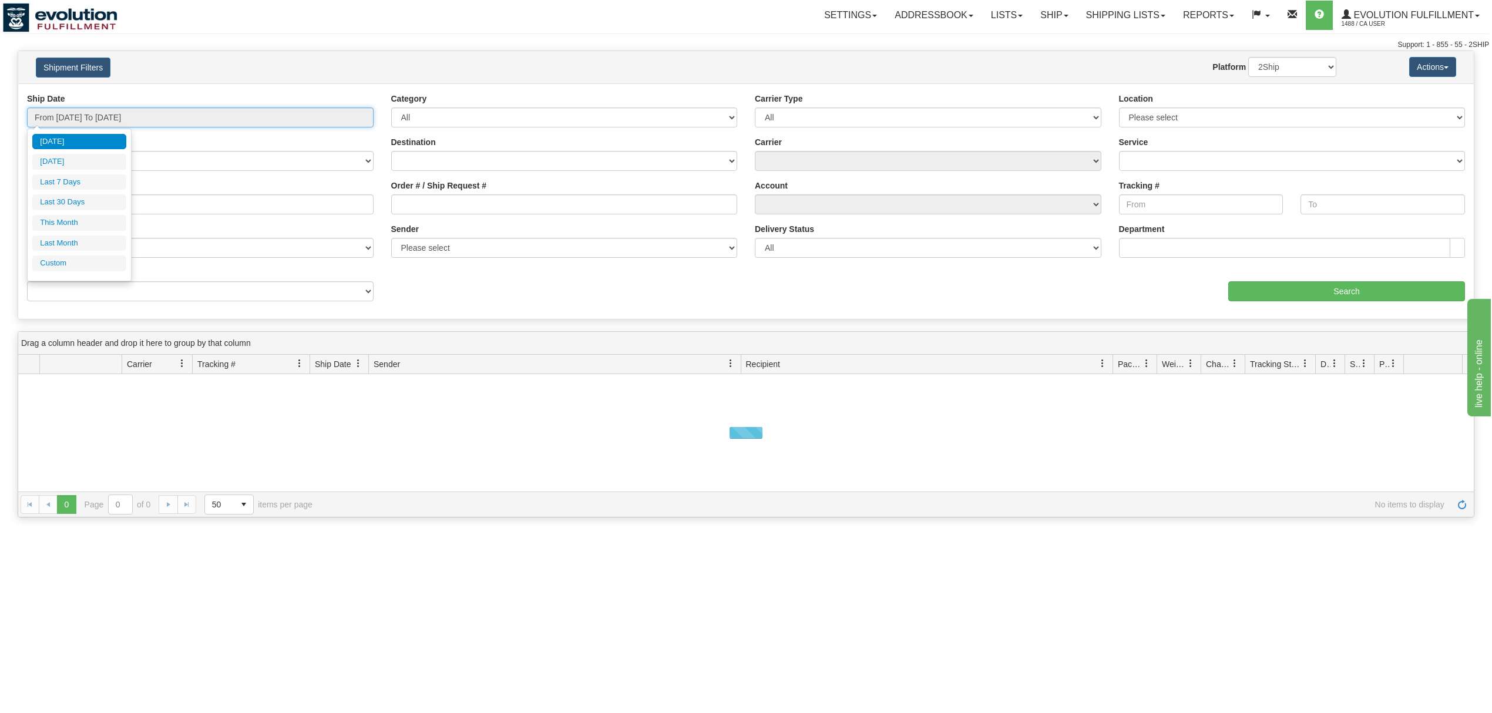
drag, startPoint x: 117, startPoint y: 114, endPoint x: 121, endPoint y: 121, distance: 7.9
click at [118, 114] on input "From 08/14/2025 To 08/15/2025" at bounding box center [200, 117] width 346 height 20
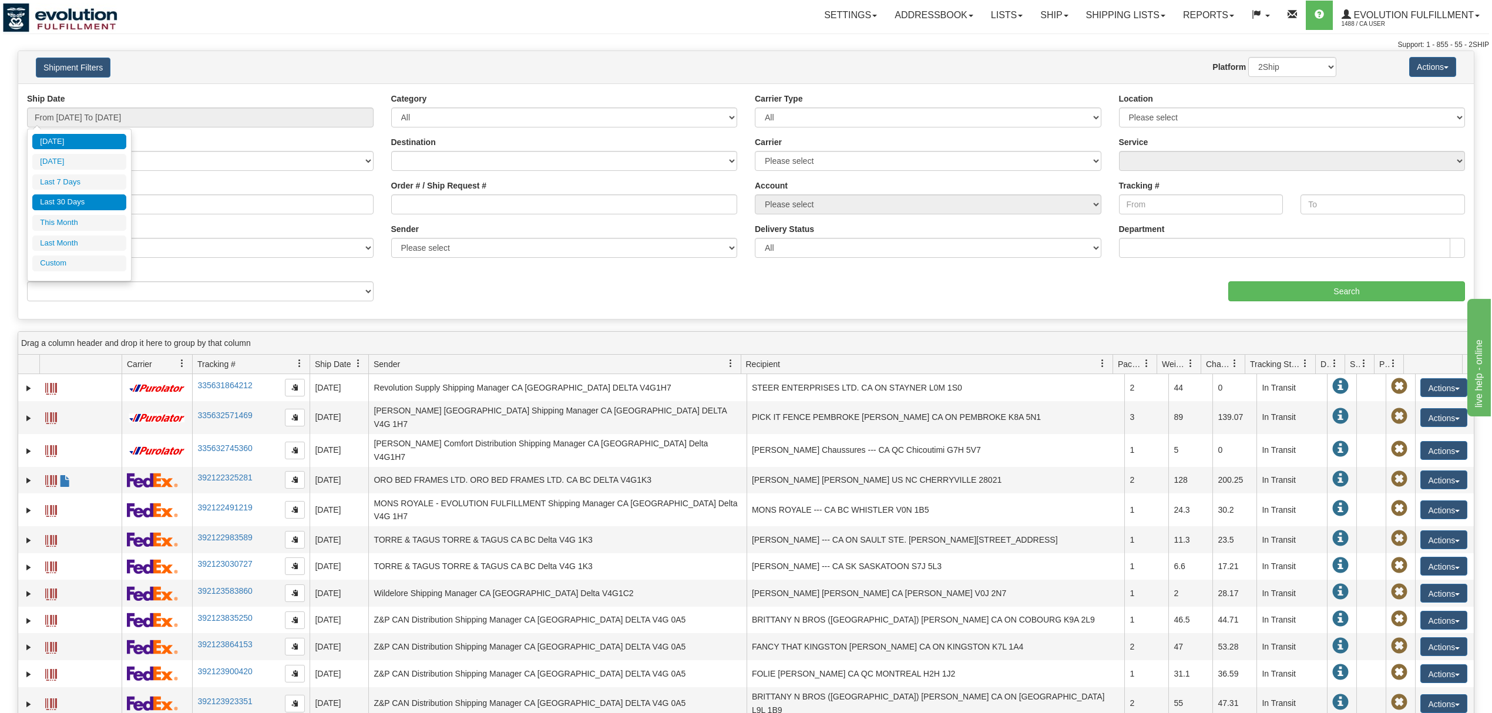
click at [81, 210] on li "Last 30 Days" at bounding box center [79, 202] width 94 height 16
type input "From 07/17/2025 To 08/15/2025"
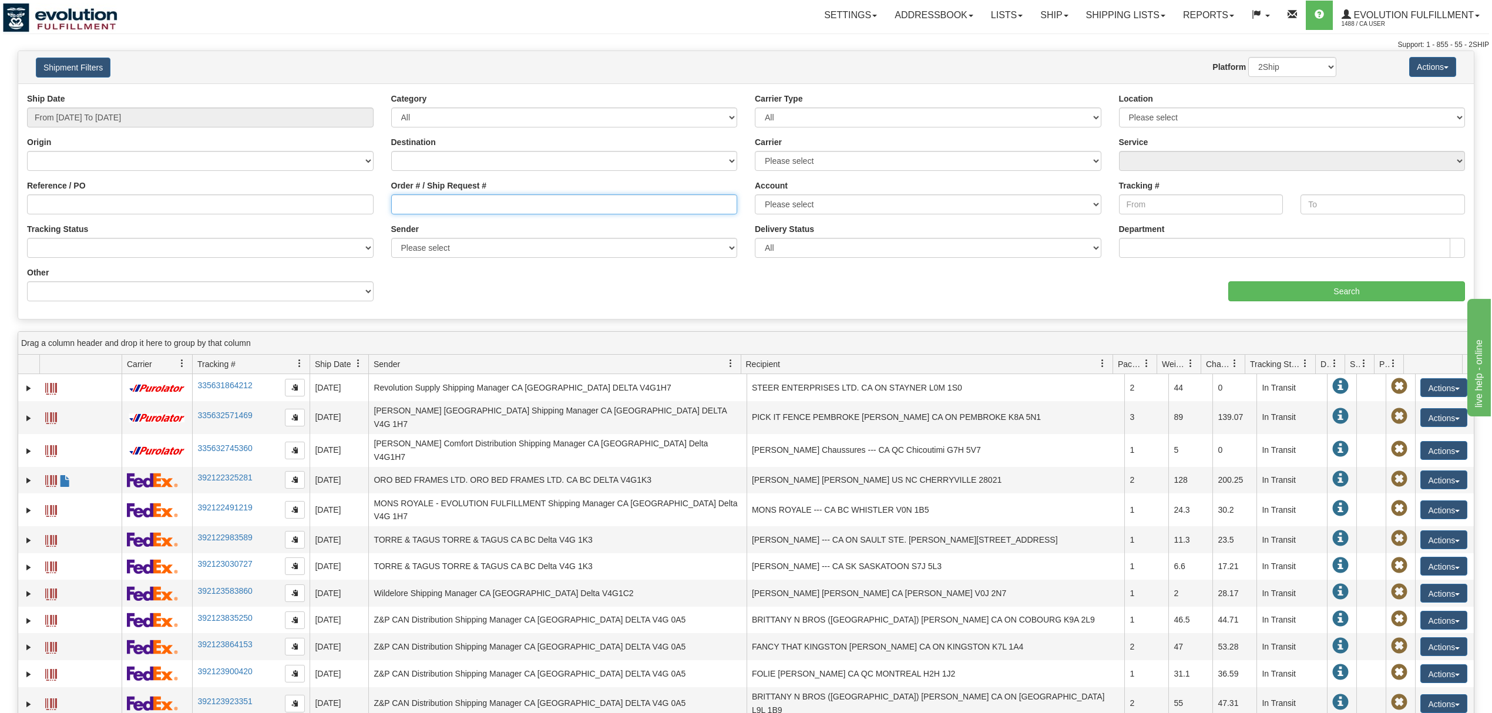
click at [411, 212] on input "Order # / Ship Request #" at bounding box center [564, 204] width 346 height 20
paste input "OMBK17663828"
type input "OMBK17663828"
click at [1285, 298] on input "Search" at bounding box center [1346, 291] width 237 height 20
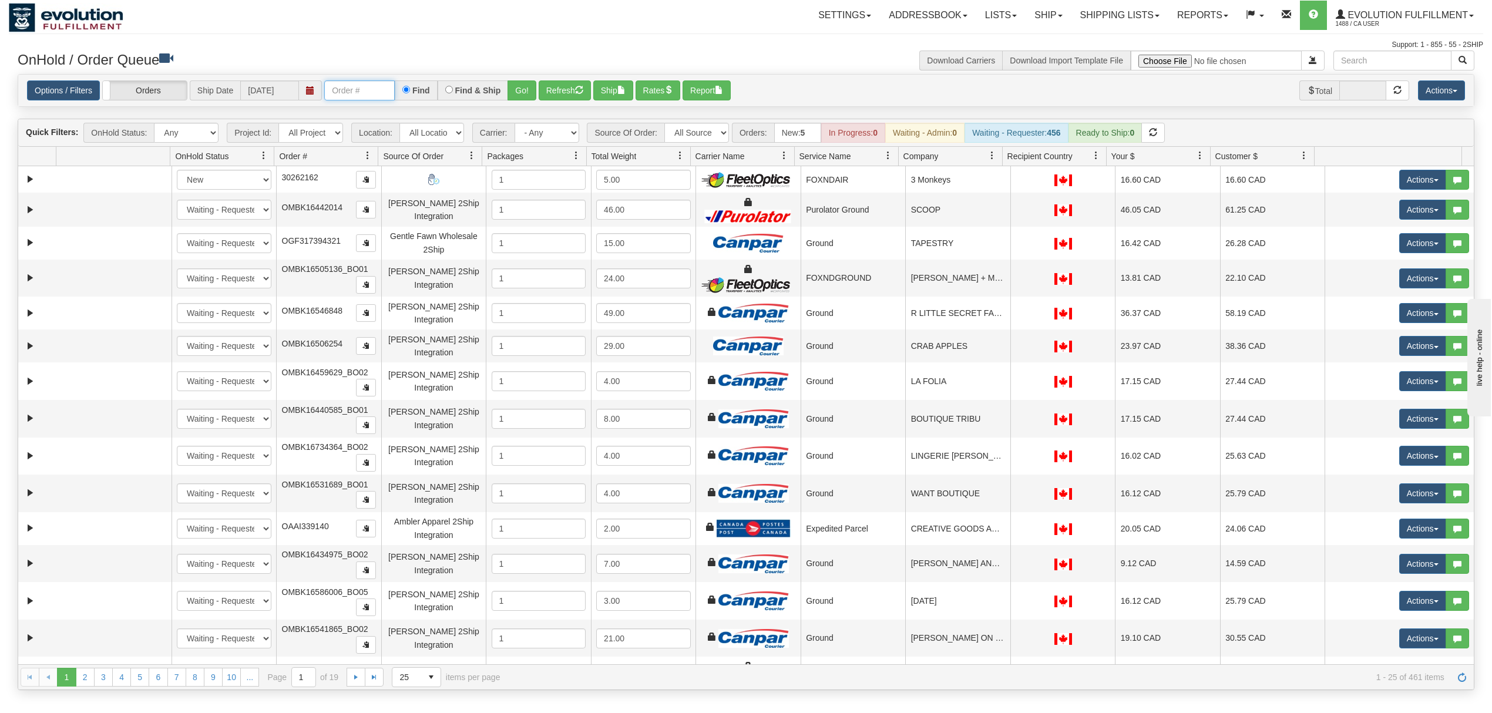
click at [370, 90] on input "text" at bounding box center [359, 90] width 70 height 20
click at [519, 94] on button "Go!" at bounding box center [521, 90] width 29 height 20
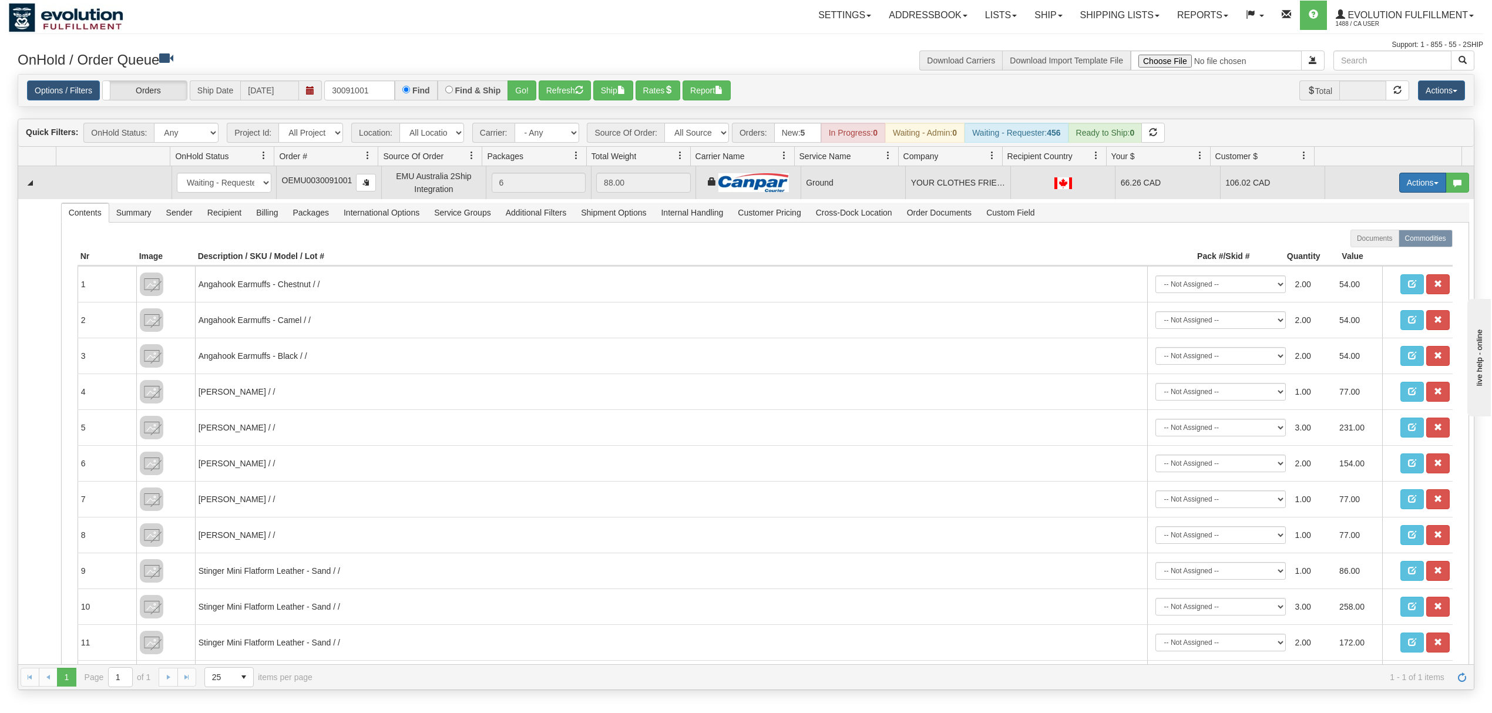
click at [1404, 187] on button "Actions" at bounding box center [1422, 183] width 47 height 20
click at [1363, 254] on span "Ship" at bounding box center [1375, 250] width 25 height 9
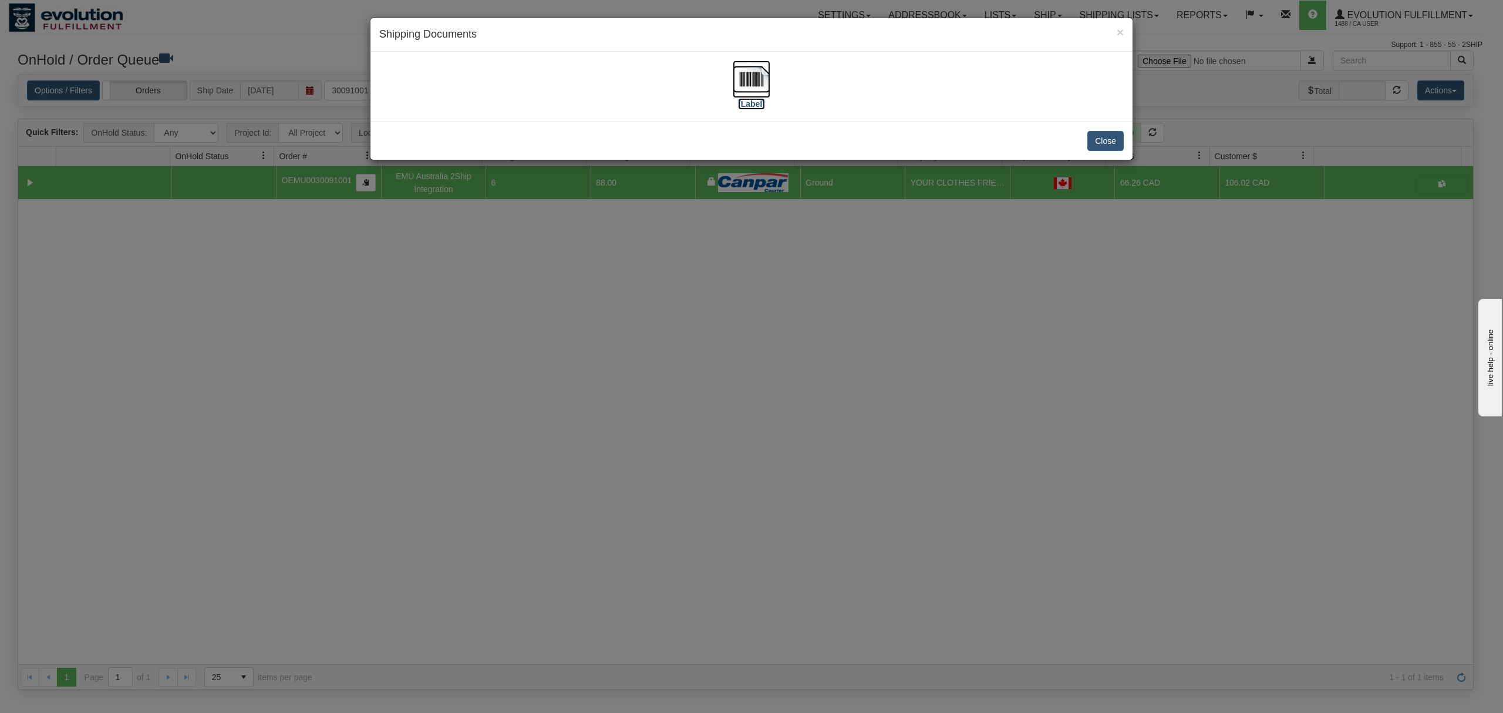
click at [746, 90] on img at bounding box center [752, 79] width 38 height 38
click at [1106, 143] on button "Close" at bounding box center [1106, 141] width 36 height 20
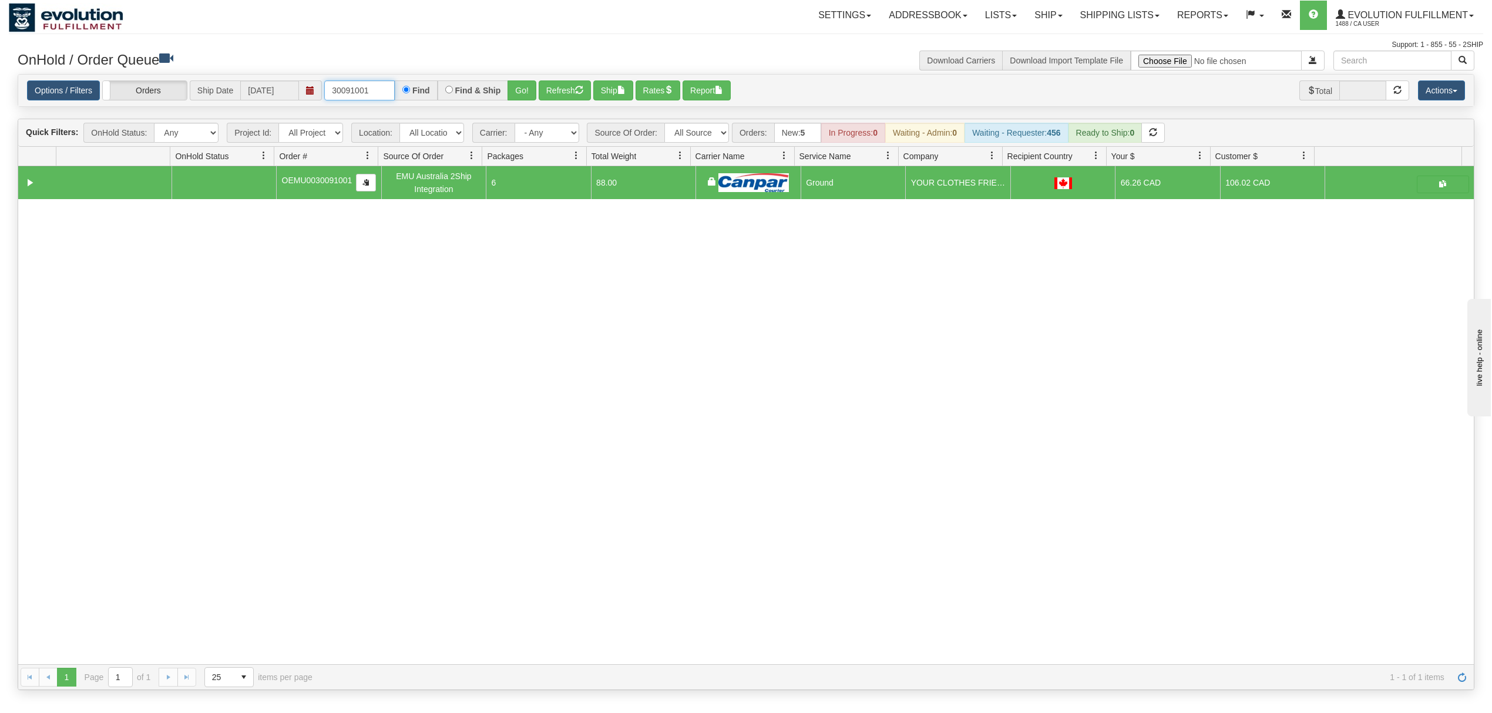
drag, startPoint x: 379, startPoint y: 90, endPoint x: 319, endPoint y: 90, distance: 59.9
click at [319, 90] on div "Options / Filters Group Shipments Orders Ship Date [DATE] 30091001 Find Find & …" at bounding box center [746, 90] width 1438 height 21
type input "0030322001"
click at [534, 89] on button "Go!" at bounding box center [521, 90] width 29 height 20
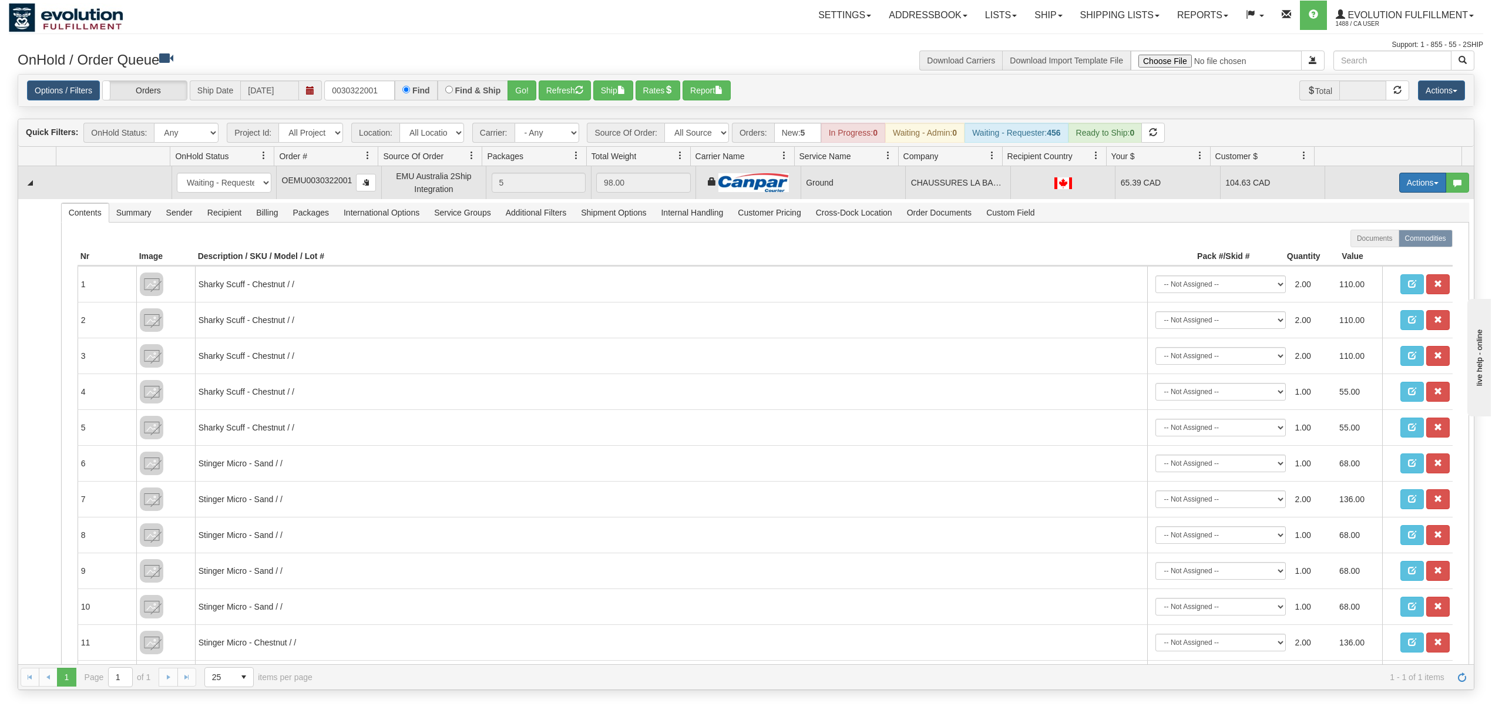
click at [1415, 180] on button "Actions" at bounding box center [1422, 183] width 47 height 20
